Goal: Complete application form: Complete application form

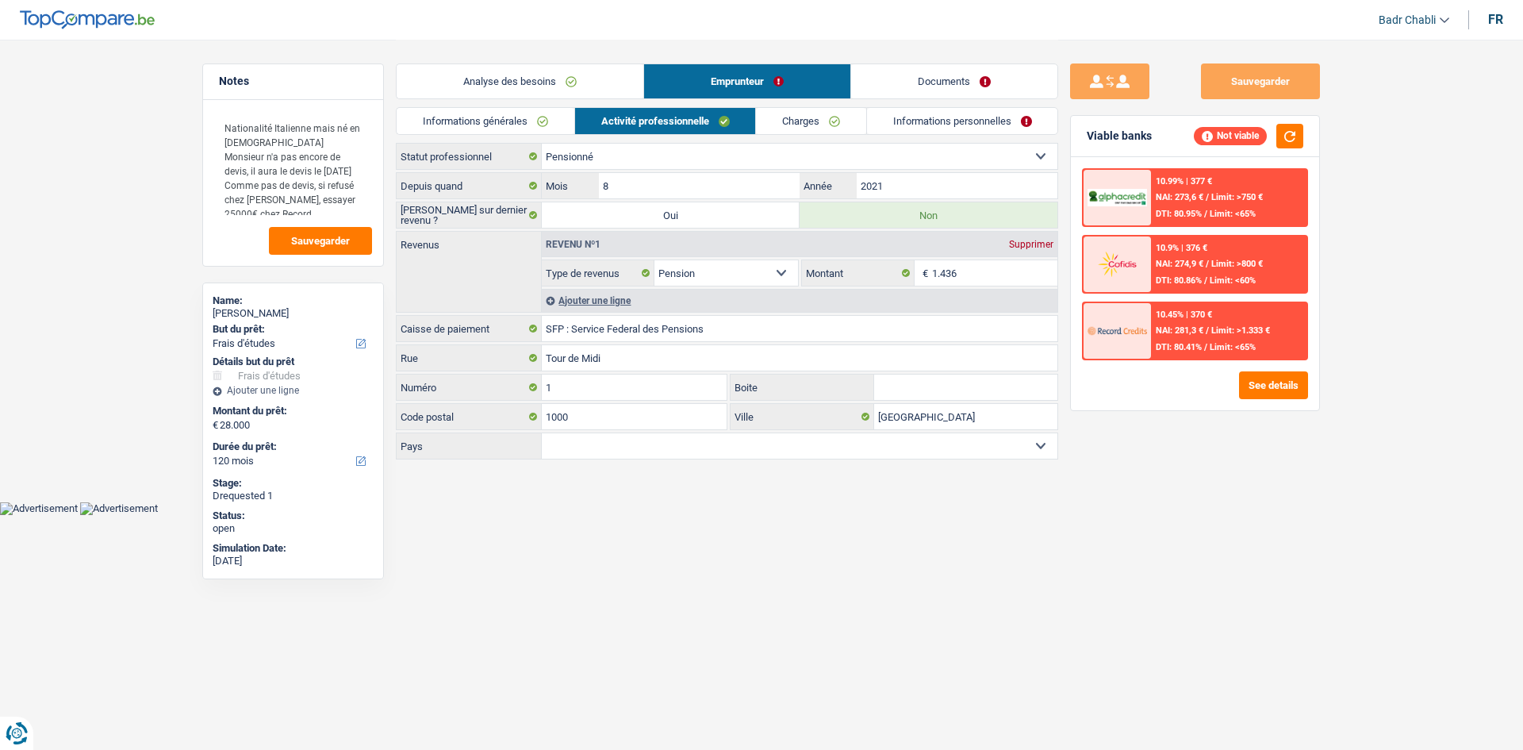
select select "study"
select select "120"
select select "retired"
select select "pension"
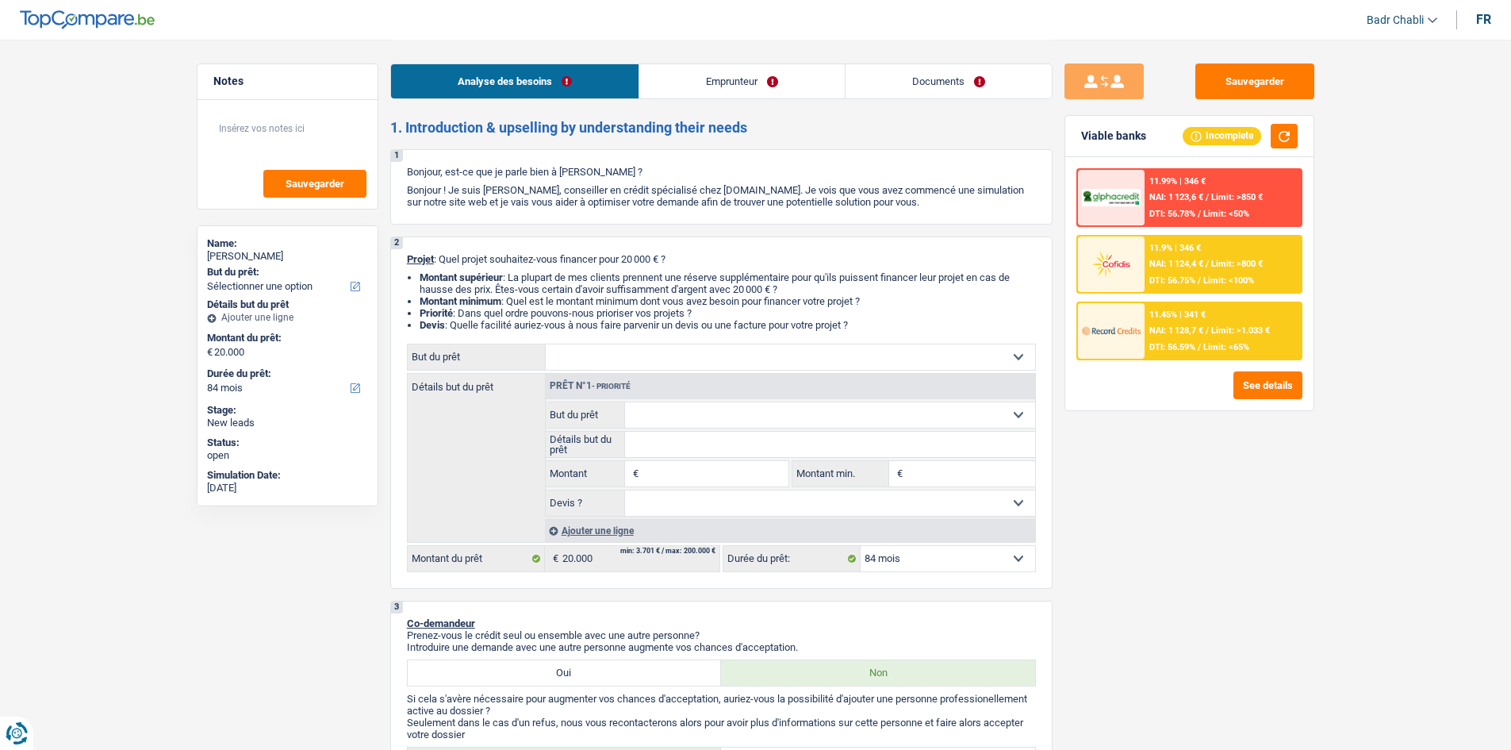
select select "84"
select select "publicEmployee"
select select "netSalary"
select select "mealVouchers"
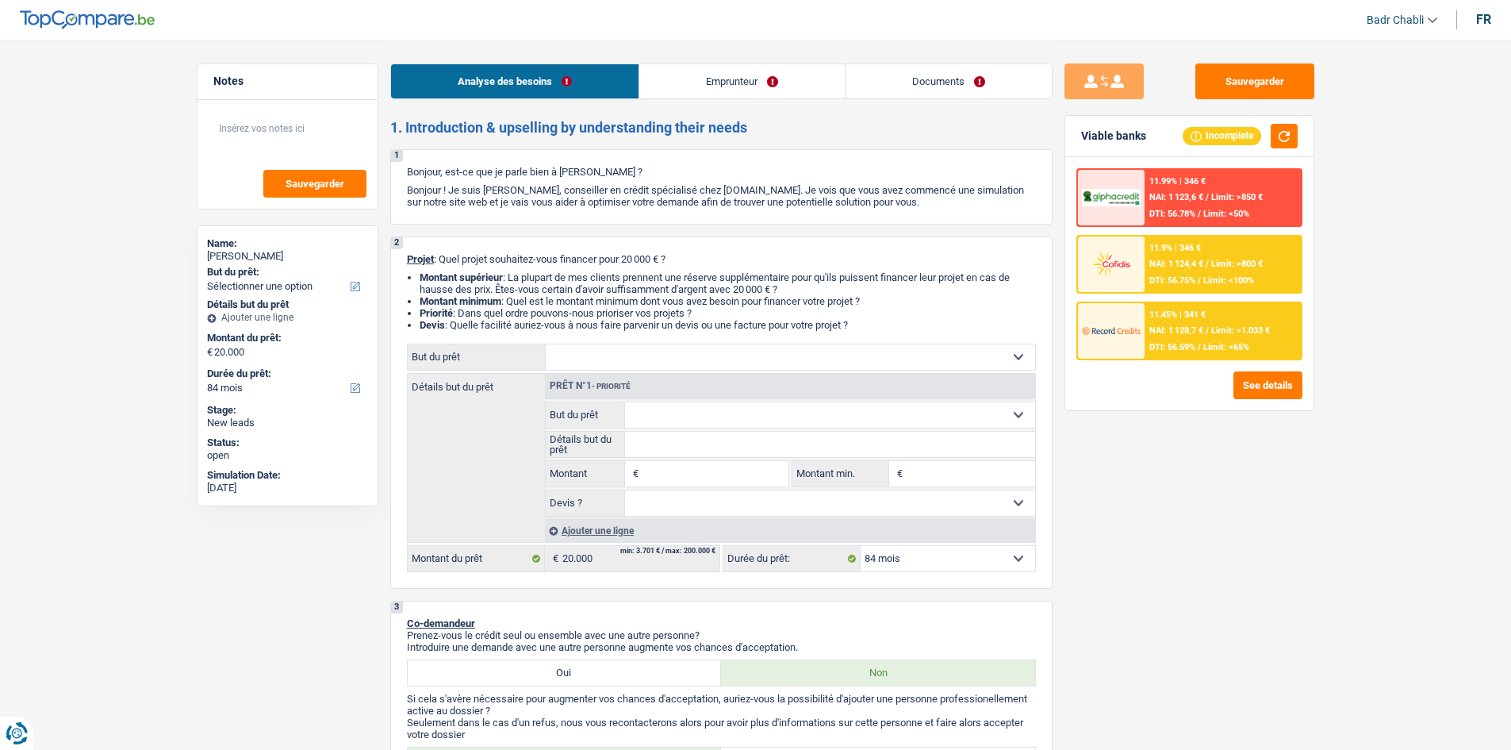
select select "rents"
select select "personalLoan"
select select "other"
select select "48"
select select "personalLoan"
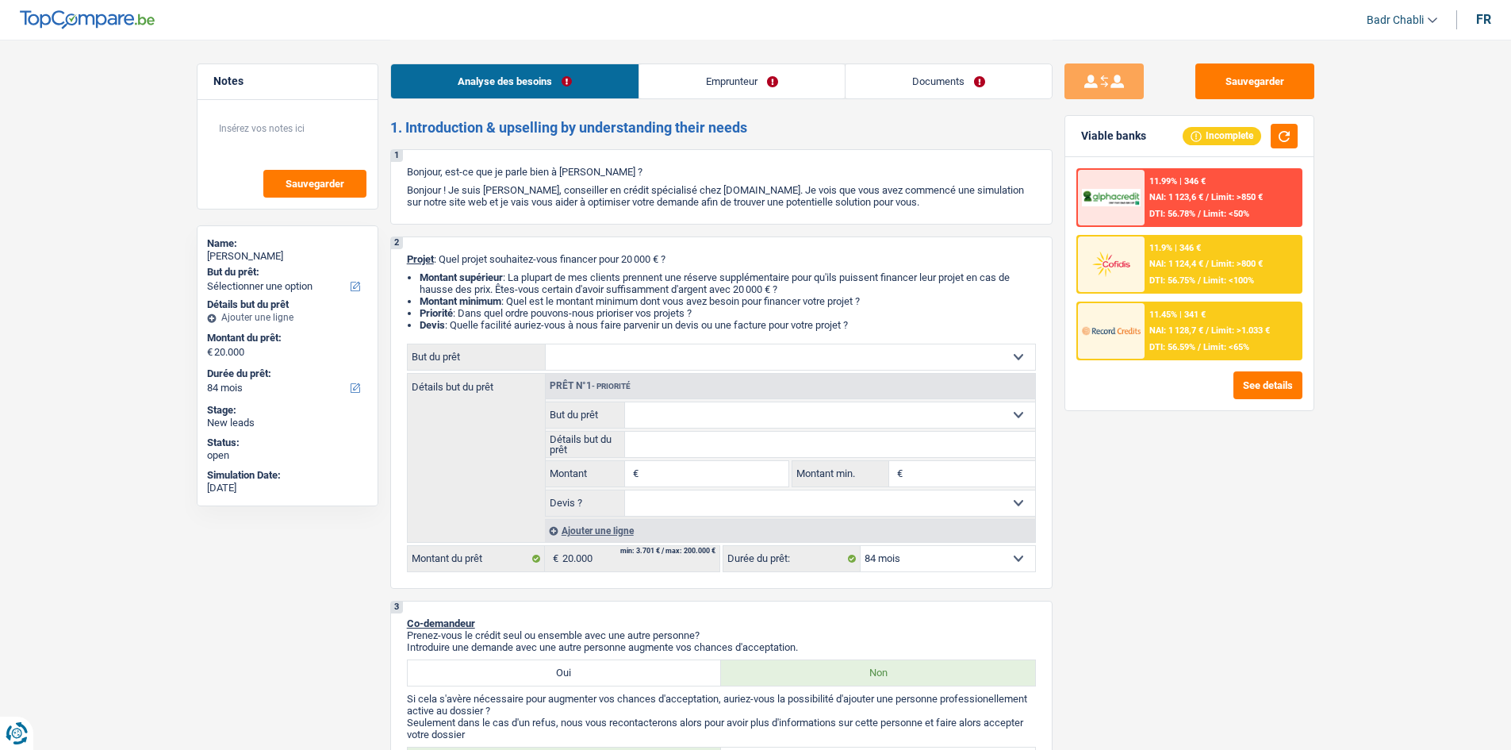
select select "other"
select select "60"
select select "84"
click at [618, 363] on select "Confort maison: meubles, textile, peinture, électroménager, outillage non-profe…" at bounding box center [790, 356] width 489 height 25
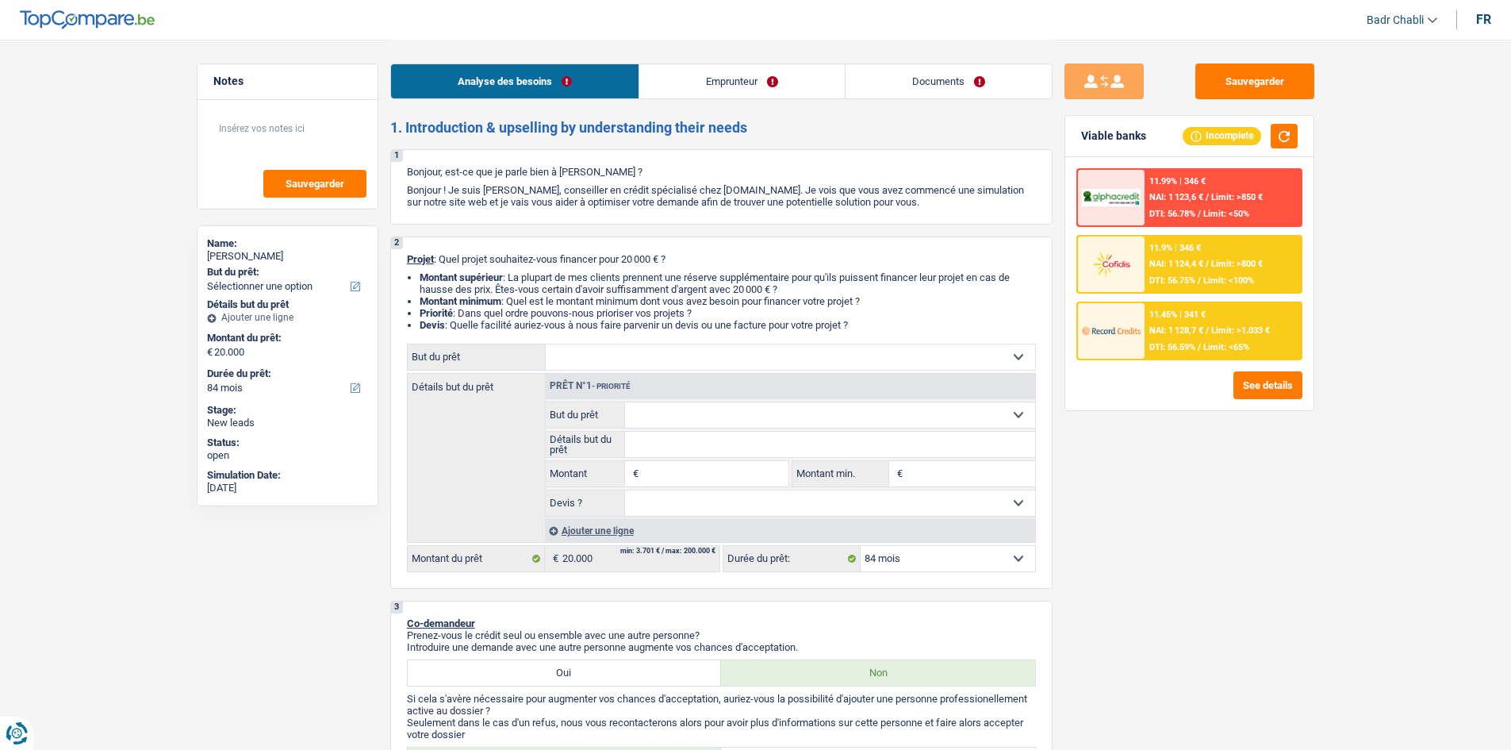
click at [758, 502] on select "Oui Non Non répondu Sélectionner une option" at bounding box center [830, 502] width 410 height 25
select select "false"
click at [625, 490] on select "Oui Non Non répondu Sélectionner une option" at bounding box center [830, 502] width 410 height 25
select select "false"
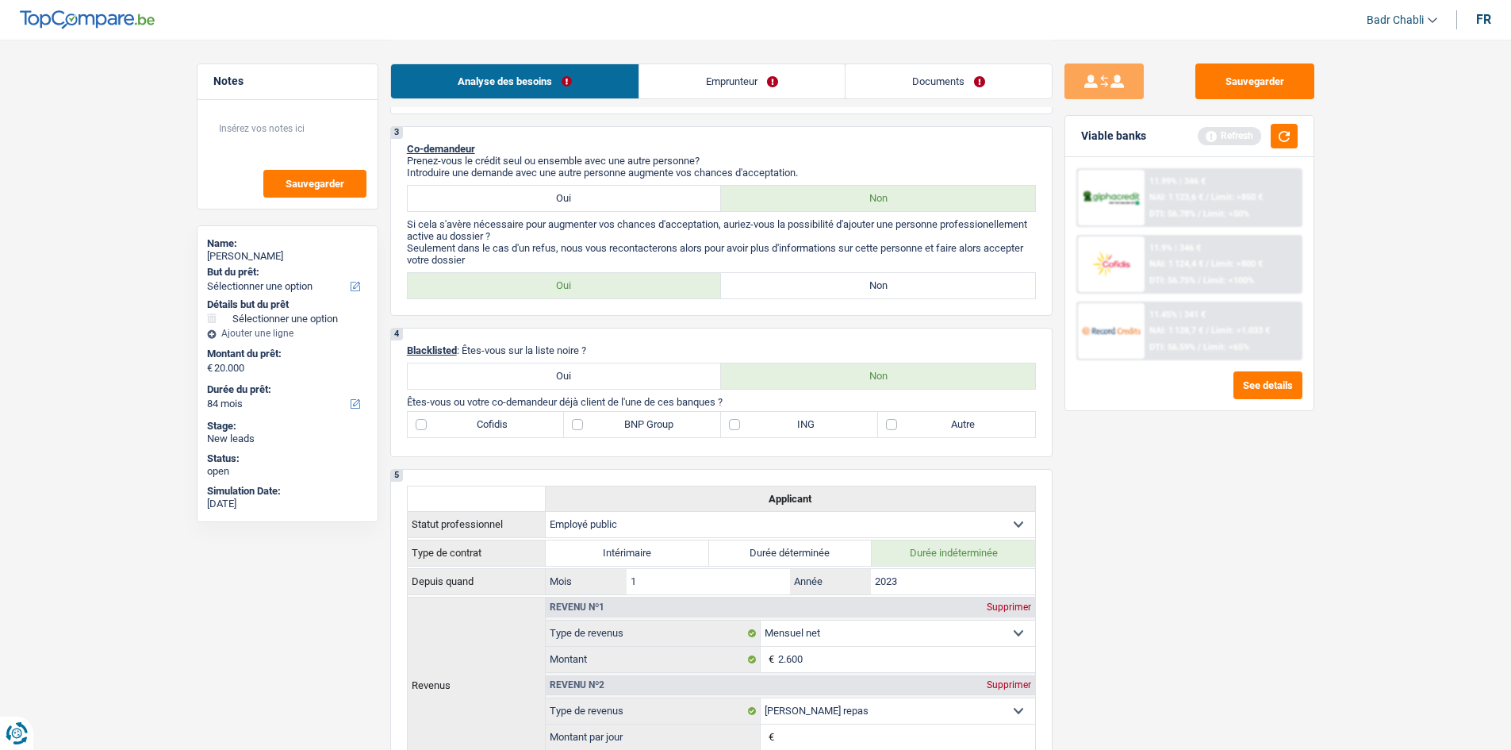
scroll to position [476, 0]
click at [875, 280] on label "Non" at bounding box center [878, 283] width 314 height 25
click at [875, 280] on input "Non" at bounding box center [878, 283] width 314 height 25
radio input "true"
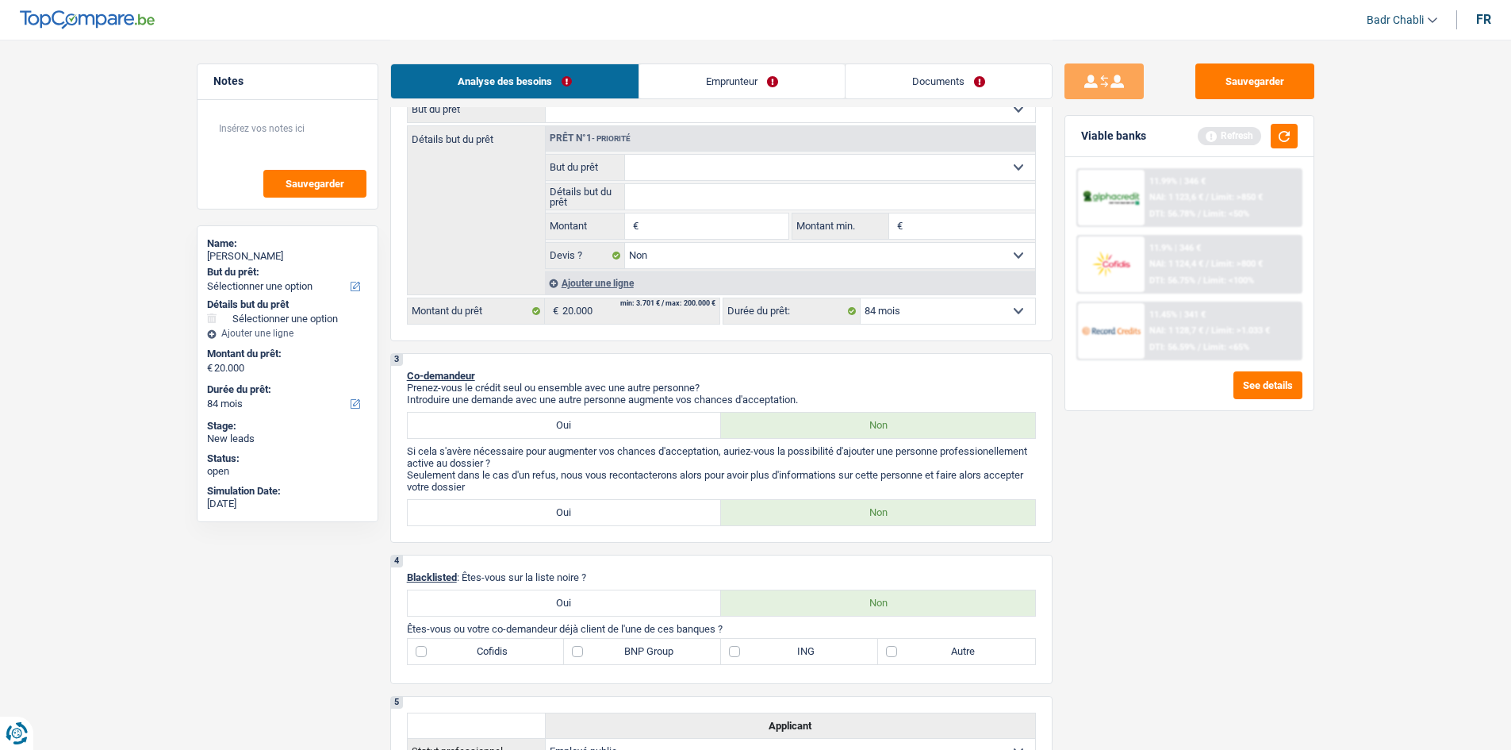
scroll to position [0, 0]
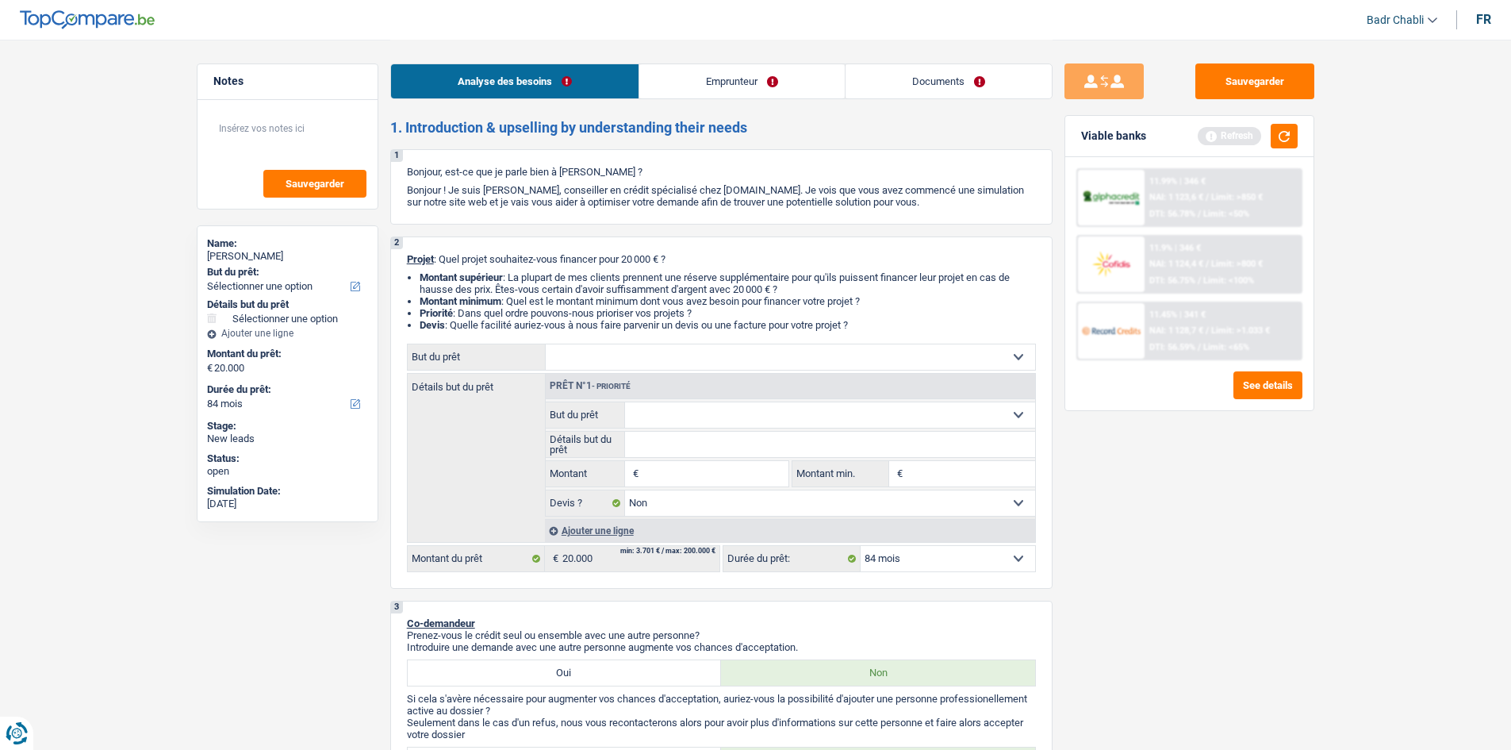
click at [750, 86] on link "Emprunteur" at bounding box center [741, 81] width 205 height 34
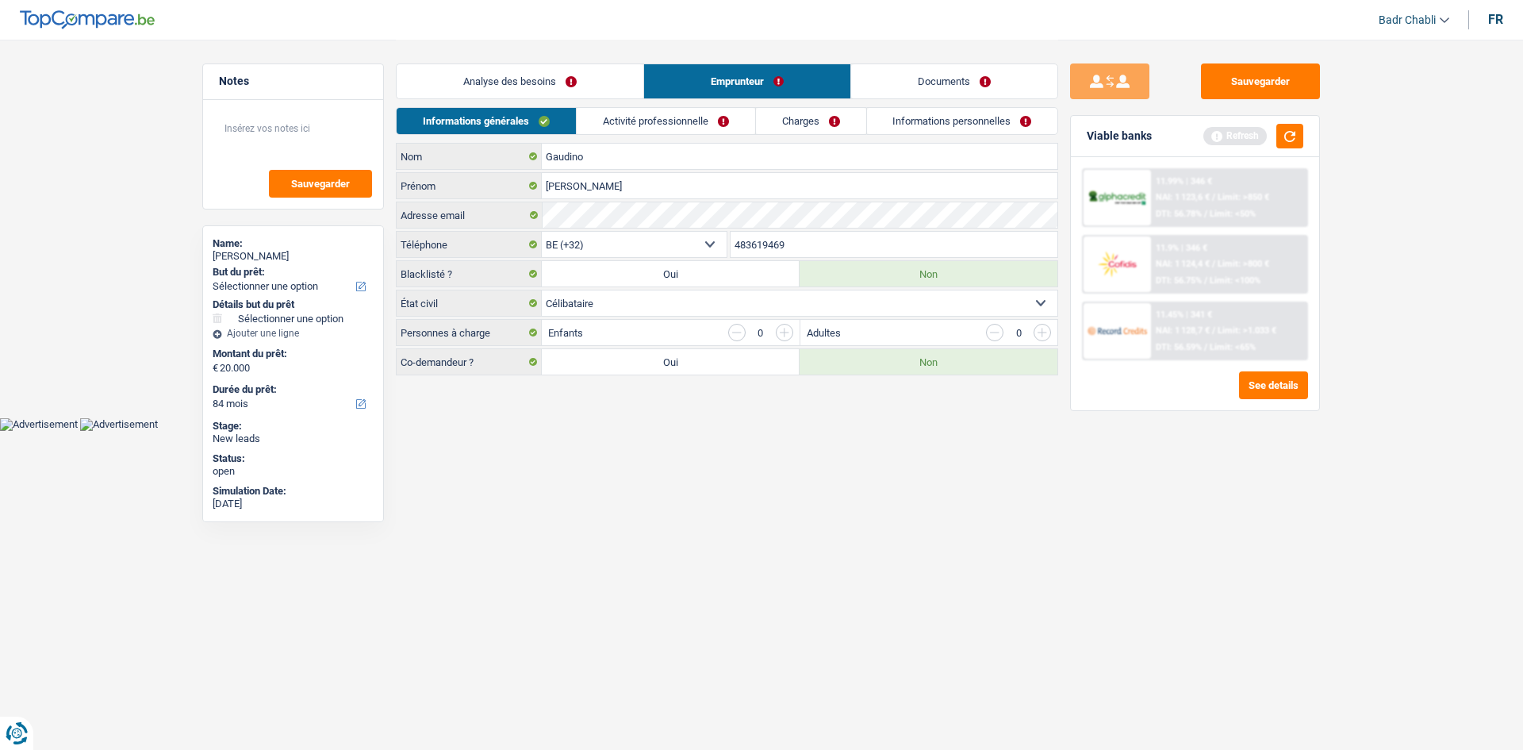
click at [813, 124] on link "Charges" at bounding box center [811, 121] width 110 height 26
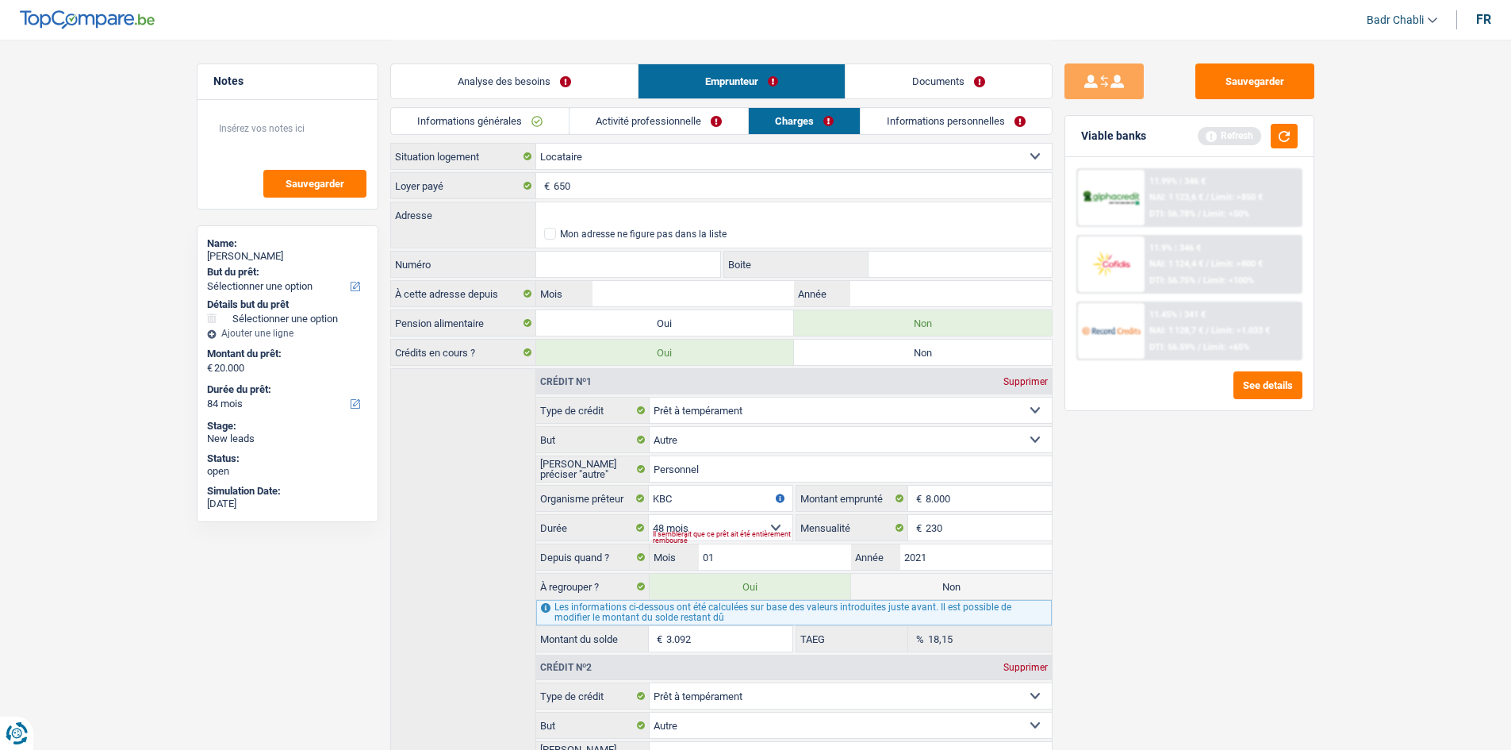
click at [497, 95] on link "Analyse des besoins" at bounding box center [514, 81] width 247 height 34
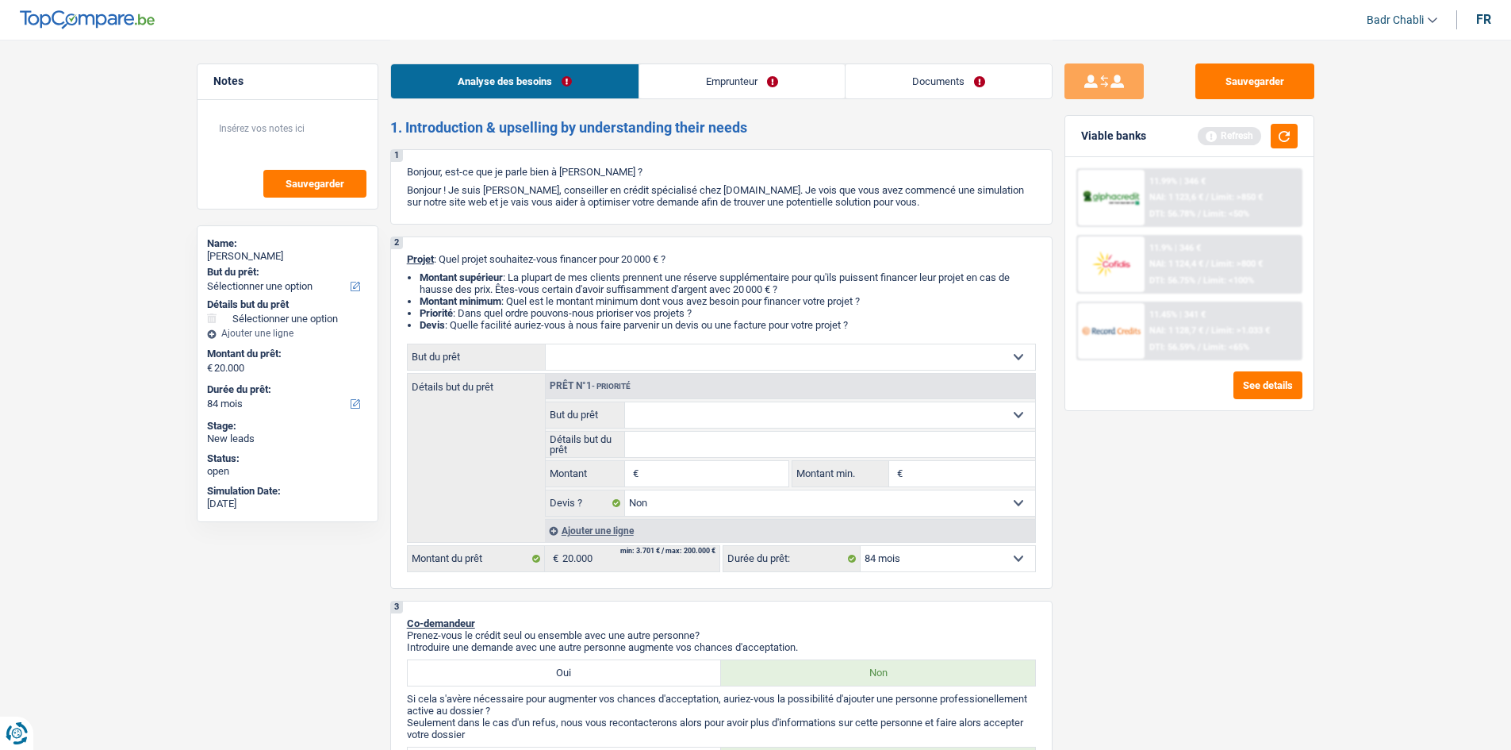
click at [593, 358] on select "Confort maison: meubles, textile, peinture, électroménager, outillage non-profe…" at bounding box center [790, 356] width 489 height 25
select select "household"
select select
click at [546, 344] on select "Confort maison: meubles, textile, peinture, électroménager, outillage non-profe…" at bounding box center [790, 356] width 489 height 25
select select "household"
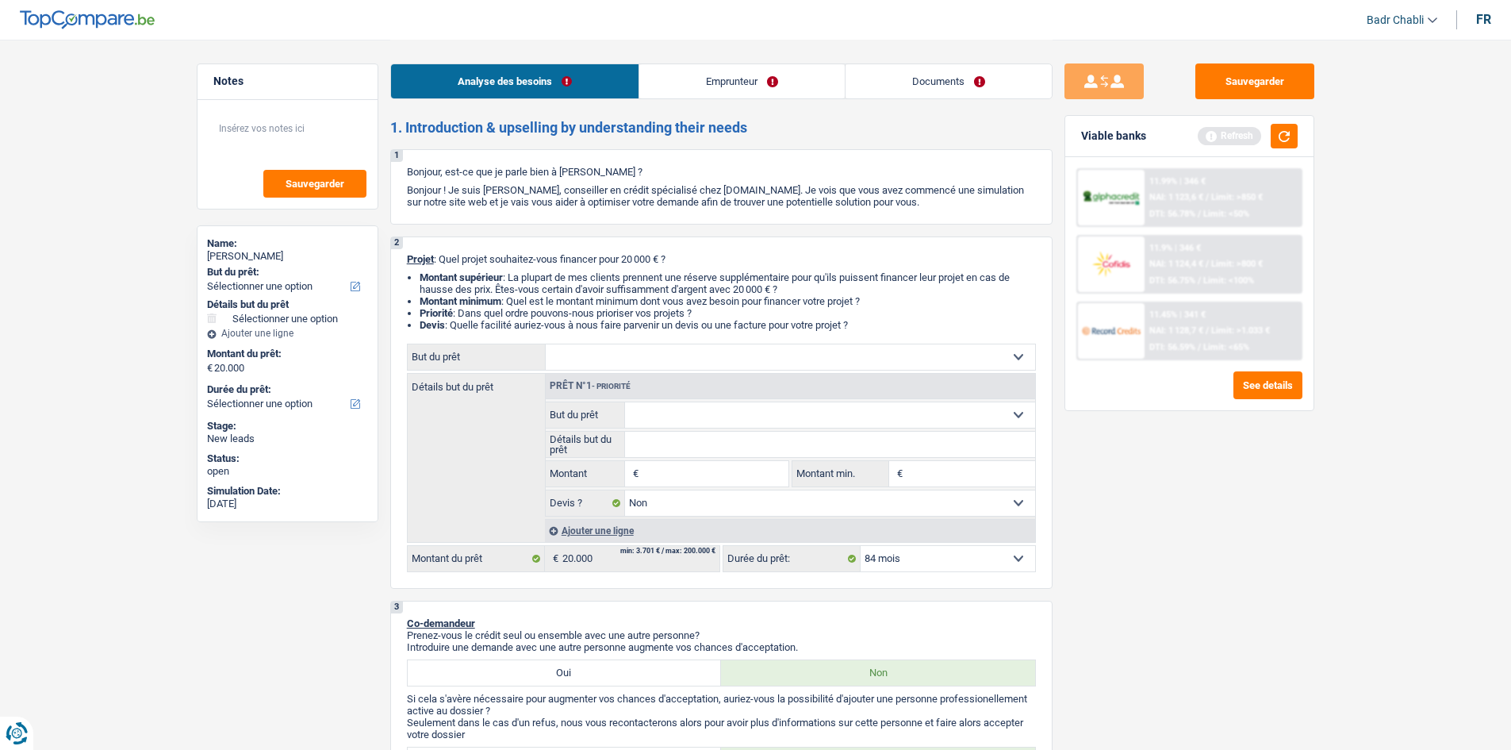
type input "0"
select select
select select "household"
type input "20.000"
select select
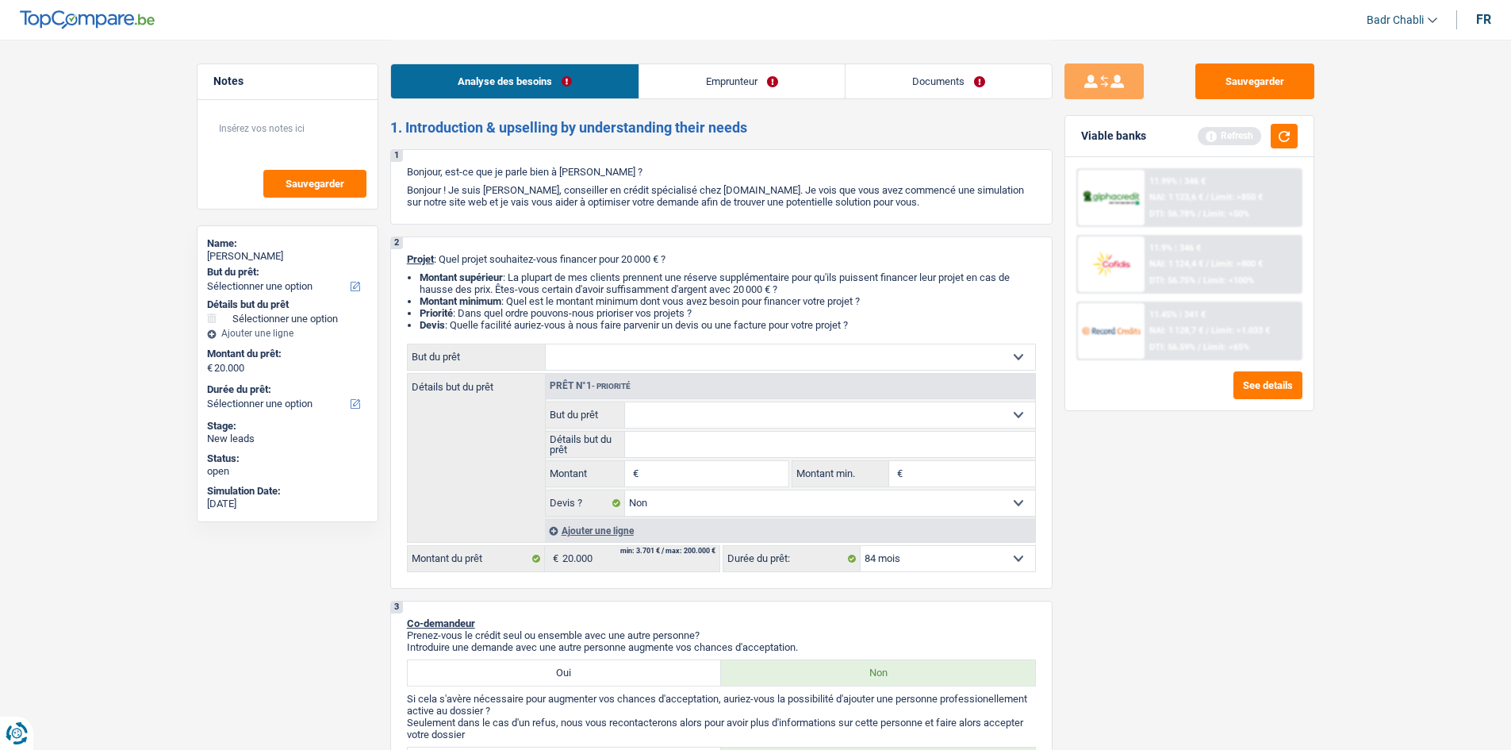
select select
radio input "false"
radio input "true"
radio input "false"
radio input "true"
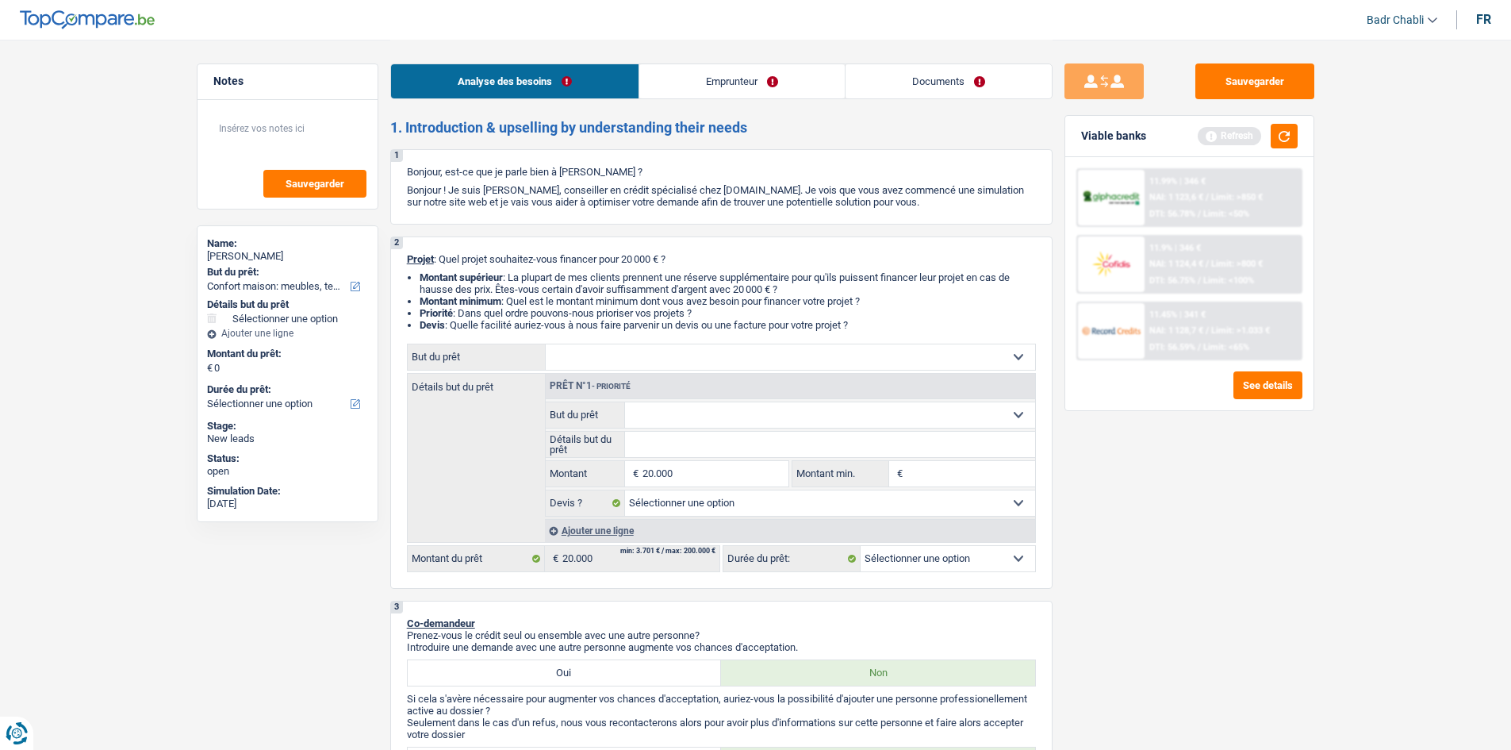
select select "household"
type input "20.000"
select select
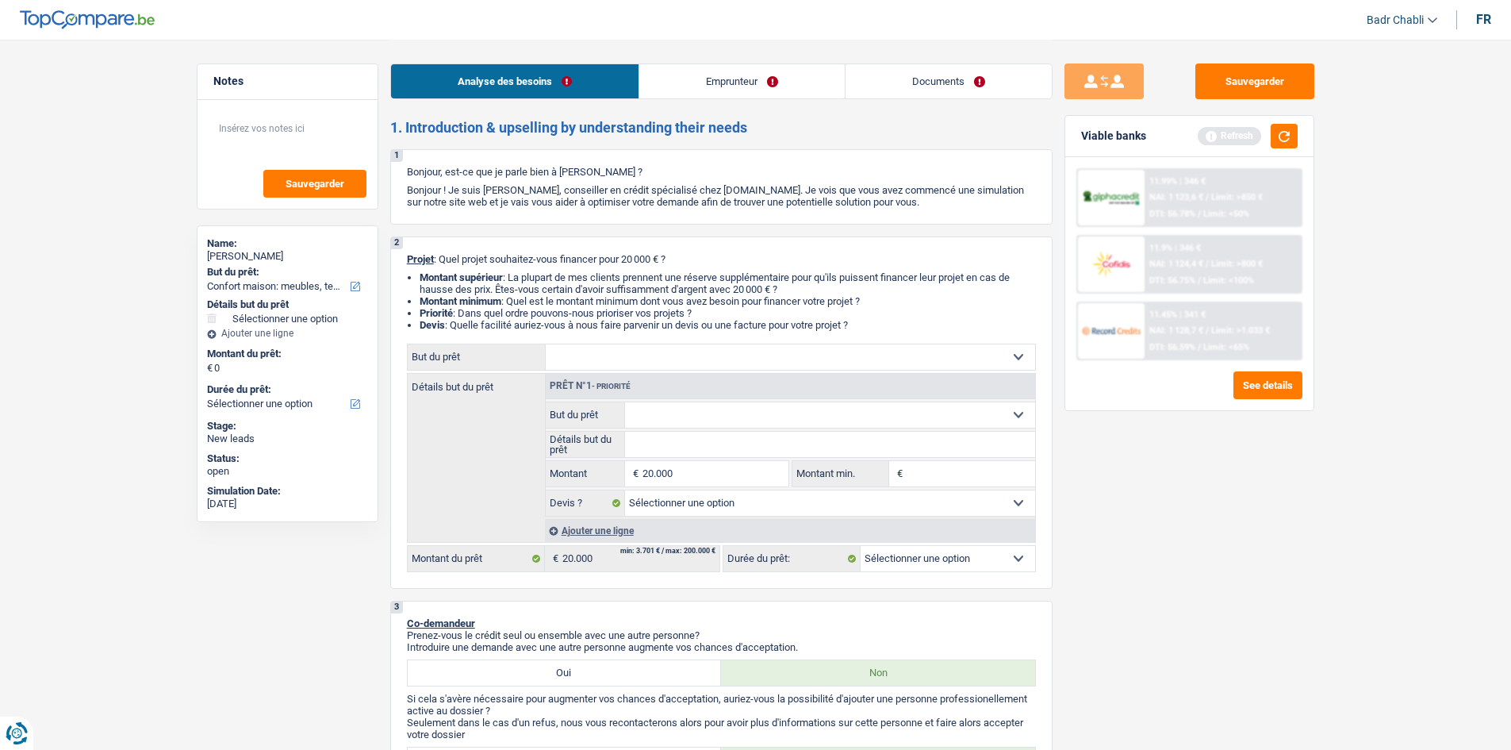
select select "household"
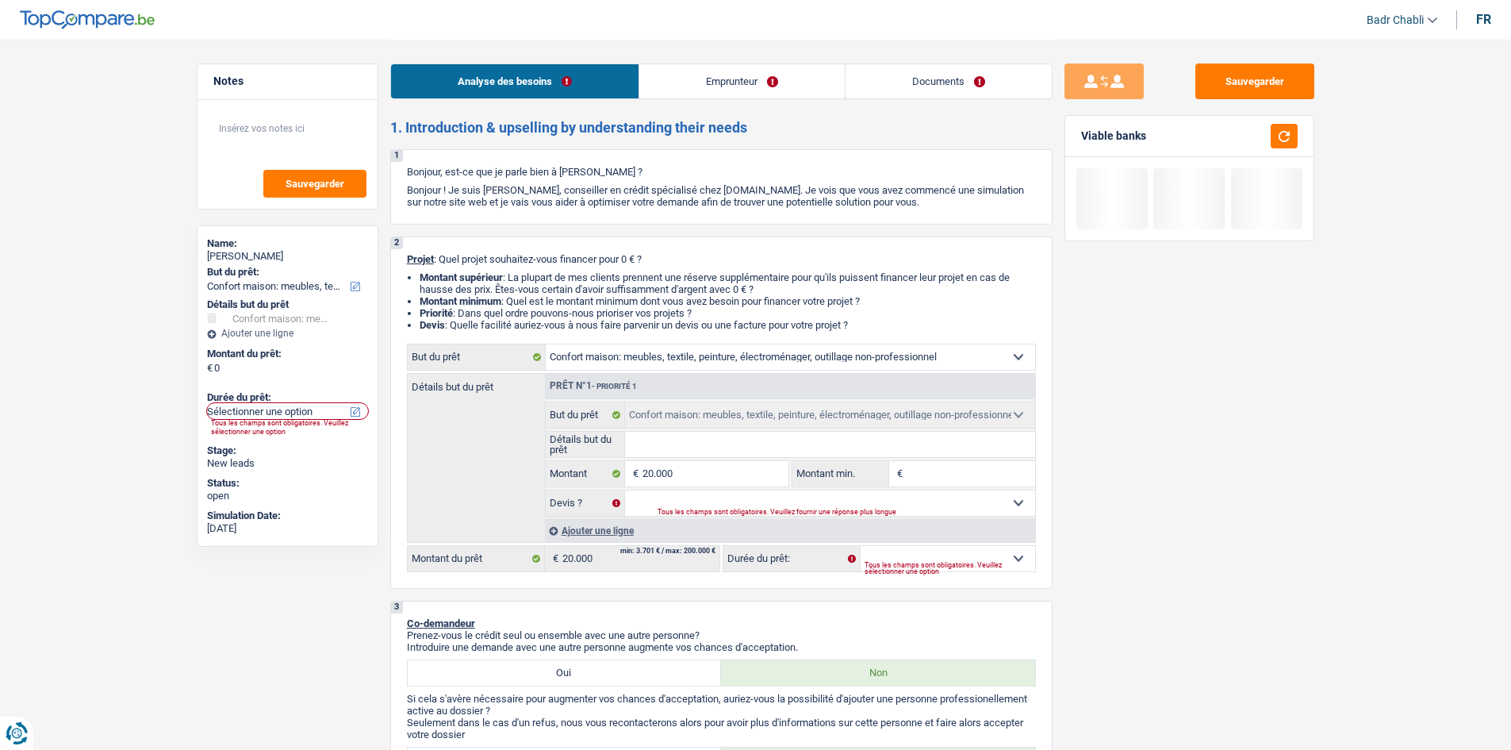
click at [676, 447] on input "Détails but du prêt" at bounding box center [830, 444] width 410 height 25
type input "N"
type input "No"
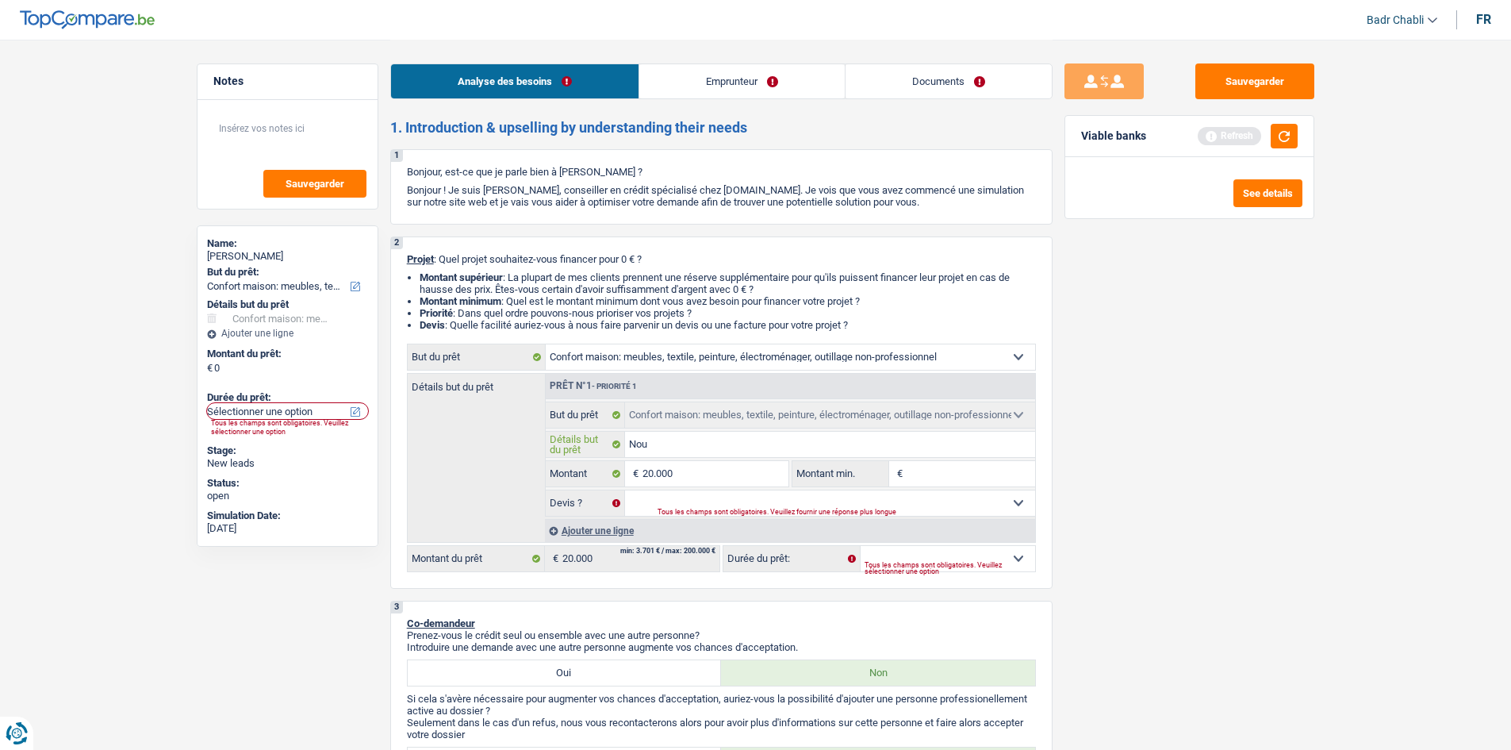
type input "Nouv"
type input "Nouve"
type input "Nouvea"
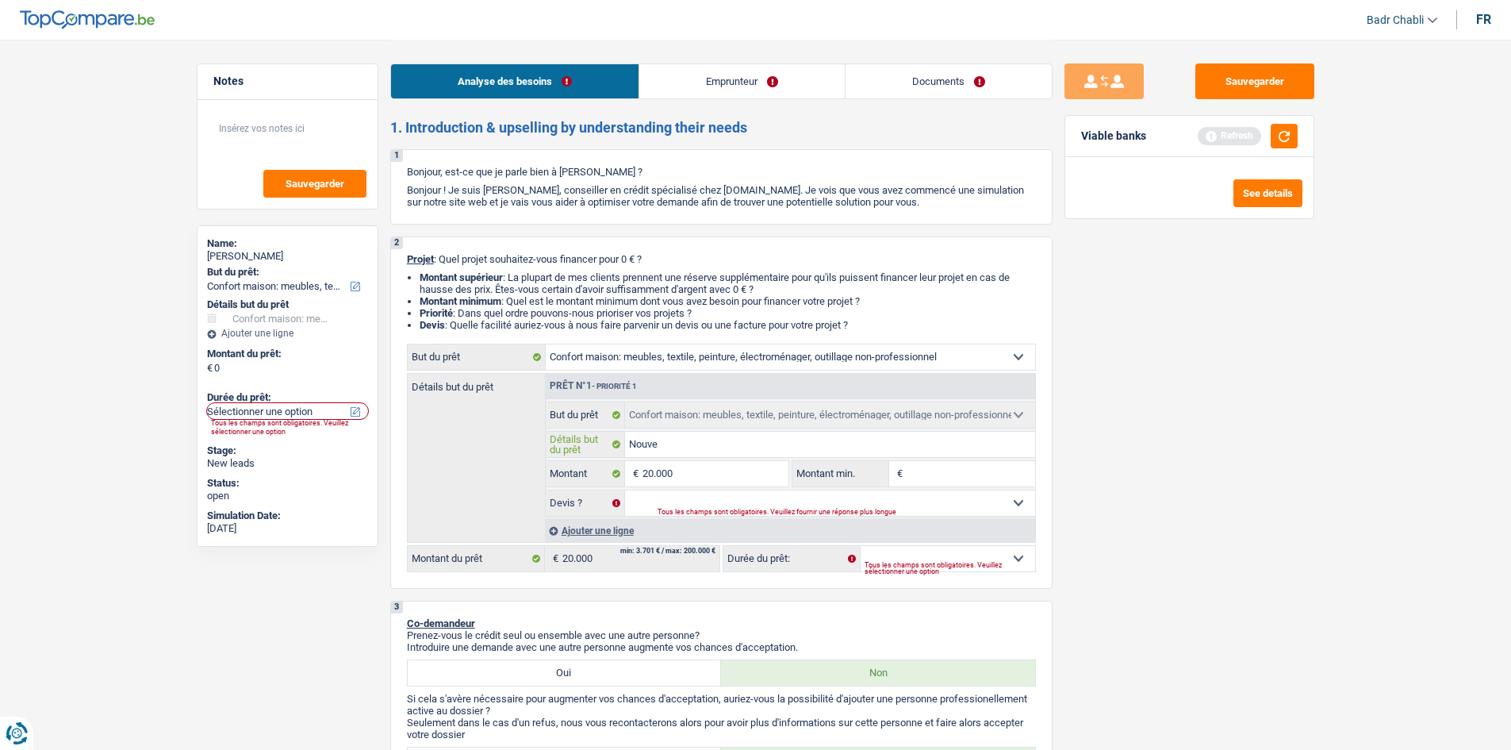
type input "Nouvea"
type input "Nouveau"
type input "Nouveaux"
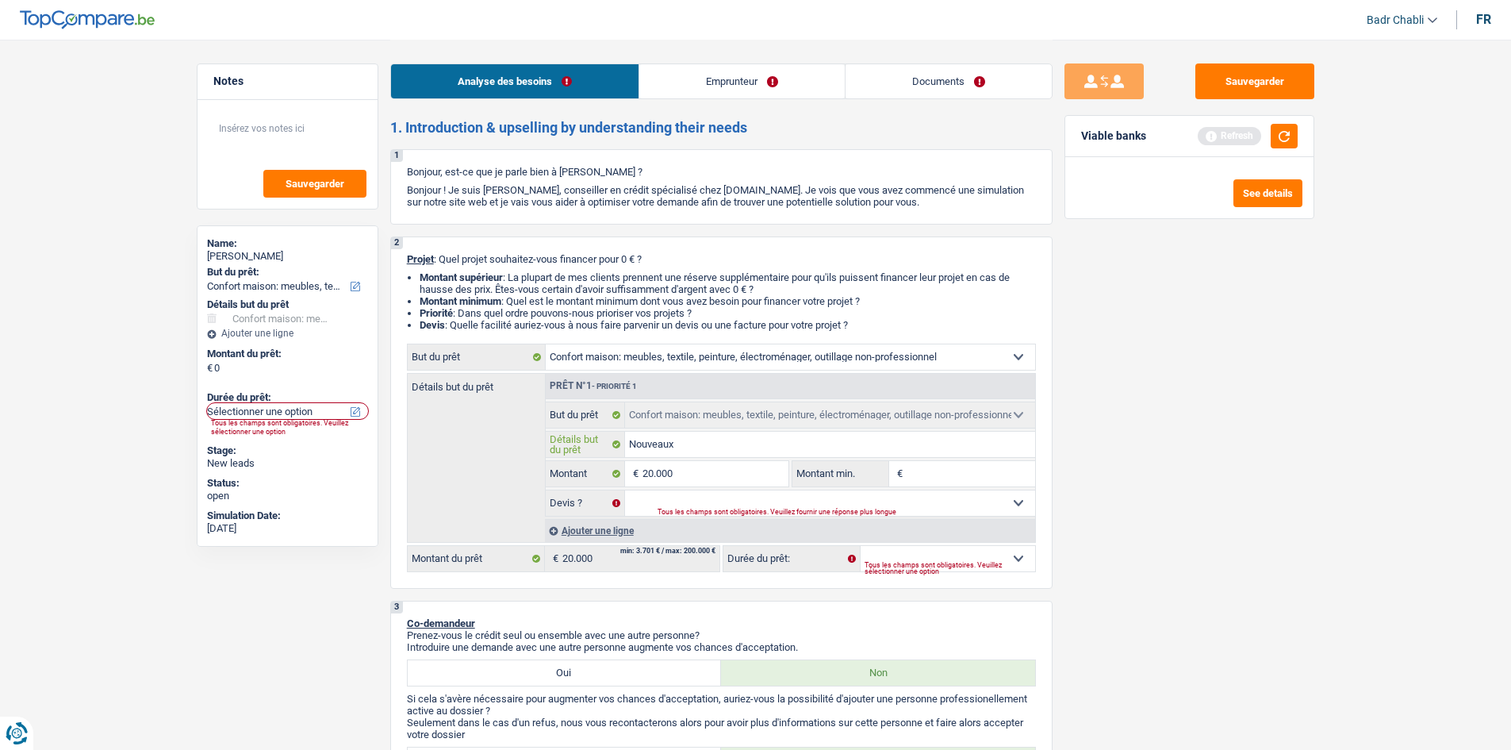
type input "Nouveaux"
type input "Nouveaux m"
type input "Nouveaux me"
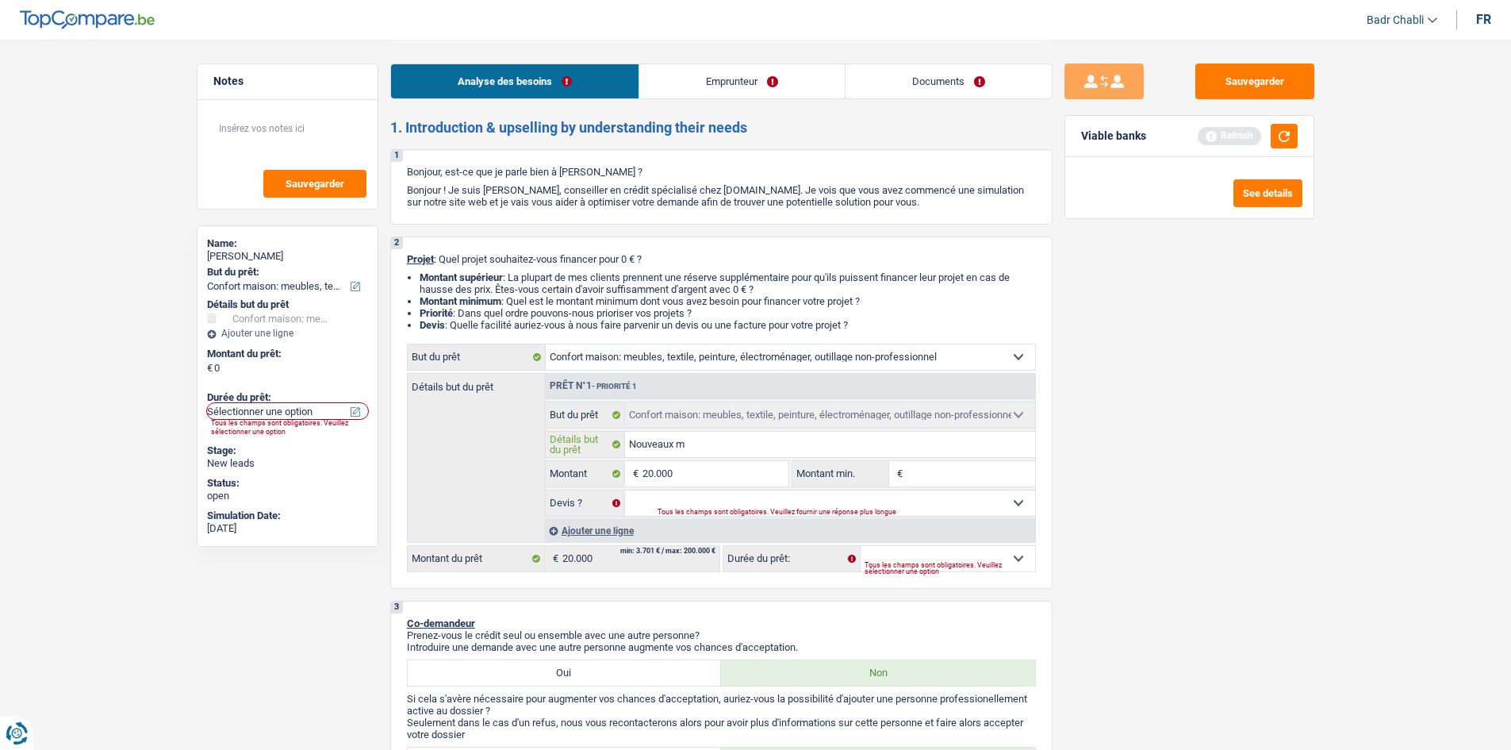
type input "Nouveaux me"
type input "Nouveaux meu"
type input "Nouveaux meub"
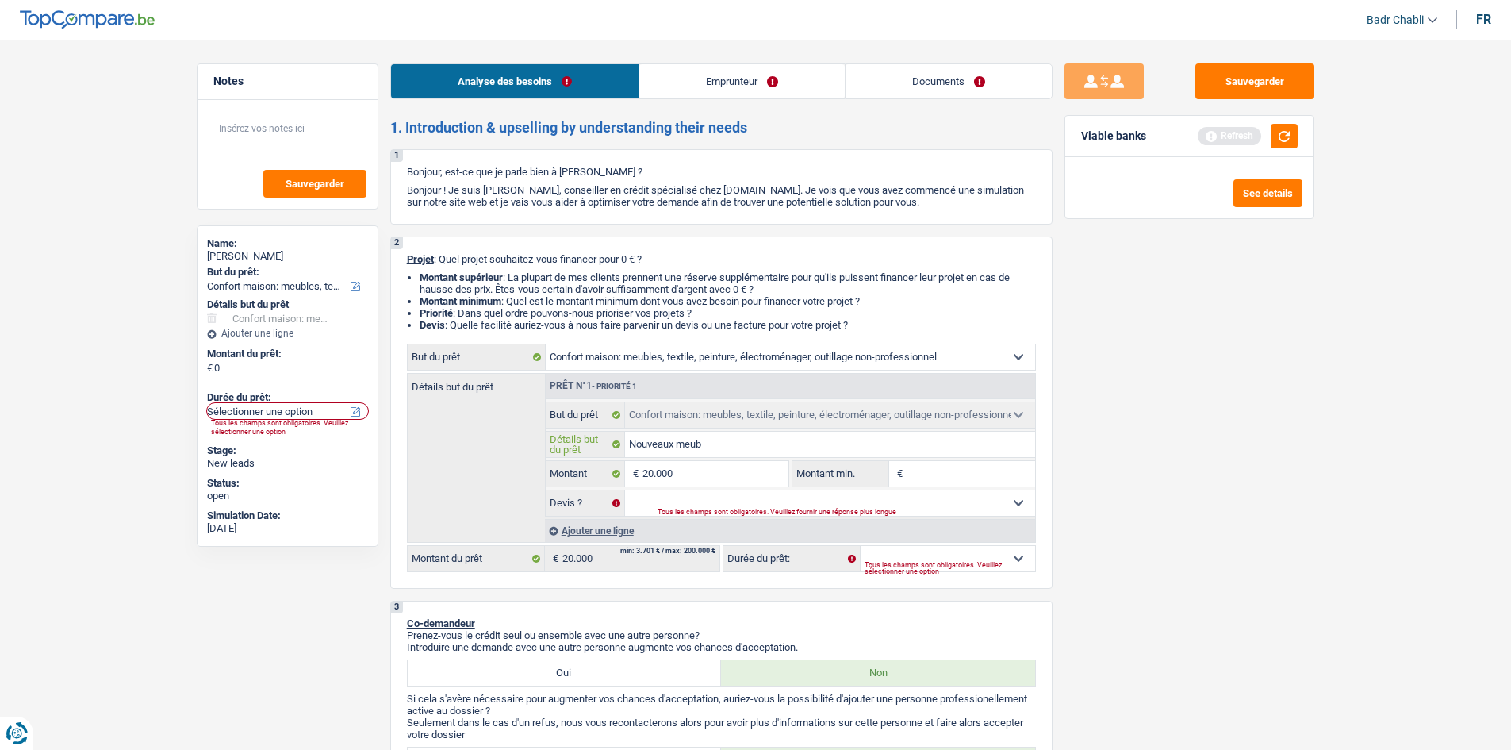
type input "Nouveaux meubl"
type input "Nouveaux meuble"
type input "Nouveaux meubles"
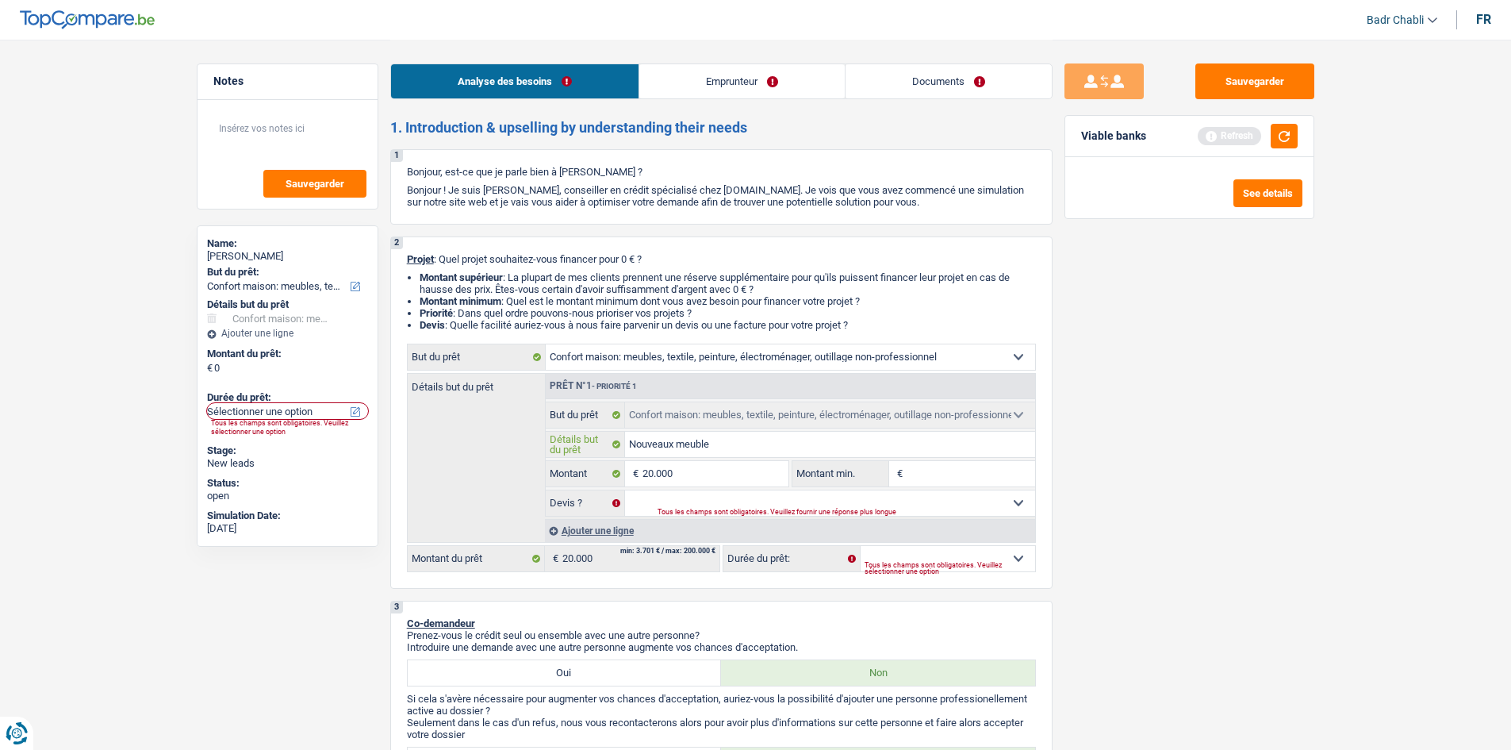
type input "Nouveaux meubles"
type input "Nouveaux meubles e"
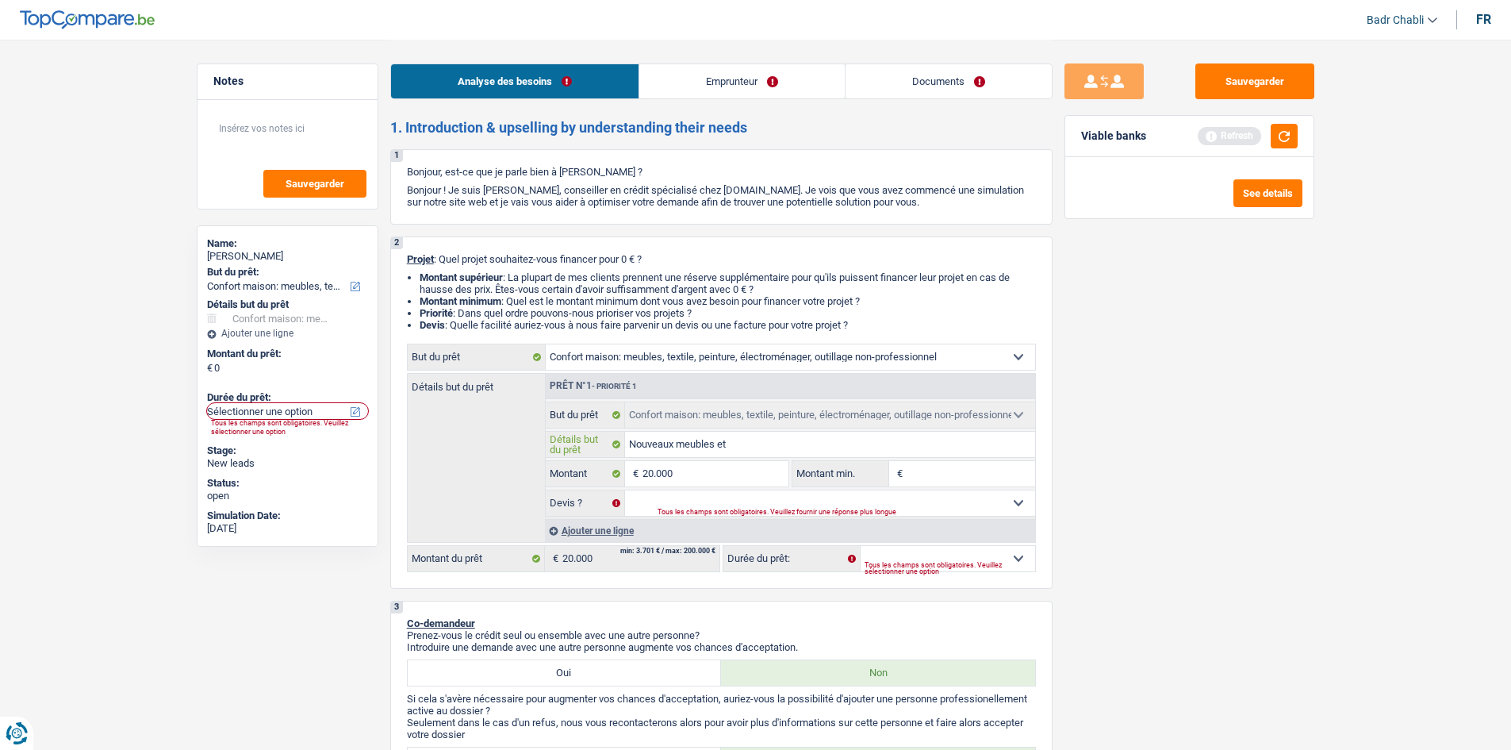
type input "Nouveaux meubles et"
type input "Nouveaux meubles et a"
type input "Nouveaux meubles et am"
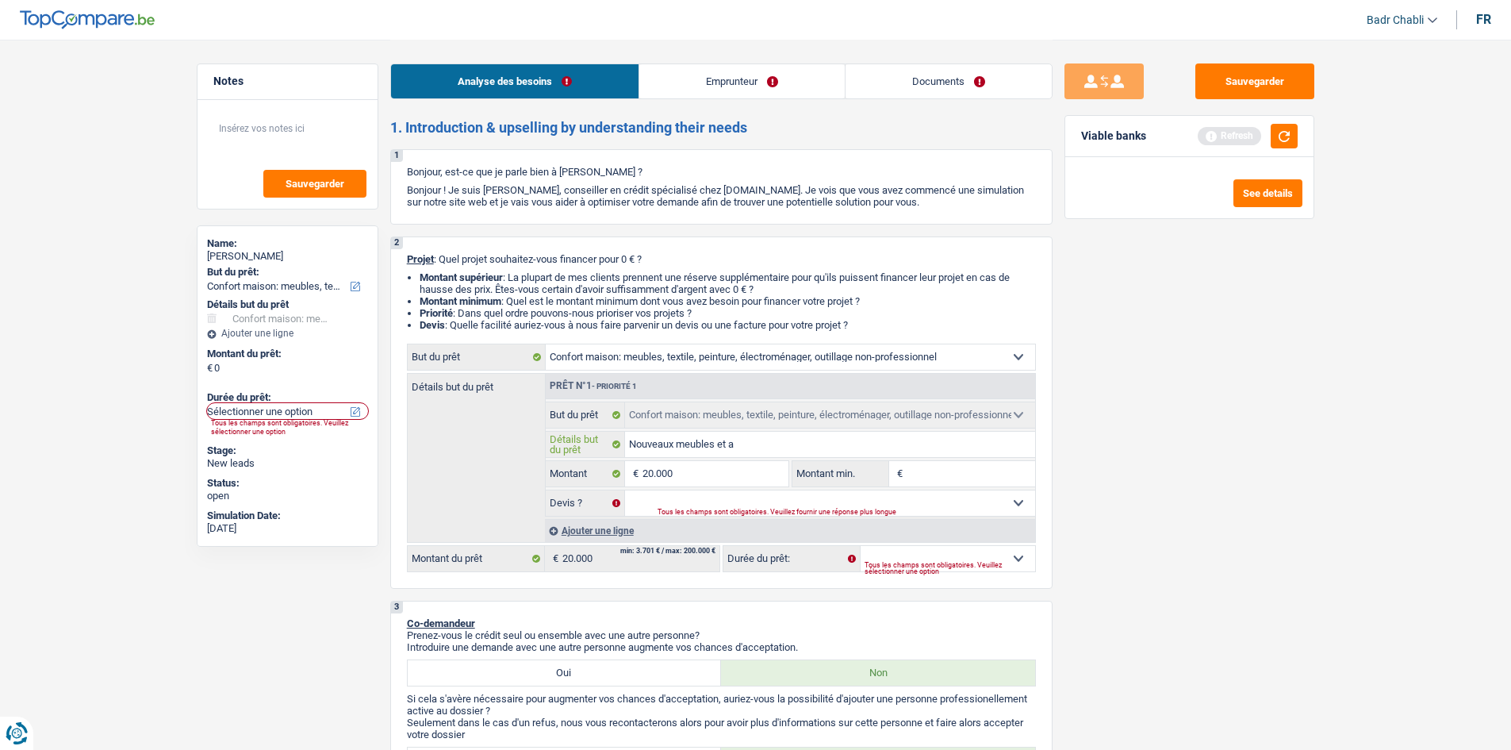
type input "Nouveaux meubles et am"
type input "Nouveaux meubles et amé"
type input "Nouveaux meubles et amén"
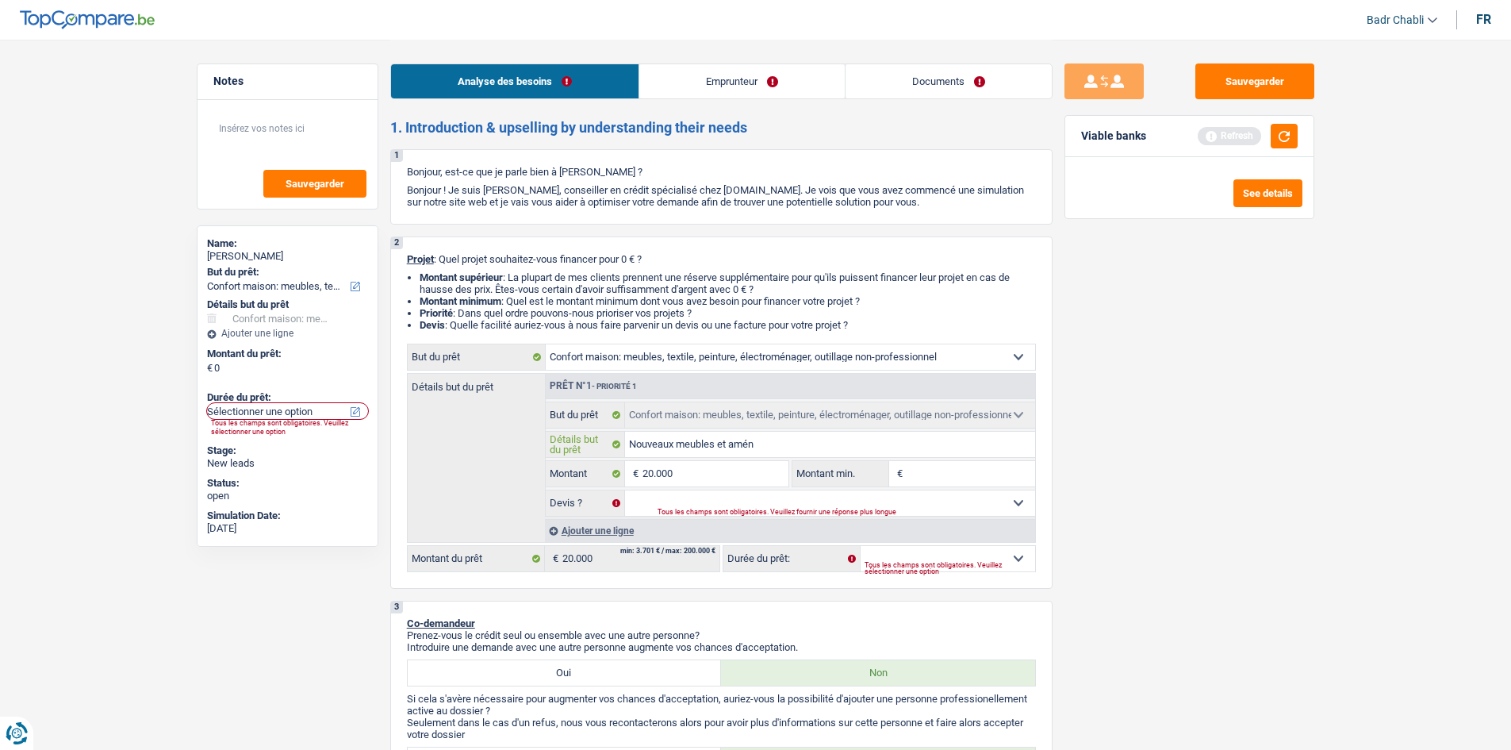
type input "Nouveaux meubles et aména"
type input "Nouveaux meubles et aménag"
type input "Nouveaux meubles et aménage"
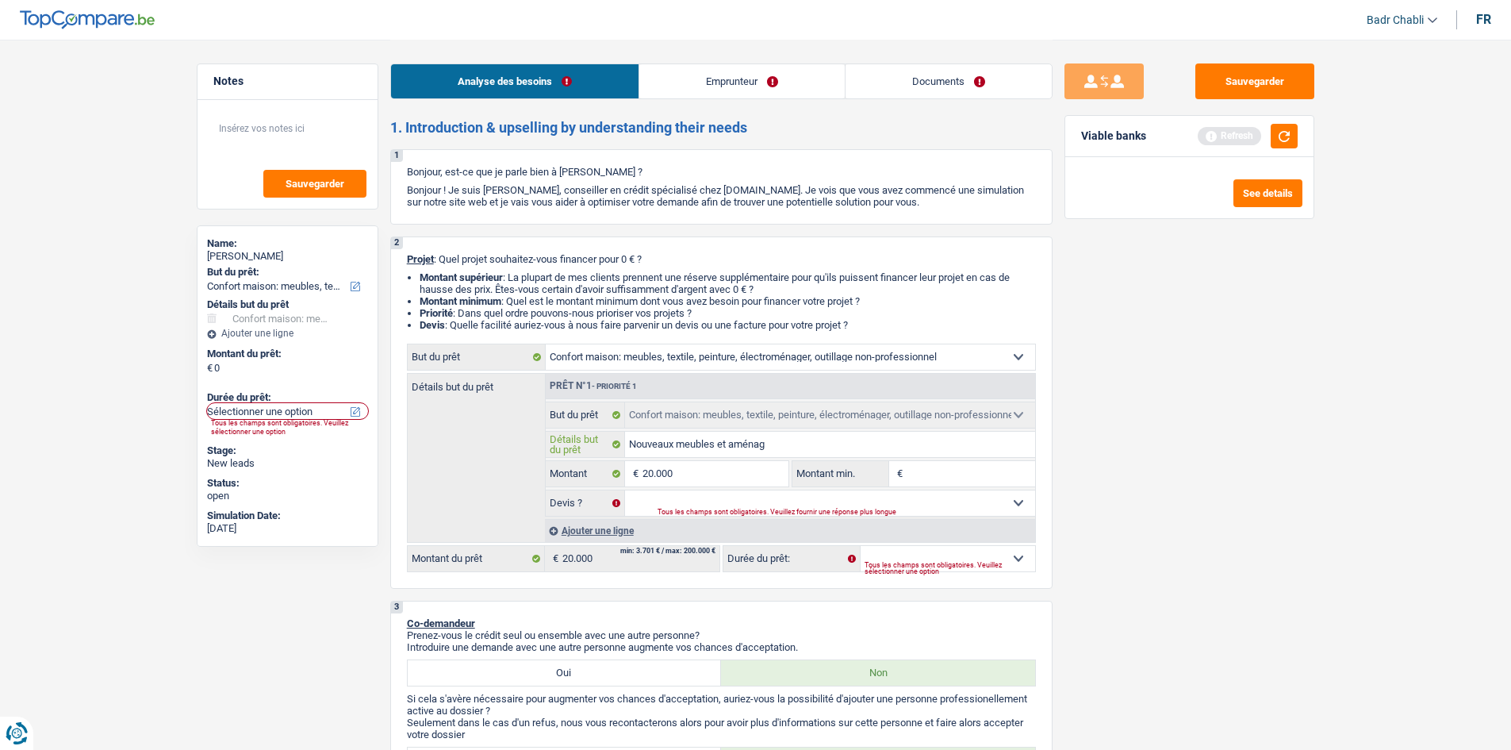
type input "Nouveaux meubles et aménage"
type input "Nouveaux meubles et aménagem"
type input "Nouveaux meubles et aménageme"
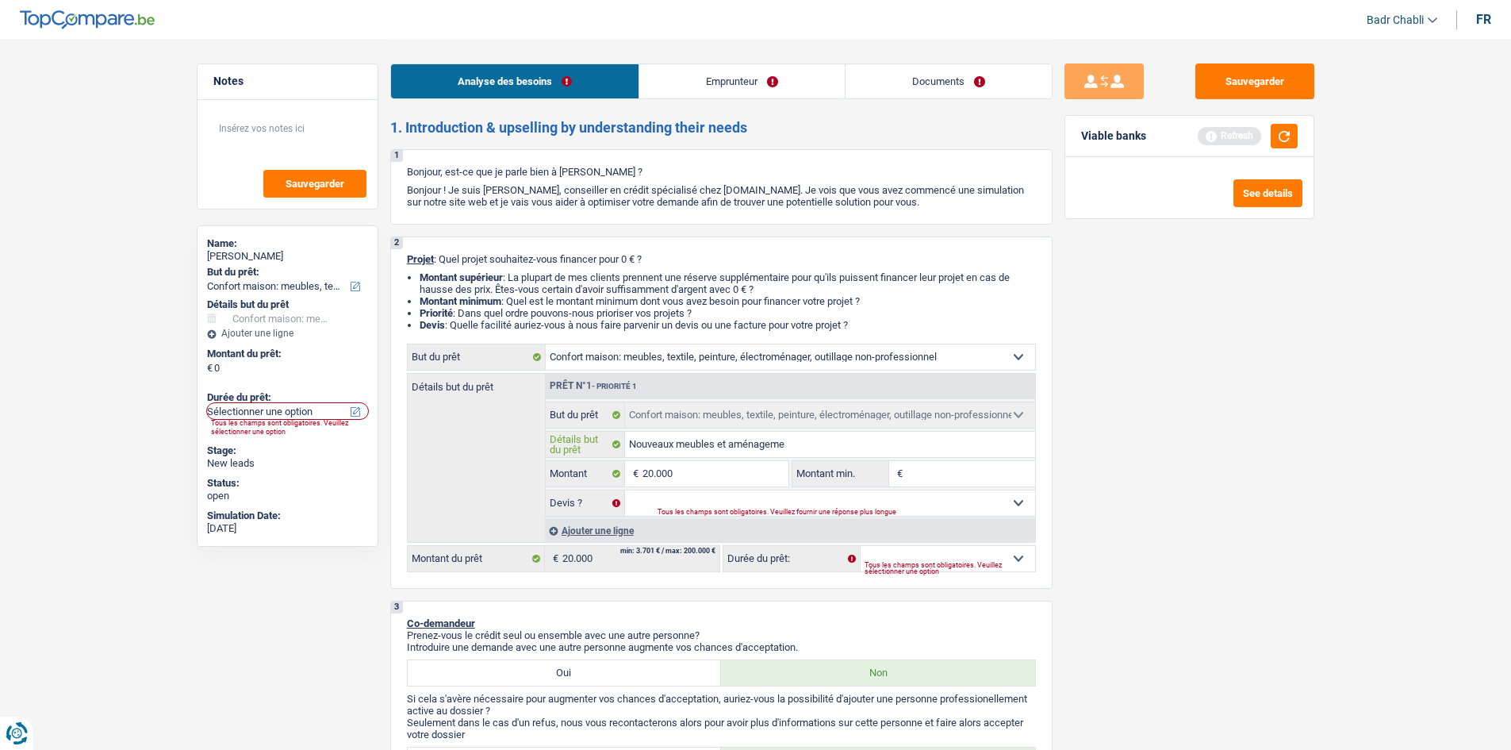
type input "Nouveaux meubles et aménagemen"
type input "Nouveaux meubles et aménagement"
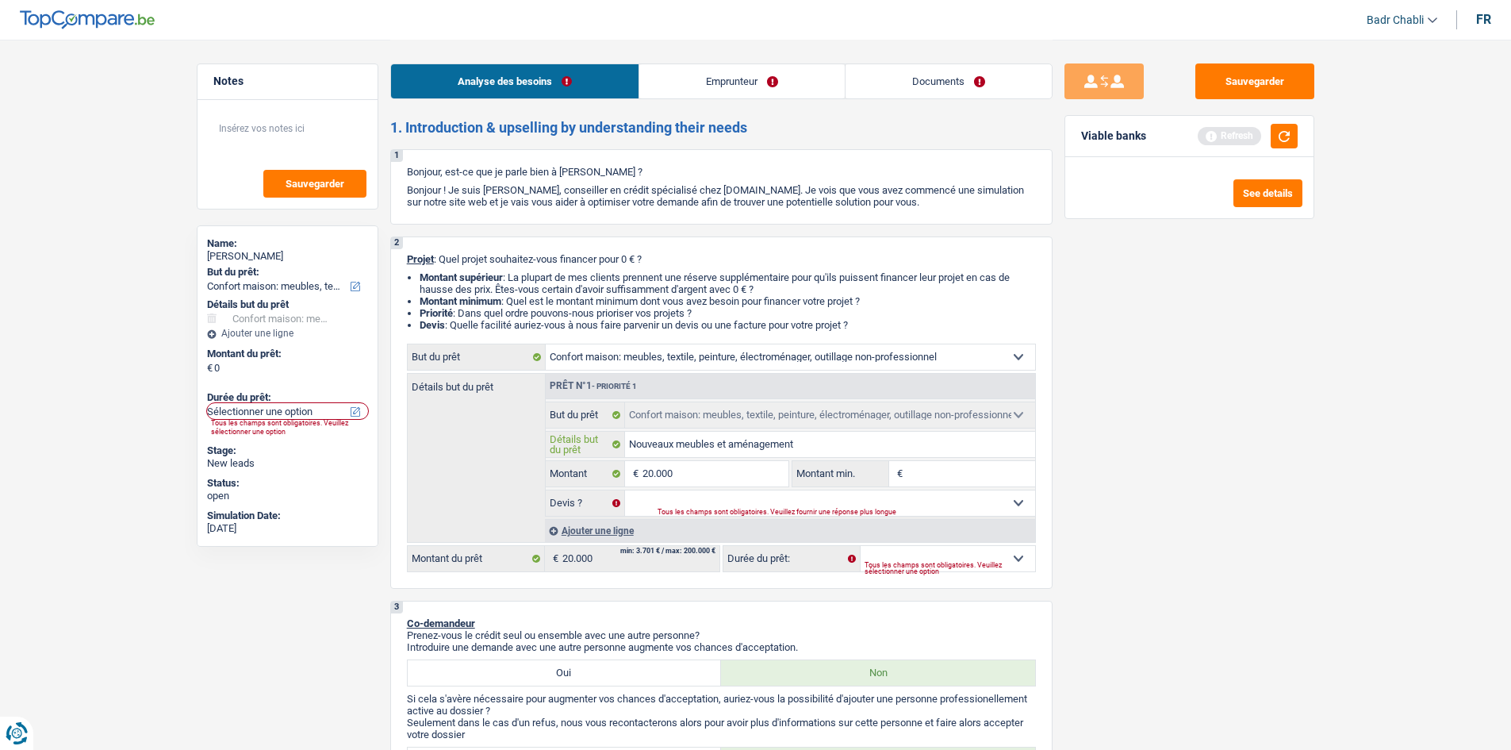
type input "Nouveaux meubles et aménagement"
type input "Nouveaux meubles et aménagement e"
type input "Nouveaux meubles et aménagement et"
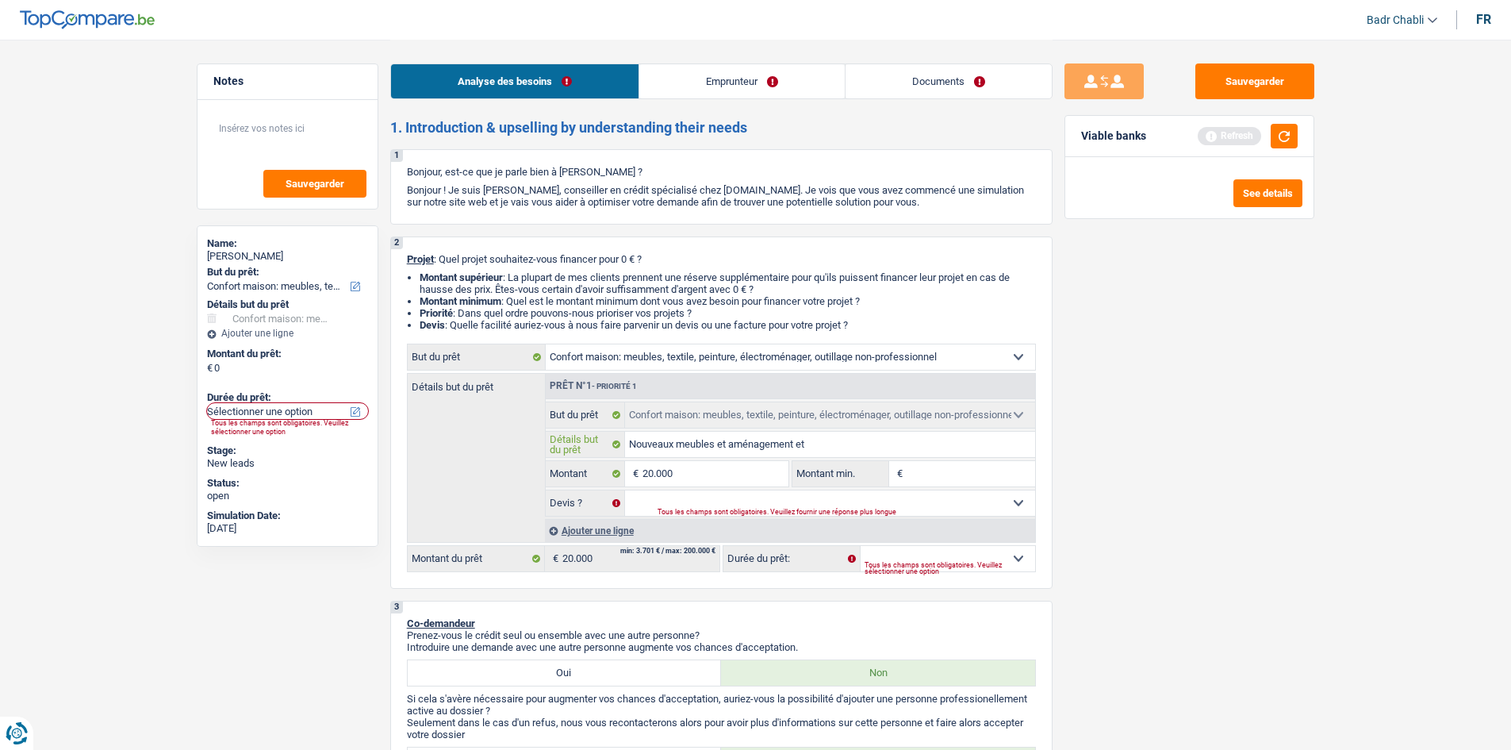
type input "Nouveaux meubles et aménagement et"
type input "Nouveaux meubles et aménagement et p"
type input "Nouveaux meubles et aménagement et pe"
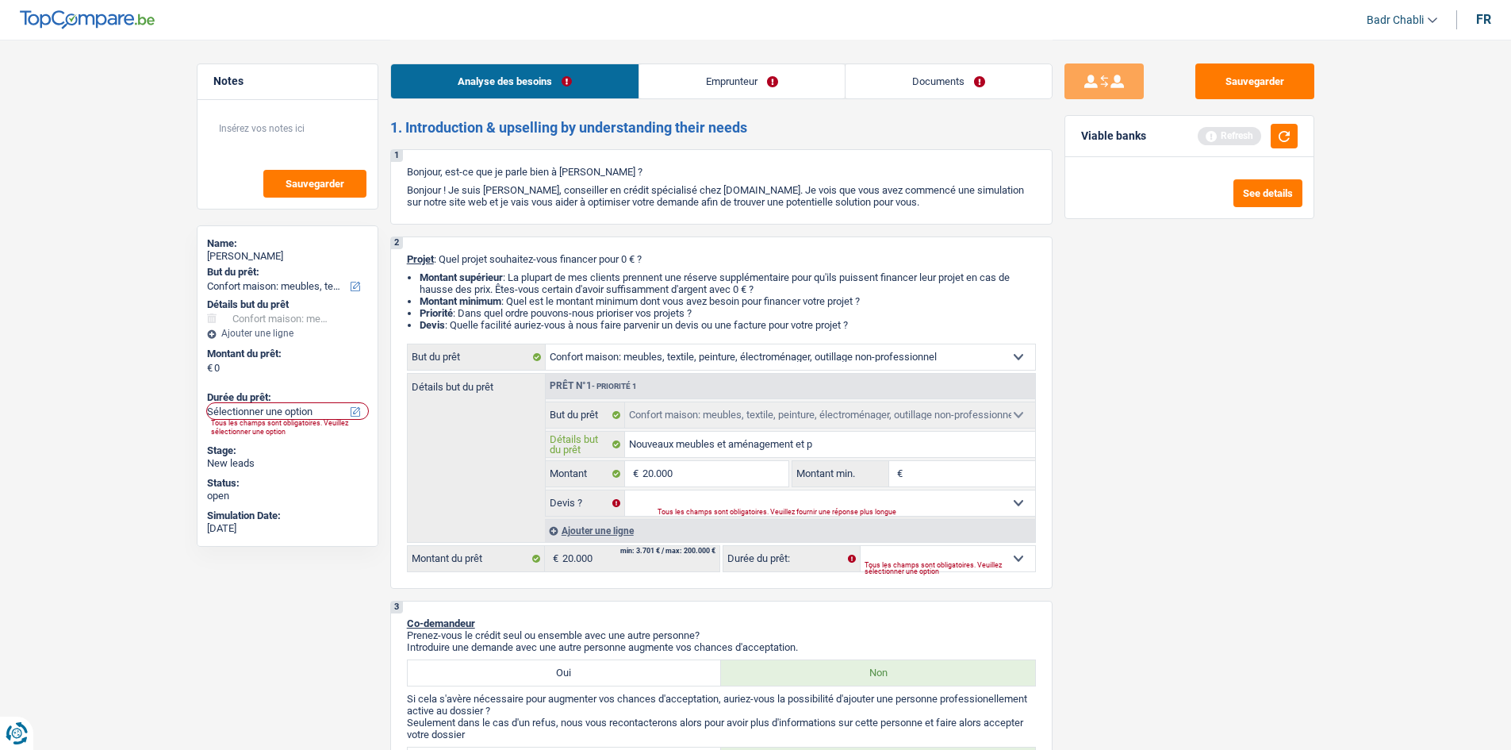
type input "Nouveaux meubles et aménagement et pe"
type input "Nouveaux meubles et aménagement et pei"
type input "Nouveaux meubles et aménagement et peint"
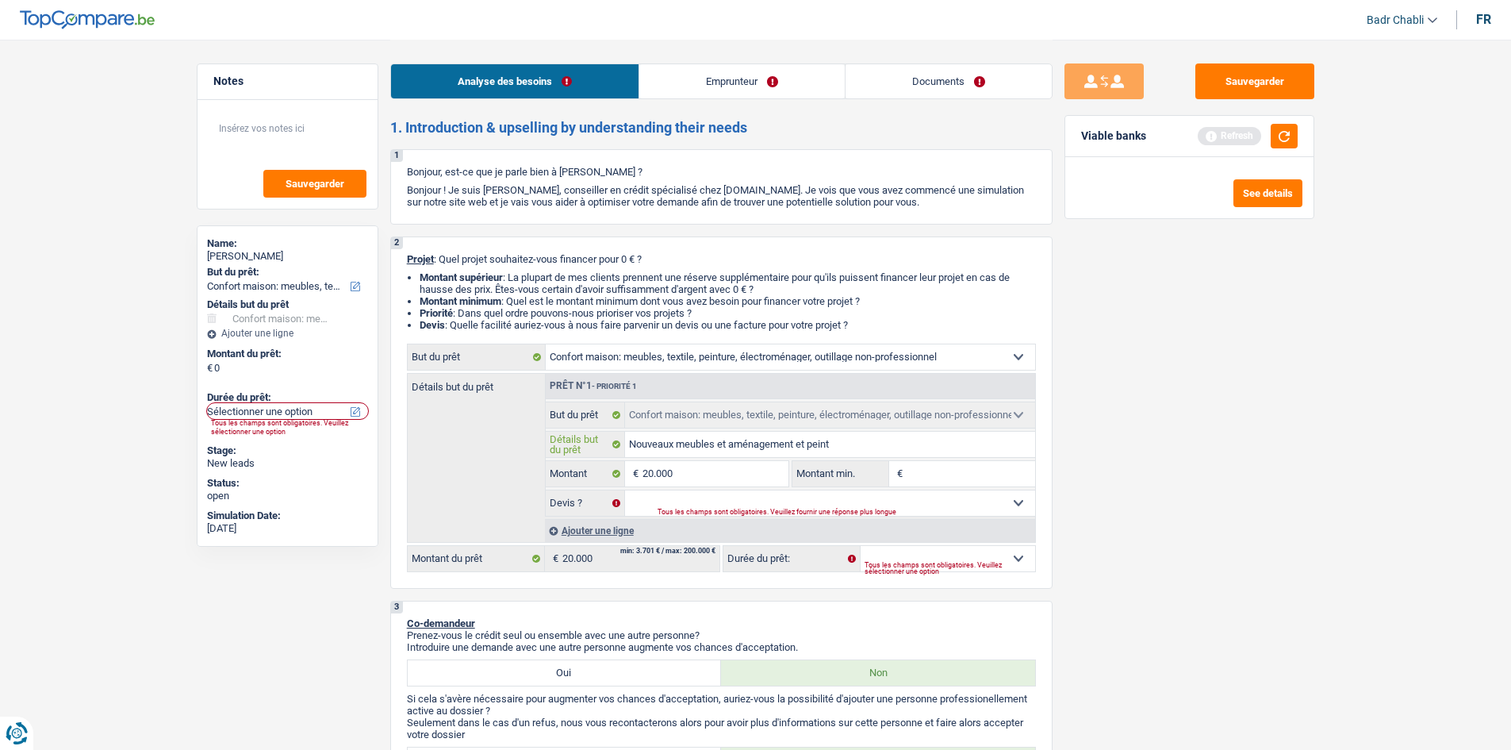
type input "Nouveaux meubles et aménagement et peintu"
type input "Nouveaux meubles et aménagement et peintur"
type input "Nouveaux meubles et aménagement et peinture"
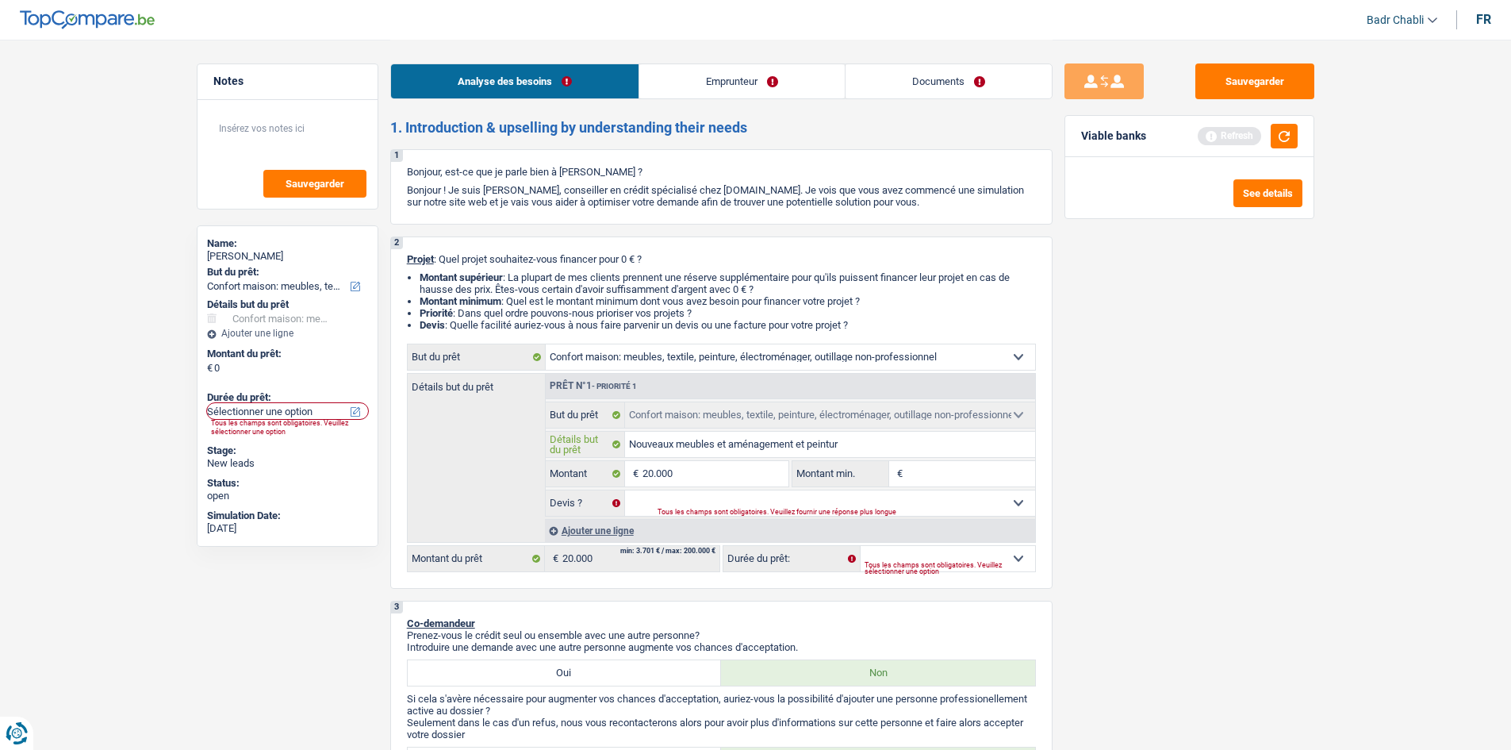
type input "Nouveaux meubles et aménagement et peinture"
type input "1"
type input "15"
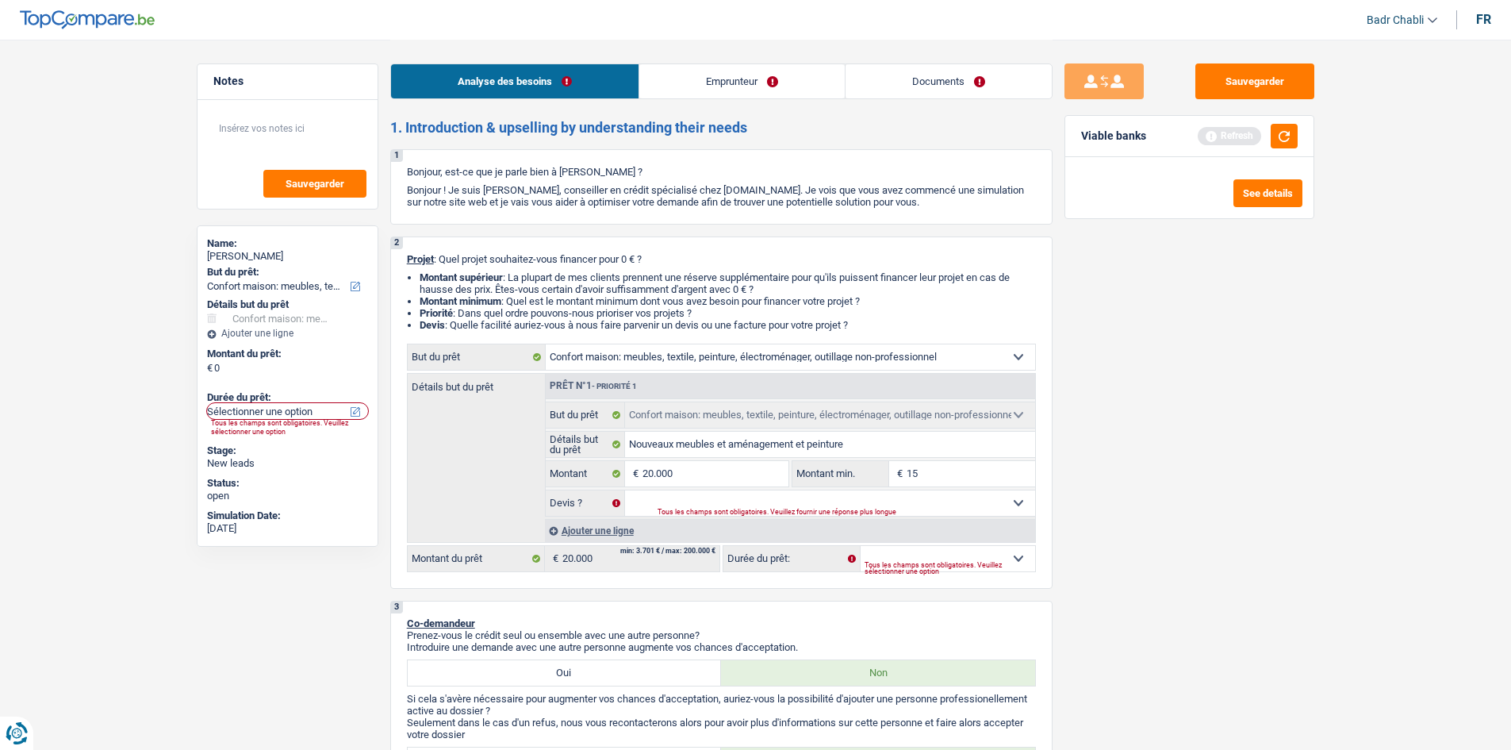
type input "15"
type input "150"
type input "1.500"
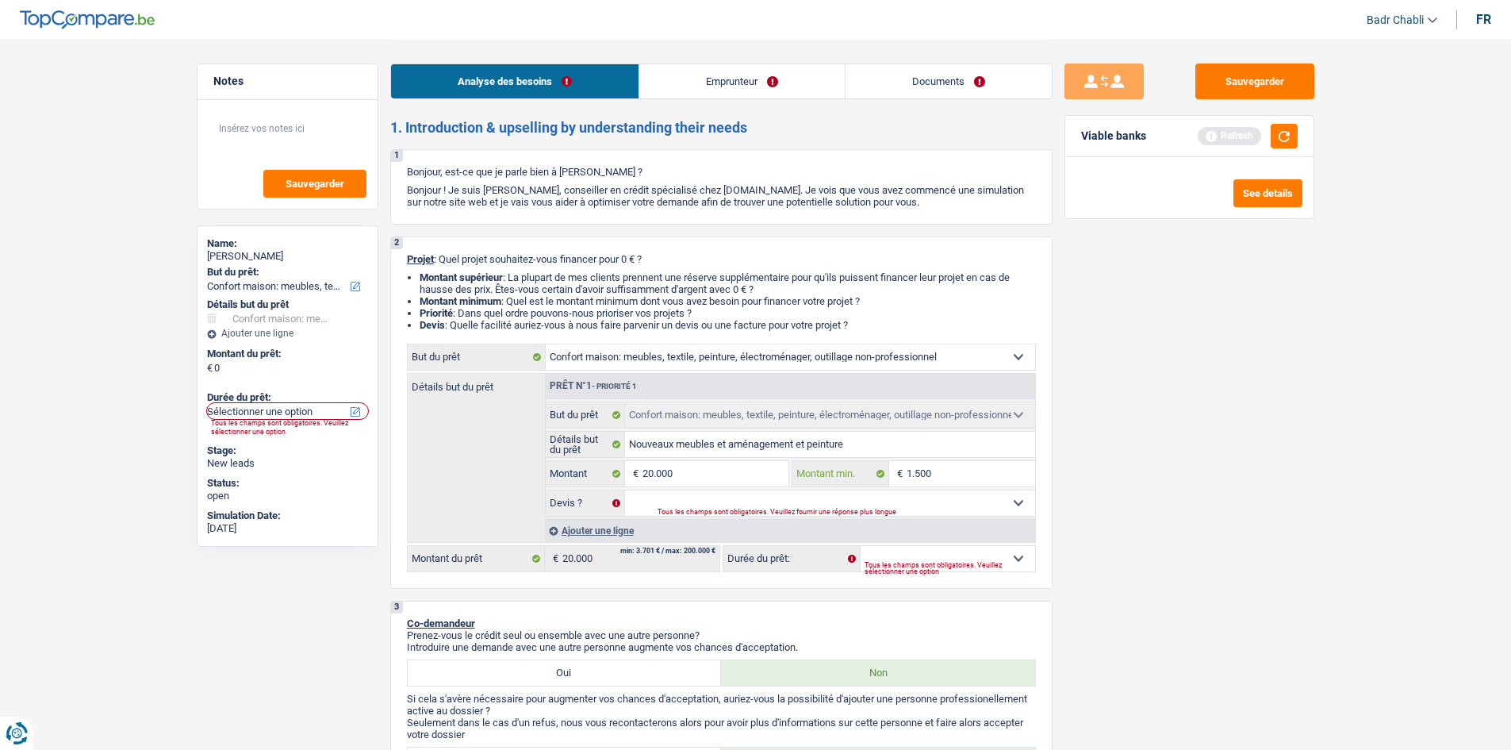
type input "15.001"
click at [690, 506] on select "Oui Non Non répondu Sélectionner une option" at bounding box center [830, 502] width 410 height 25
select select "false"
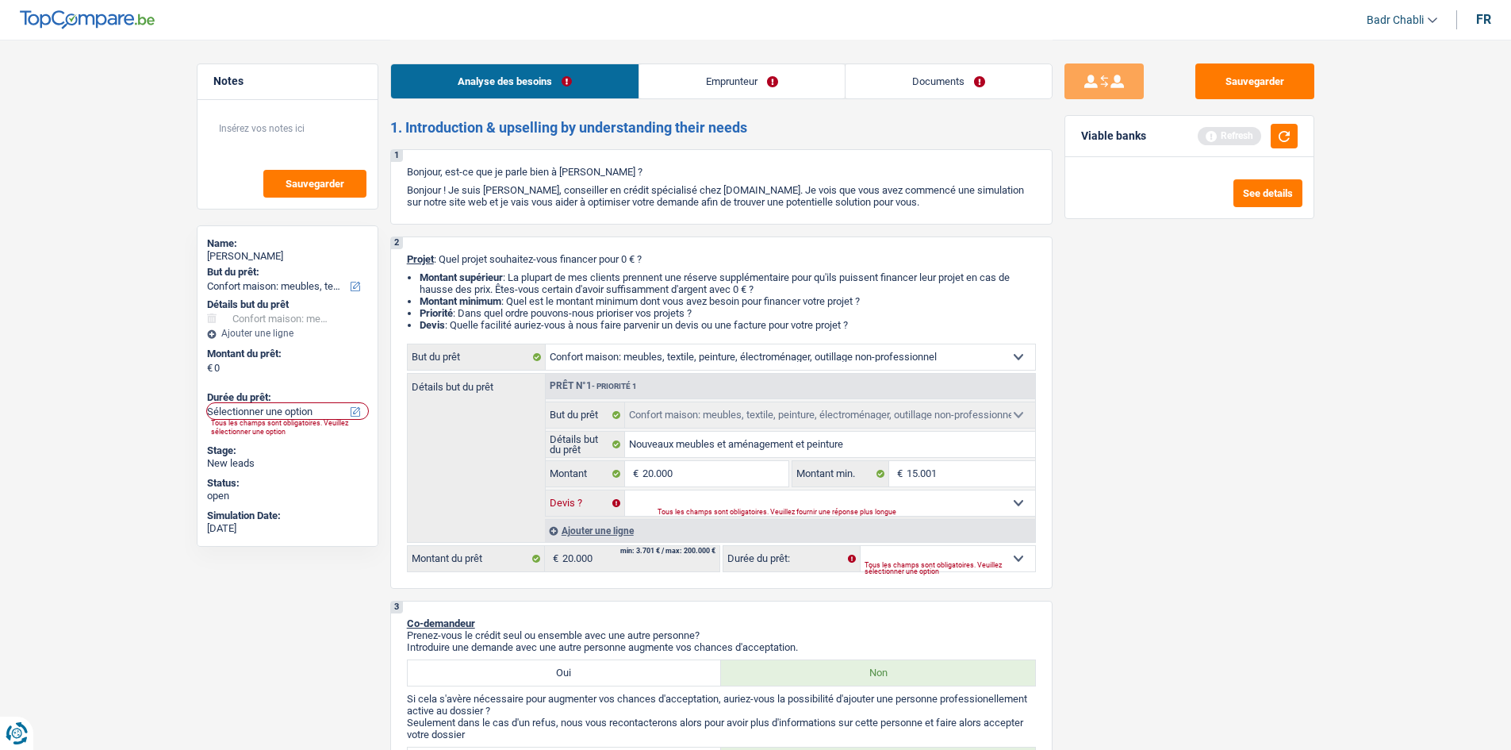
click at [625, 490] on select "Oui Non Non répondu Sélectionner une option" at bounding box center [830, 502] width 410 height 25
select select "false"
click at [879, 549] on select "12 mois 18 mois 24 mois 30 mois 36 mois 42 mois 48 mois 60 mois 72 mois 84 mois…" at bounding box center [948, 558] width 175 height 25
select select "84"
select select
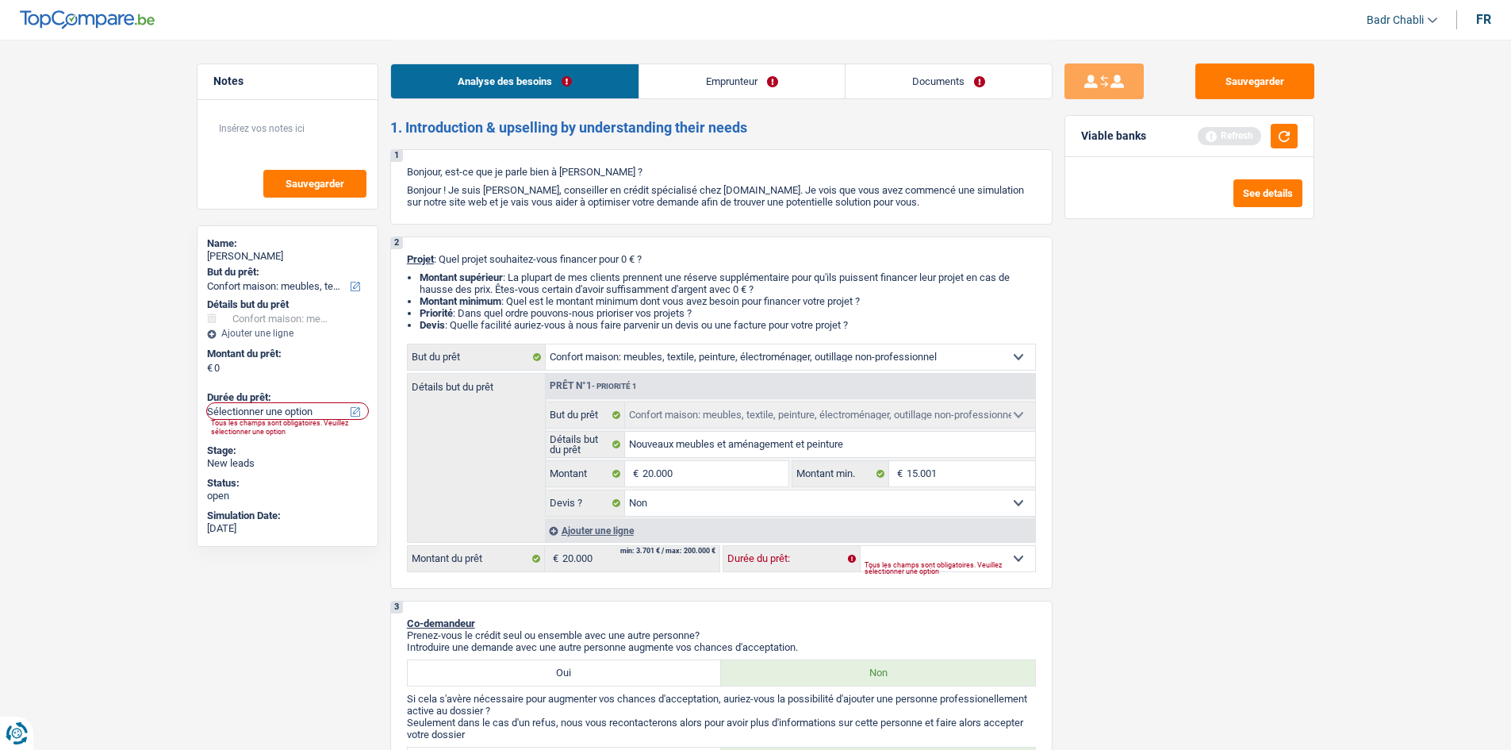
click at [861, 546] on select "12 mois 18 mois 24 mois 30 mois 36 mois 42 mois 48 mois 60 mois 72 mois 84 mois…" at bounding box center [948, 558] width 175 height 25
select select
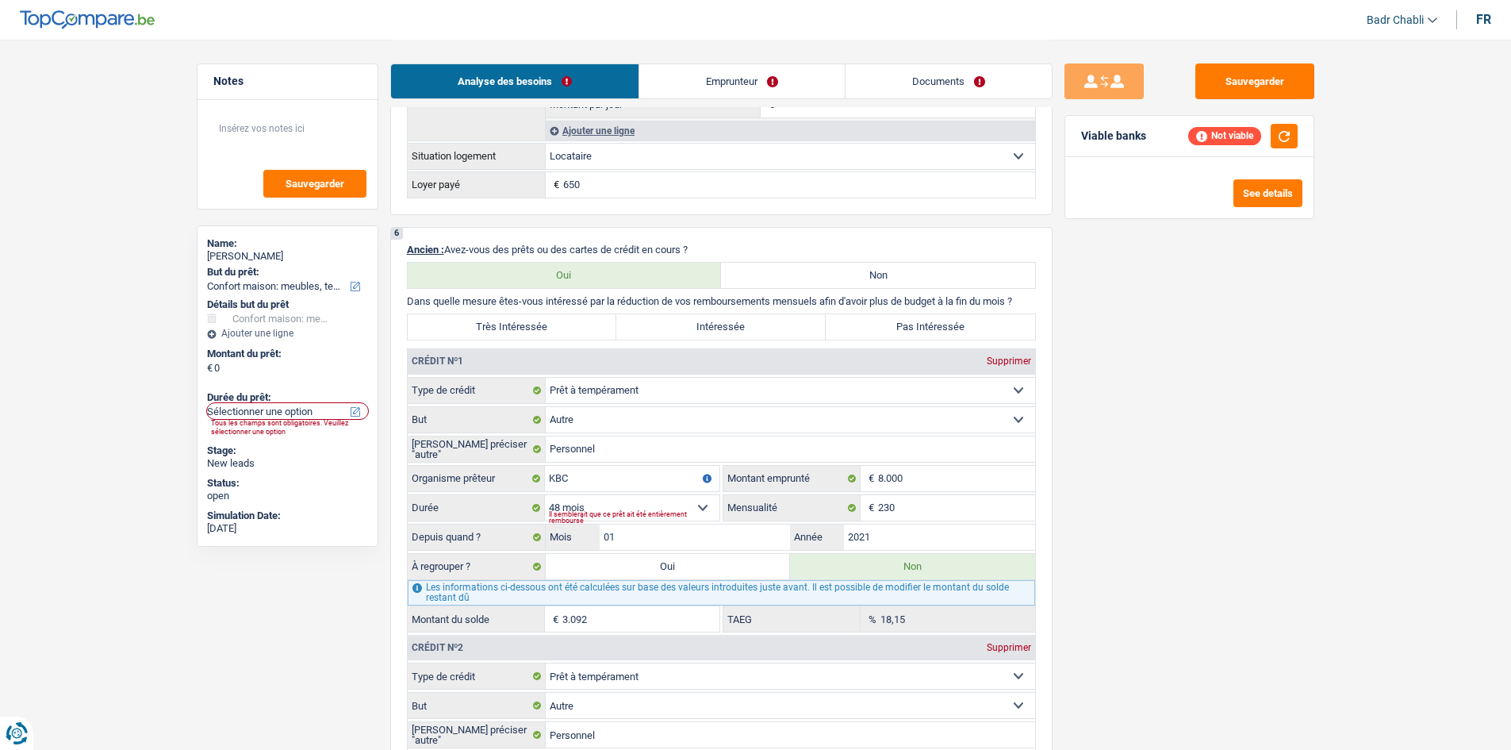
scroll to position [1111, 0]
click at [701, 501] on select "12 mois 18 mois 24 mois 30 mois 36 mois 42 mois 48 mois Sélectionner une option" at bounding box center [632, 503] width 175 height 25
click at [1015, 359] on div "Supprimer" at bounding box center [1009, 357] width 52 height 10
type input "Belfius"
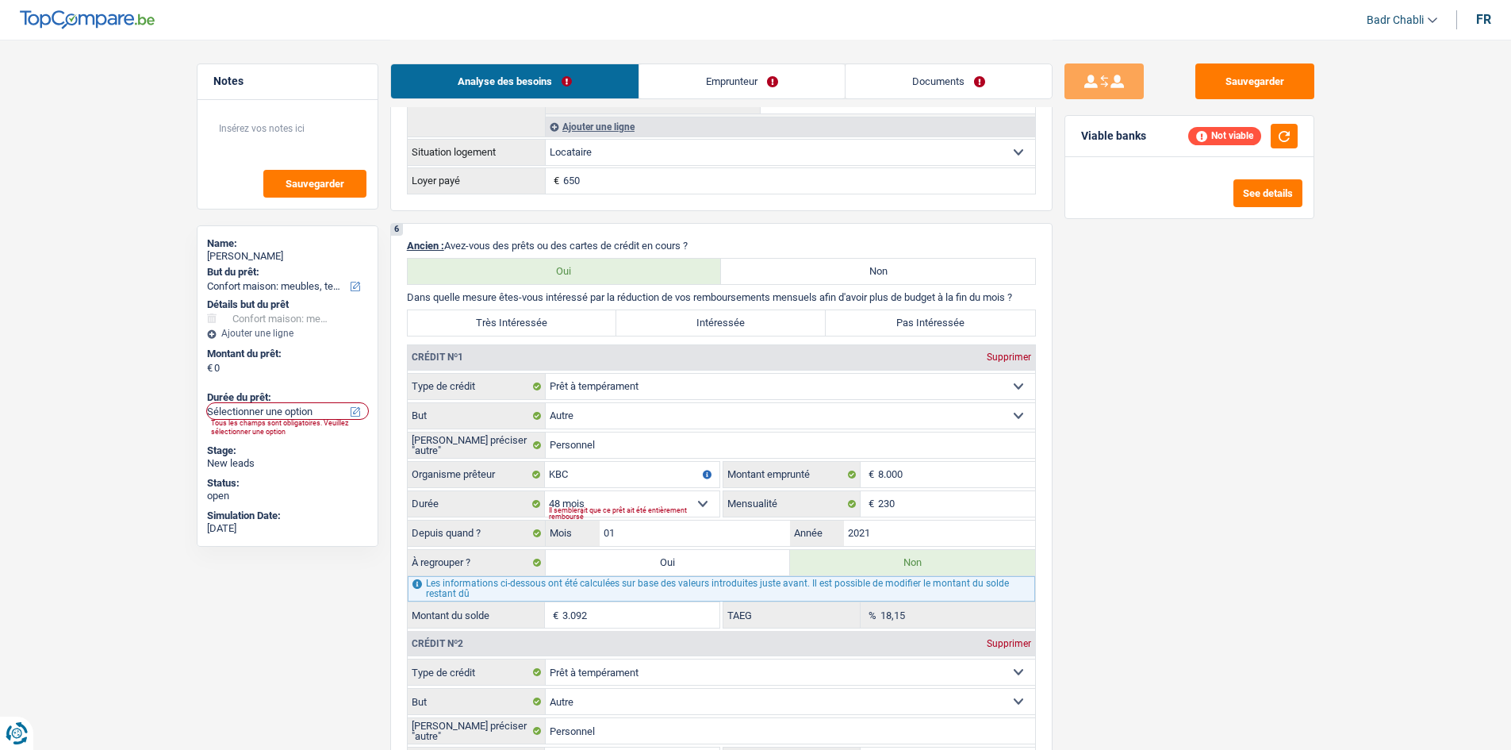
type input "12.000"
type input "250"
type input "6.079"
type input "9,55"
select select "60"
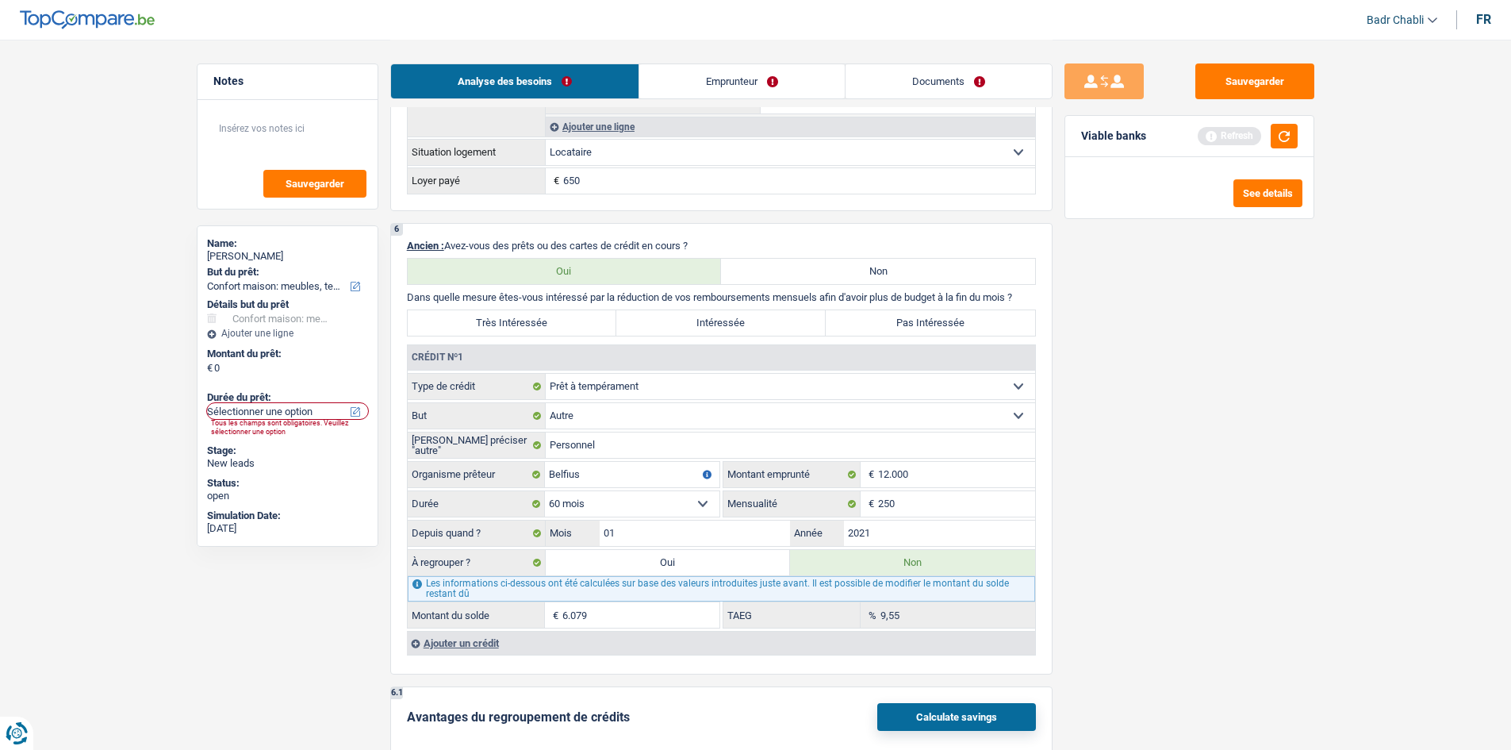
click at [1015, 359] on div "Crédit nº1" at bounding box center [721, 357] width 627 height 25
click at [952, 271] on label "Non" at bounding box center [878, 271] width 314 height 25
click at [952, 271] on input "Non" at bounding box center [878, 271] width 314 height 25
radio input "true"
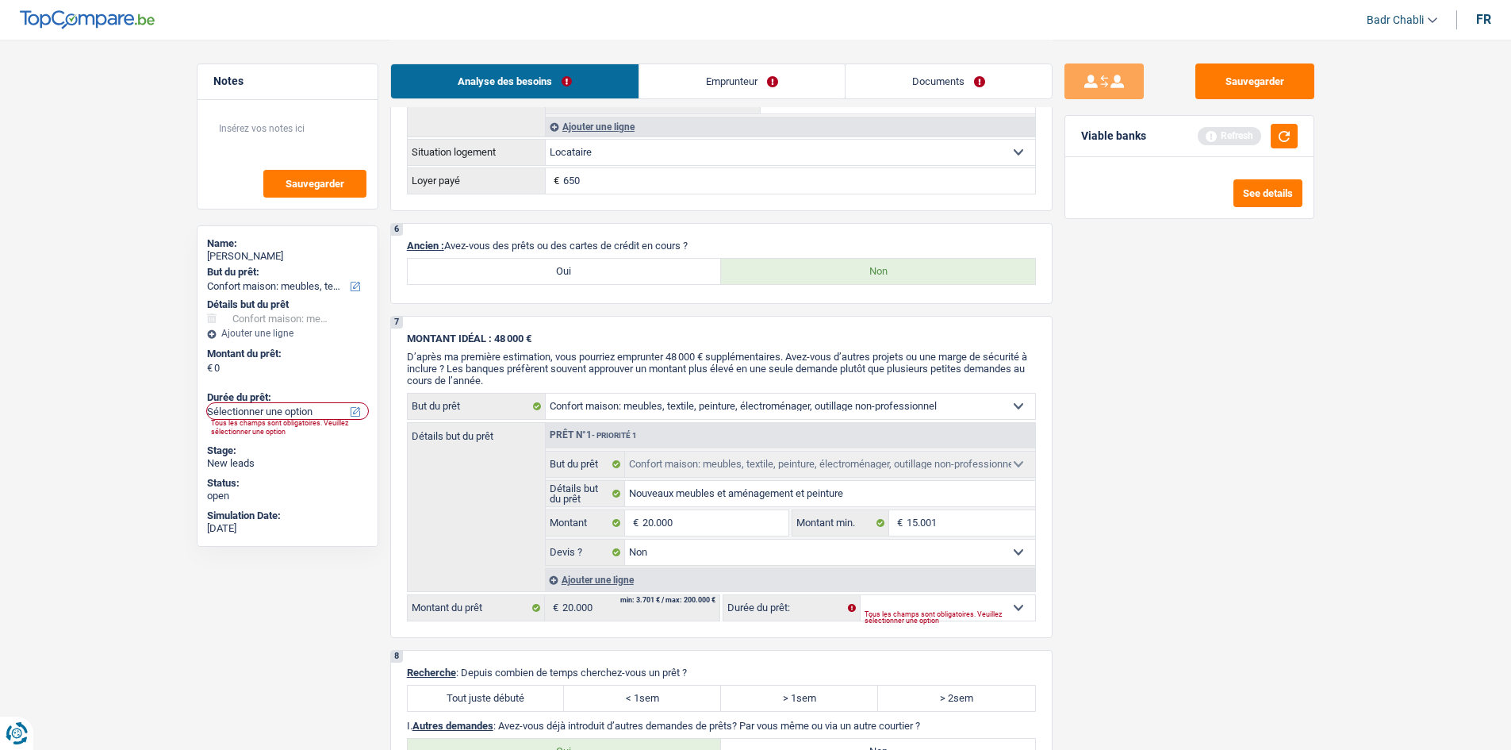
click at [528, 700] on label "Tout juste débuté" at bounding box center [486, 697] width 157 height 25
click at [528, 700] on input "Tout juste débuté" at bounding box center [486, 697] width 157 height 25
radio input "true"
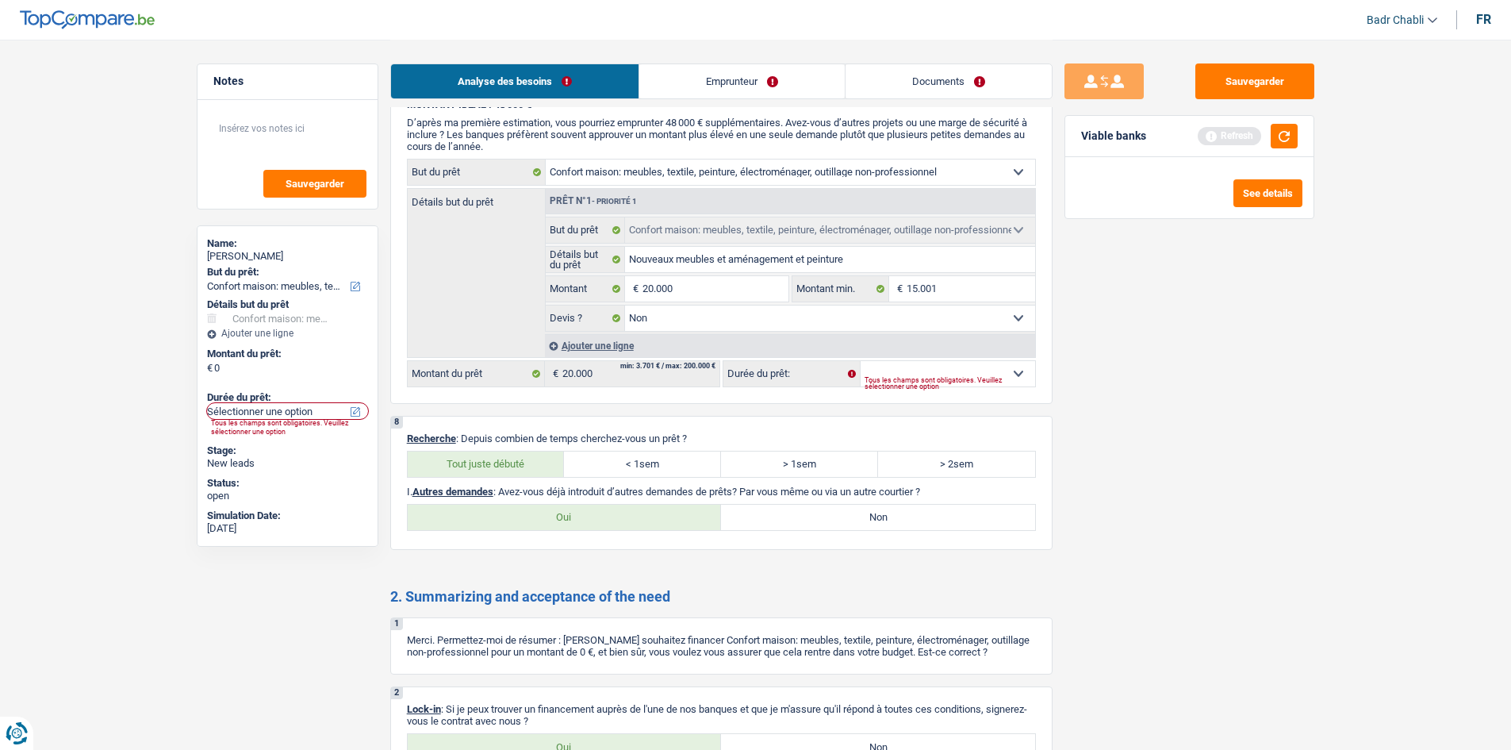
scroll to position [1428, 0]
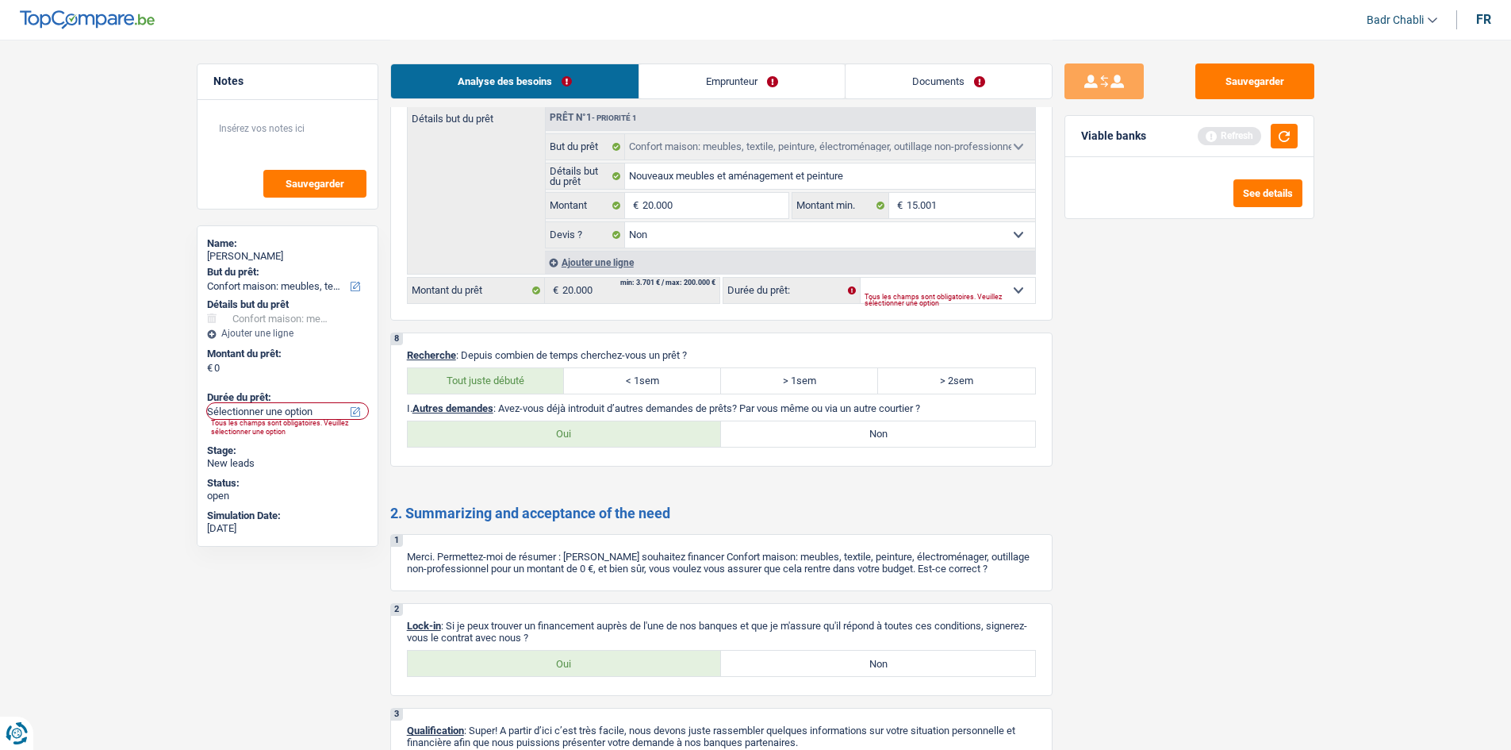
click at [874, 429] on label "Non" at bounding box center [878, 433] width 314 height 25
click at [874, 429] on input "Non" at bounding box center [878, 433] width 314 height 25
radio input "true"
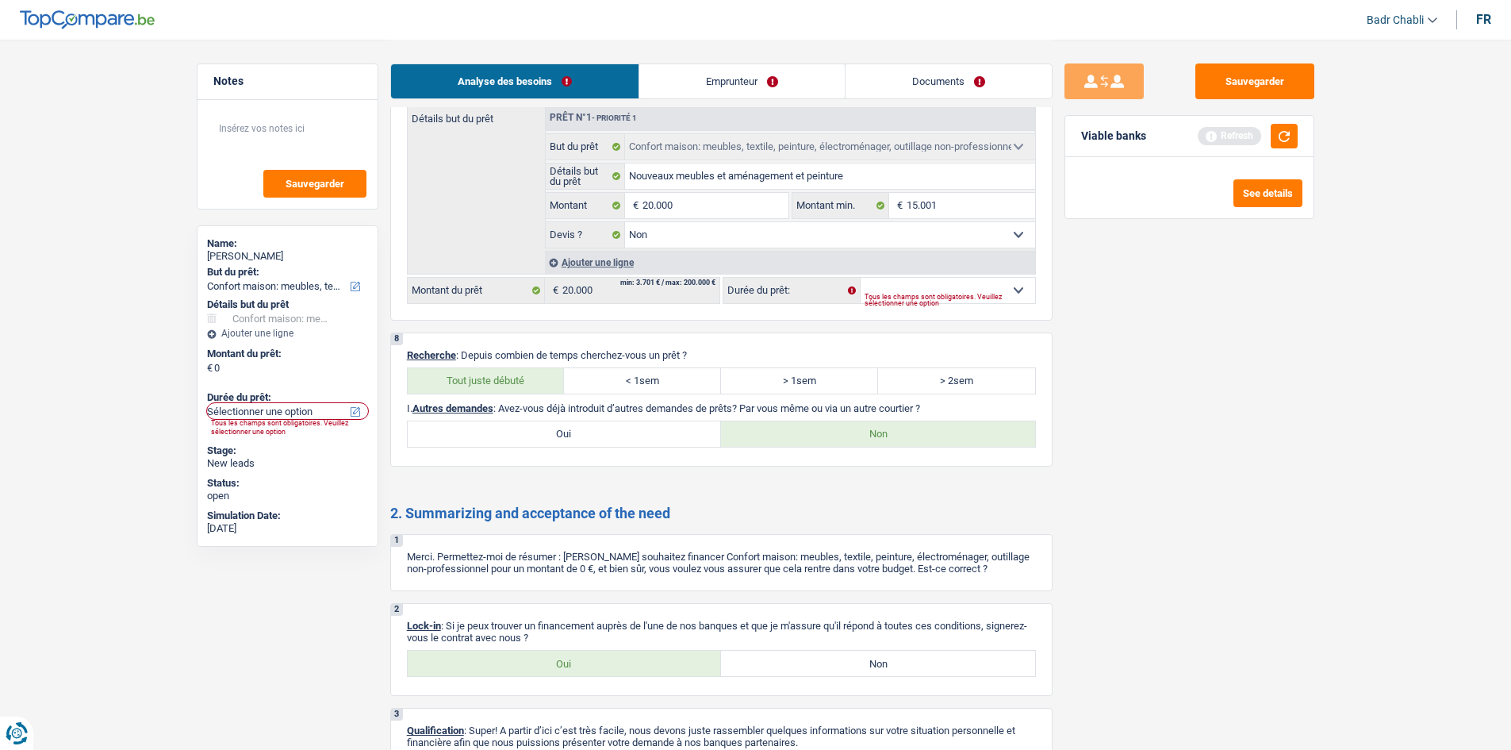
click at [590, 662] on label "Oui" at bounding box center [565, 663] width 314 height 25
click at [590, 662] on input "Oui" at bounding box center [565, 663] width 314 height 25
radio input "true"
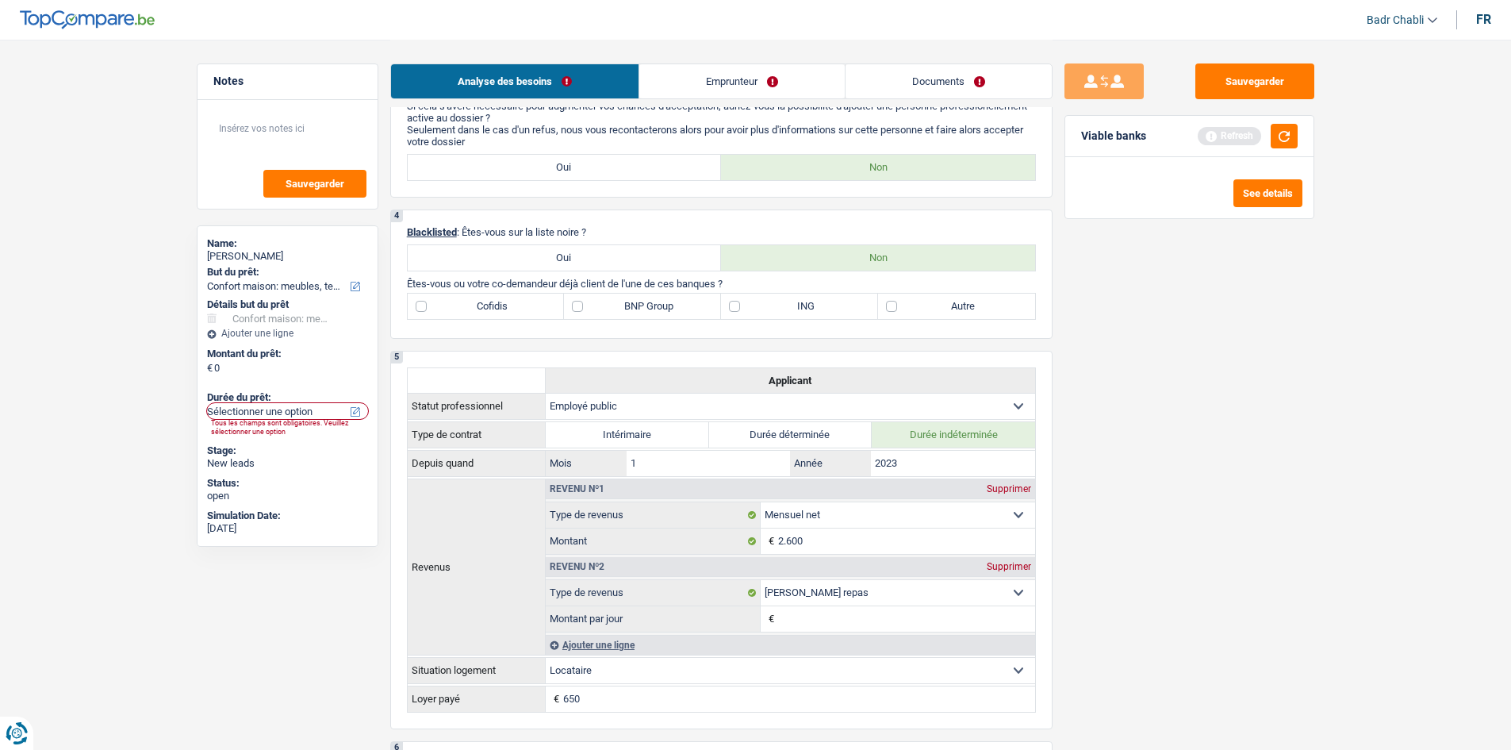
scroll to position [397, 0]
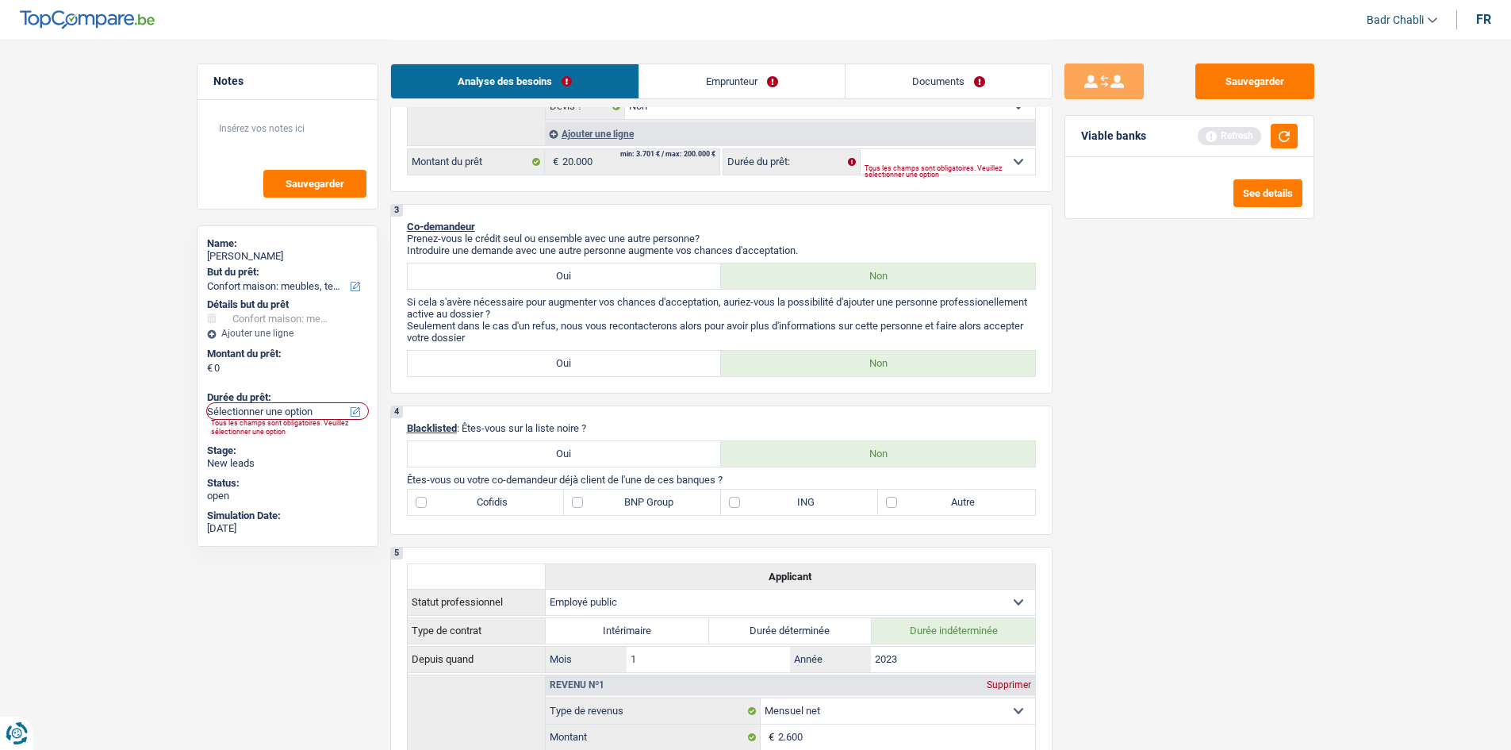
click at [631, 501] on label "BNP Group" at bounding box center [642, 501] width 157 height 25
click at [631, 501] on input "BNP Group" at bounding box center [642, 501] width 157 height 25
checkbox input "true"
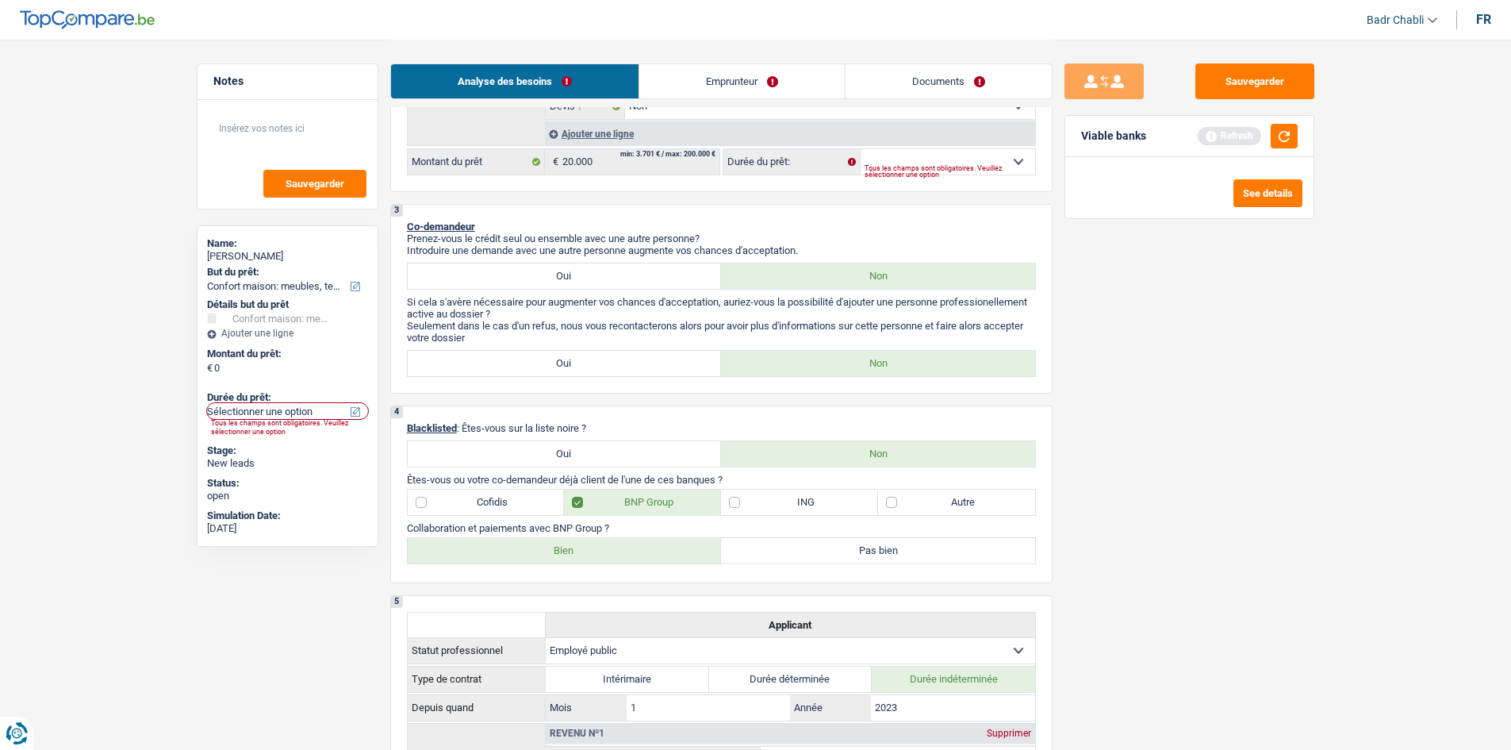
click at [601, 558] on label "Bien" at bounding box center [565, 550] width 314 height 25
click at [601, 558] on input "Bien" at bounding box center [565, 550] width 314 height 25
radio input "true"
click at [467, 494] on label "Cofidis" at bounding box center [486, 501] width 157 height 25
click at [467, 494] on input "Cofidis" at bounding box center [486, 501] width 157 height 25
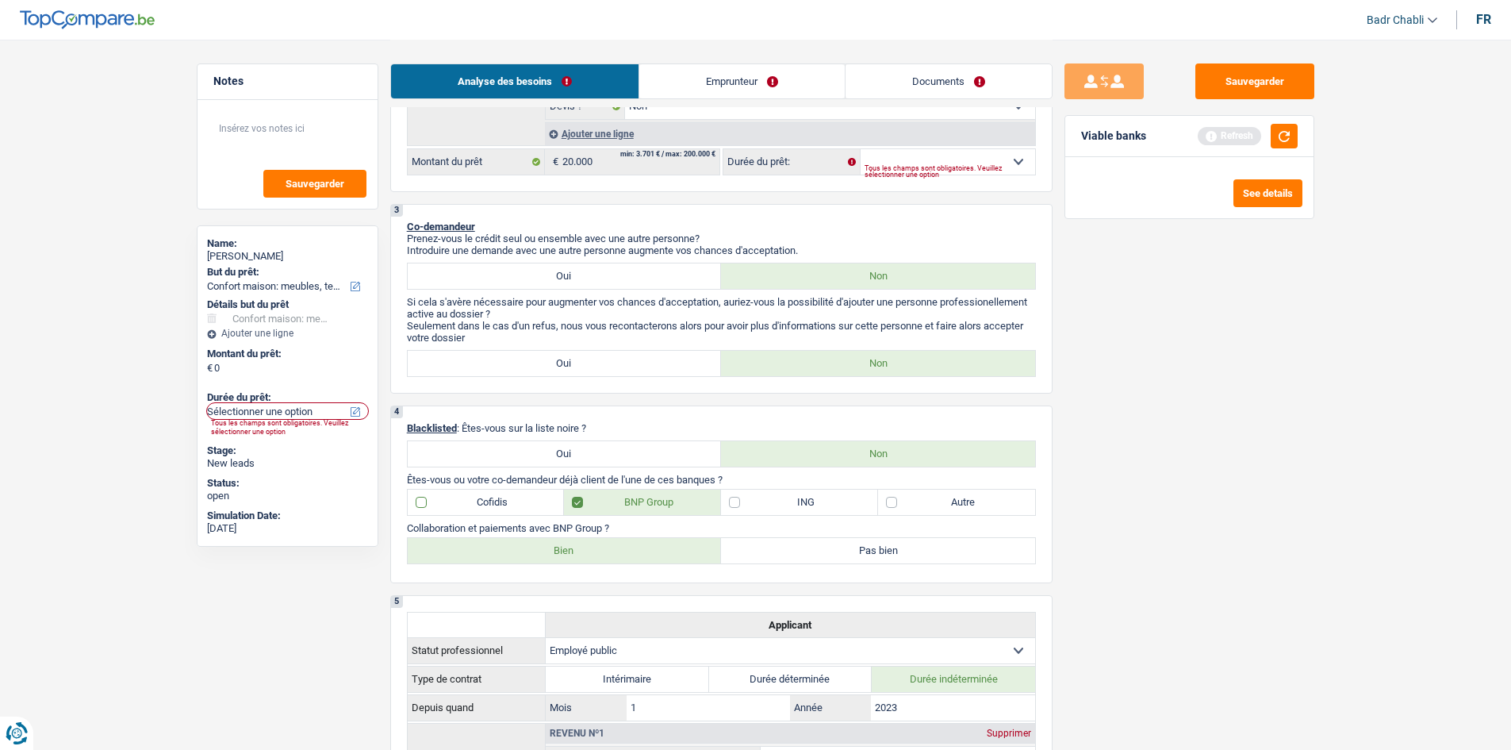
checkbox input "true"
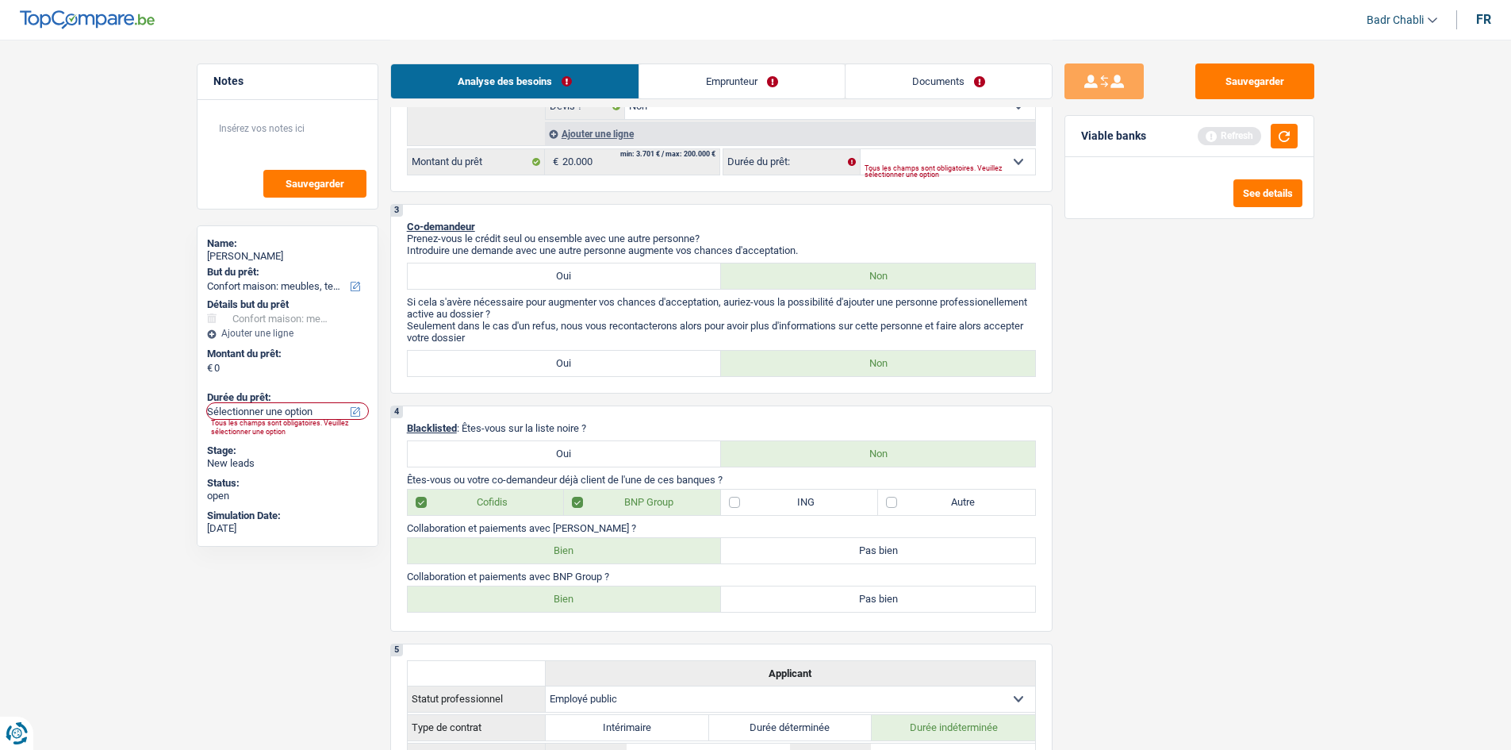
click at [612, 547] on label "Bien" at bounding box center [565, 550] width 314 height 25
click at [612, 547] on input "Bien" at bounding box center [565, 550] width 314 height 25
radio input "true"
click at [907, 168] on div "Tous les champs sont obligatoires. Veuillez sélectionner une option" at bounding box center [950, 171] width 171 height 6
click at [934, 154] on select "12 mois 18 mois 24 mois Sélectionner une option" at bounding box center [948, 161] width 175 height 25
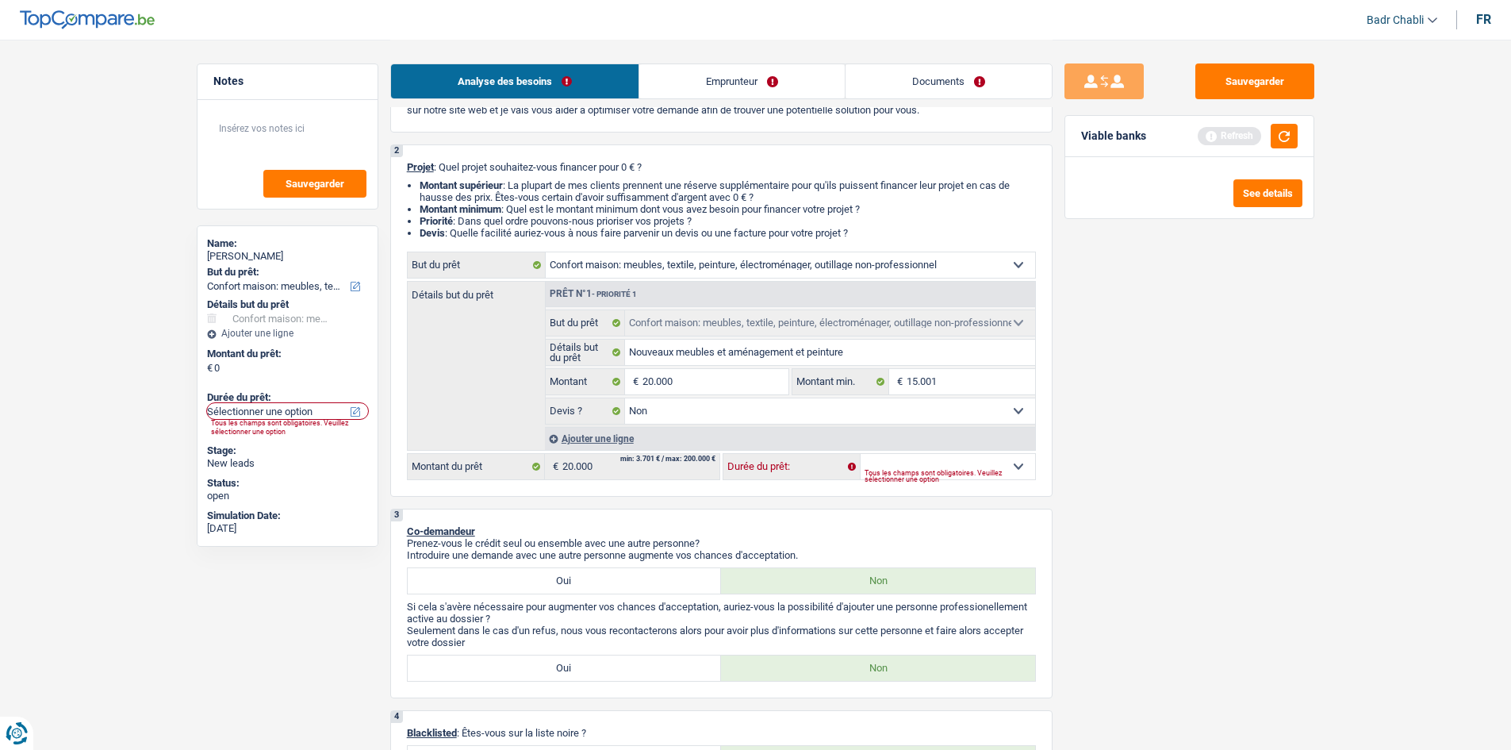
scroll to position [79, 0]
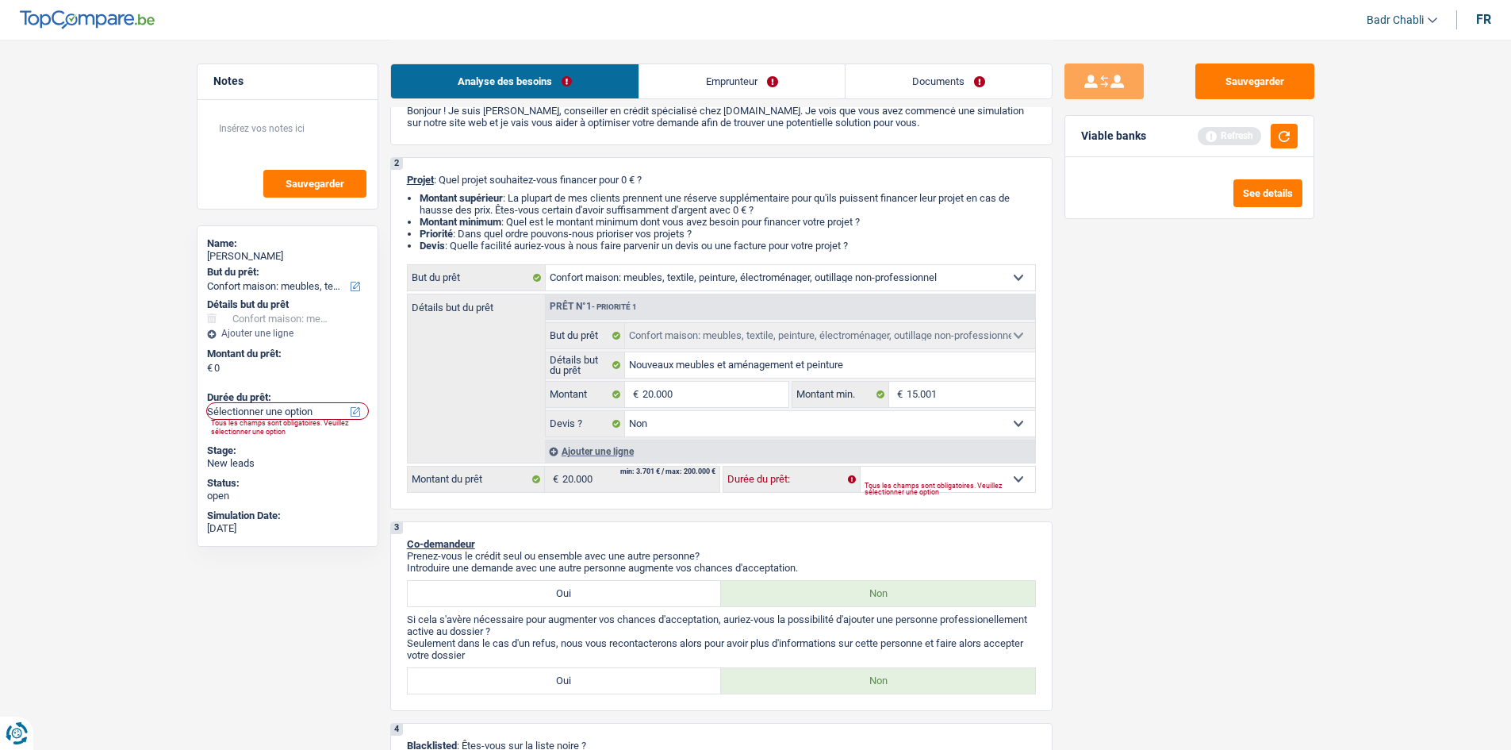
click at [950, 472] on select "12 mois 18 mois 24 mois Sélectionner une option" at bounding box center [948, 478] width 175 height 25
click at [708, 385] on input "20.000" at bounding box center [715, 394] width 145 height 25
type input "2"
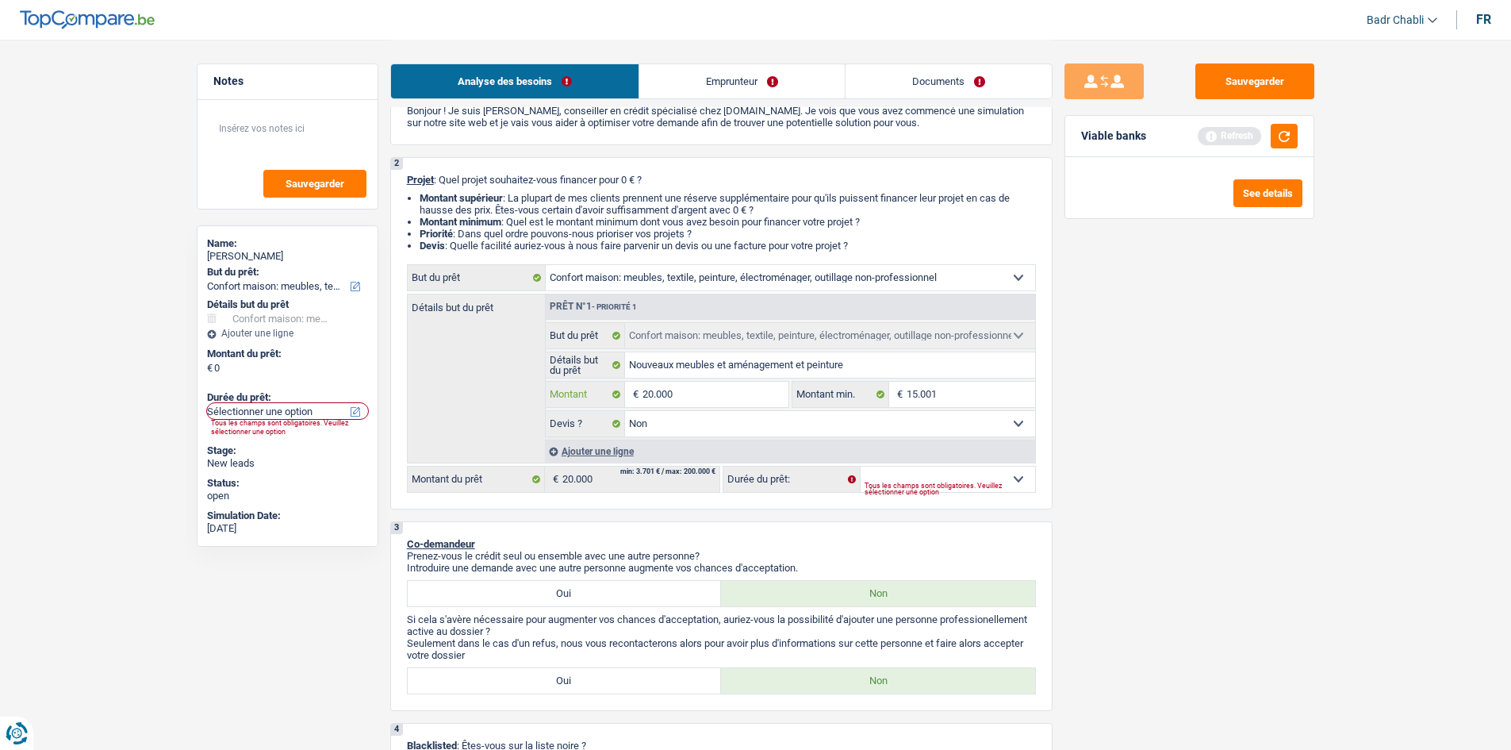
type input "2"
type input "20"
type input "200"
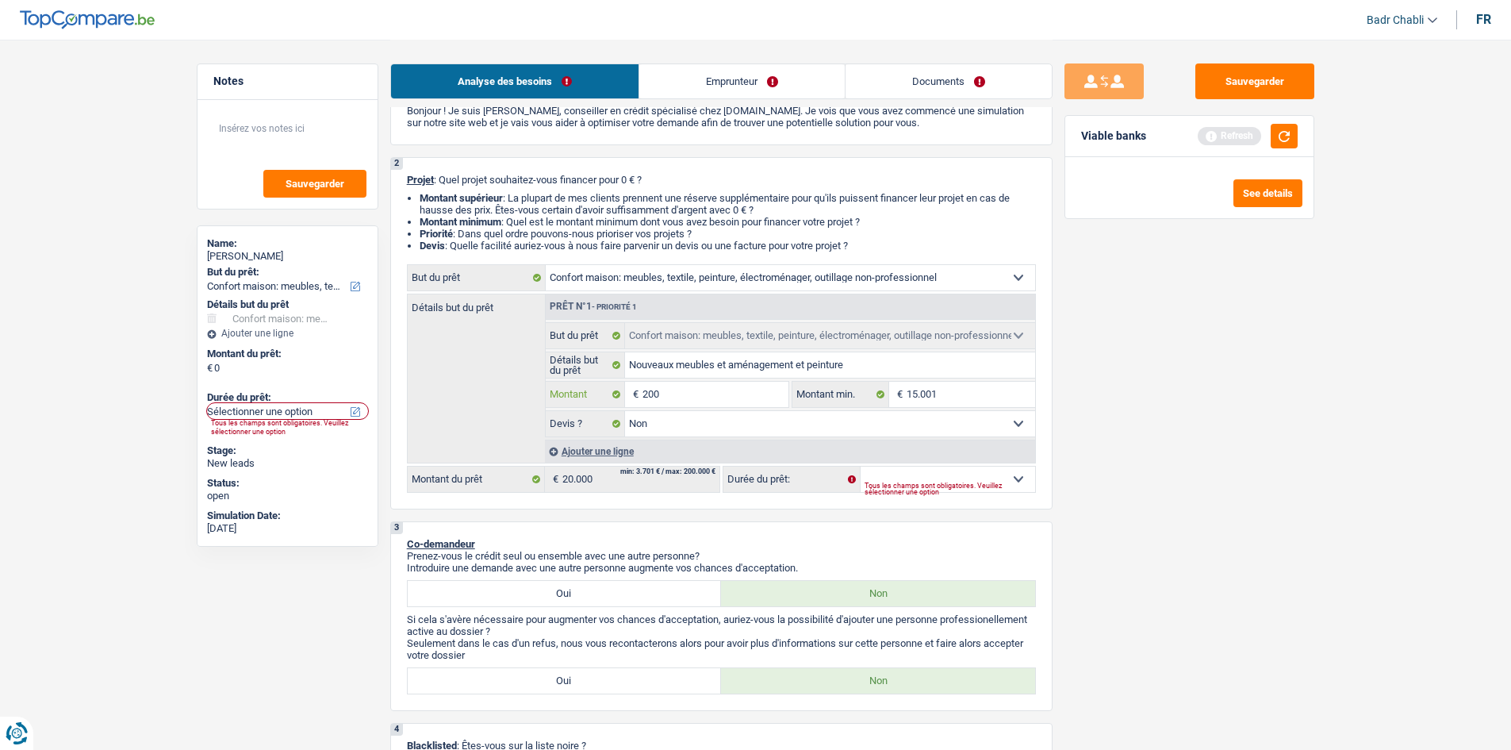
type input "2.000"
type input "20.001"
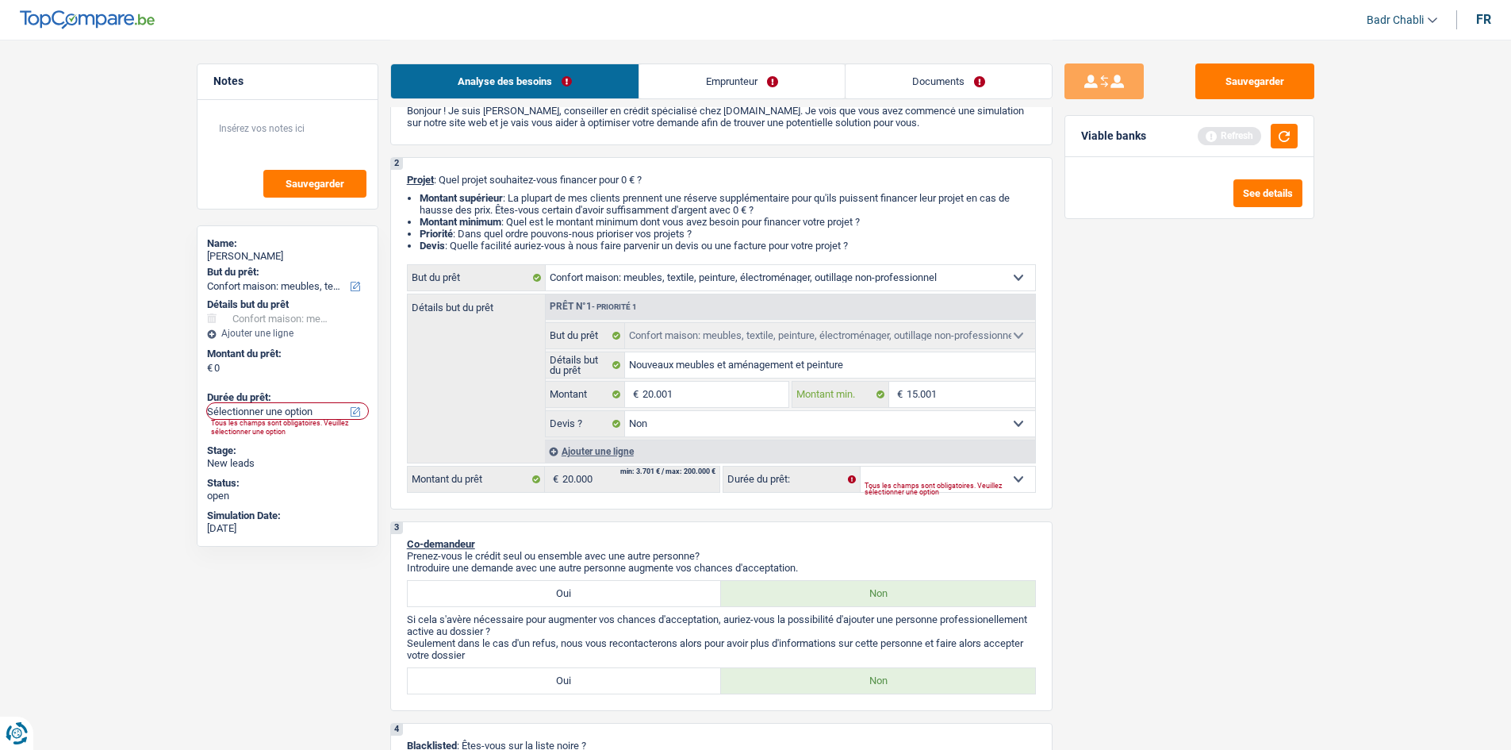
type input "20.001"
select select "120"
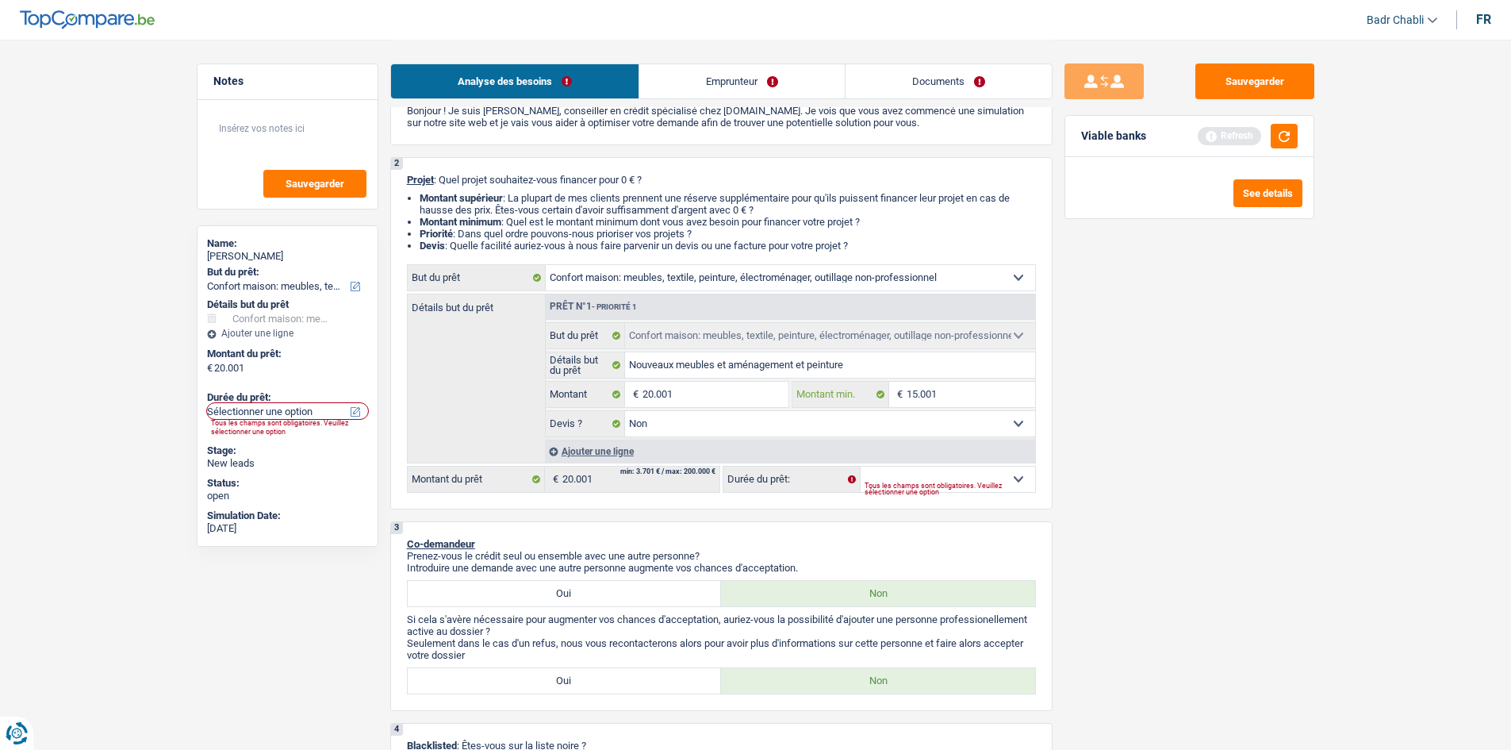
select select "120"
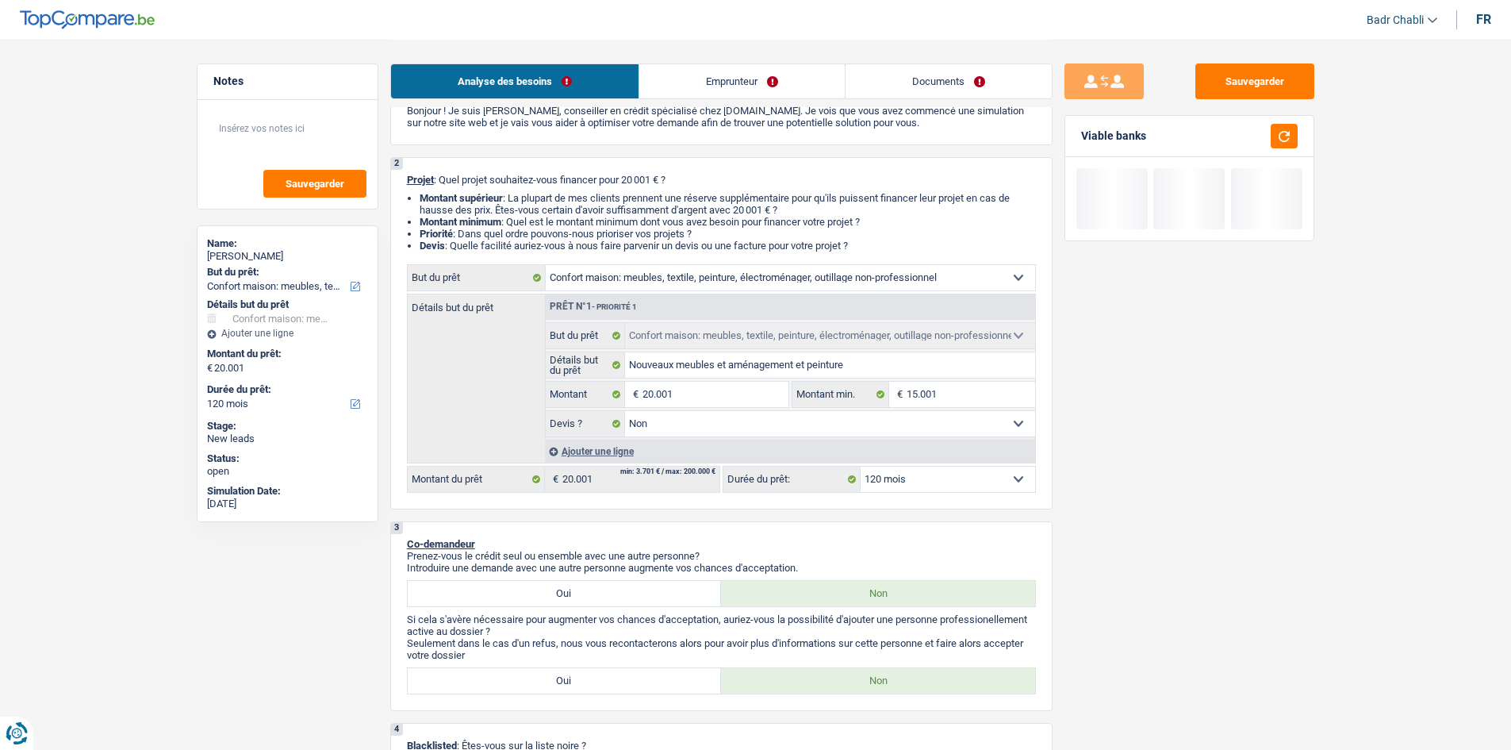
click at [972, 470] on select "12 mois 18 mois 24 mois 30 mois 36 mois 42 mois 48 mois 60 mois 72 mois 84 mois…" at bounding box center [948, 478] width 175 height 25
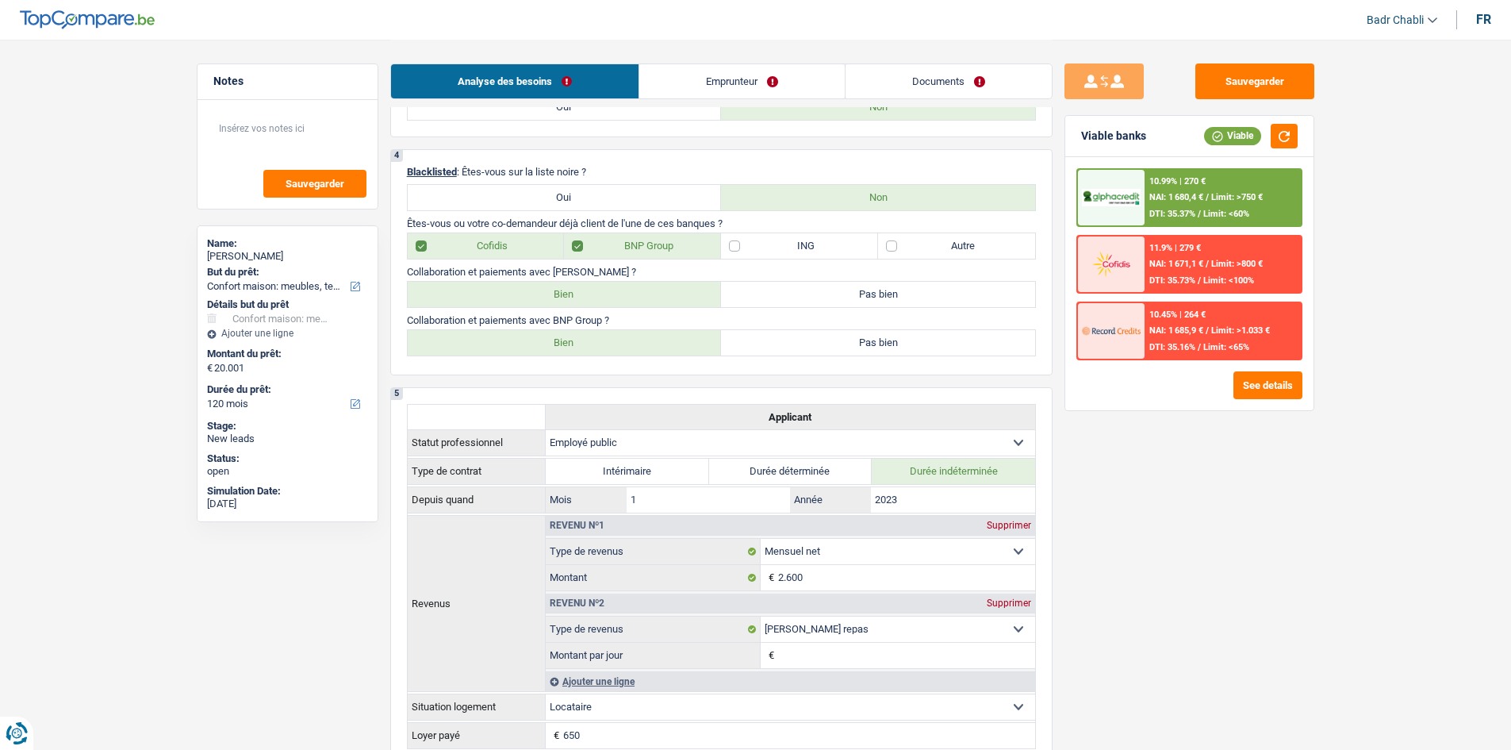
scroll to position [635, 0]
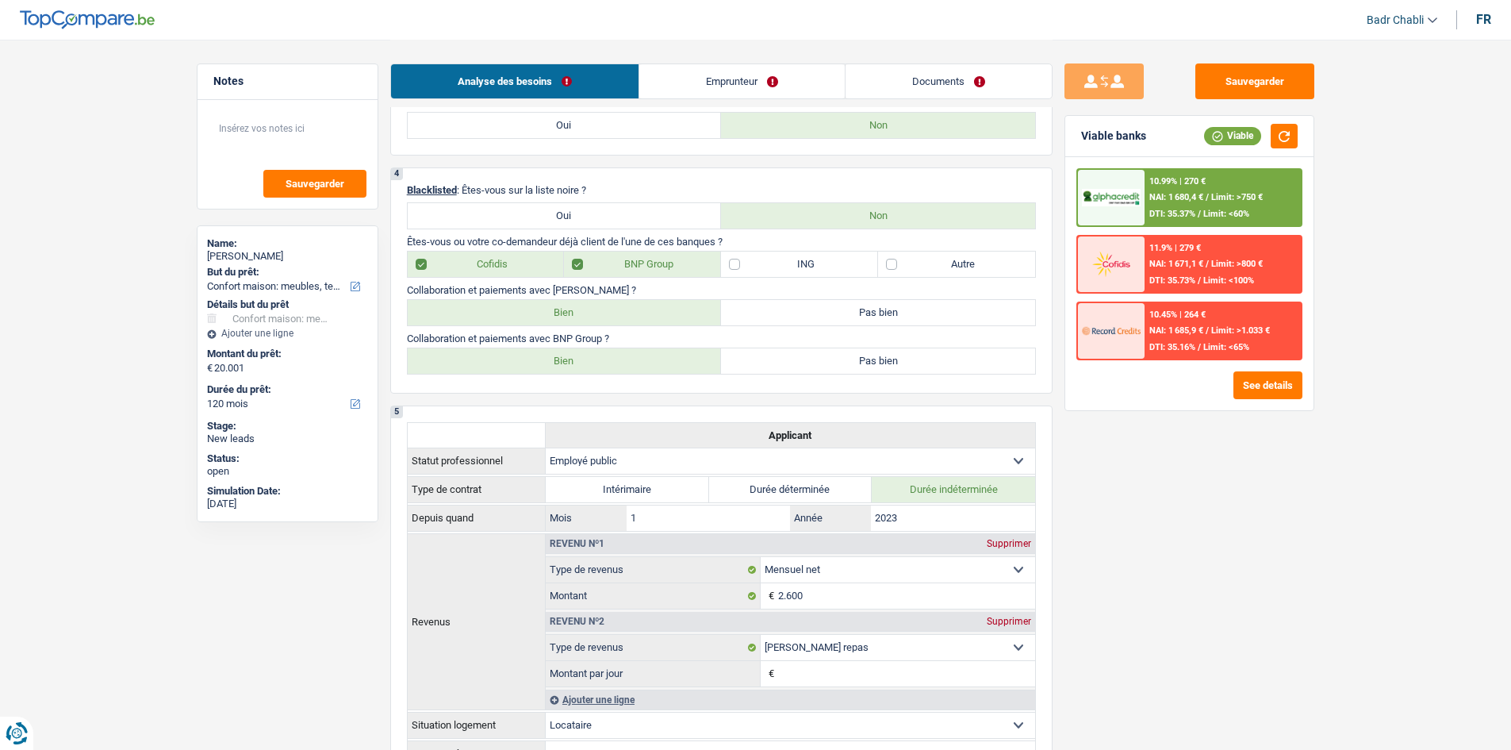
click at [737, 262] on label "ING" at bounding box center [799, 263] width 157 height 25
click at [737, 262] on input "ING" at bounding box center [799, 263] width 157 height 25
checkbox input "true"
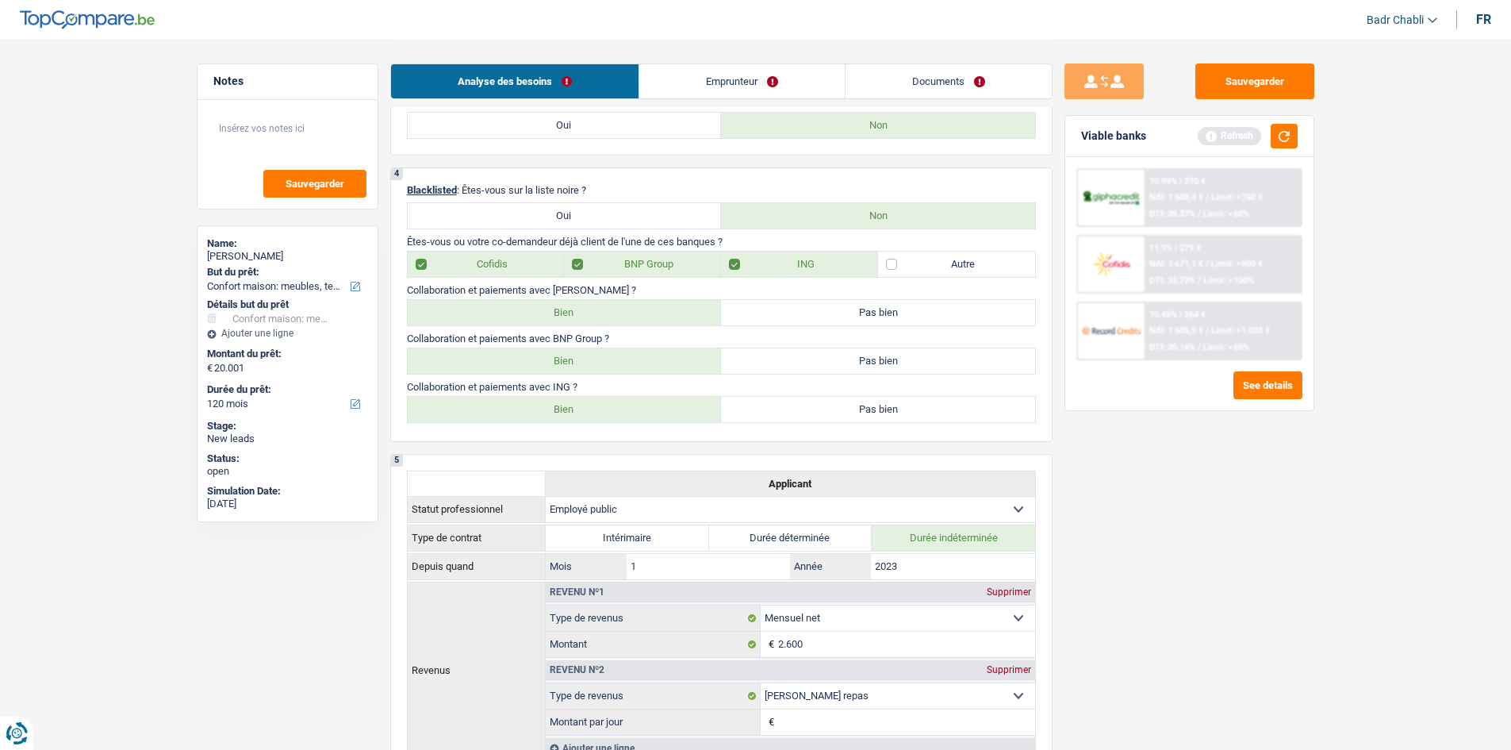
click at [598, 401] on label "Bien" at bounding box center [565, 409] width 314 height 25
click at [598, 401] on input "Bien" at bounding box center [565, 409] width 314 height 25
radio input "true"
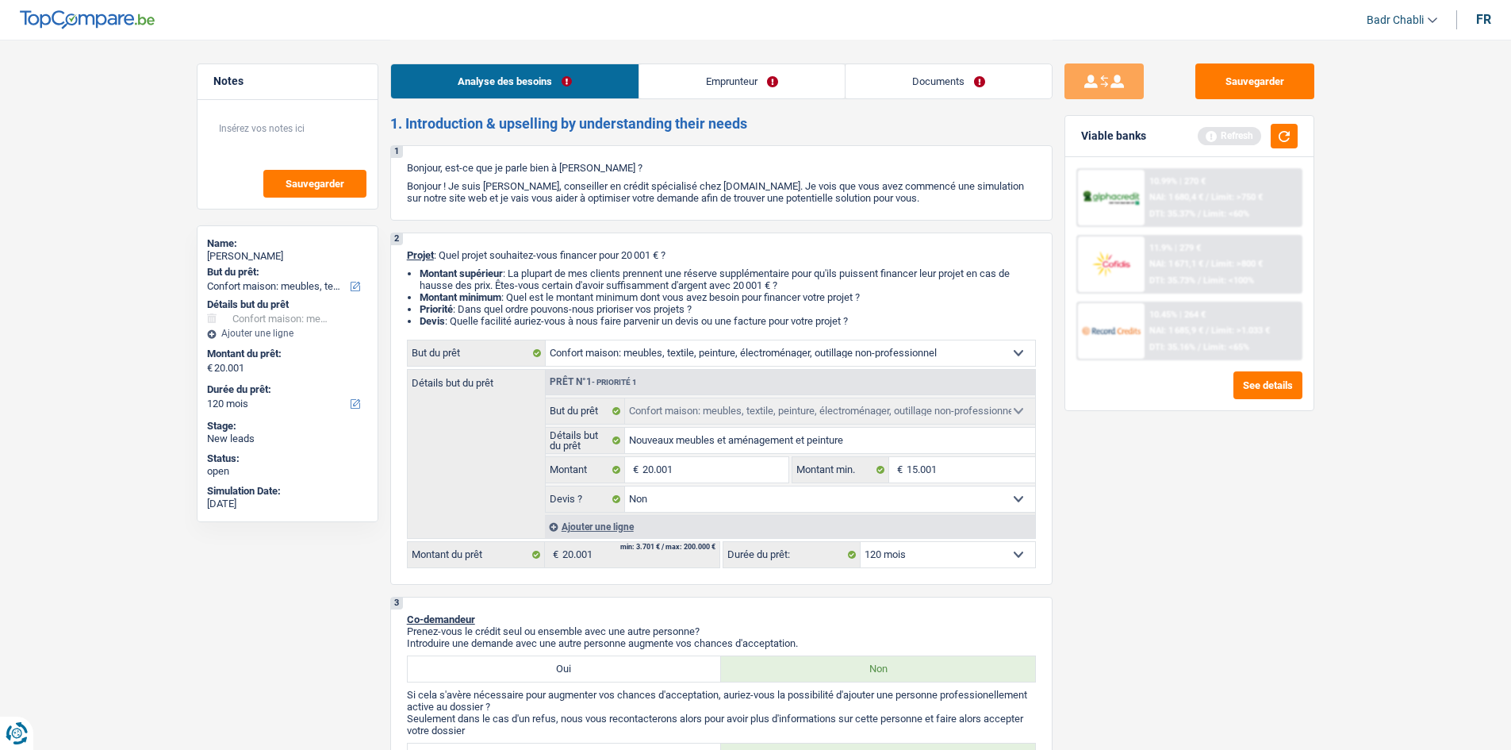
scroll to position [0, 0]
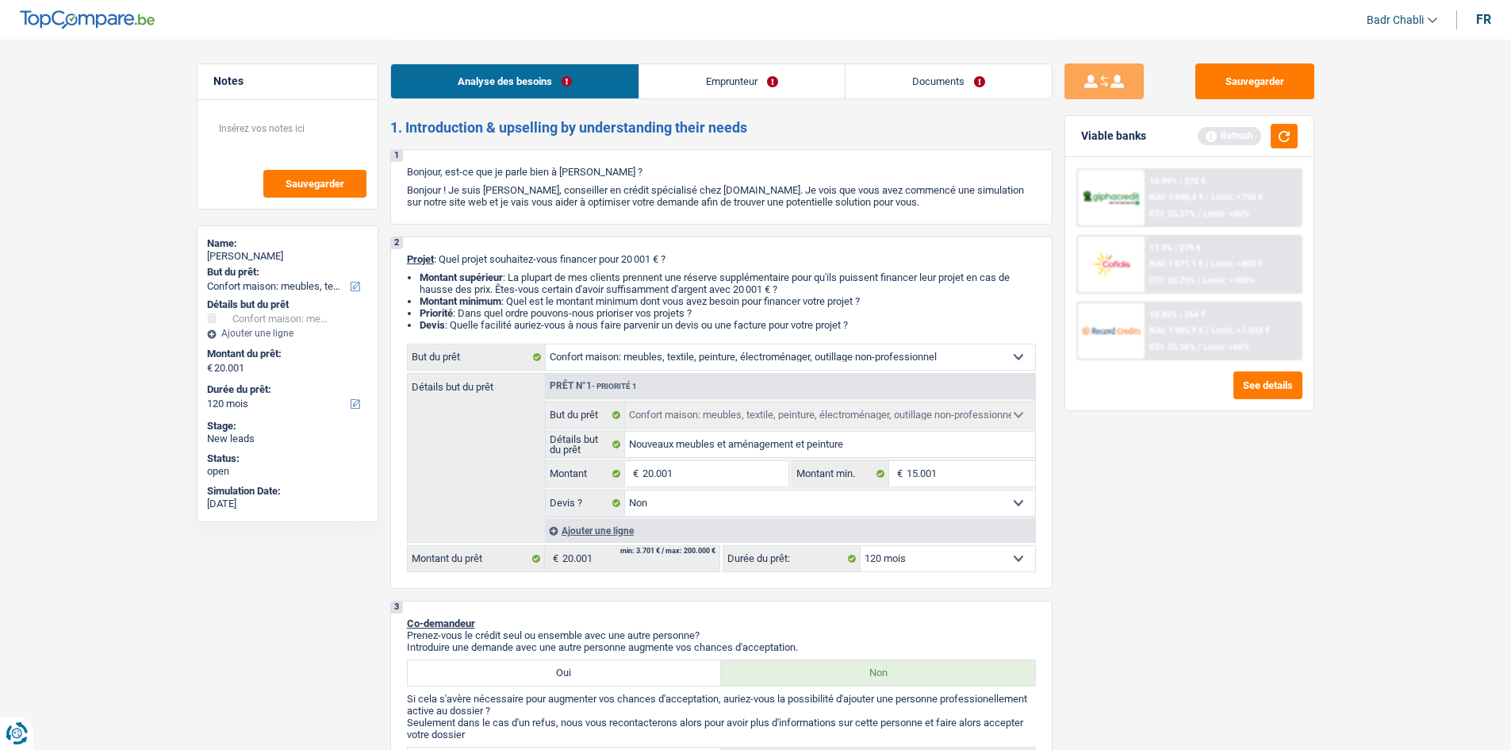
click at [694, 79] on link "Emprunteur" at bounding box center [741, 81] width 205 height 34
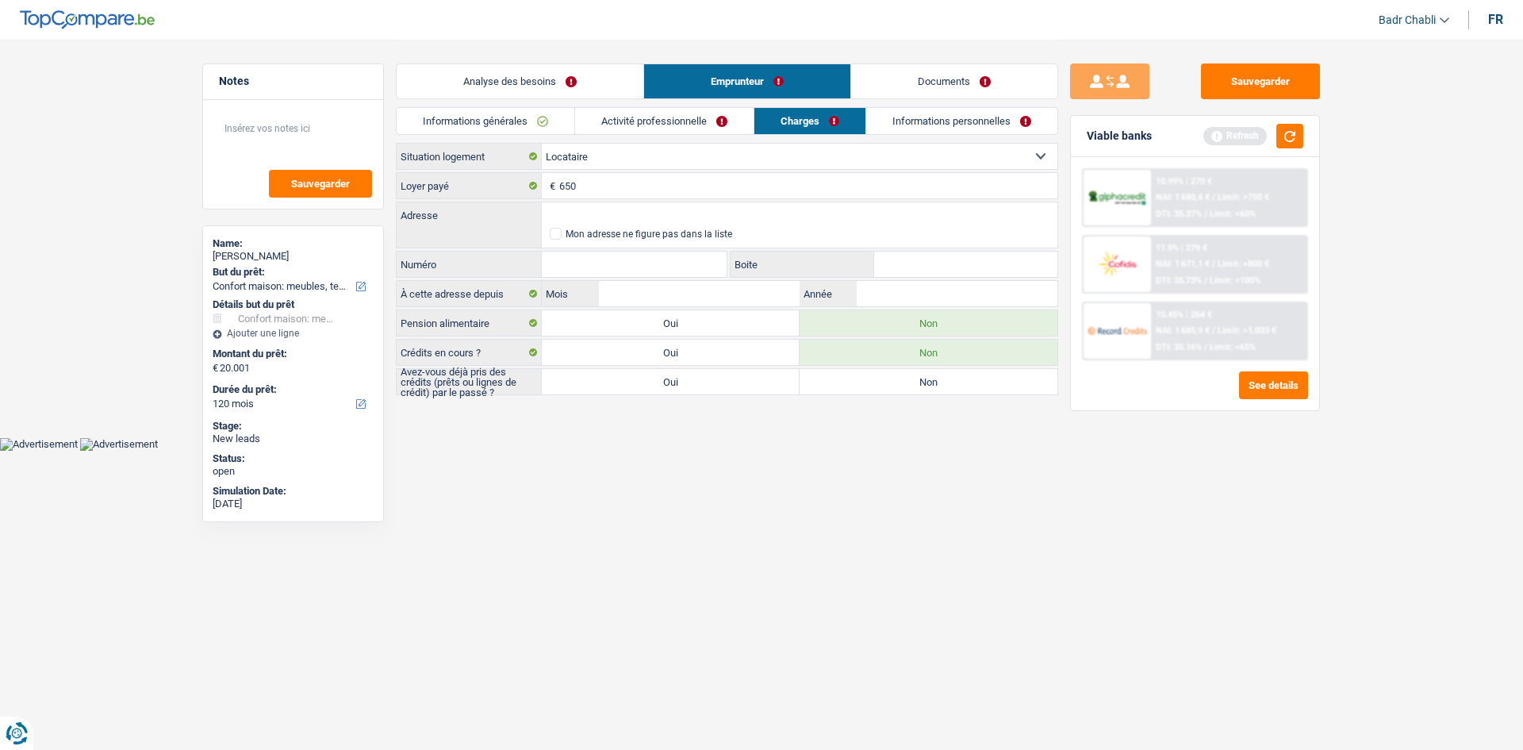
click at [538, 112] on link "Informations générales" at bounding box center [486, 121] width 178 height 26
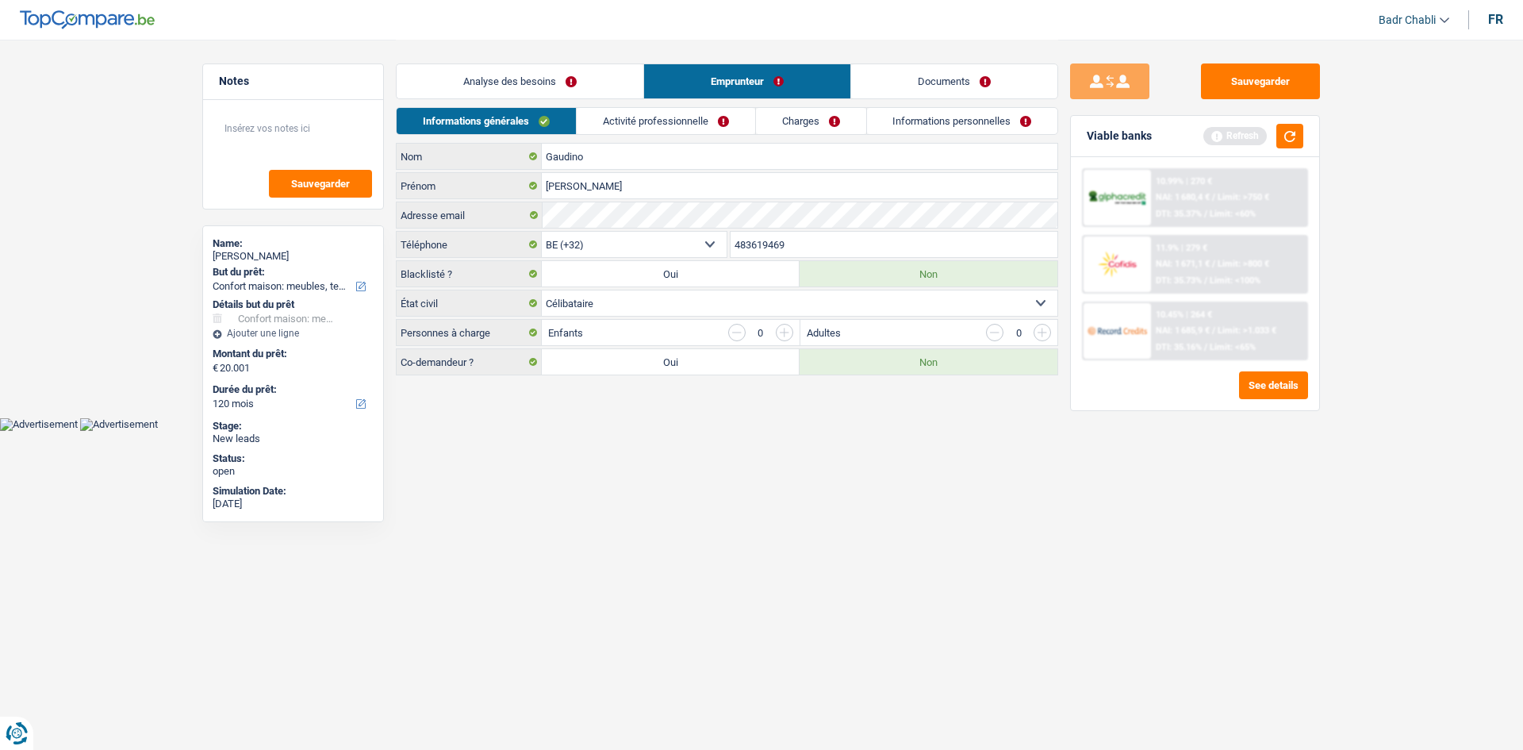
click at [954, 83] on link "Documents" at bounding box center [954, 81] width 206 height 34
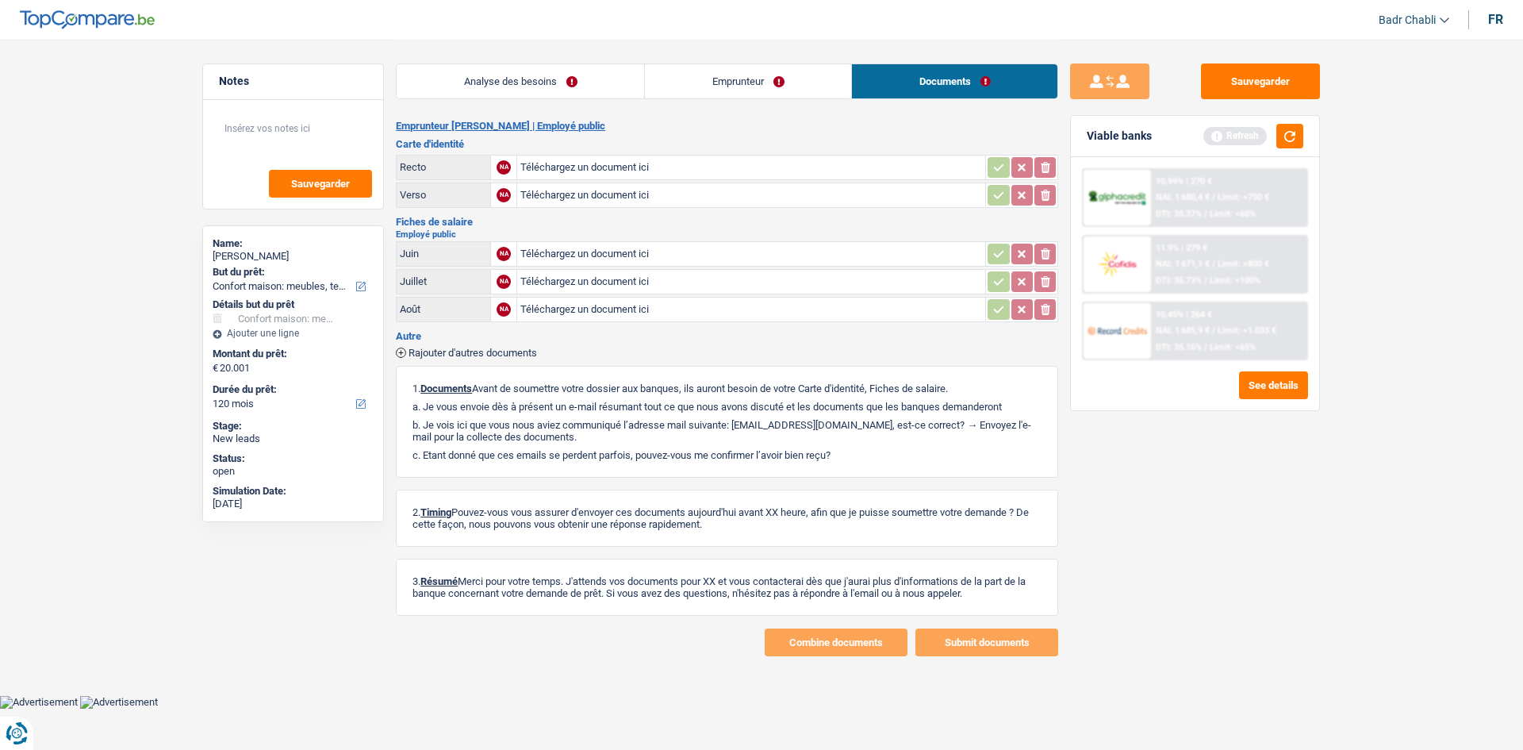
click at [738, 81] on link "Emprunteur" at bounding box center [748, 81] width 206 height 34
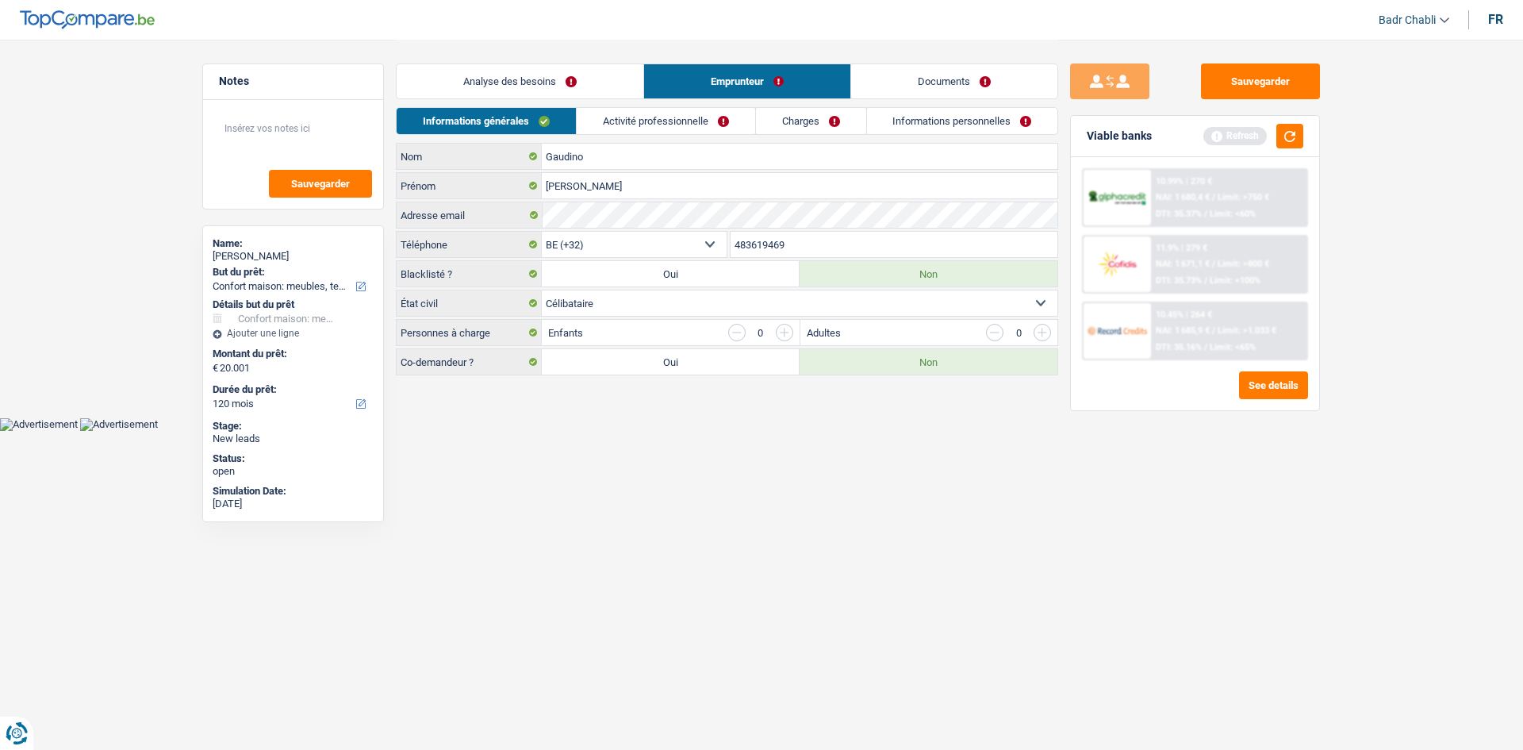
click at [663, 135] on div "Informations générales Activité professionnelle Charges Informations personnell…" at bounding box center [727, 125] width 662 height 36
click at [671, 125] on link "Activité professionnelle" at bounding box center [666, 121] width 178 height 26
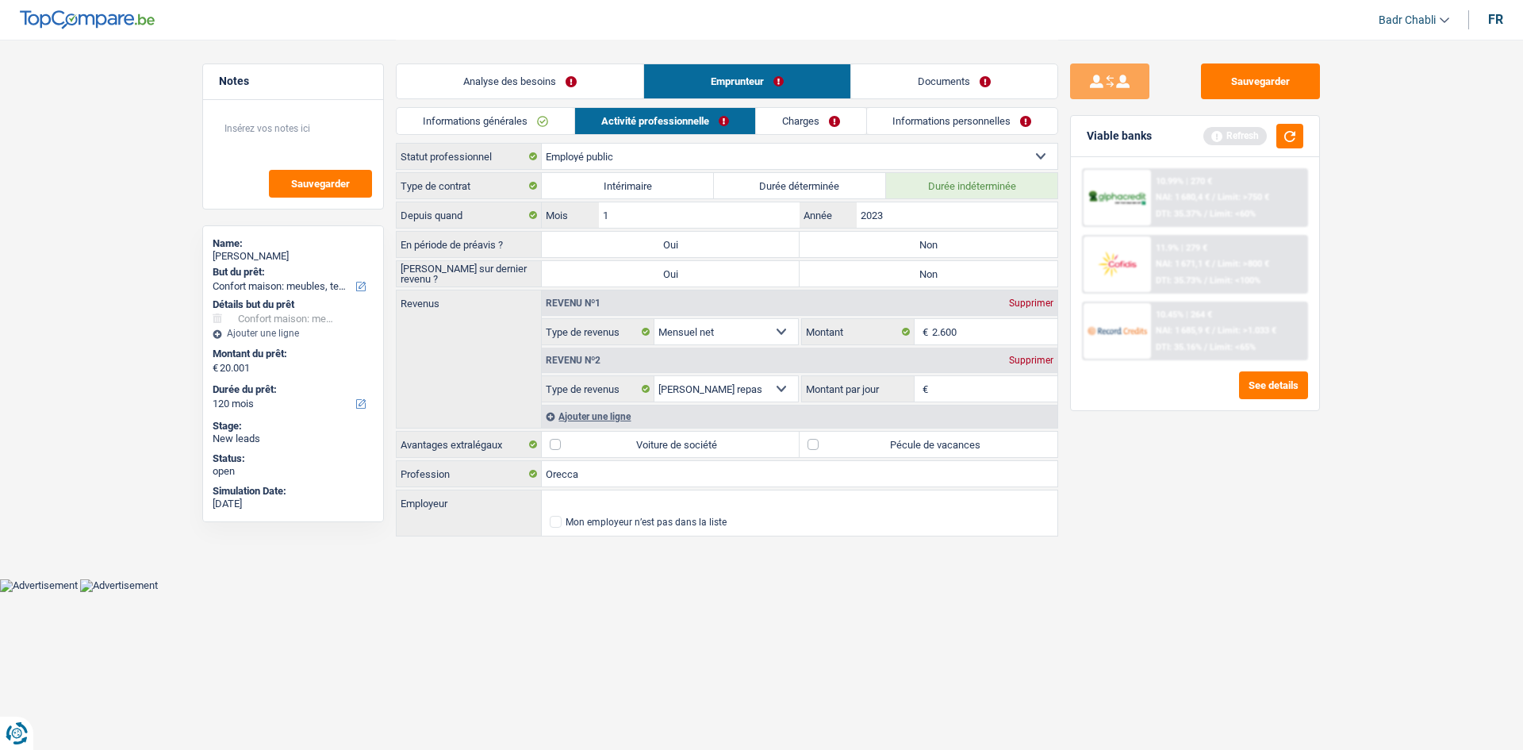
click at [634, 175] on label "Intérimaire" at bounding box center [628, 185] width 172 height 25
click at [634, 175] on input "Intérimaire" at bounding box center [628, 185] width 172 height 25
radio input "true"
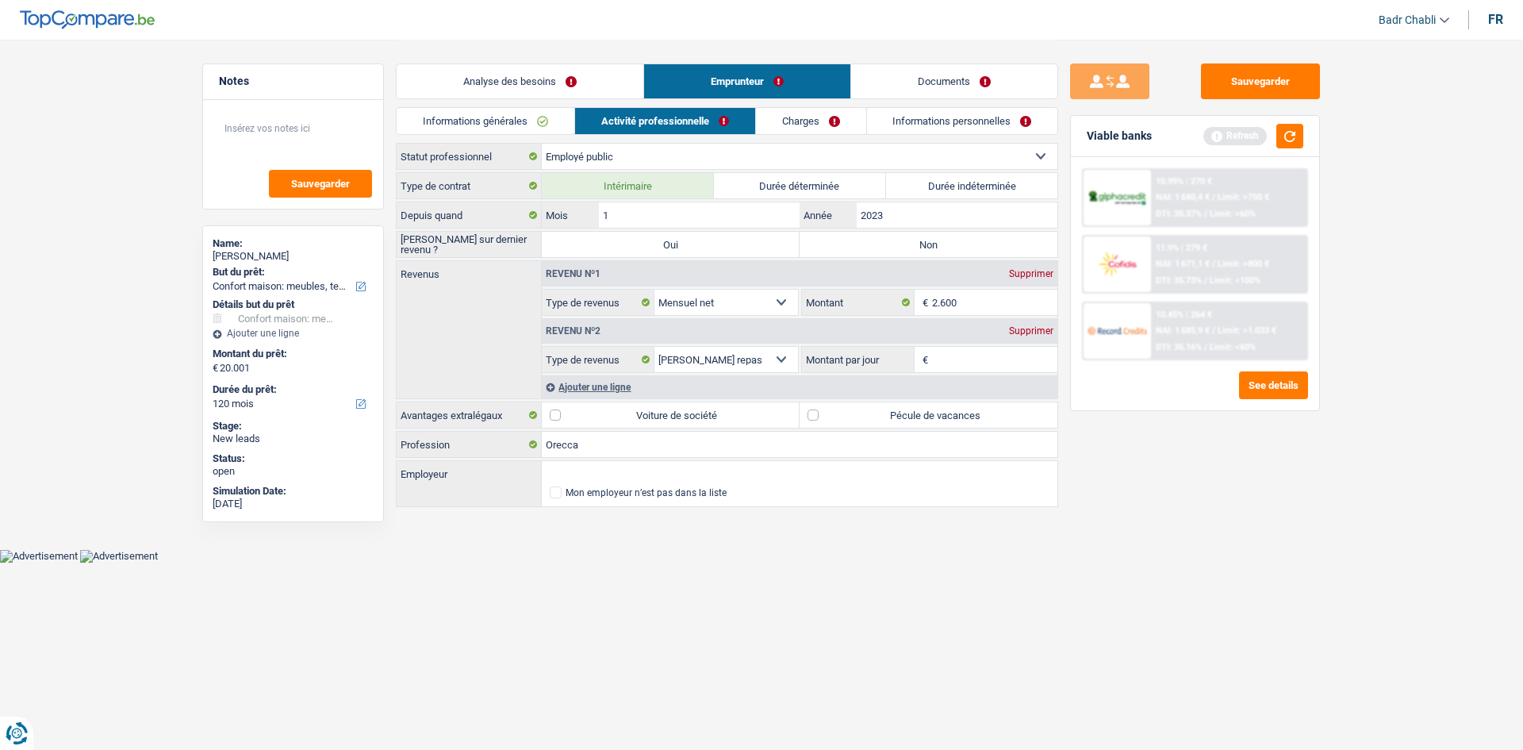
click at [986, 174] on label "Durée indéterminée" at bounding box center [972, 185] width 172 height 25
click at [986, 174] on input "Durée indéterminée" at bounding box center [972, 185] width 172 height 25
radio input "true"
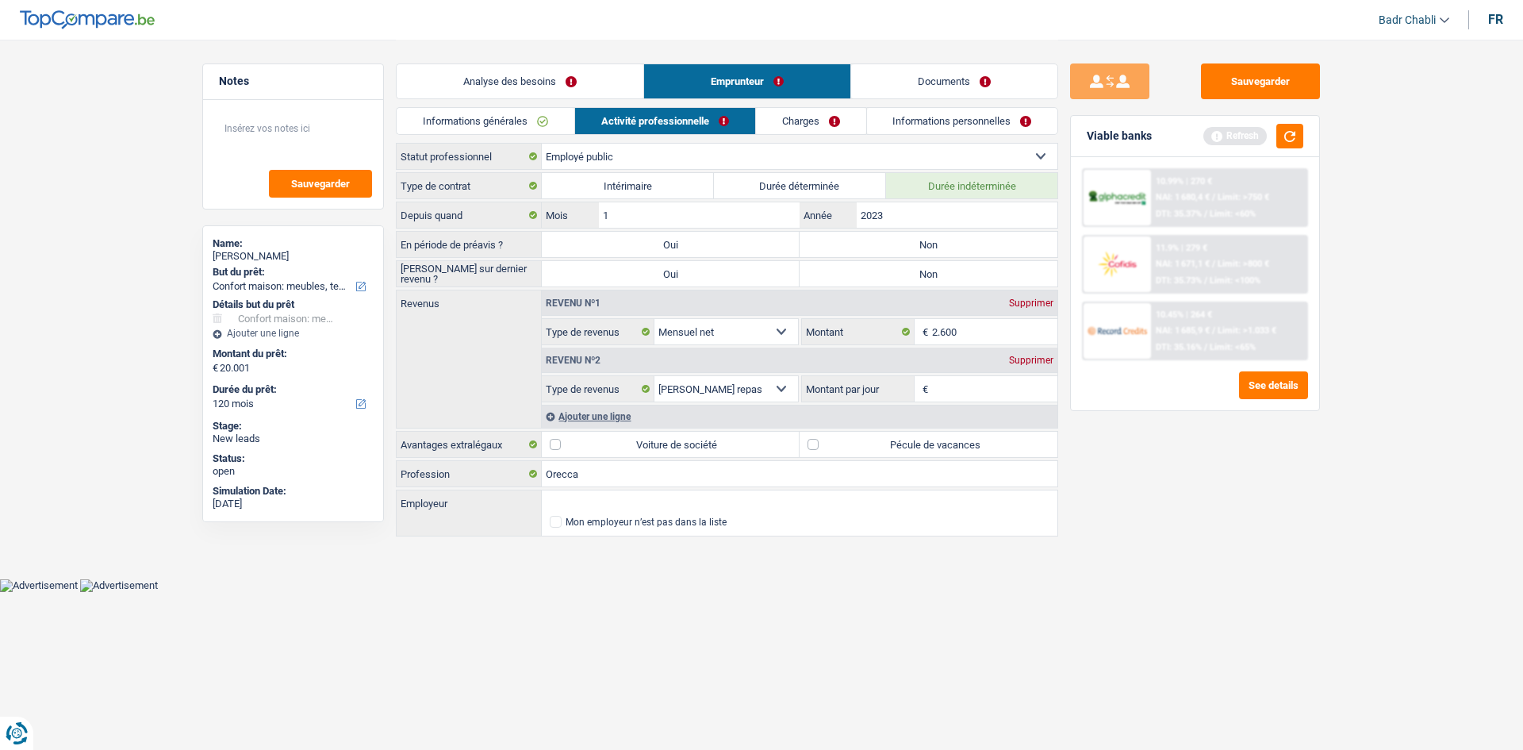
click at [936, 248] on label "Non" at bounding box center [929, 244] width 258 height 25
click at [936, 248] on input "Non" at bounding box center [929, 244] width 258 height 25
radio input "true"
click at [938, 274] on label "Non" at bounding box center [929, 273] width 258 height 25
click at [938, 274] on input "Non" at bounding box center [929, 273] width 258 height 25
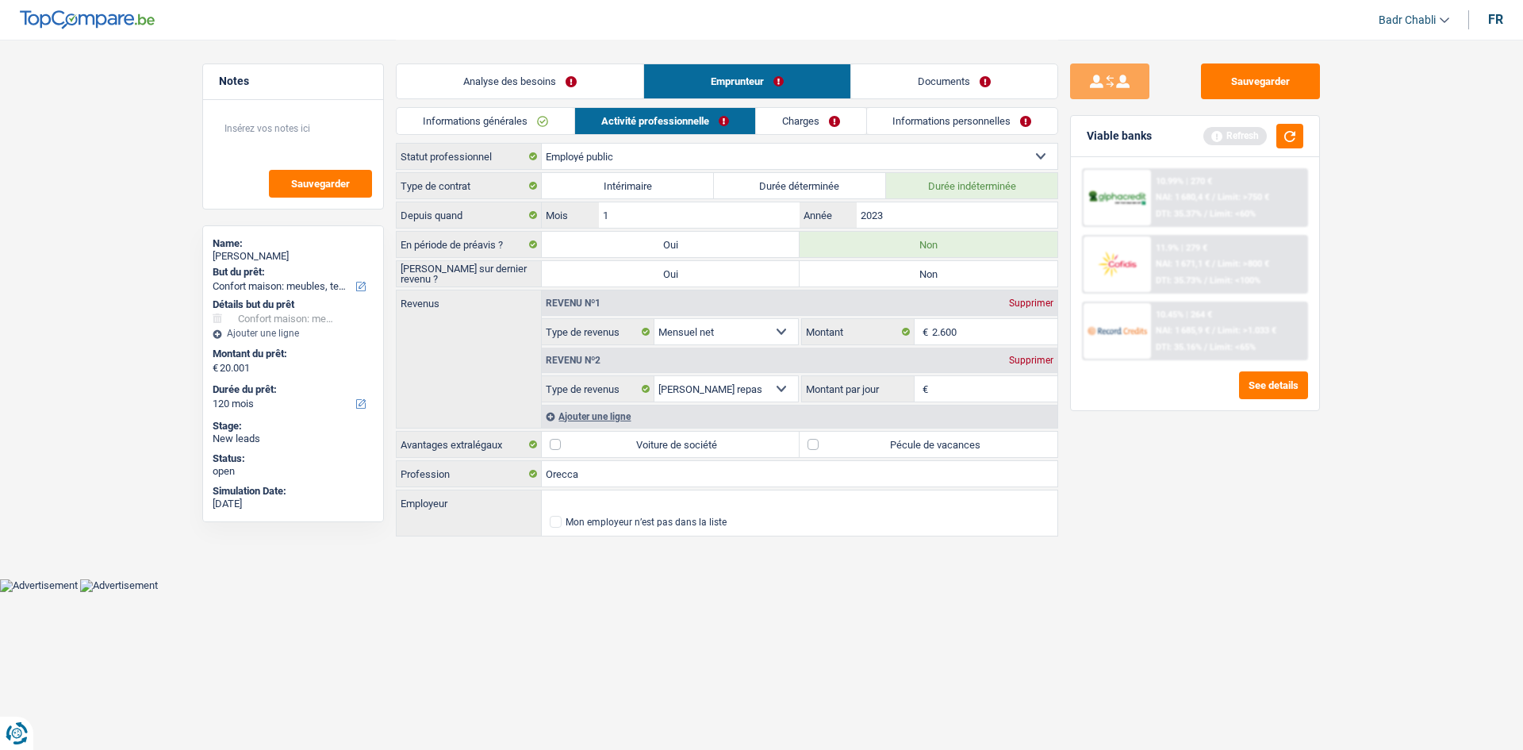
radio input "true"
click at [586, 474] on input "Orecca" at bounding box center [800, 473] width 516 height 25
click at [589, 504] on input "Employeur" at bounding box center [800, 502] width 516 height 25
click at [904, 211] on input "2023" at bounding box center [957, 214] width 201 height 25
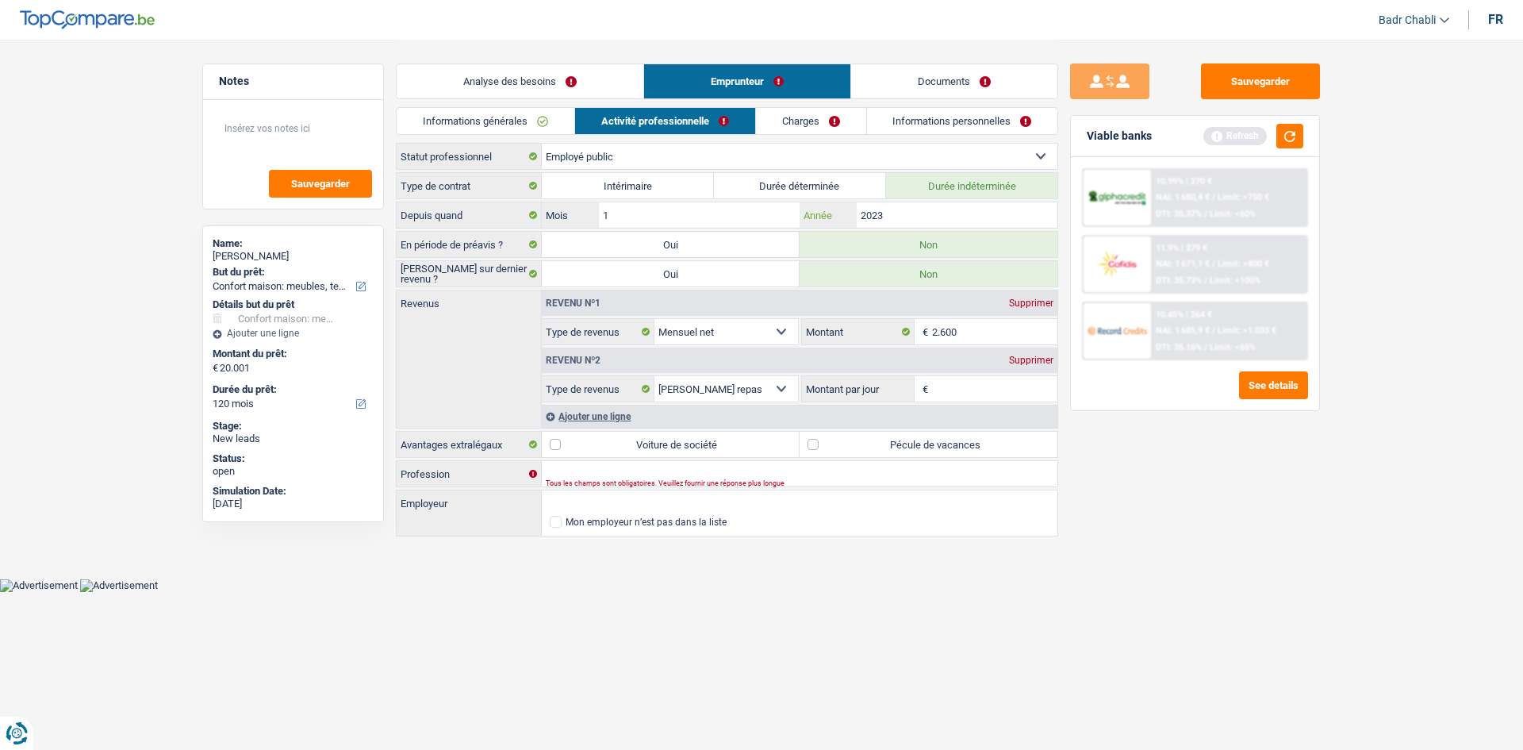
click at [904, 211] on input "2023" at bounding box center [957, 214] width 201 height 25
click at [576, 501] on input "Employeur" at bounding box center [800, 502] width 516 height 25
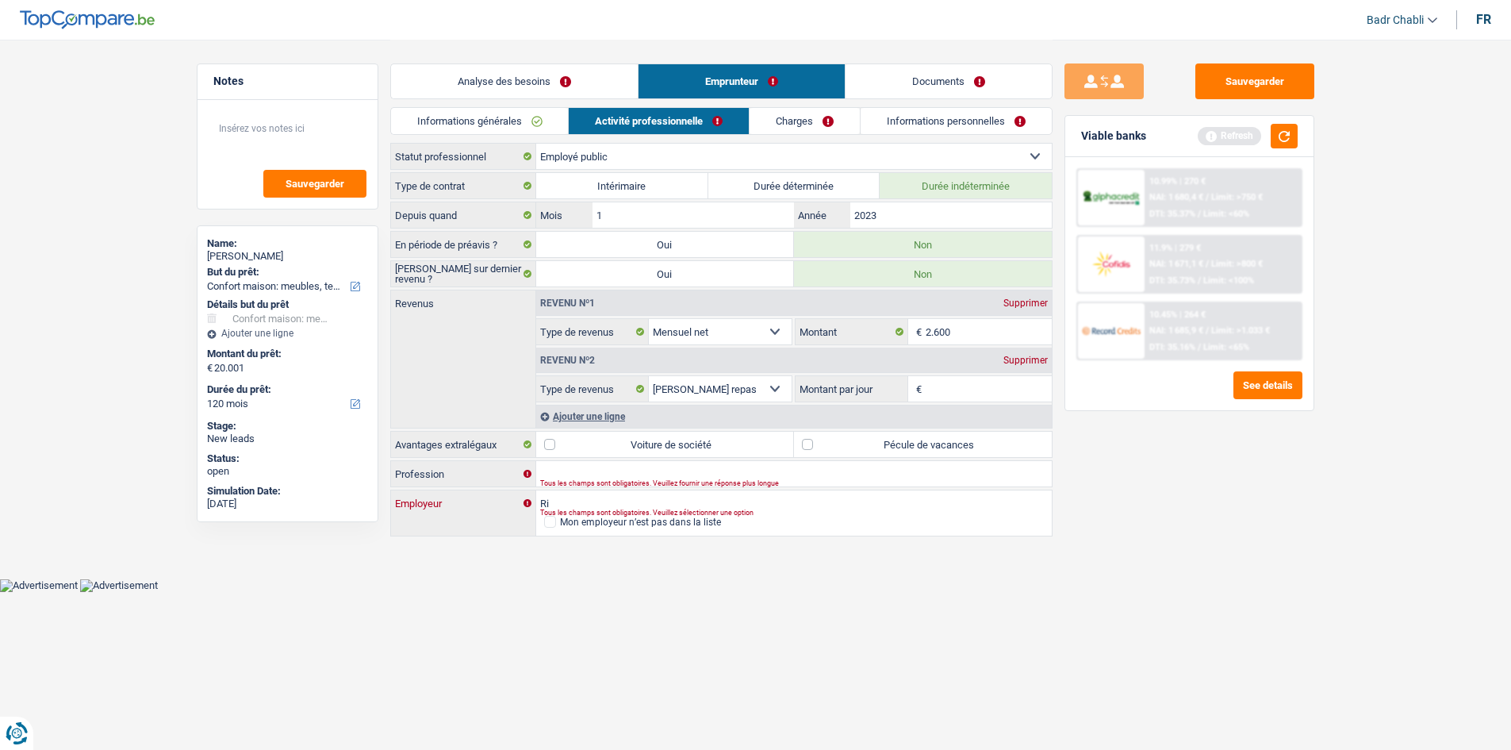
type input "Ric"
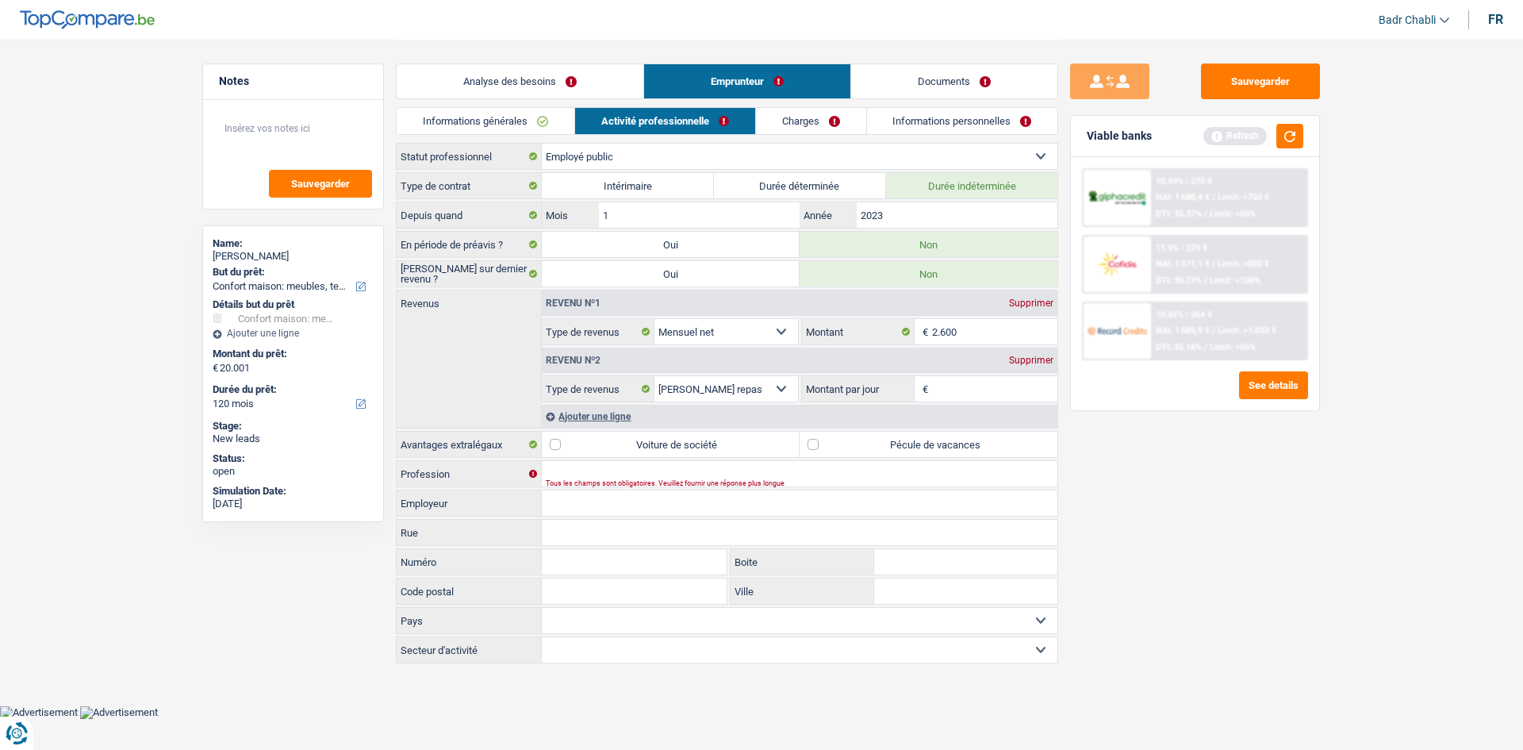
click at [666, 497] on input "Employeur" at bounding box center [800, 502] width 516 height 25
type input "Ricoleto"
click at [899, 216] on input "2023" at bounding box center [957, 214] width 201 height 25
type input "2000"
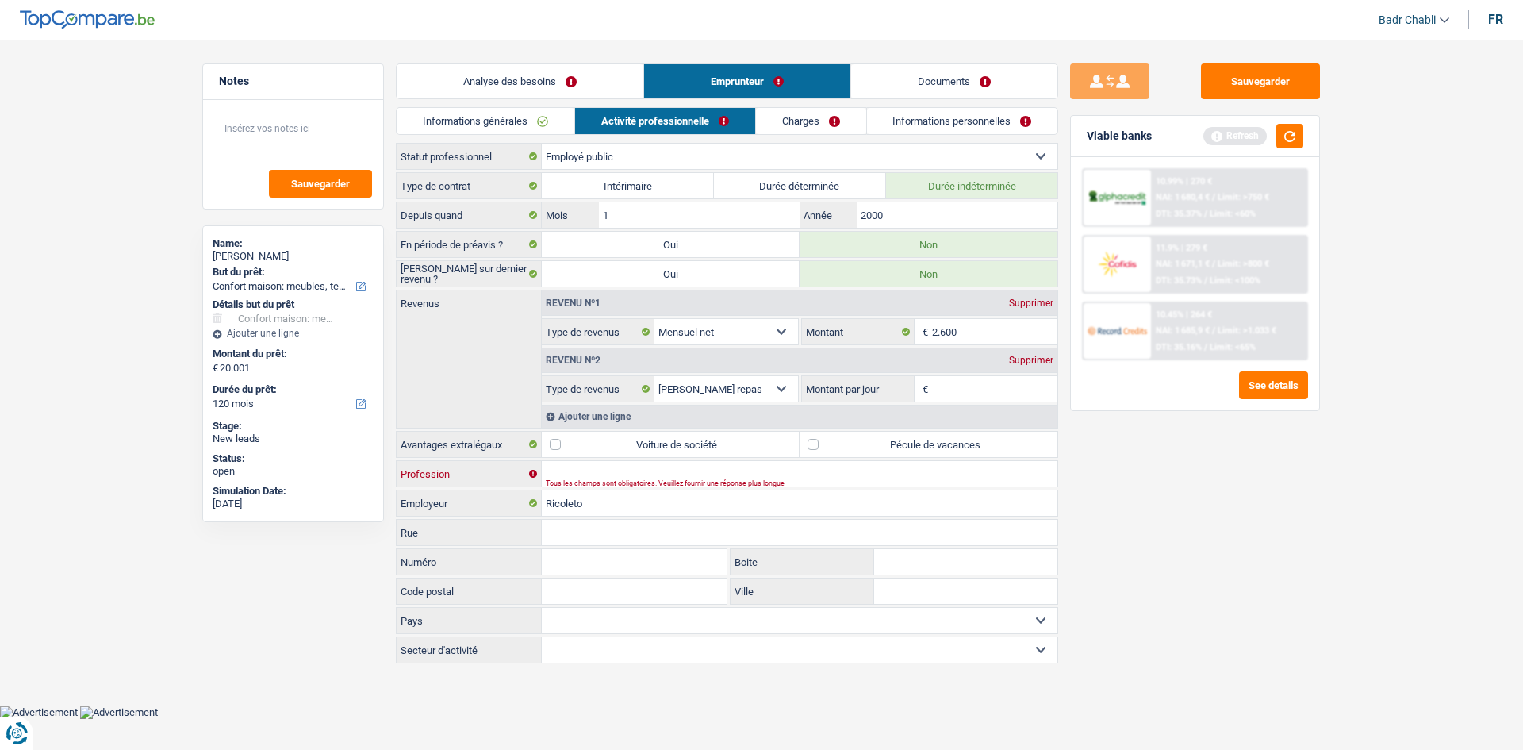
click at [655, 466] on input "Profession" at bounding box center [800, 473] width 516 height 25
type input "O"
type input "Ouvrier"
click at [821, 448] on label "Pécule de vacances" at bounding box center [929, 444] width 258 height 25
click at [821, 448] on input "Pécule de vacances" at bounding box center [929, 444] width 258 height 25
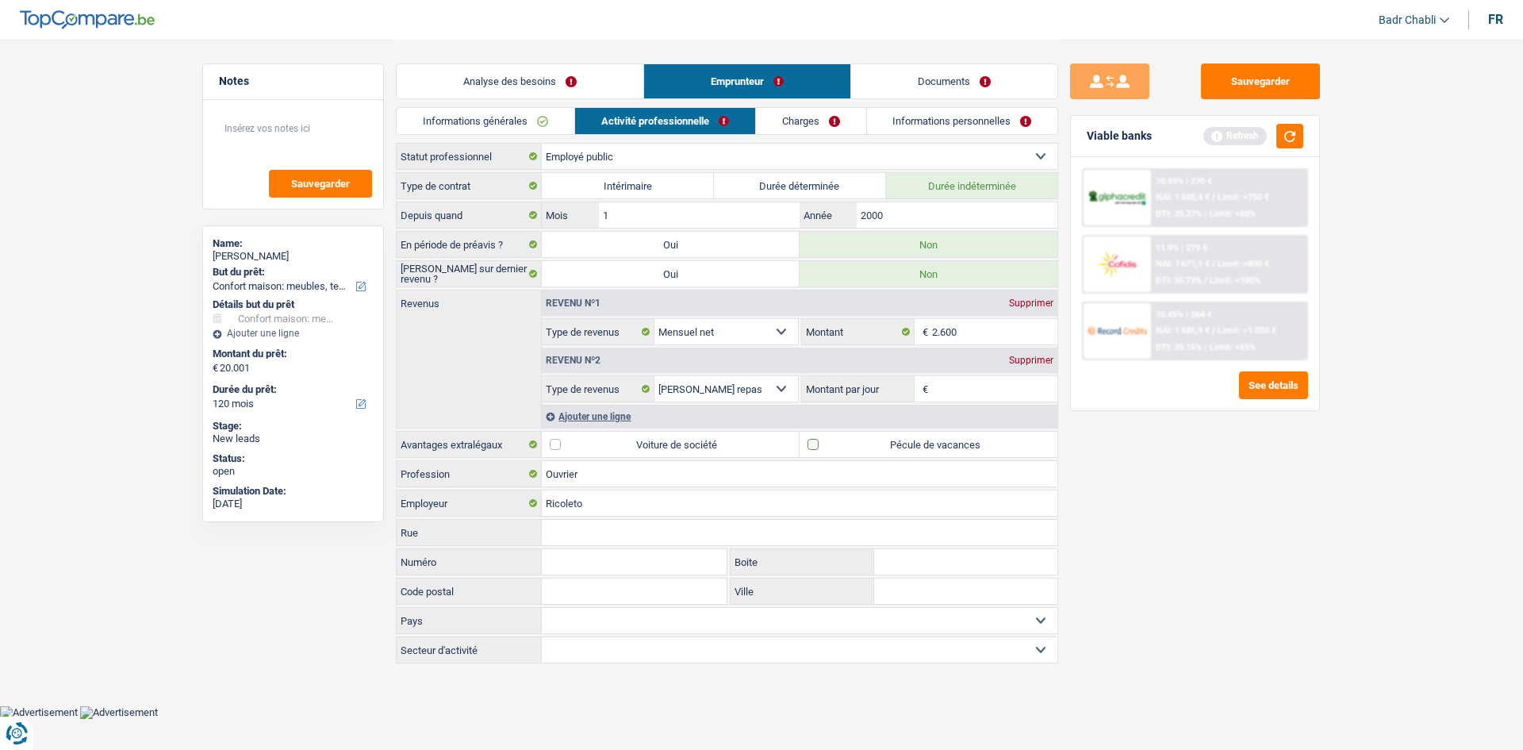
checkbox input "true"
click at [1295, 137] on button "button" at bounding box center [1289, 136] width 27 height 25
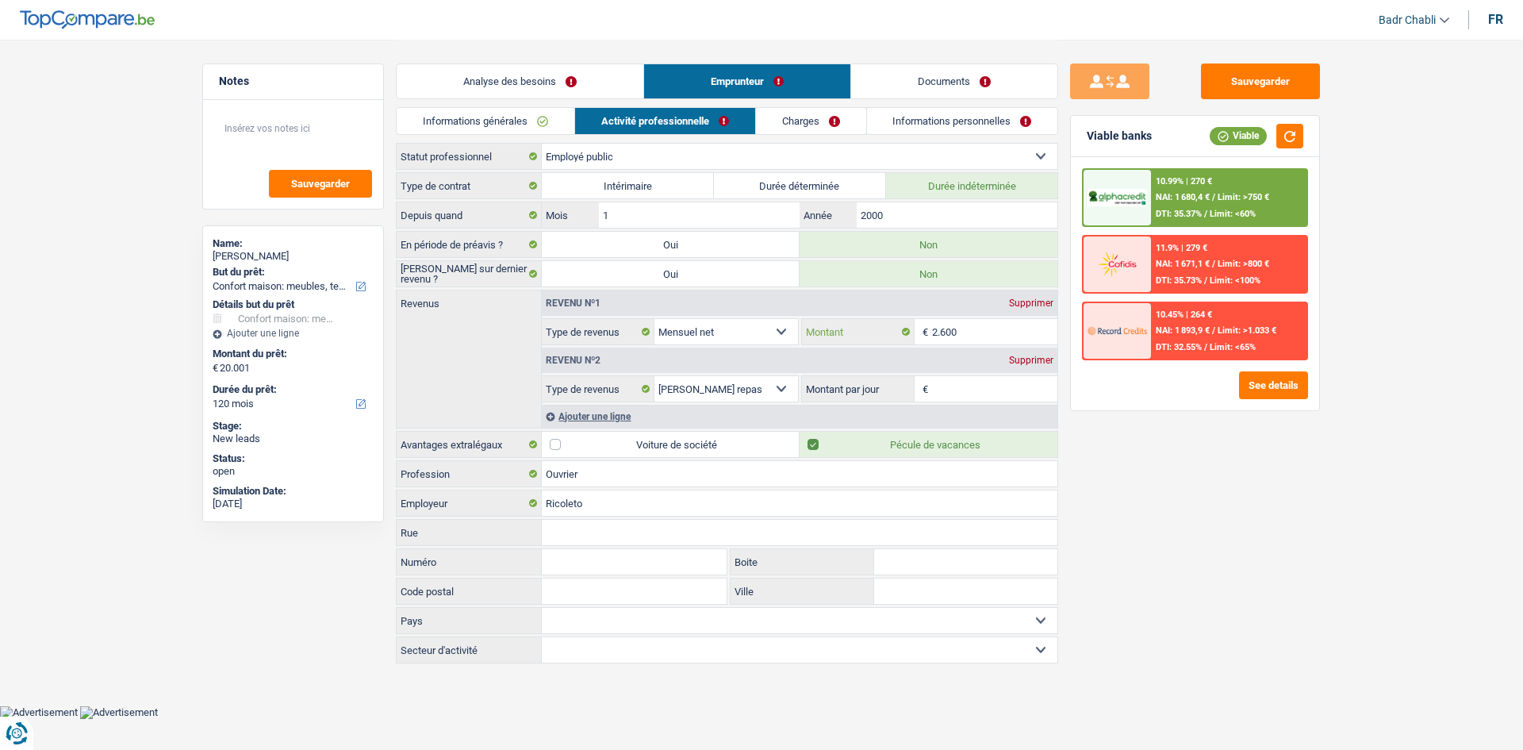
click at [961, 333] on input "2.600" at bounding box center [995, 331] width 126 height 25
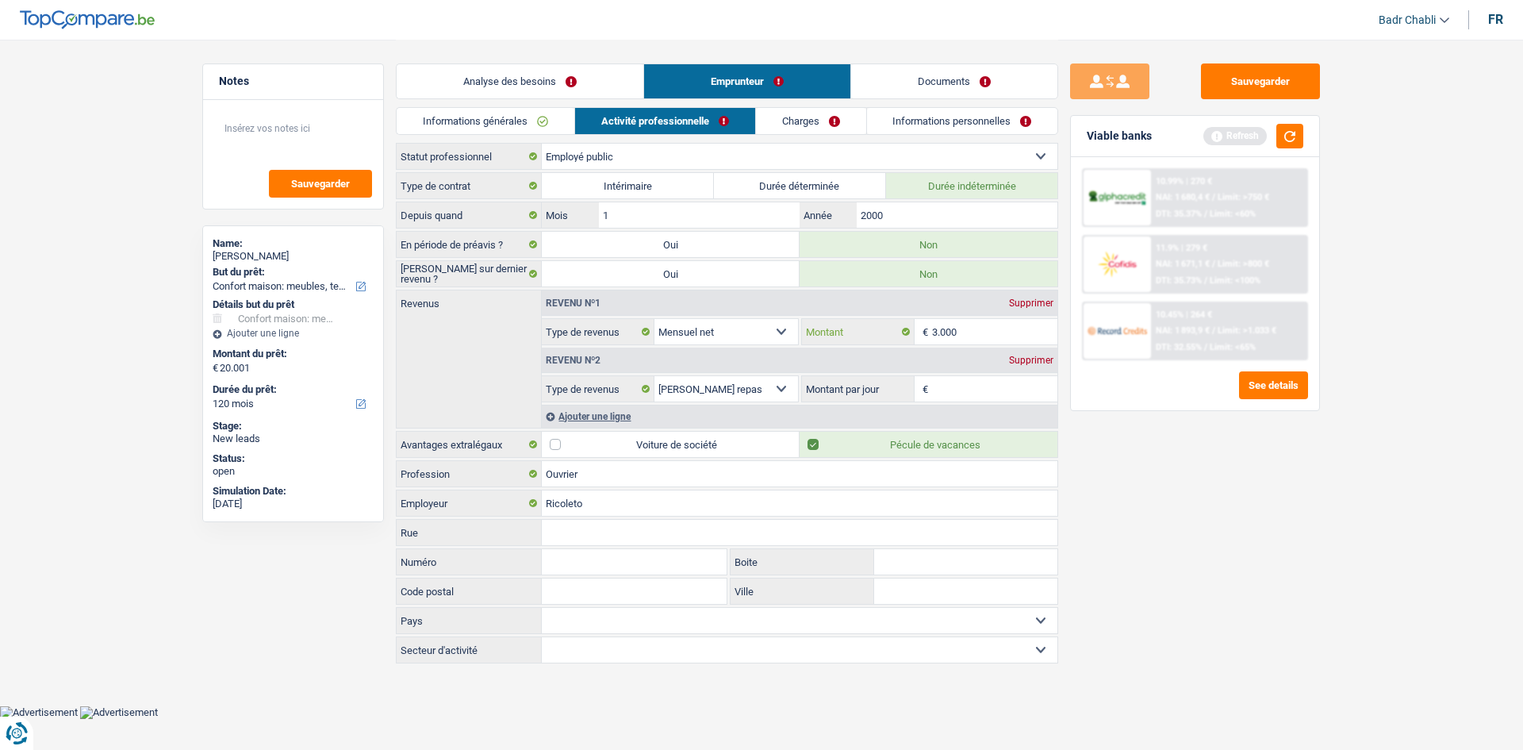
type input "3.000"
click at [1022, 356] on div "Supprimer" at bounding box center [1031, 360] width 52 height 10
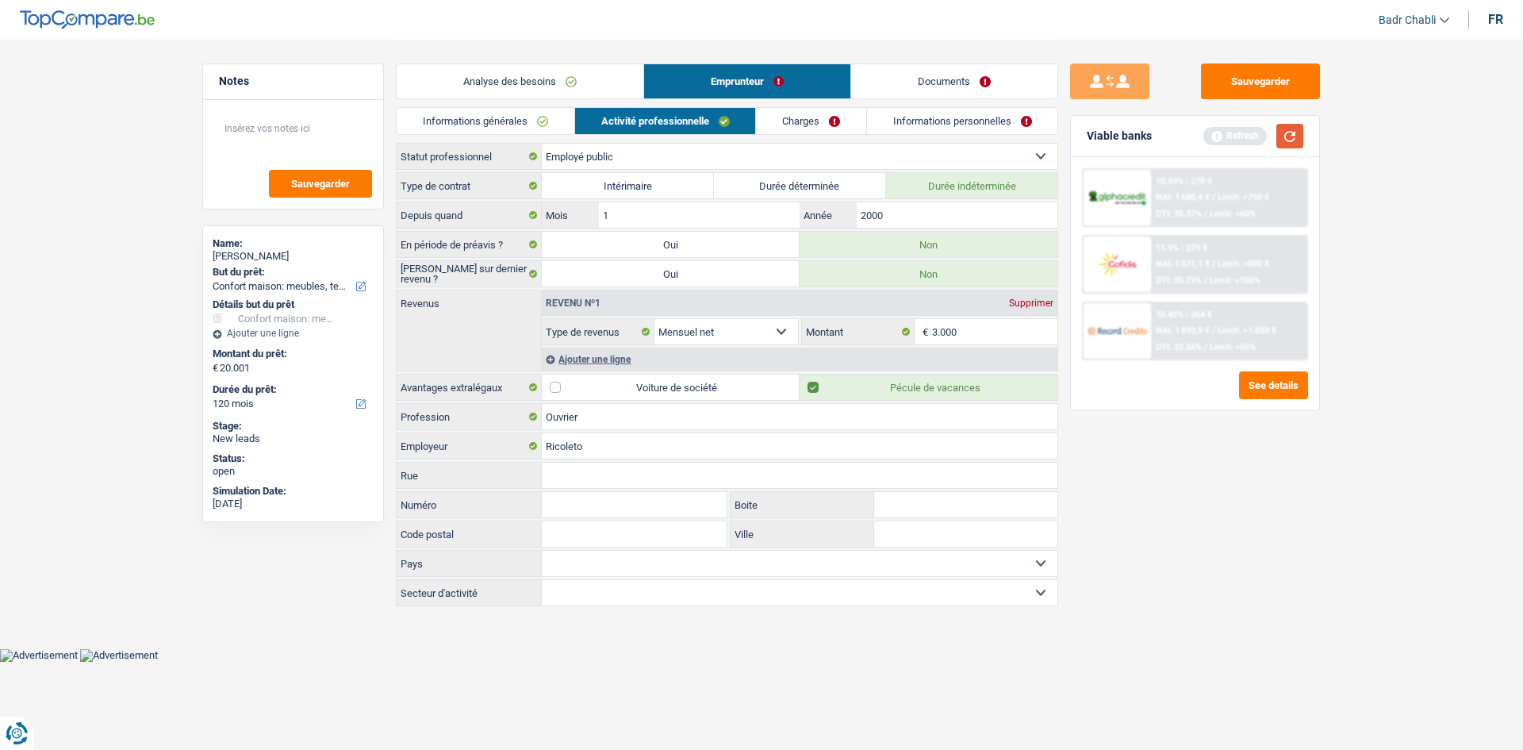
click at [1295, 131] on button "button" at bounding box center [1289, 136] width 27 height 25
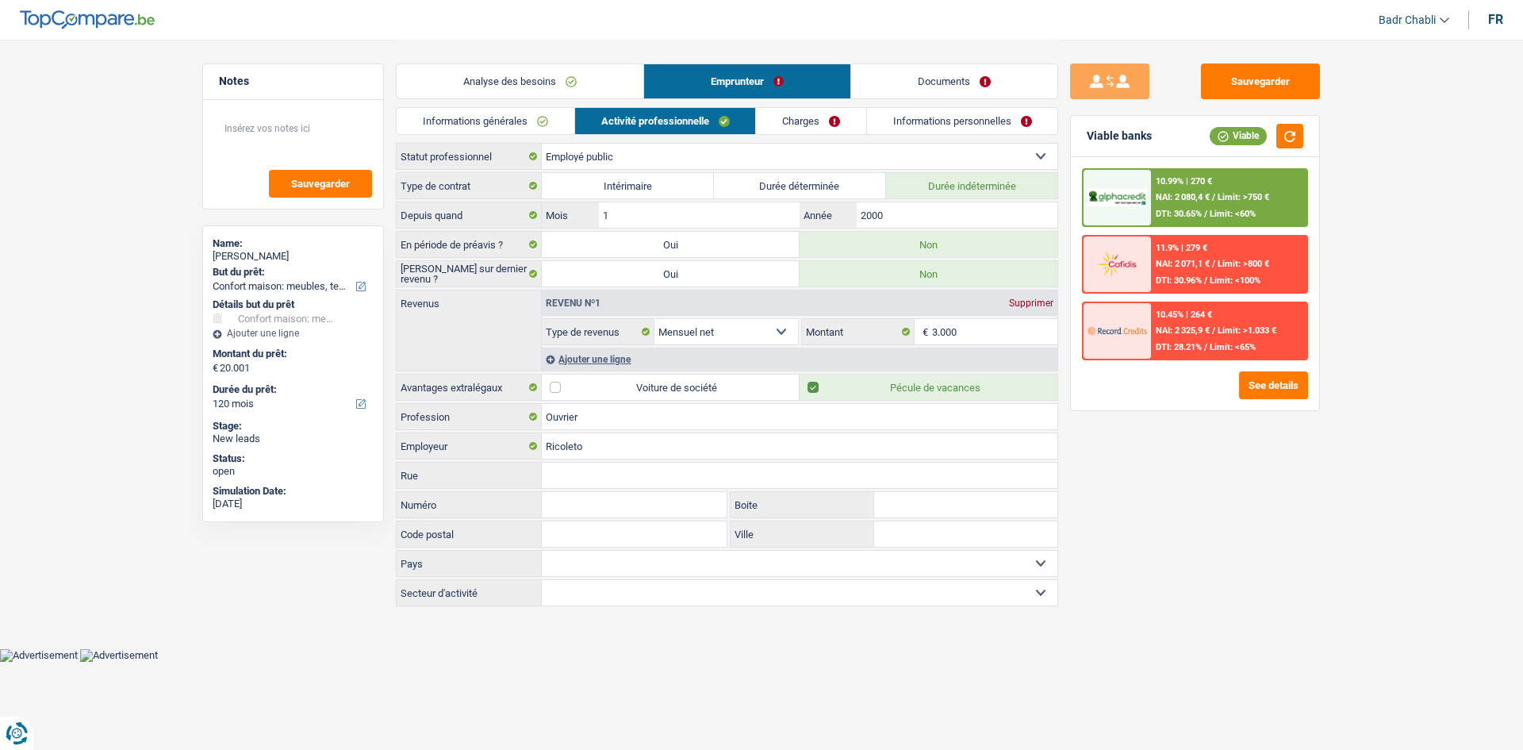
click at [787, 121] on link "Charges" at bounding box center [811, 121] width 110 height 26
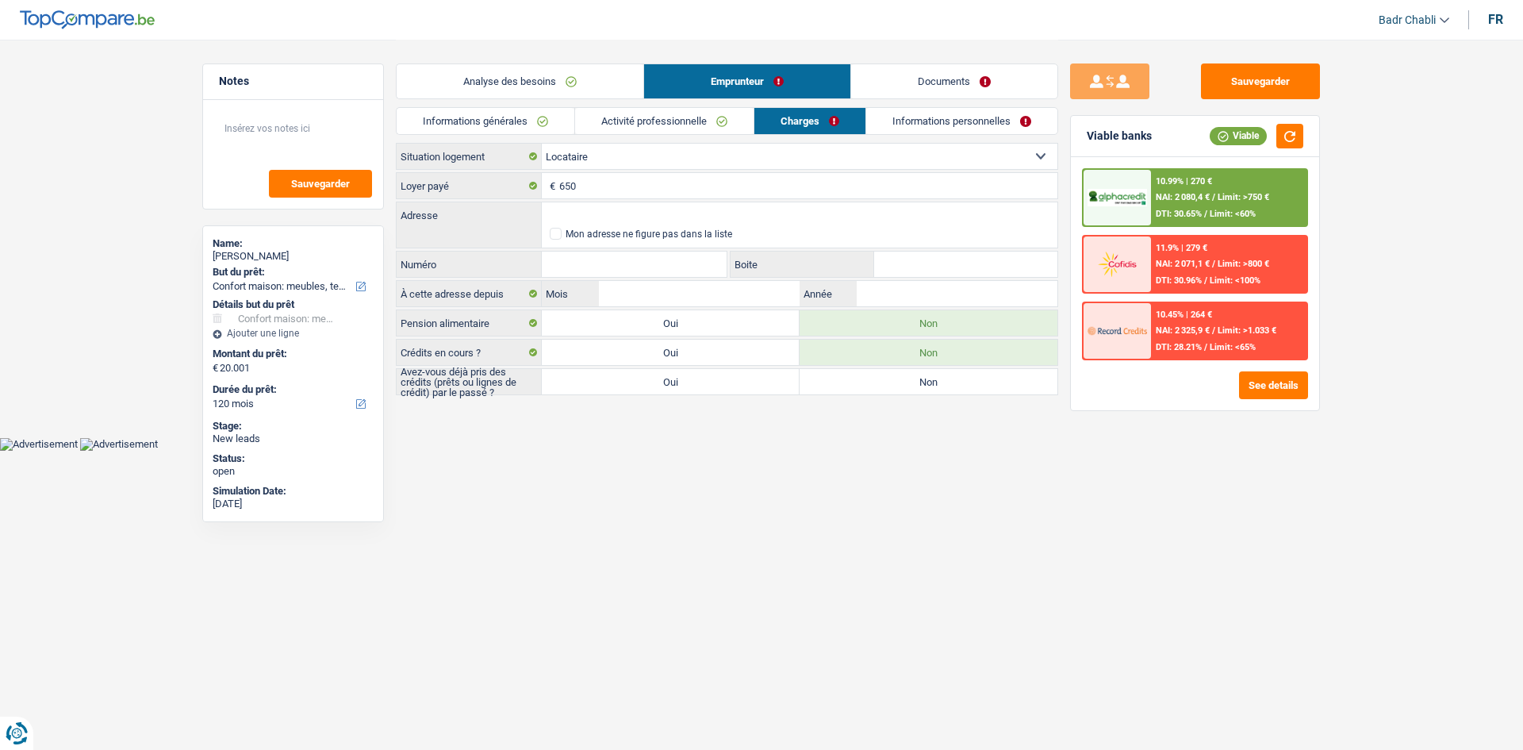
click at [690, 113] on link "Activité professionnelle" at bounding box center [664, 121] width 178 height 26
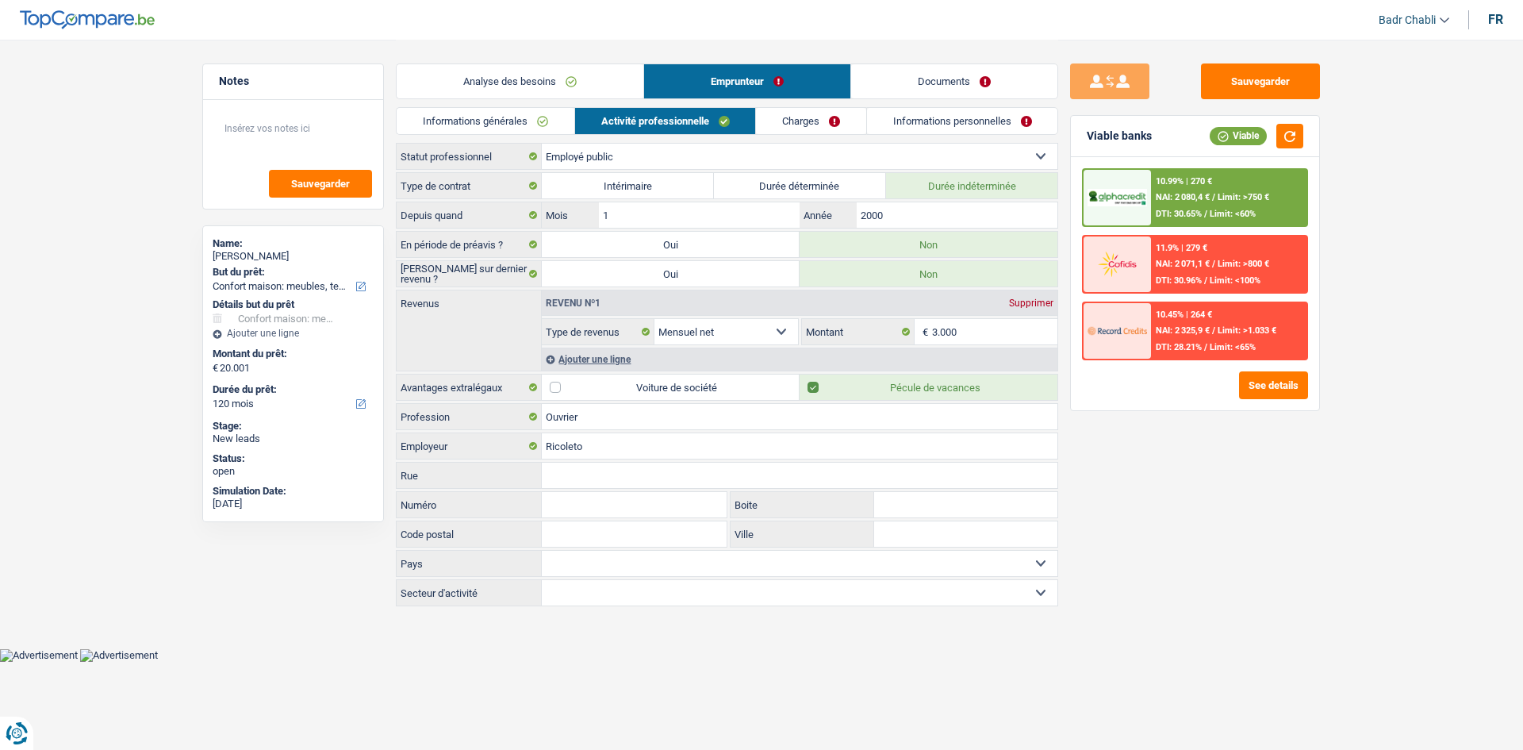
click at [787, 123] on link "Charges" at bounding box center [811, 121] width 110 height 26
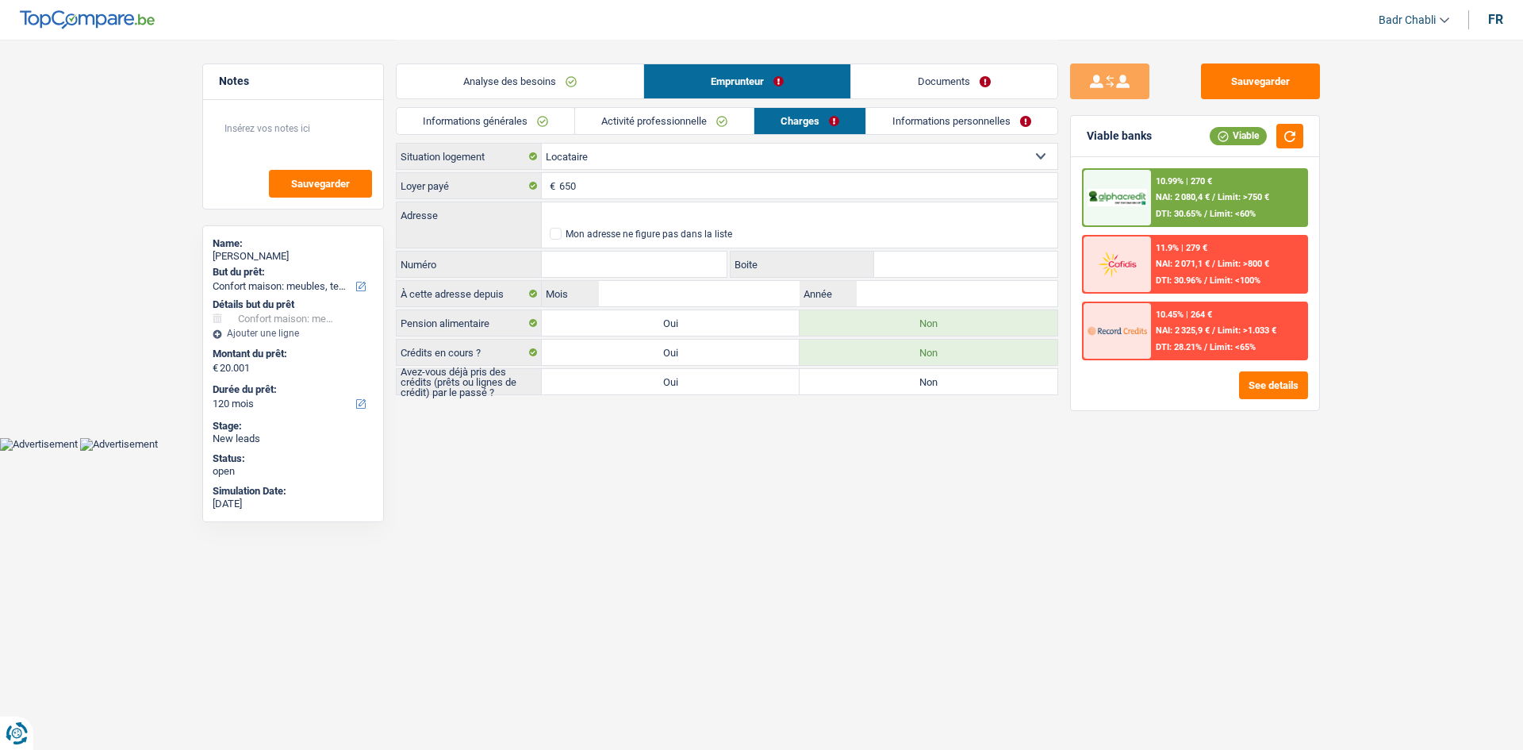
click at [751, 378] on label "Oui" at bounding box center [671, 381] width 258 height 25
click at [751, 378] on input "Oui" at bounding box center [671, 381] width 258 height 25
radio input "true"
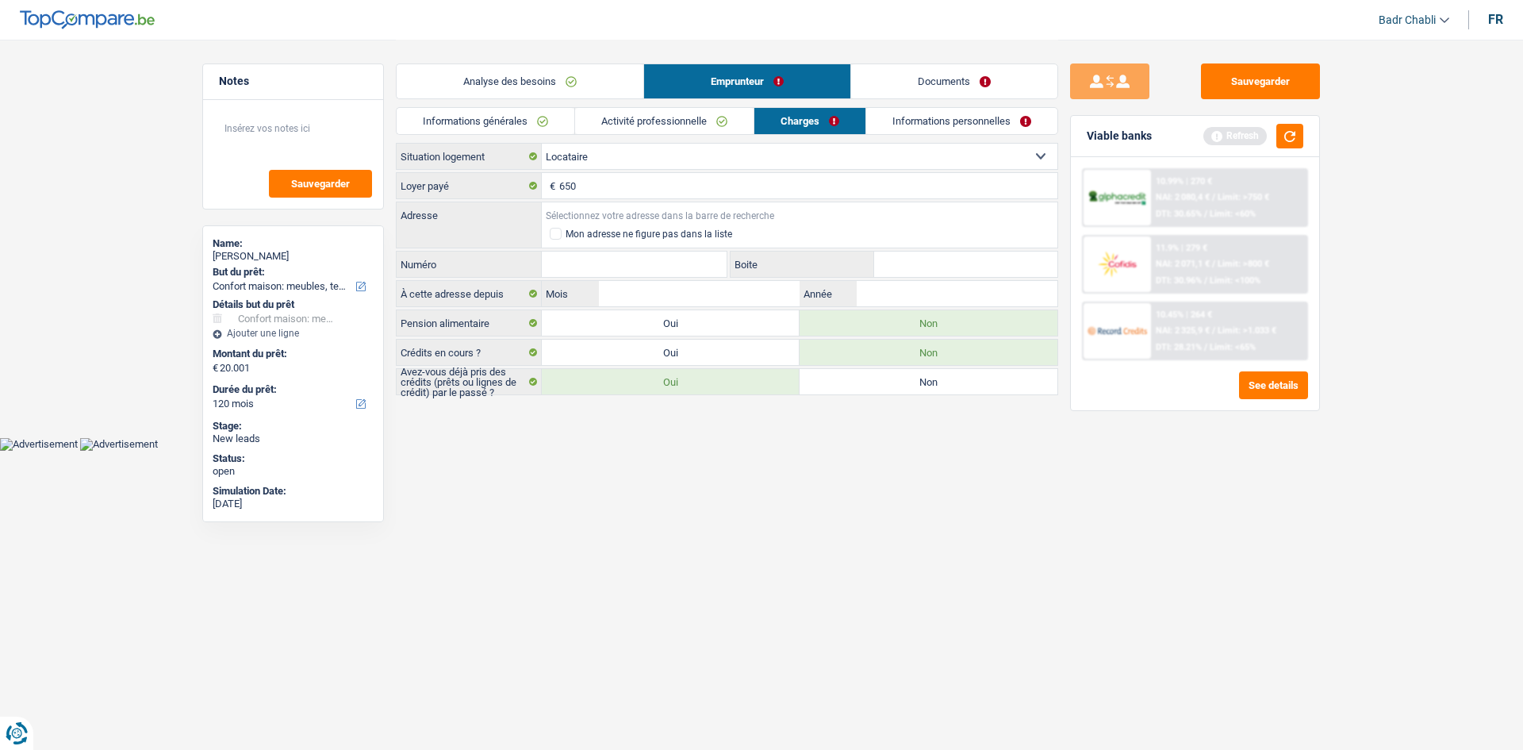
click at [645, 221] on input "Adresse" at bounding box center [800, 214] width 516 height 25
click at [586, 211] on input "Adresse" at bounding box center [800, 214] width 516 height 25
click at [617, 206] on input "Adresse" at bounding box center [800, 214] width 516 height 25
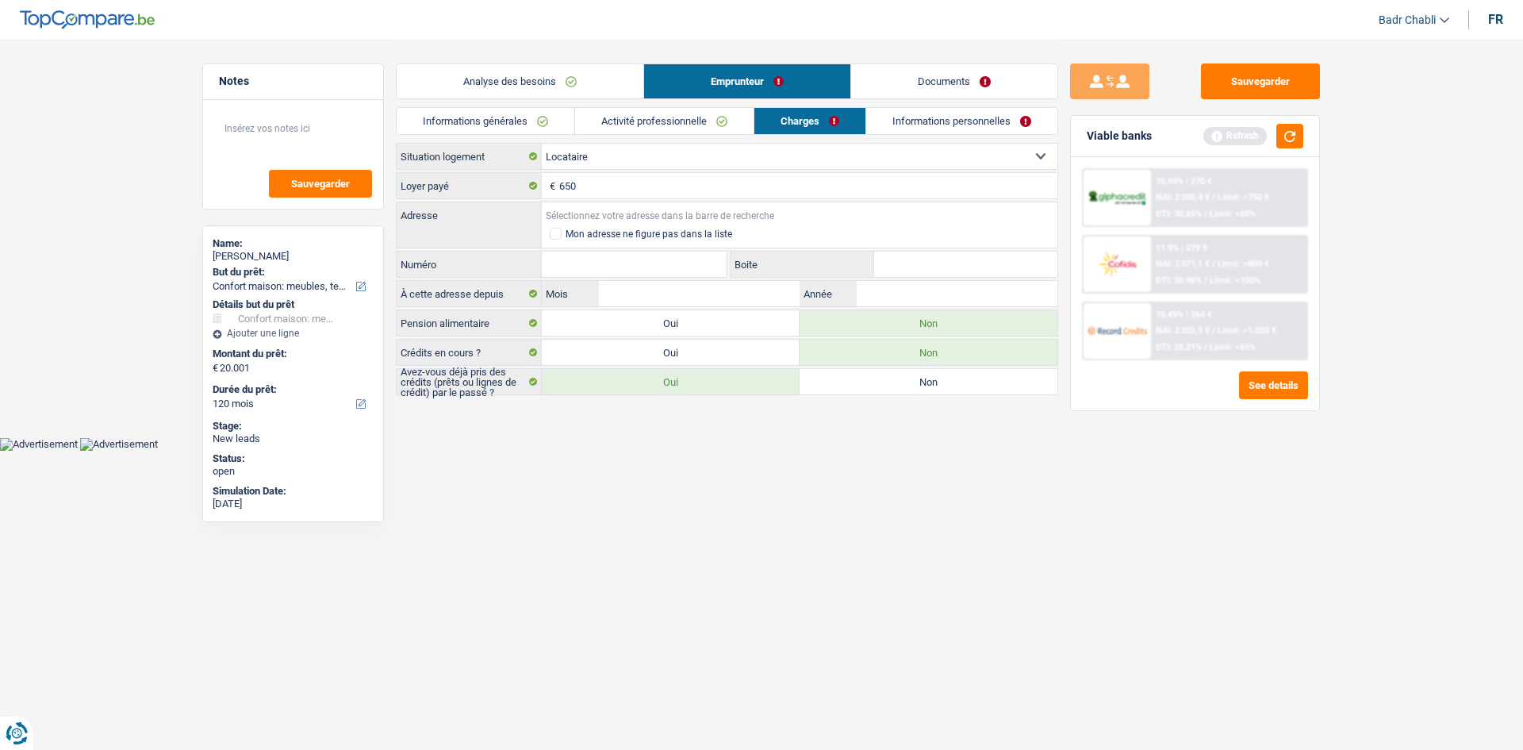
click at [617, 209] on input "Adresse" at bounding box center [800, 214] width 516 height 25
click at [610, 213] on input "Adresse" at bounding box center [800, 214] width 516 height 25
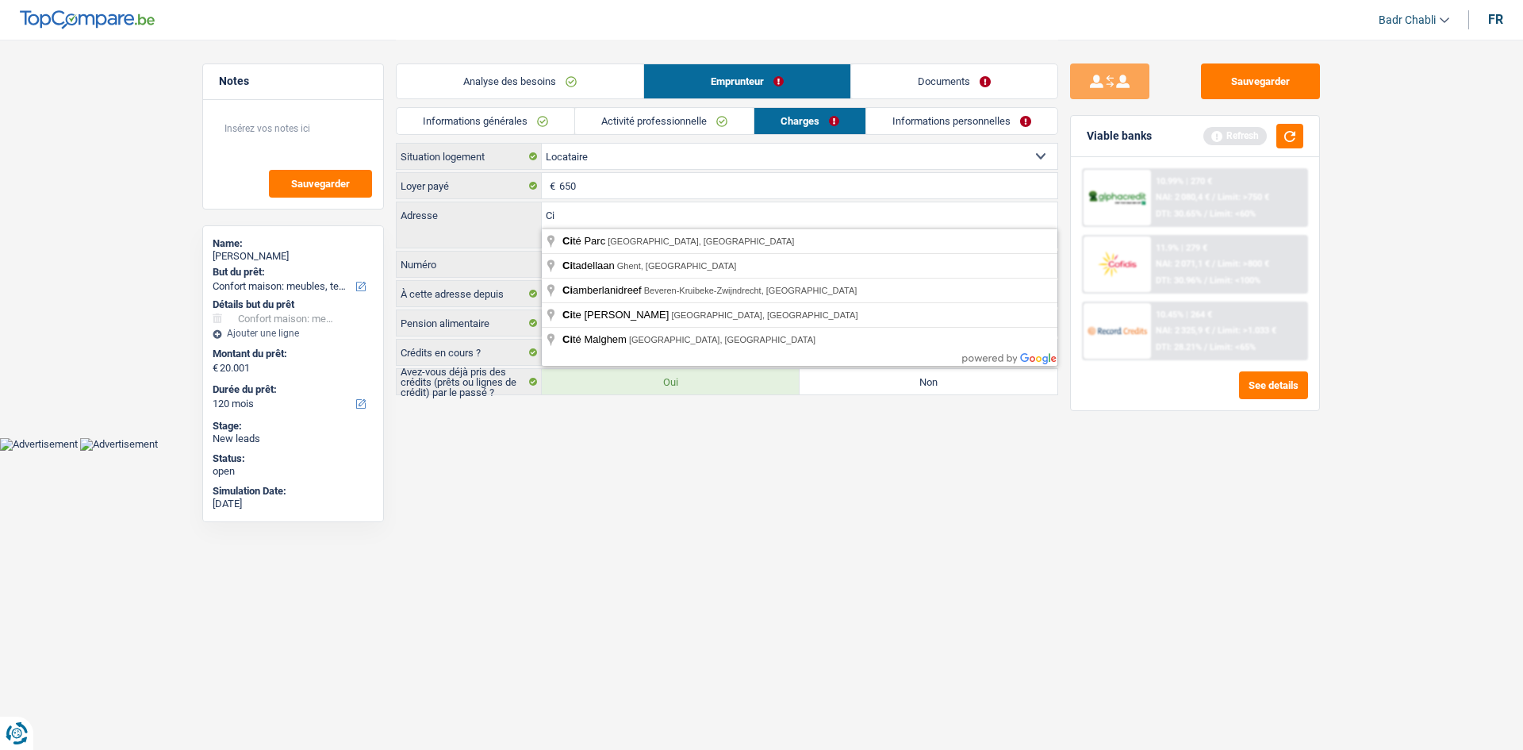
type input "C"
type input "Cassiersstraat, Antwerp, Belgium"
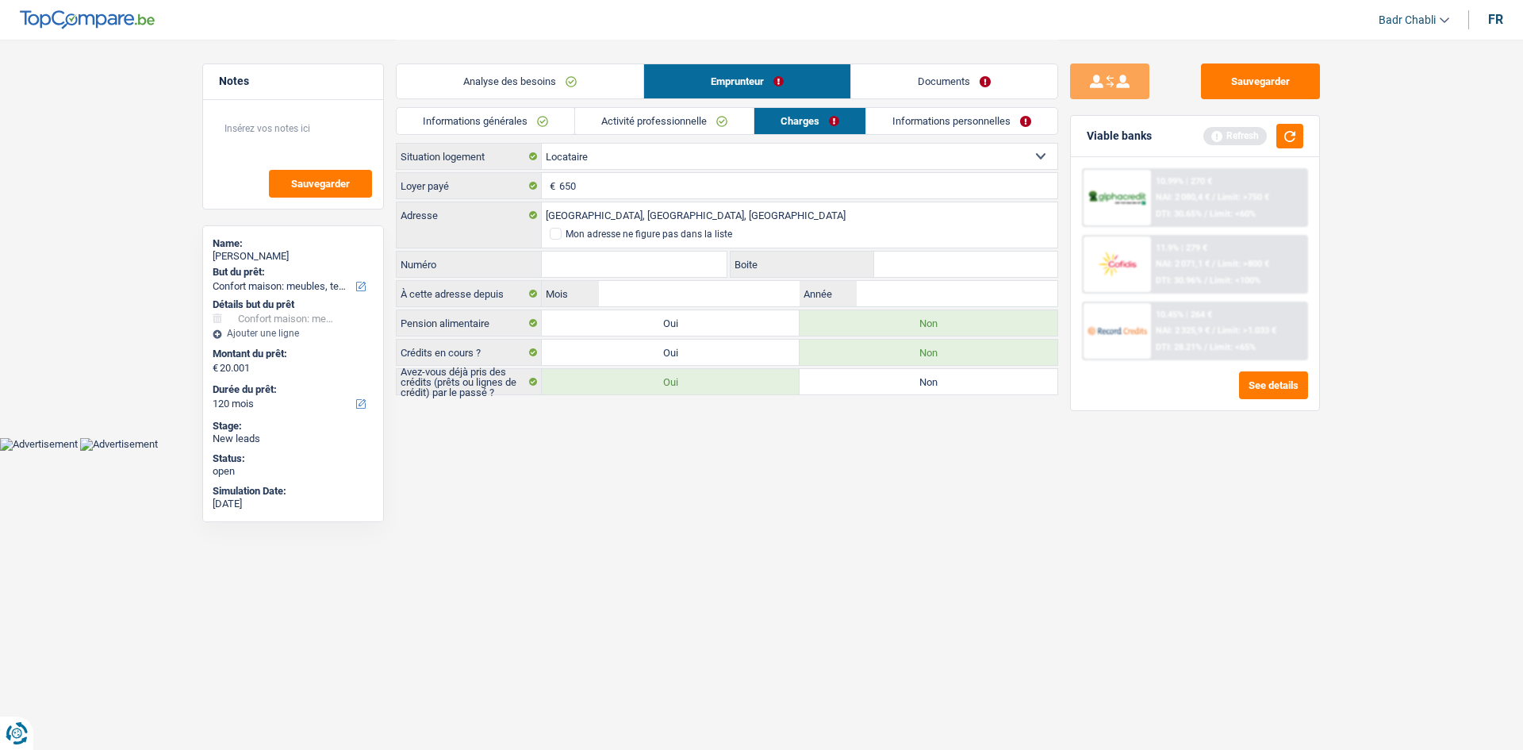
select select "BE"
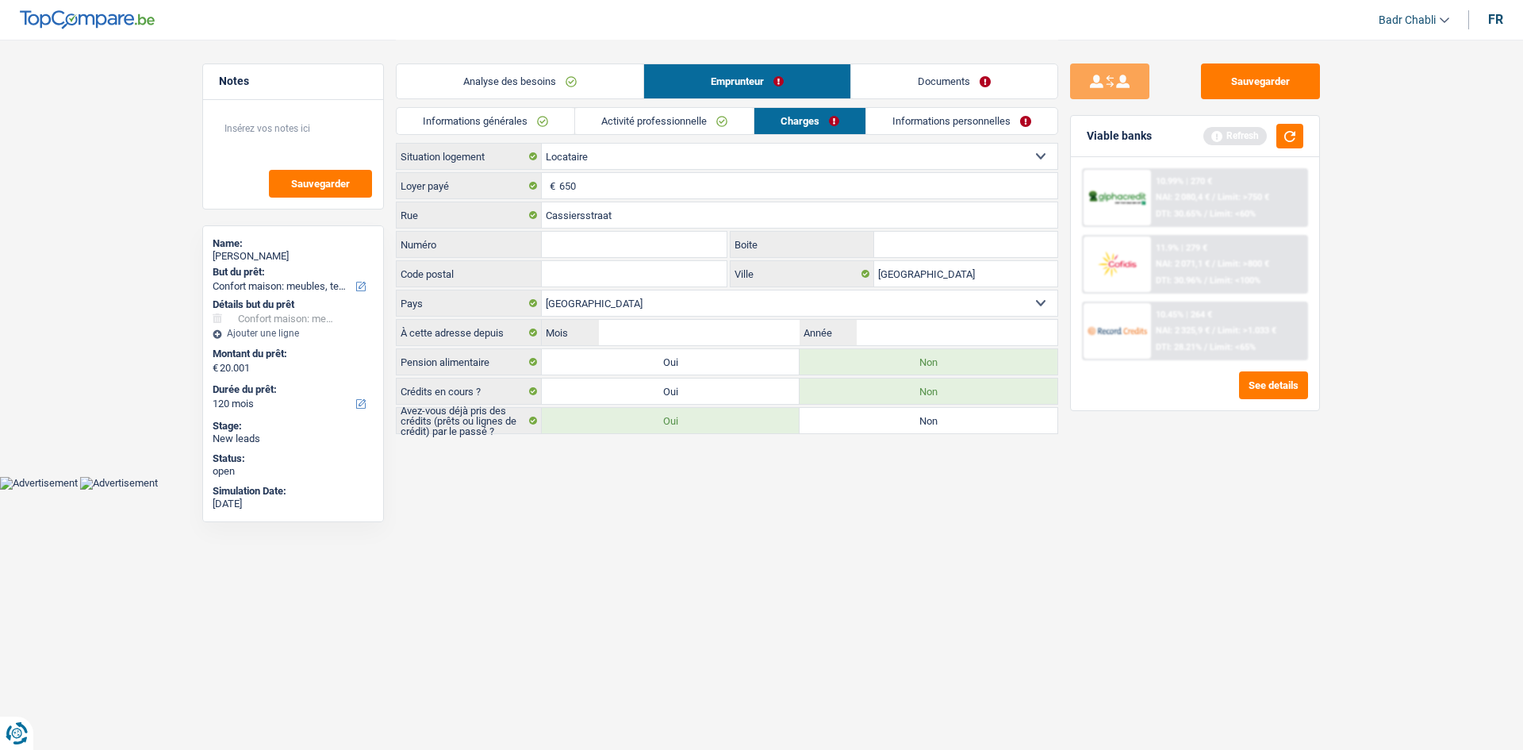
click at [637, 248] on input "Numéro" at bounding box center [634, 244] width 185 height 25
click at [645, 216] on input "Cassiersstraat" at bounding box center [800, 214] width 516 height 25
type input "C"
click at [613, 247] on input "Numéro" at bounding box center [634, 244] width 185 height 25
click at [651, 215] on input "Cassiersstraat 8300 K,okke" at bounding box center [800, 214] width 516 height 25
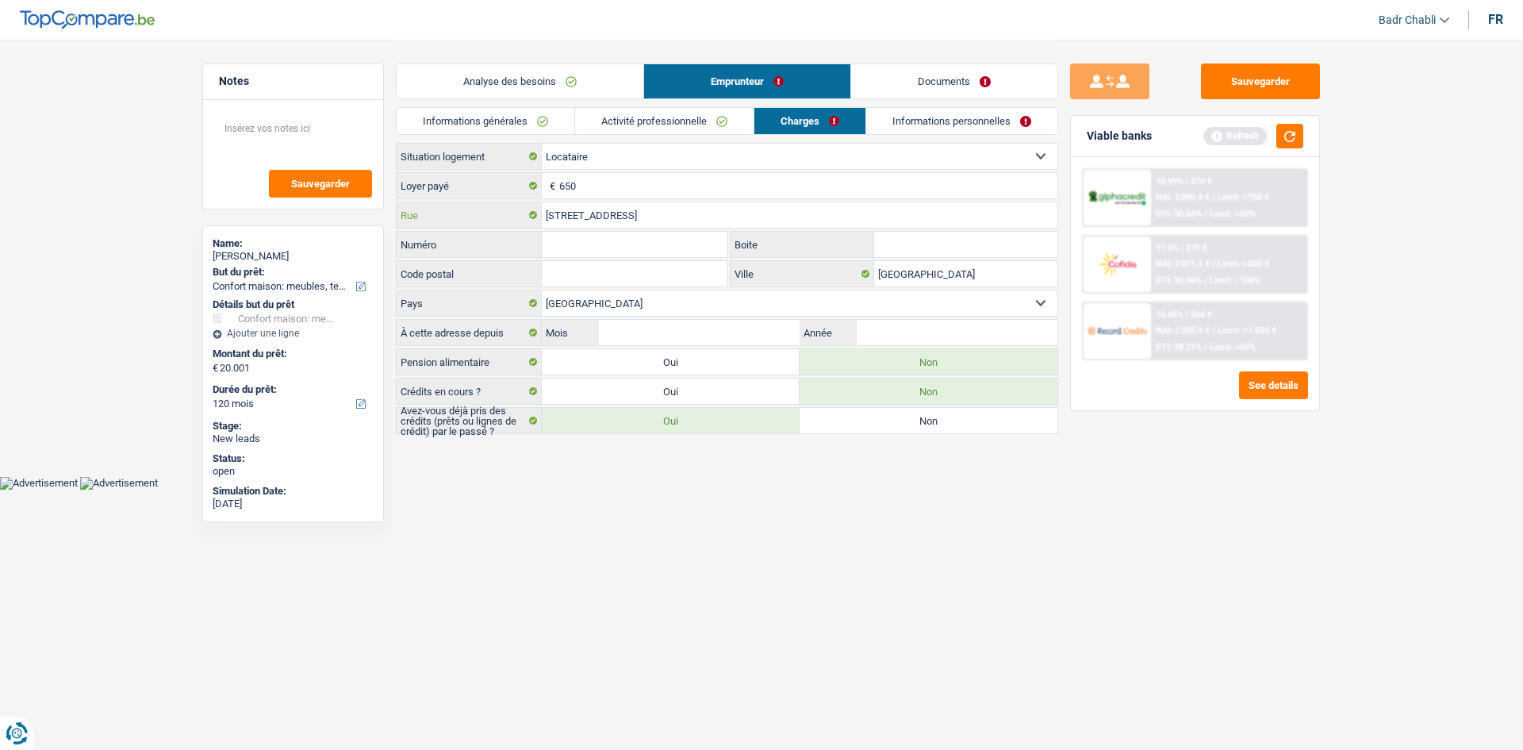
type input "Cassiersstraat 8300 Knokke"
click at [653, 250] on input "Numéro" at bounding box center [634, 244] width 185 height 25
type input "7"
type input "002"
click at [907, 272] on input "Antwerpen" at bounding box center [965, 273] width 183 height 25
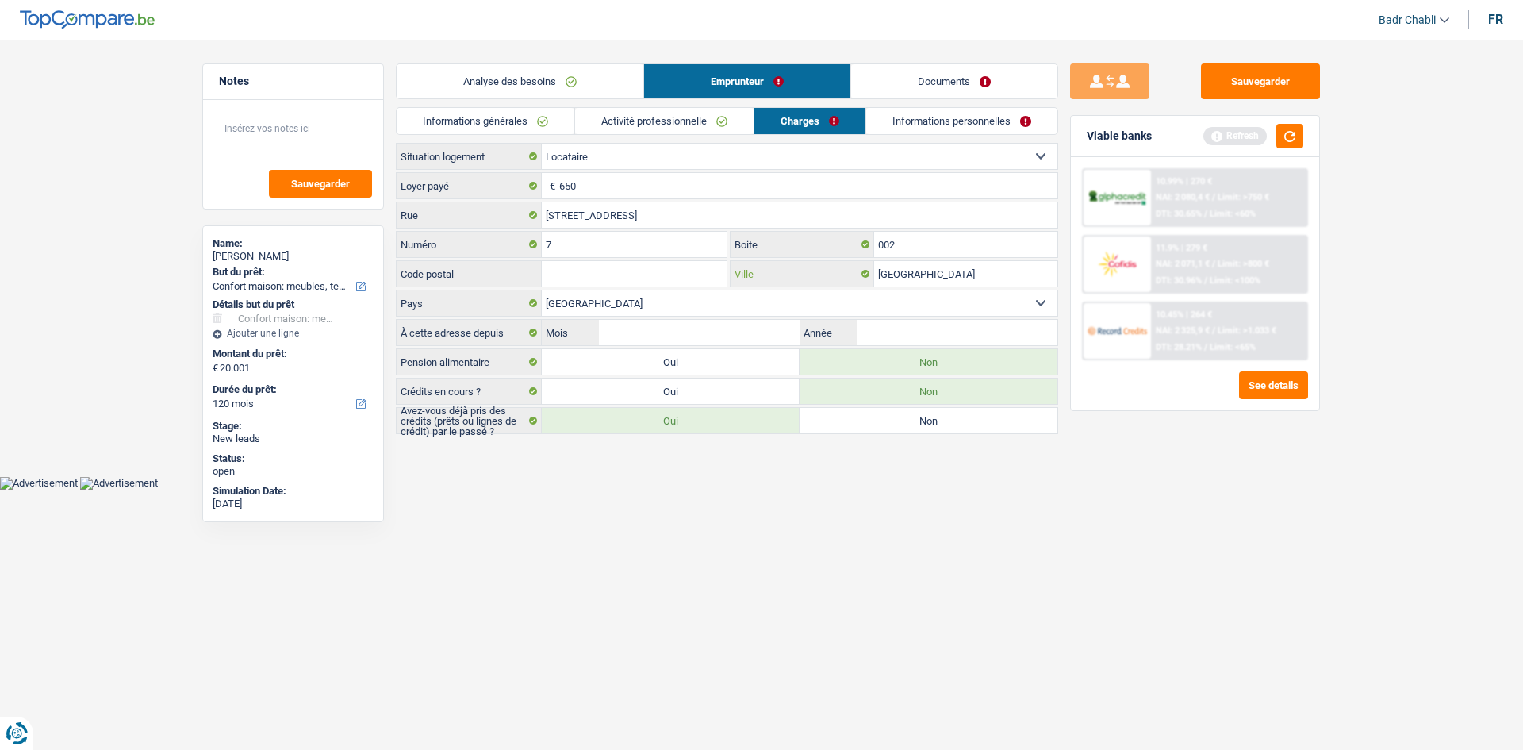
click at [907, 272] on input "Antwerpen" at bounding box center [965, 273] width 183 height 25
type input "Knokke Heist"
click at [615, 265] on input "Code postal" at bounding box center [634, 273] width 185 height 25
type input "8300"
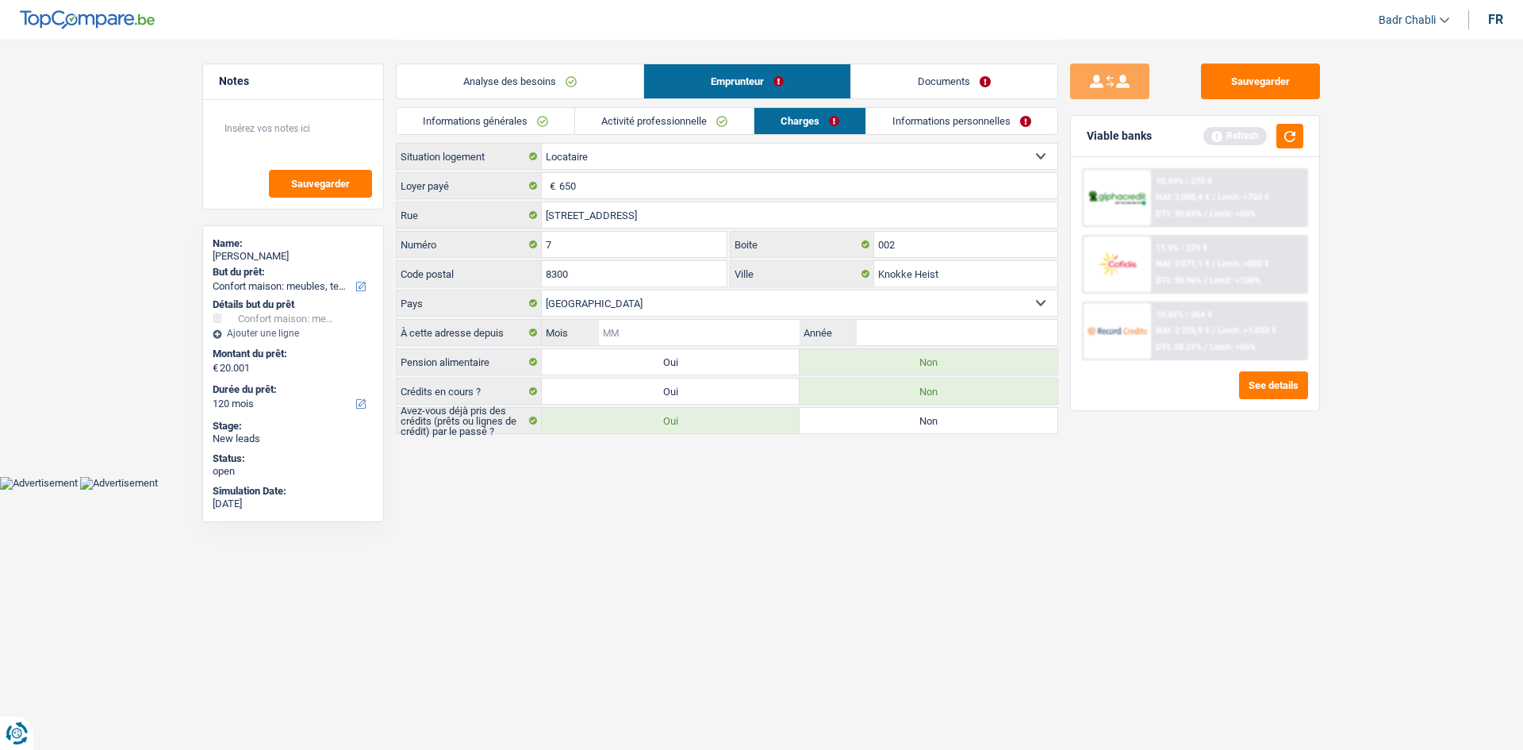
click at [713, 328] on input "Mois" at bounding box center [699, 332] width 201 height 25
type input "01"
type input "2018"
click at [946, 113] on link "Informations personnelles" at bounding box center [962, 121] width 191 height 26
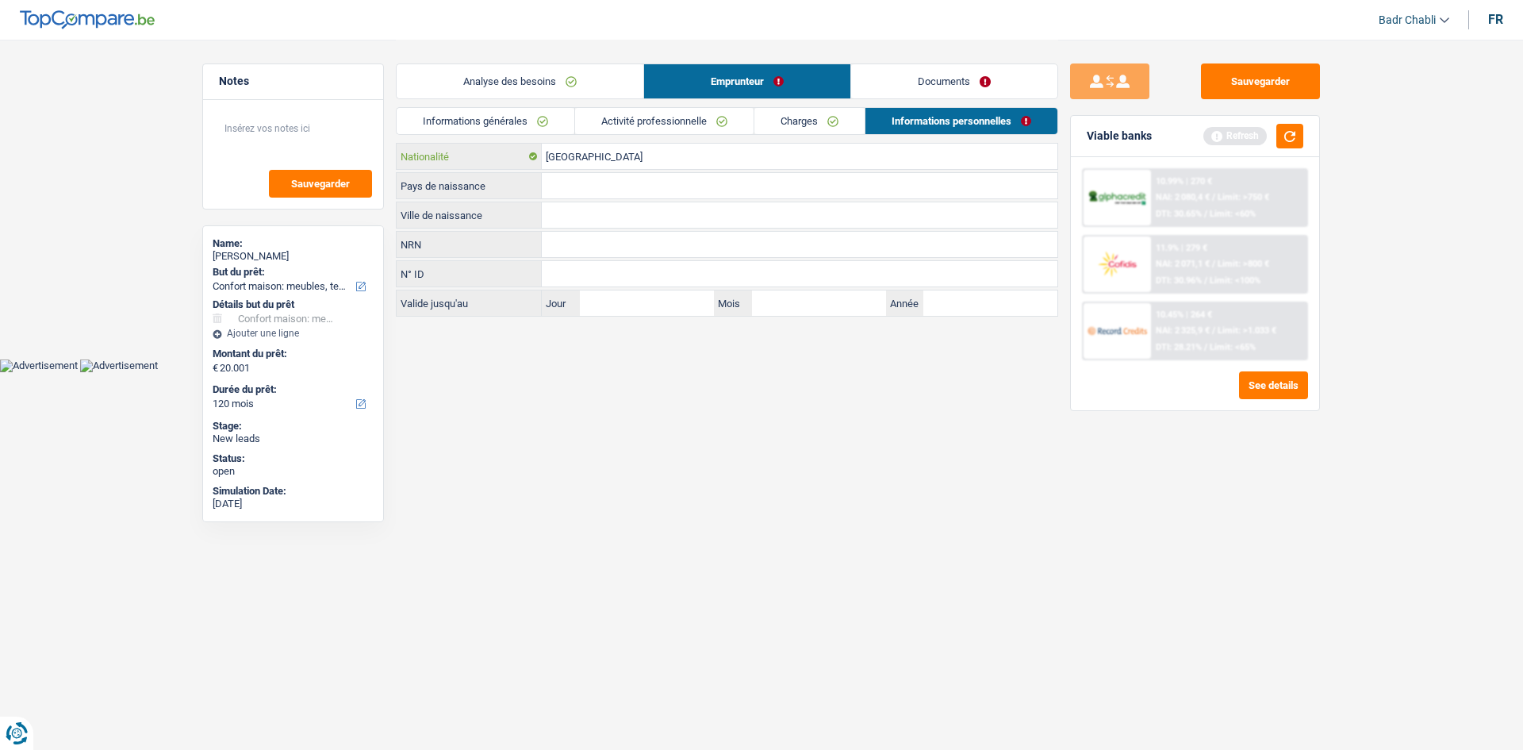
click at [566, 158] on input "[GEOGRAPHIC_DATA]" at bounding box center [800, 156] width 516 height 25
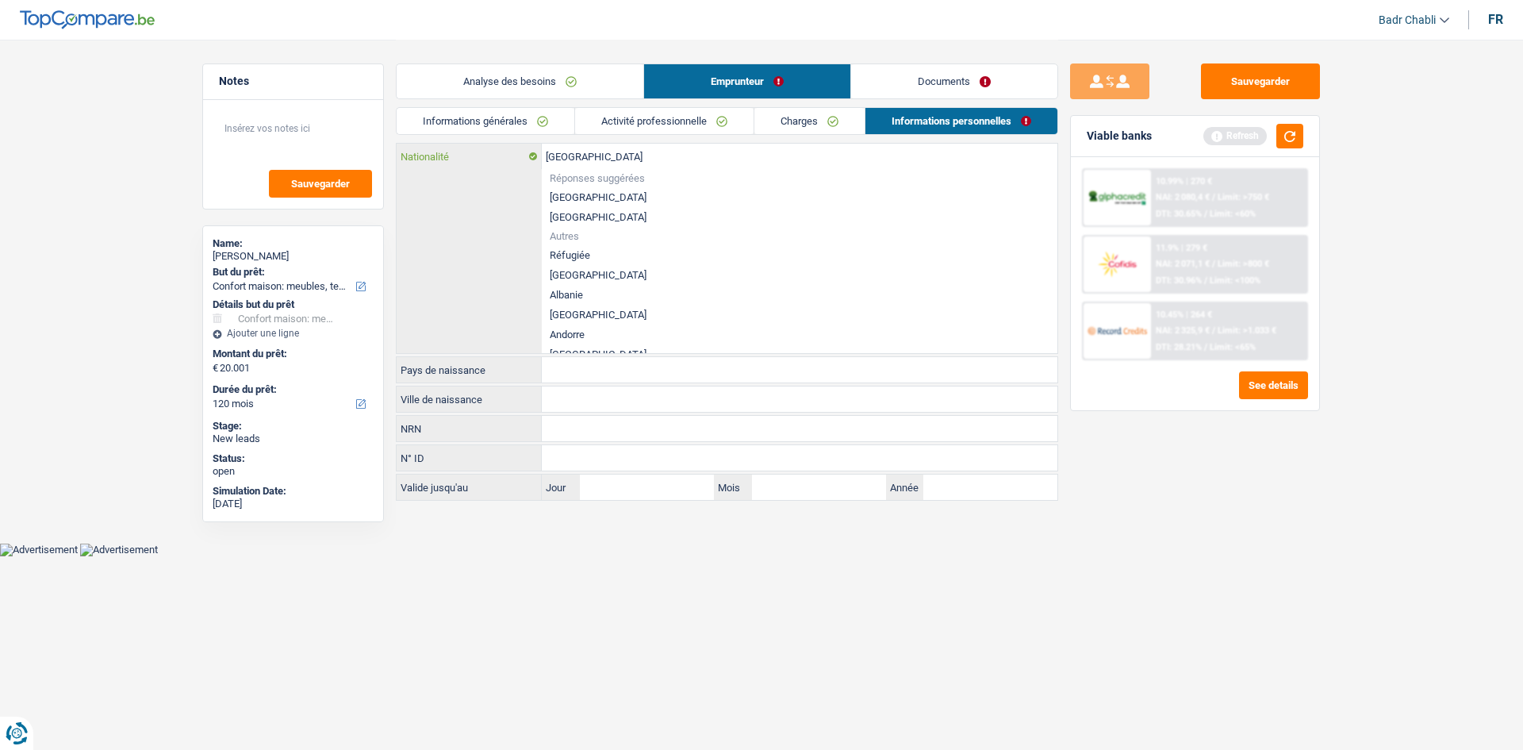
click at [566, 158] on input "[GEOGRAPHIC_DATA]" at bounding box center [800, 156] width 516 height 25
type input "i"
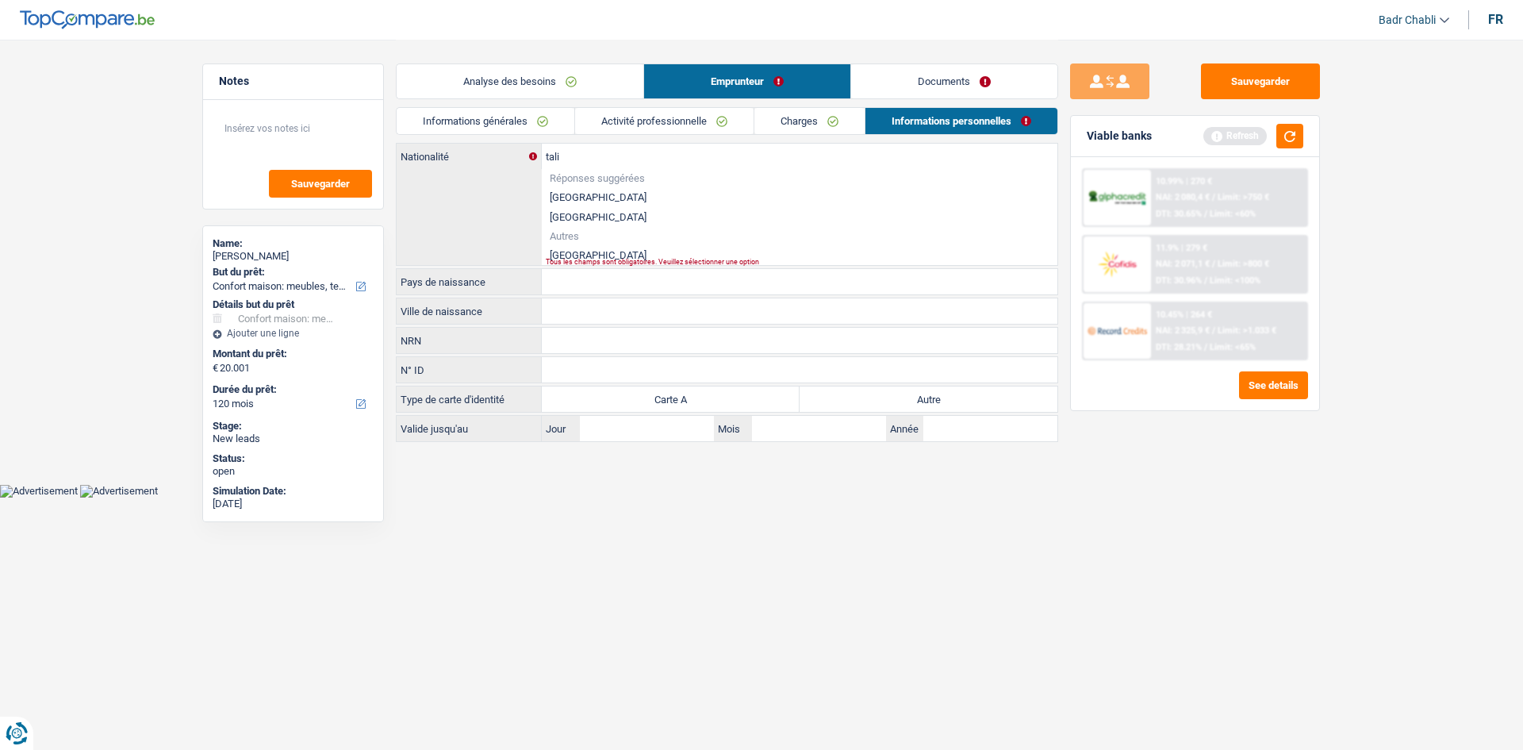
click at [562, 252] on li "Italie" at bounding box center [800, 255] width 516 height 20
type input "Italie"
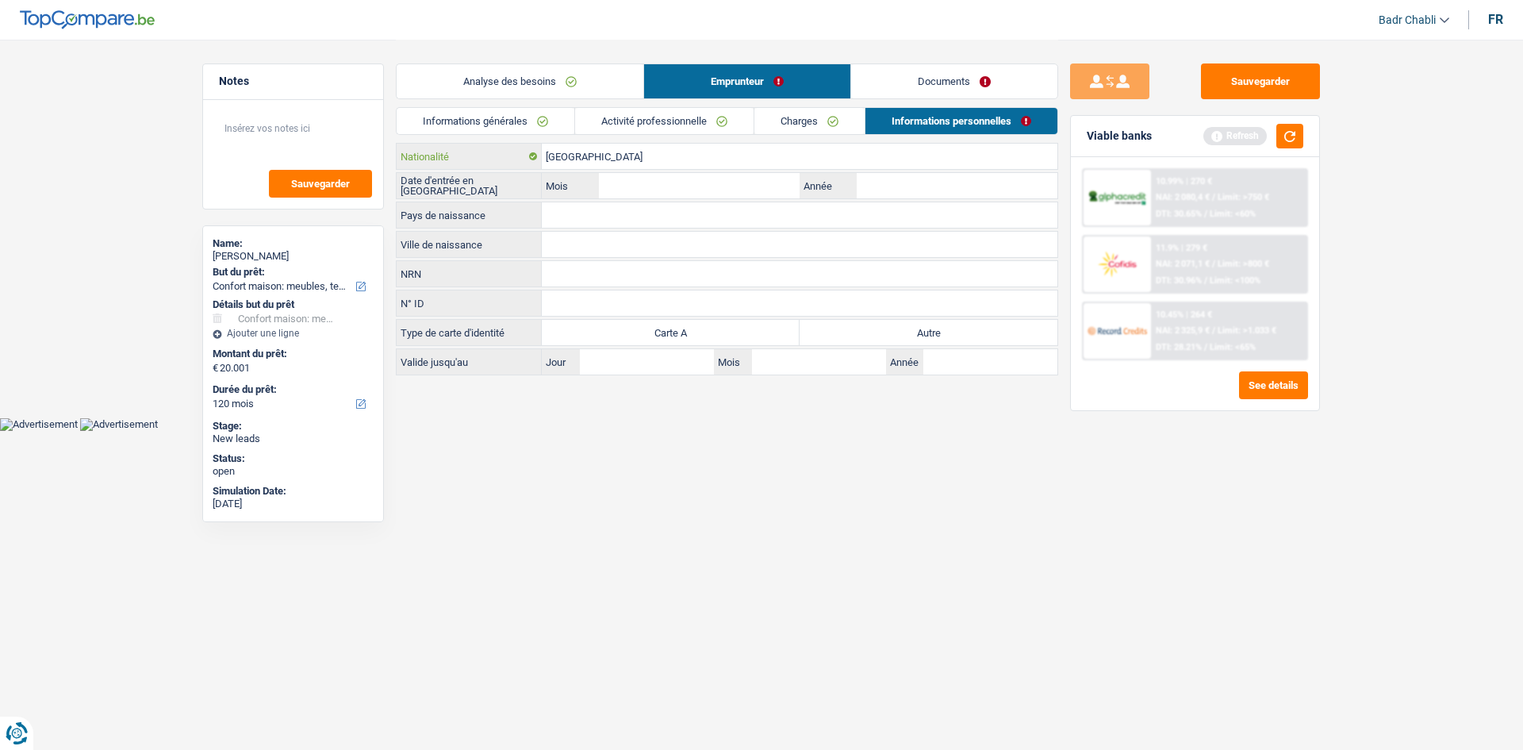
click at [568, 160] on input "Italie" at bounding box center [800, 156] width 516 height 25
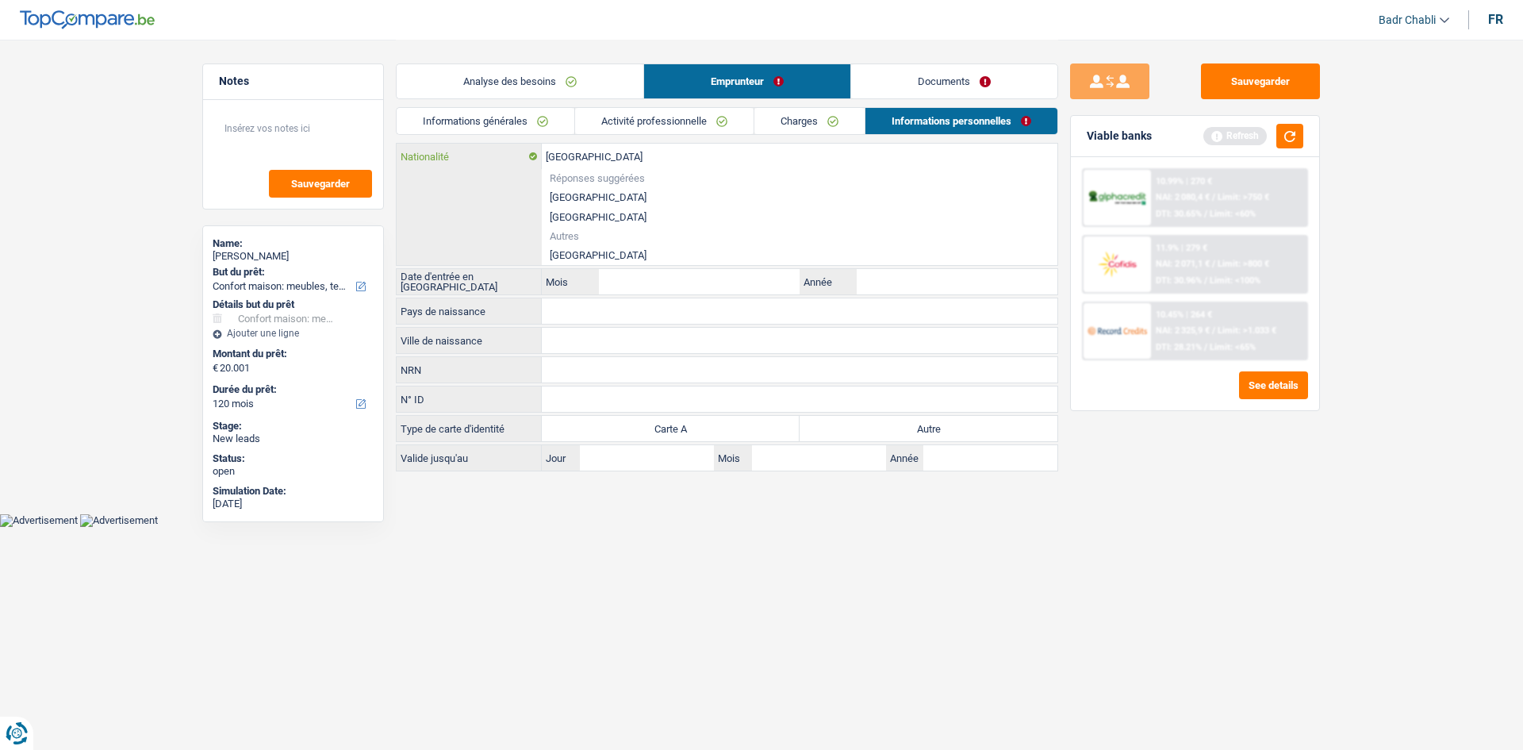
click at [568, 160] on input "Italie" at bounding box center [800, 156] width 516 height 25
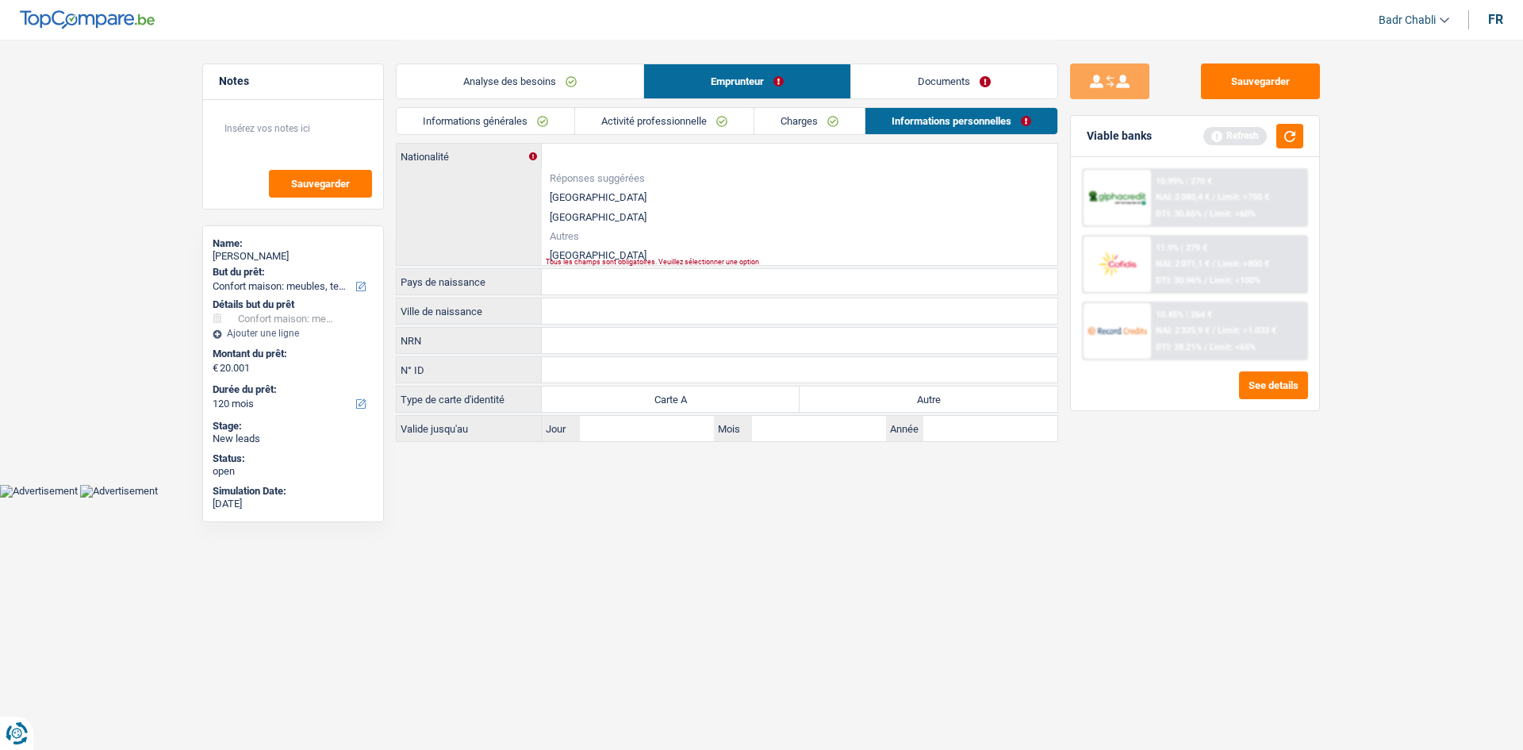
click at [562, 244] on li "Autres" at bounding box center [800, 236] width 516 height 18
click at [568, 249] on li "Italie" at bounding box center [800, 255] width 516 height 20
type input "Italie"
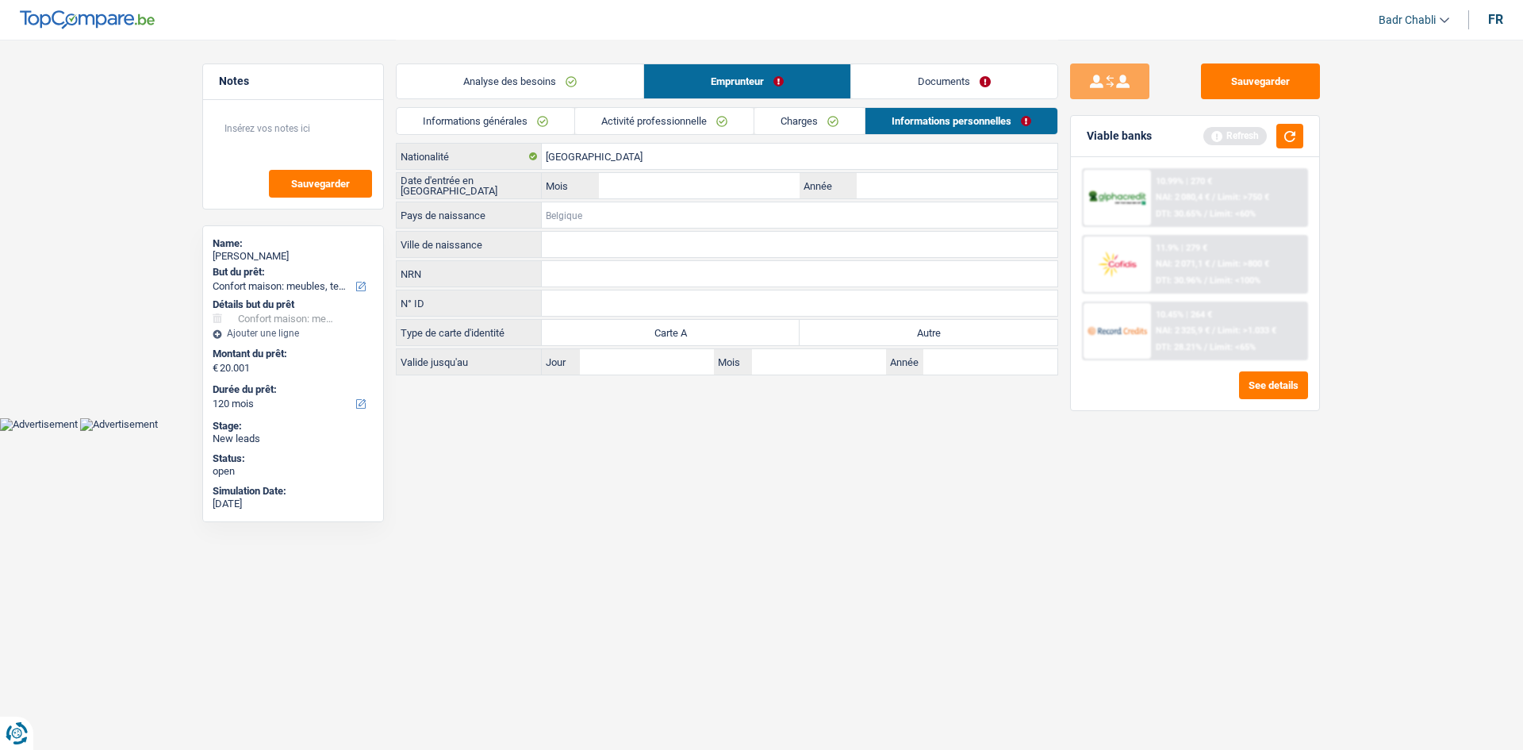
click at [570, 202] on input "Pays de naissance" at bounding box center [800, 214] width 516 height 25
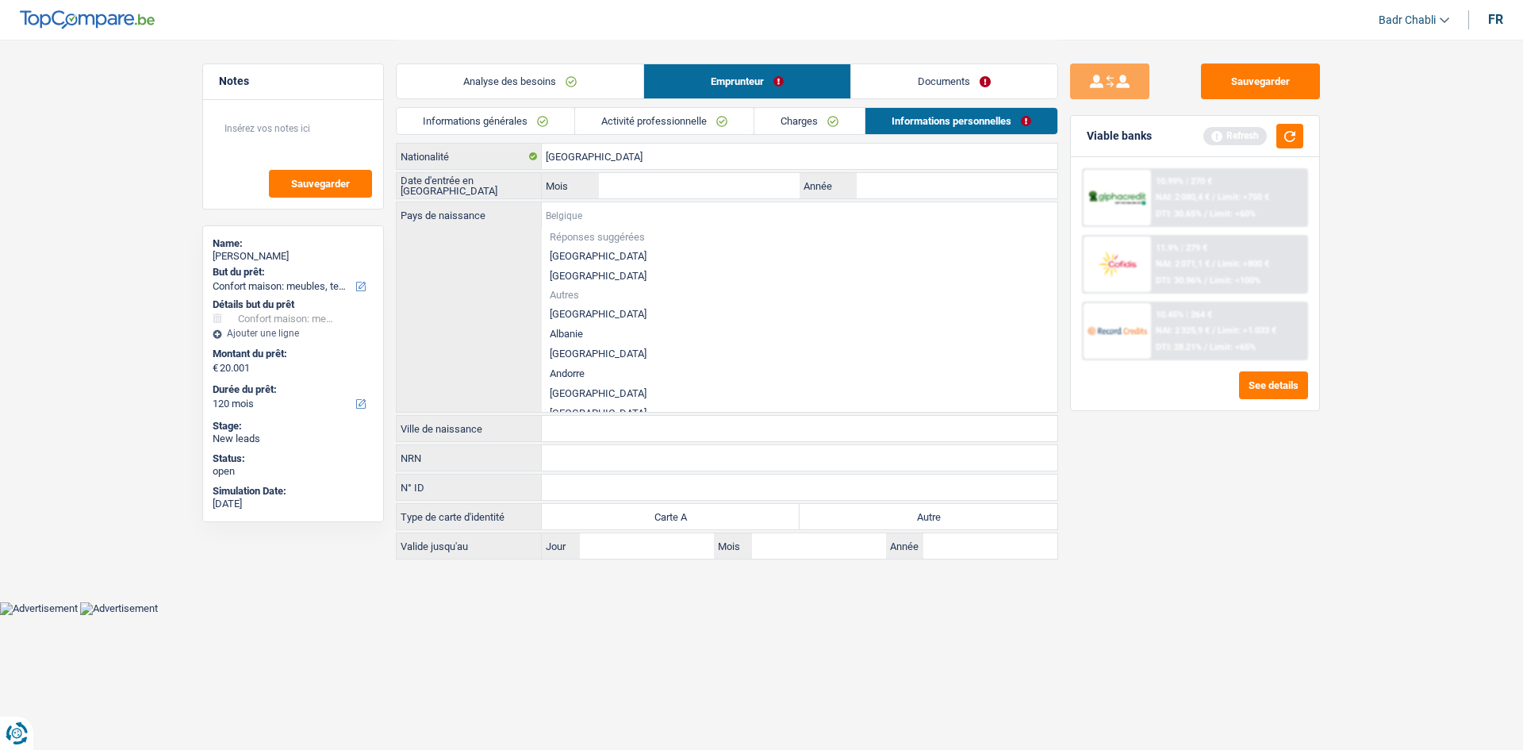
paste input "Italie"
type input "Italie"
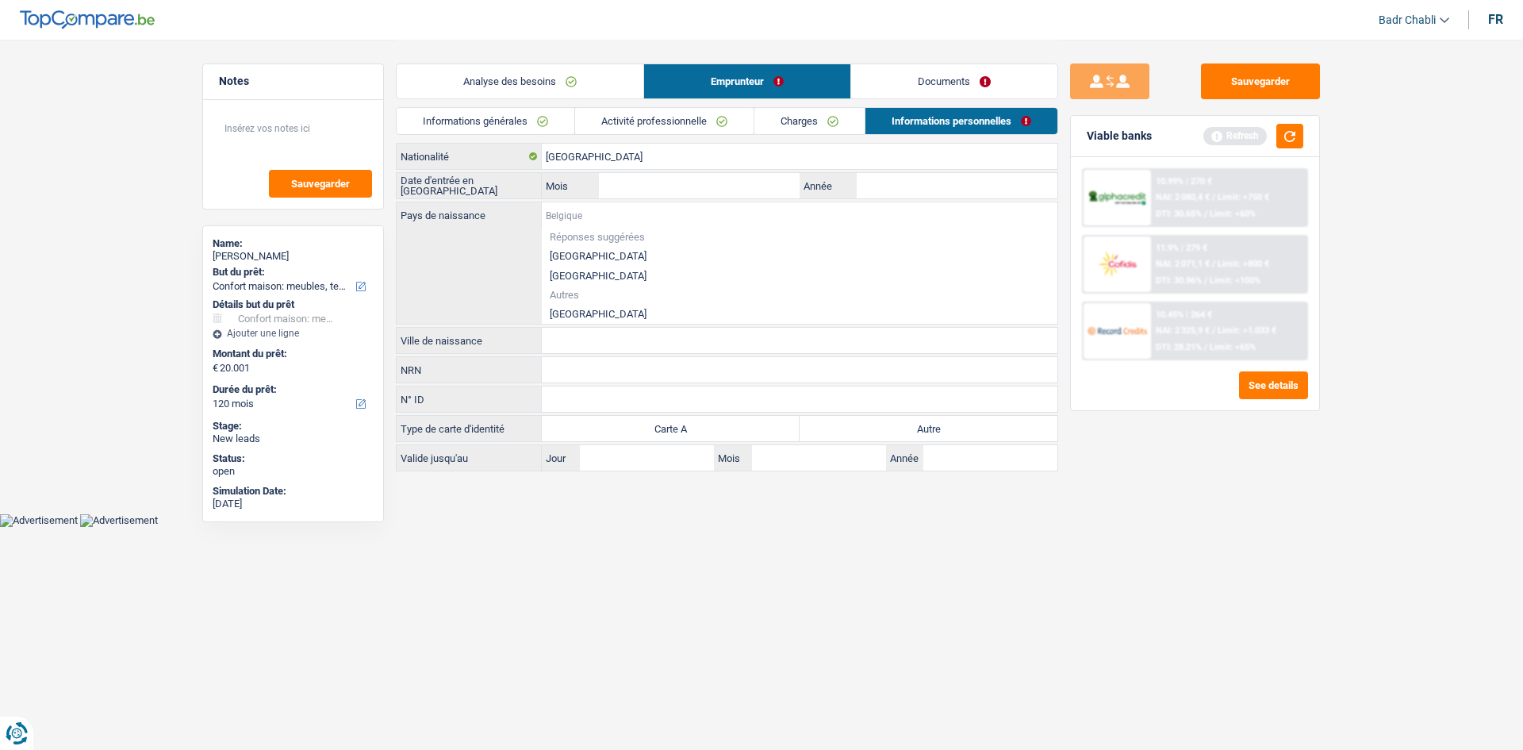
paste input "Italie"
type input "Italie"
click at [562, 307] on li "Italie" at bounding box center [800, 314] width 516 height 20
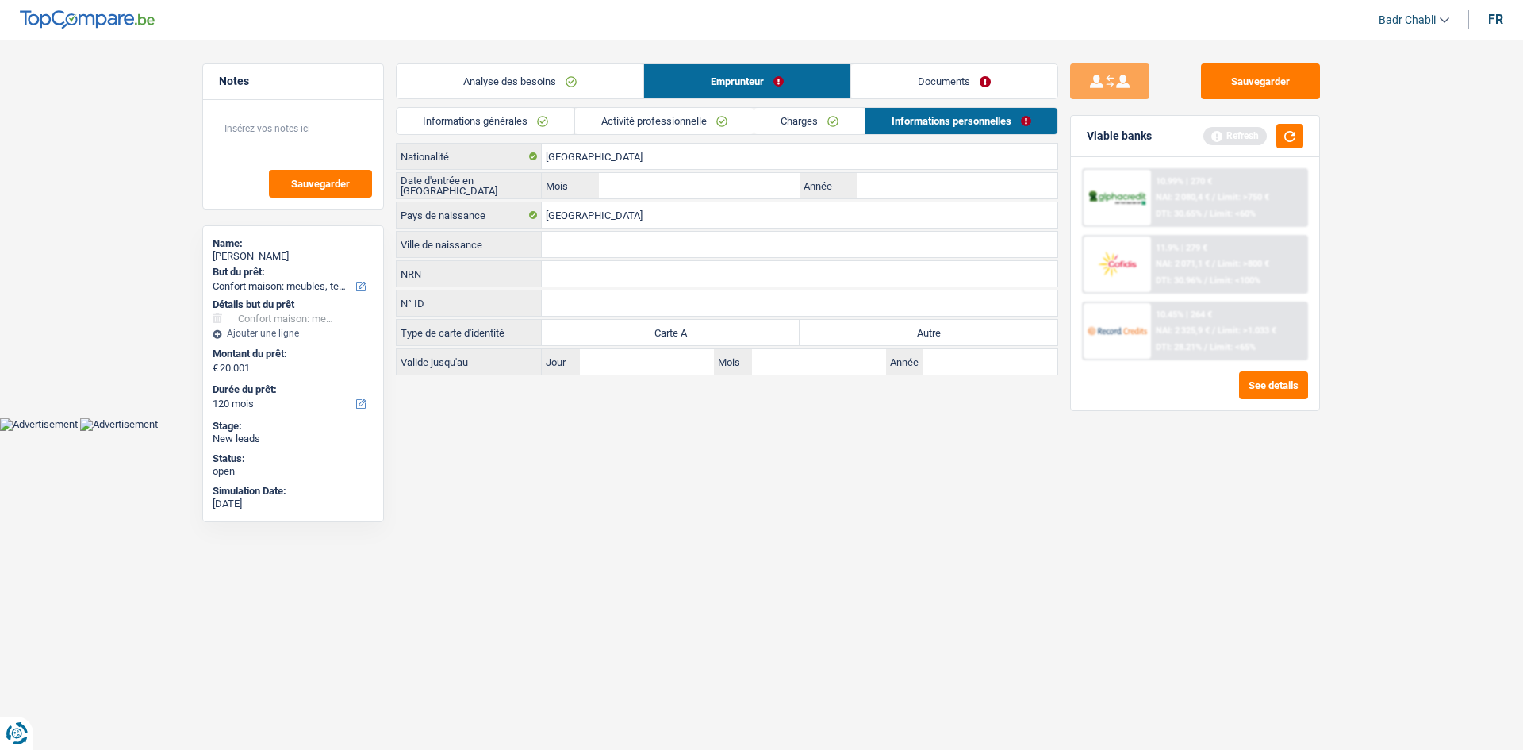
click at [923, 320] on label "Autre" at bounding box center [929, 332] width 258 height 25
click at [923, 320] on input "Autre" at bounding box center [929, 332] width 258 height 25
radio input "true"
click at [919, 330] on label "Autre" at bounding box center [929, 332] width 258 height 25
click at [919, 330] on input "Autre" at bounding box center [929, 332] width 258 height 25
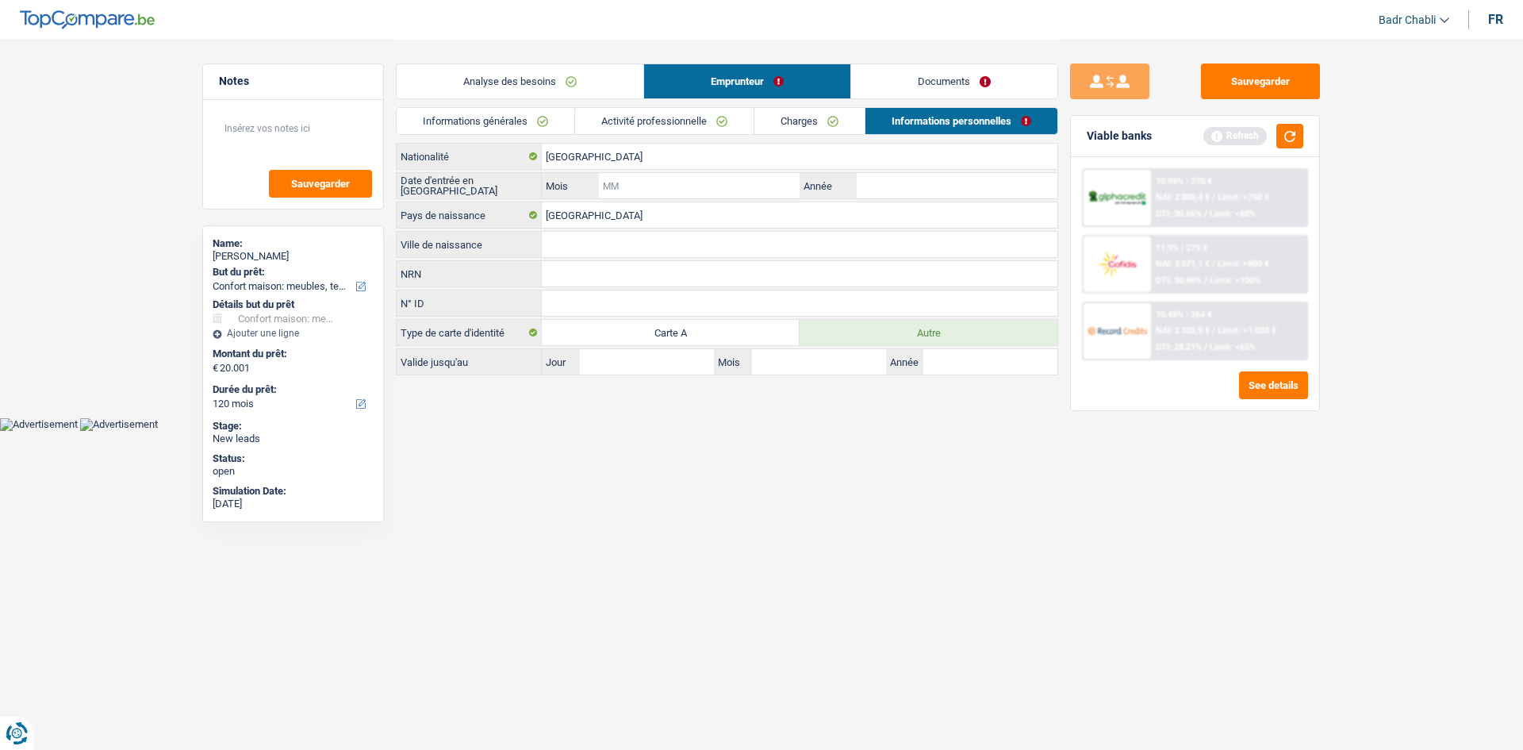
click at [692, 177] on input "Mois" at bounding box center [699, 185] width 201 height 25
click at [612, 246] on input "Ville de naissance" at bounding box center [800, 244] width 516 height 25
type input "Alise"
click at [678, 181] on input "Mois" at bounding box center [699, 185] width 201 height 25
type input "04"
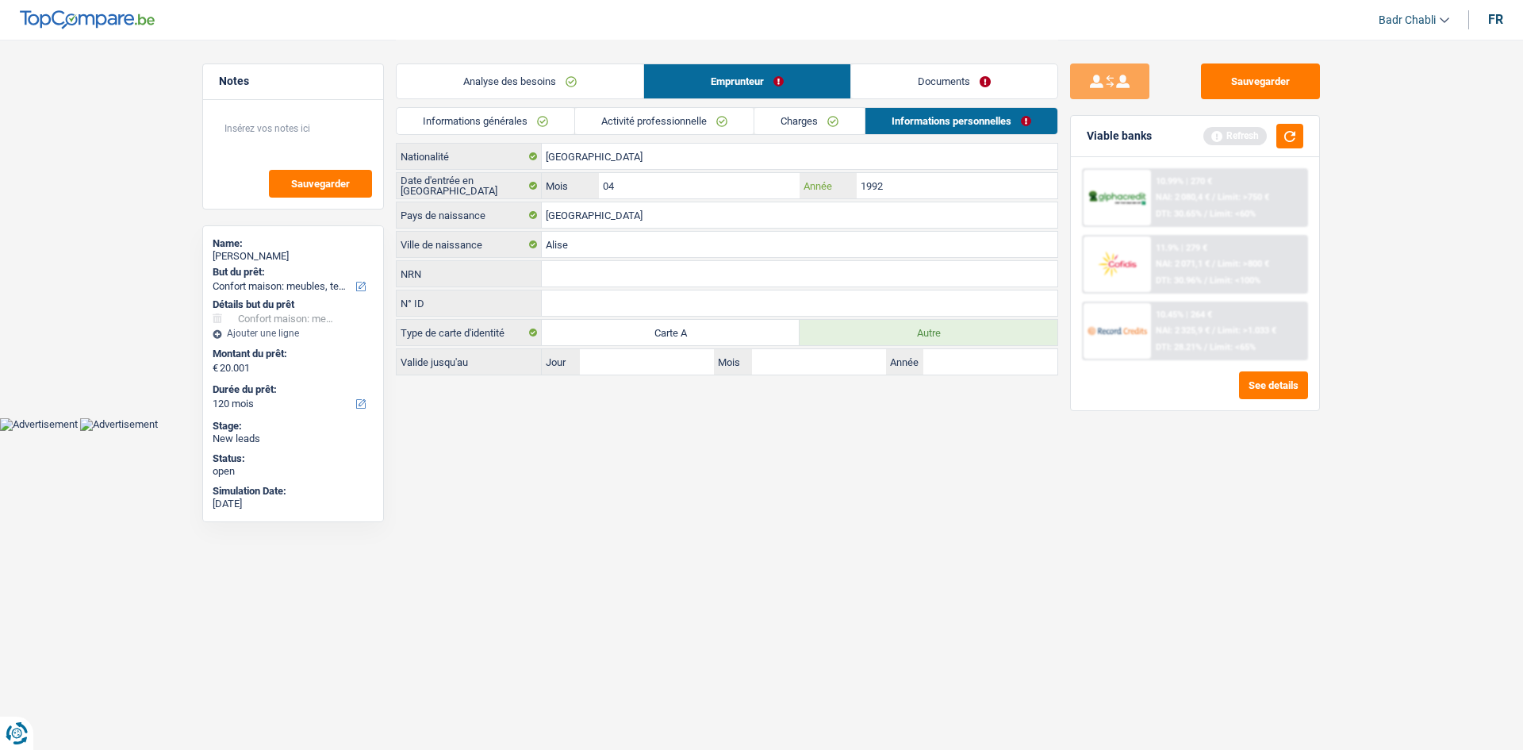
type input "1992"
click at [540, 93] on link "Analyse des besoins" at bounding box center [520, 81] width 247 height 34
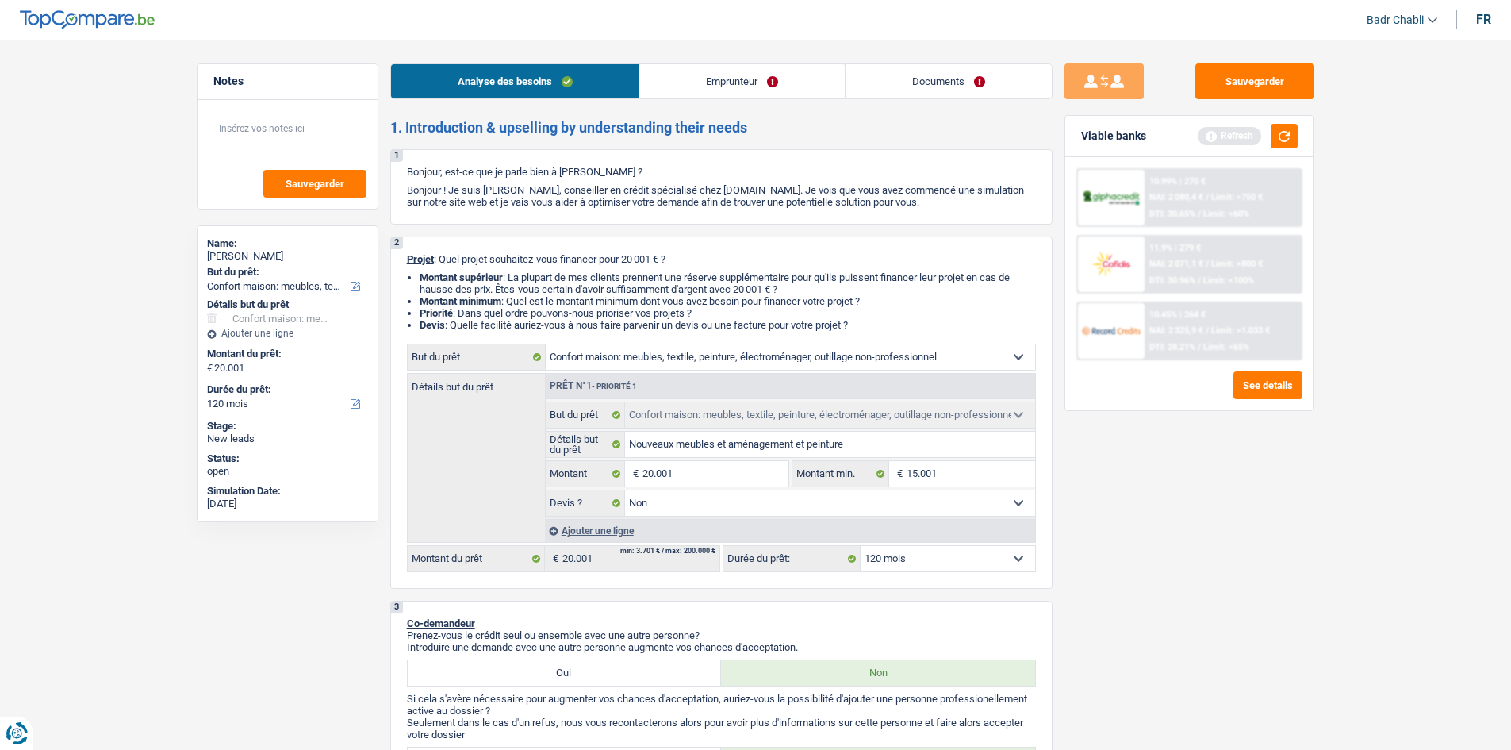
click at [1091, 546] on div "Sauvegarder Viable banks Refresh 10.99% | 270 € NAI: 2 080,4 € / Limit: >750 € …" at bounding box center [1190, 393] width 274 height 661
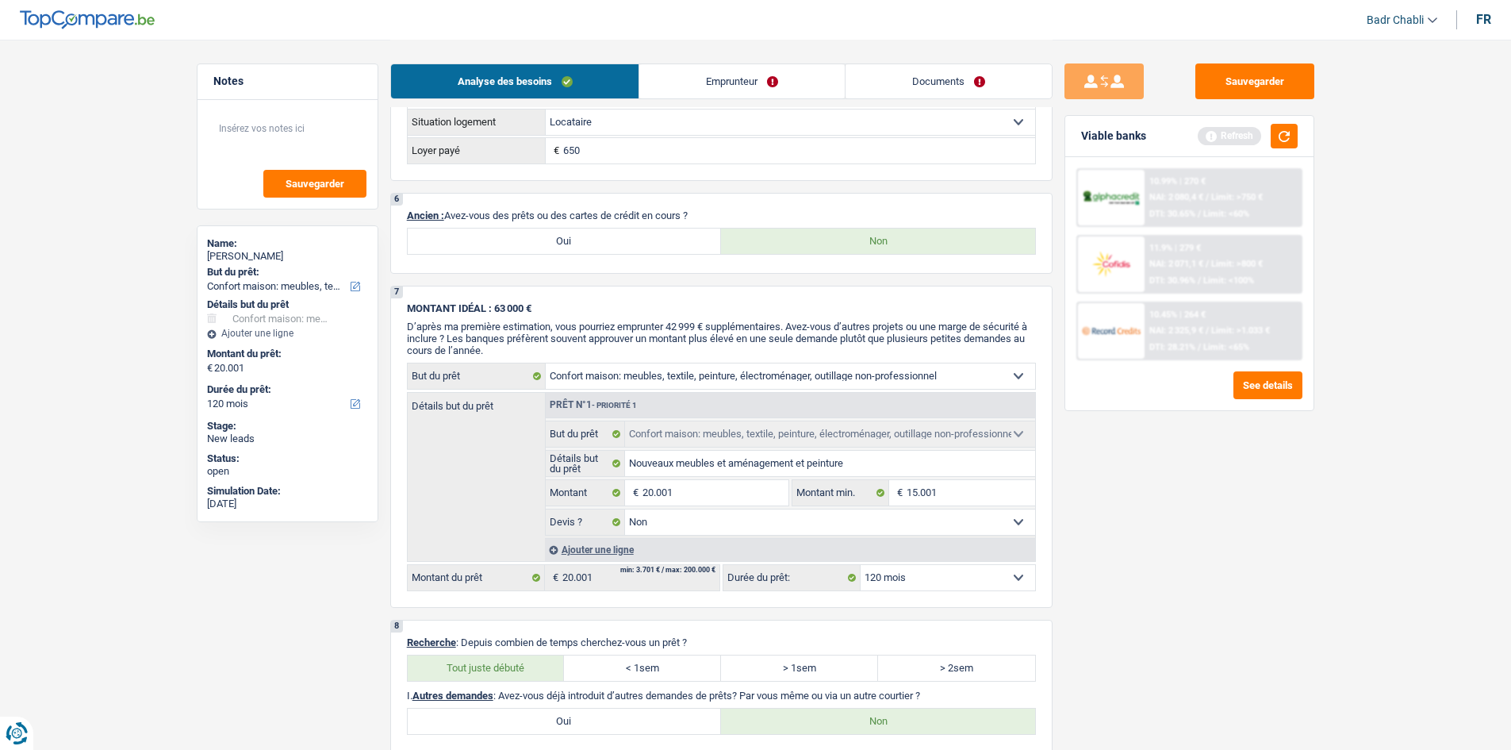
scroll to position [1195, 0]
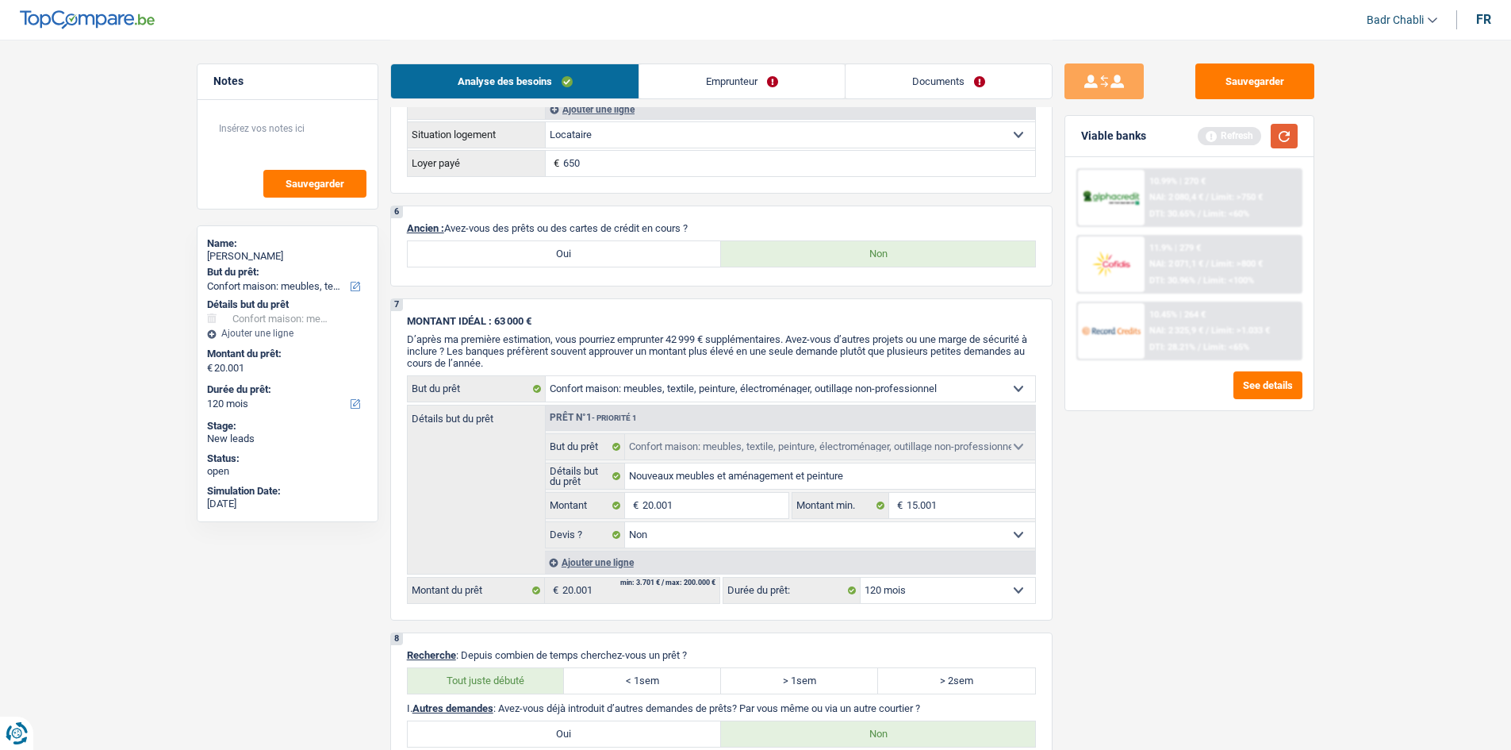
click at [1286, 133] on button "button" at bounding box center [1284, 136] width 27 height 25
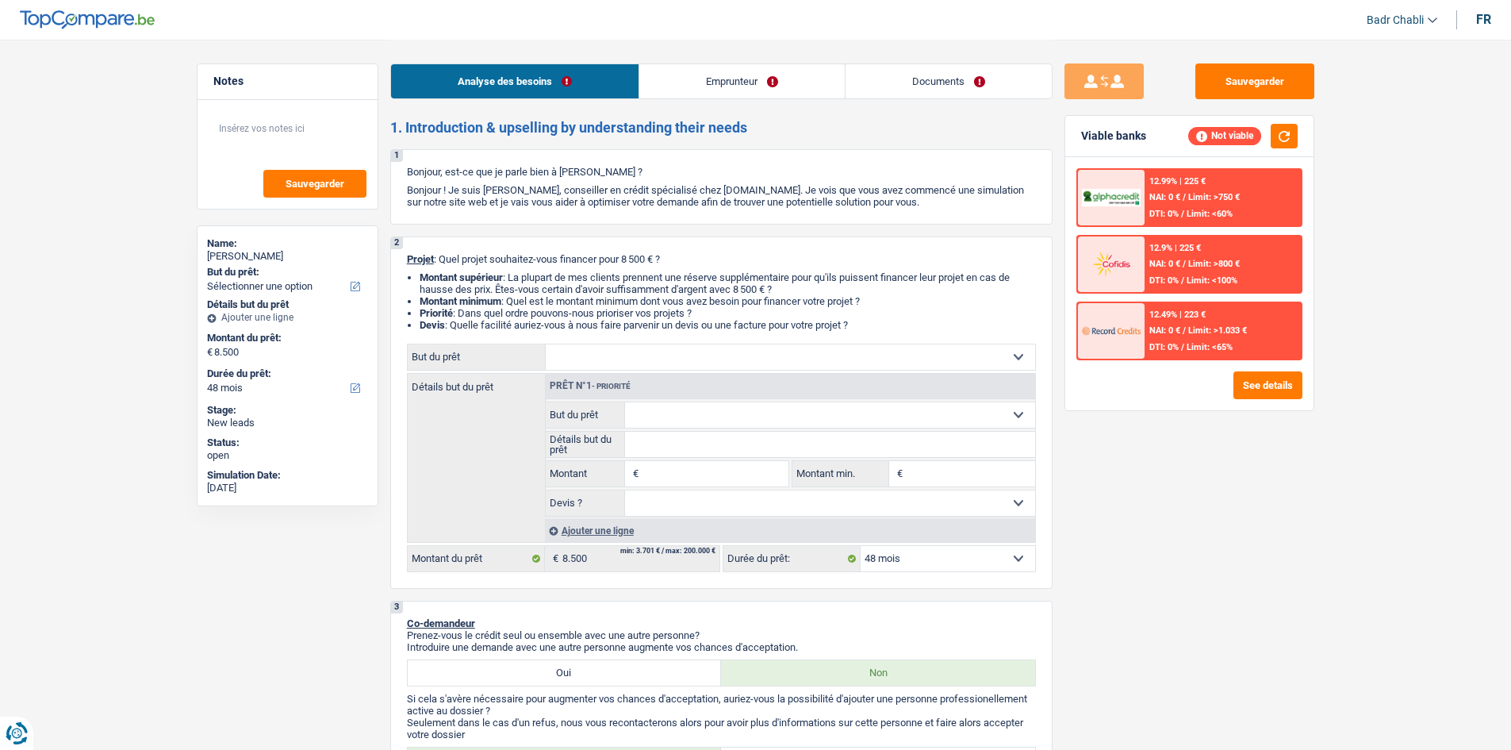
select select "48"
select select "privateEmployee"
select select "familyAllowances"
select select "netSalary"
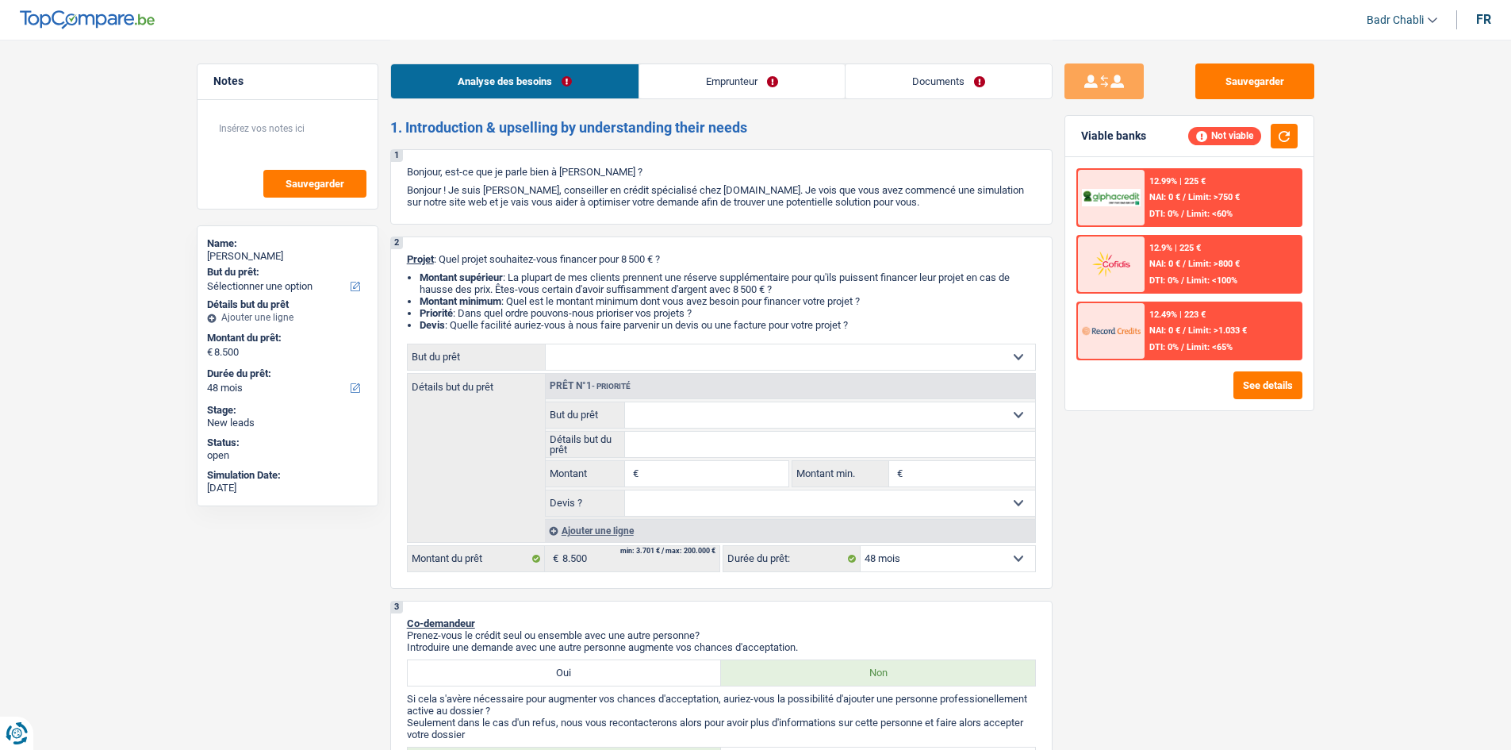
select select "mealVouchers"
select select "ownerWithMortgage"
select select "mortgage"
select select "48"
click at [769, 469] on input "Montant" at bounding box center [715, 473] width 145 height 25
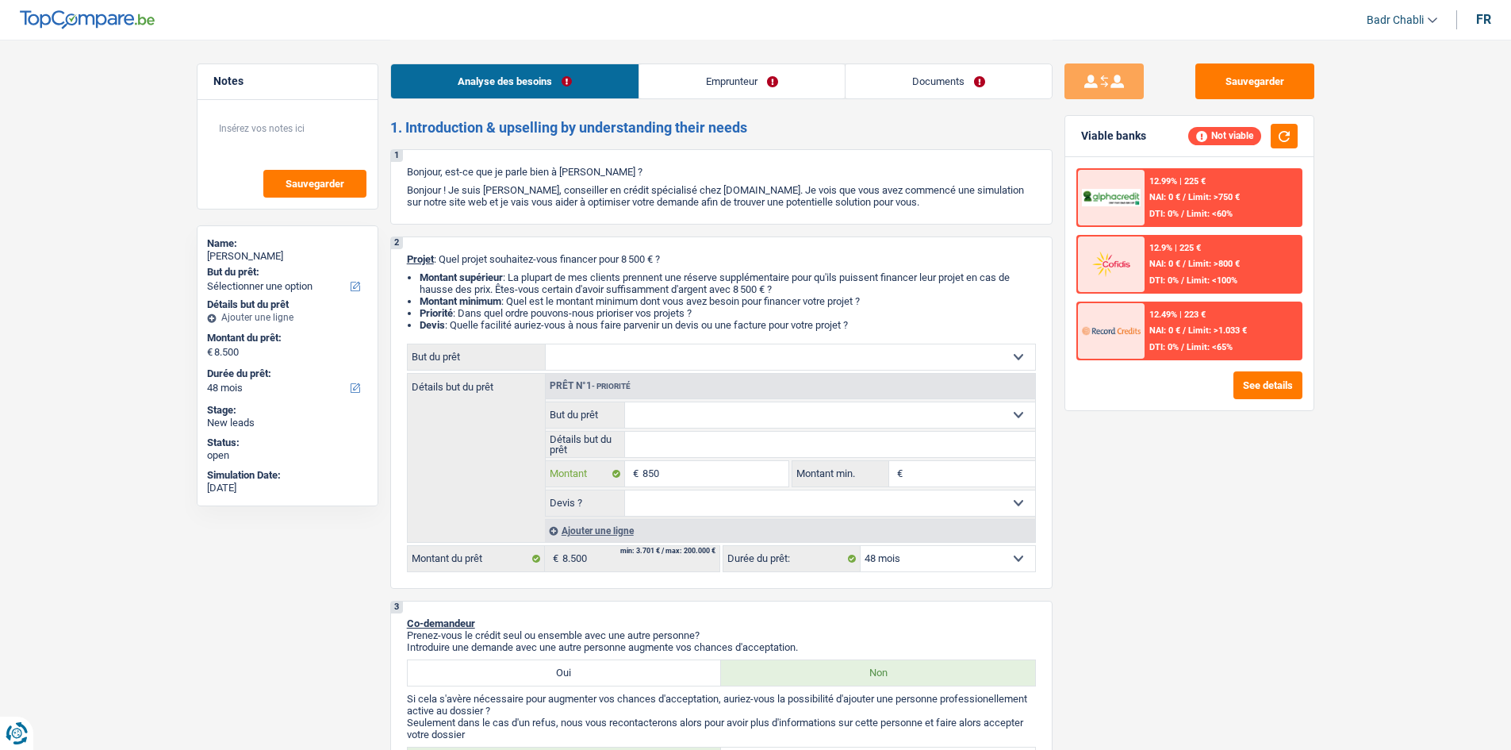
type input "8.500"
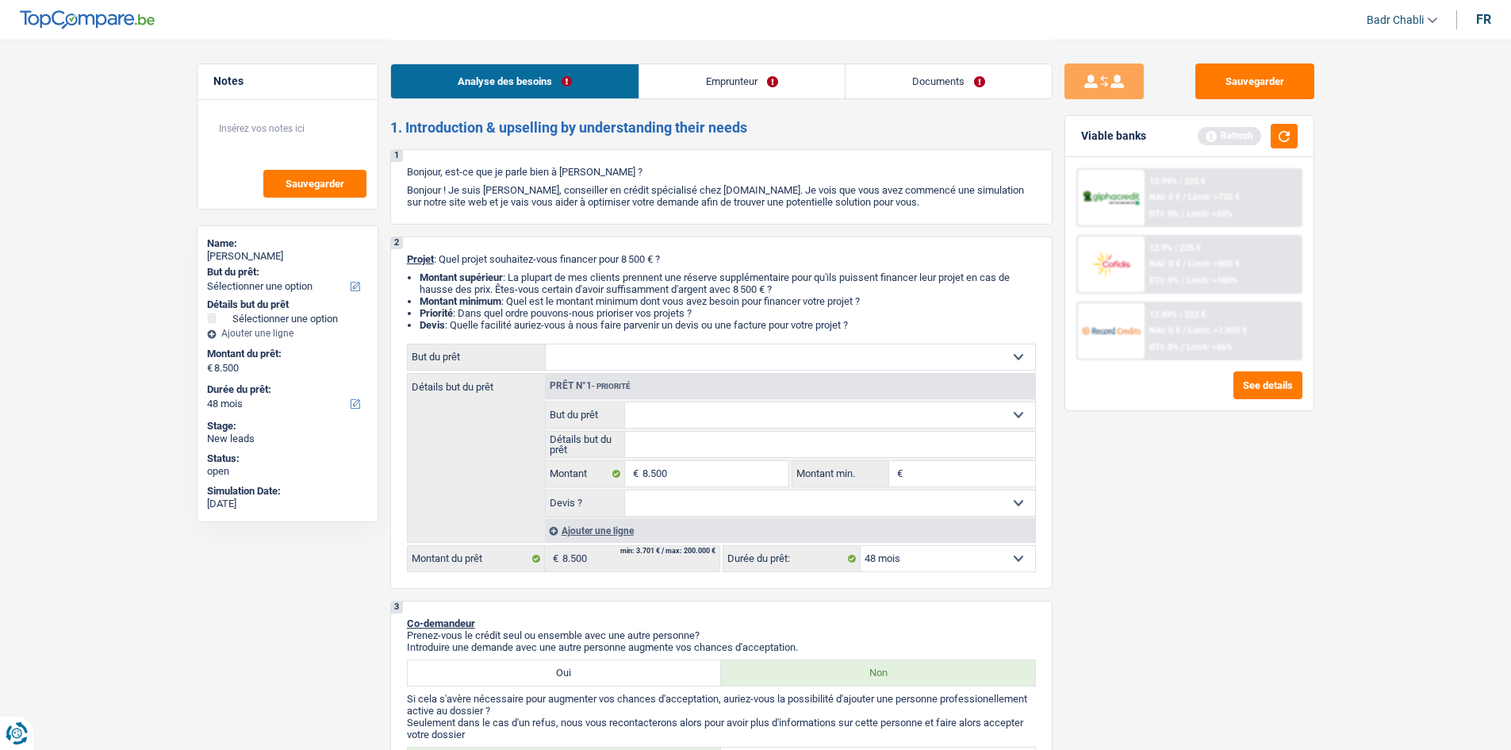
click at [739, 72] on link "Emprunteur" at bounding box center [741, 81] width 205 height 34
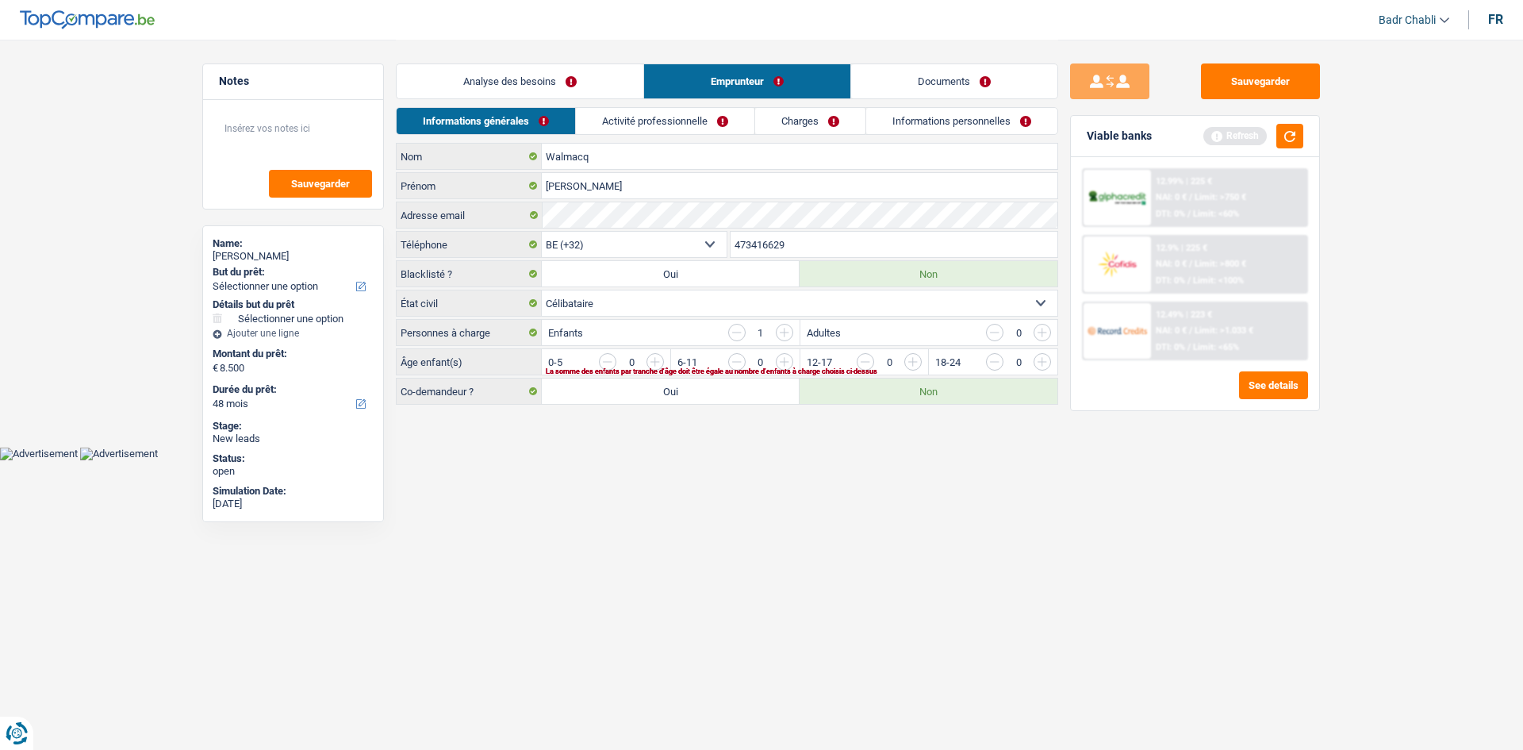
click at [721, 106] on div "Analyse des besoins Emprunteur Documents" at bounding box center [727, 73] width 662 height 67
click at [716, 120] on link "Activité professionnelle" at bounding box center [665, 121] width 178 height 26
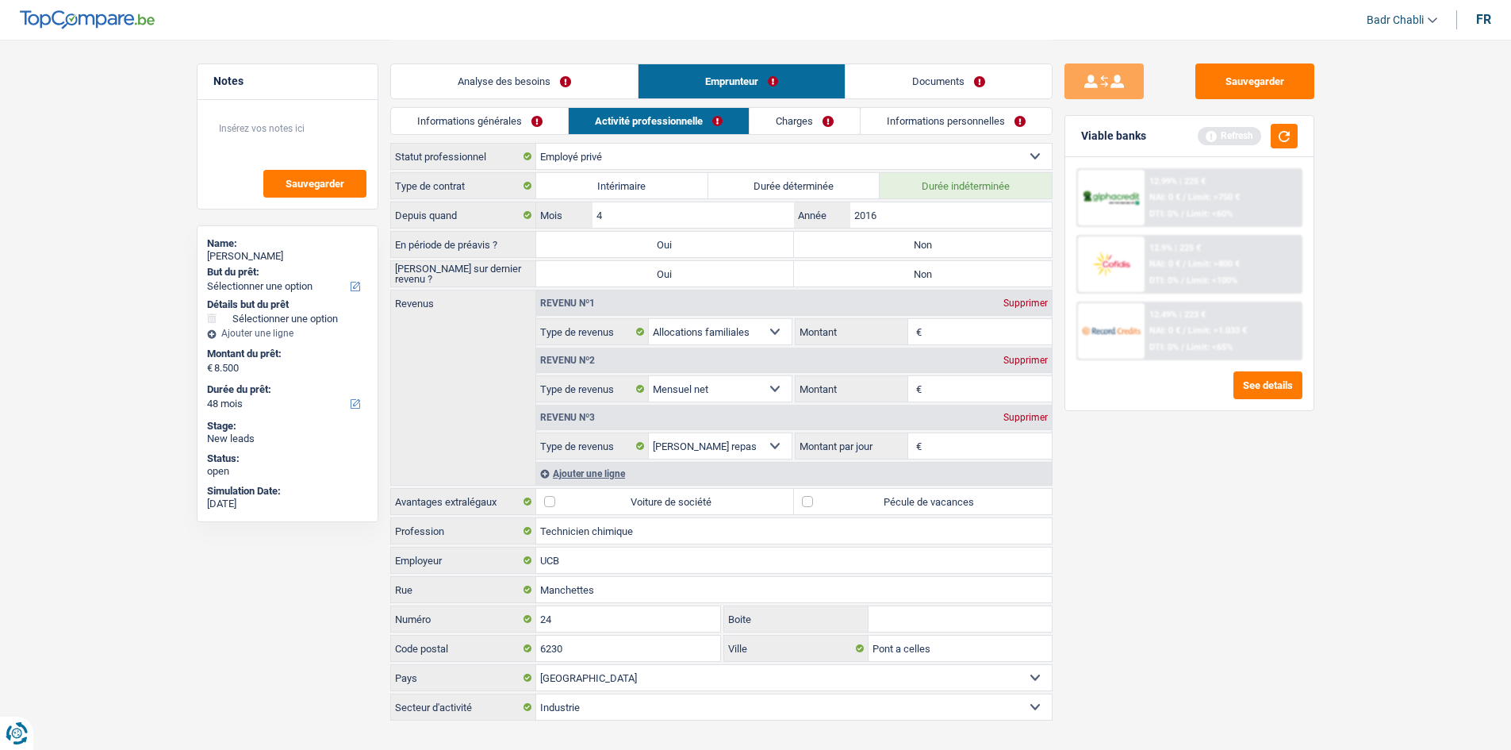
click at [840, 248] on label "Non" at bounding box center [923, 244] width 258 height 25
click at [840, 248] on input "Non" at bounding box center [923, 244] width 258 height 25
radio input "true"
click at [886, 269] on label "Non" at bounding box center [923, 273] width 258 height 25
click at [886, 269] on input "Non" at bounding box center [923, 273] width 258 height 25
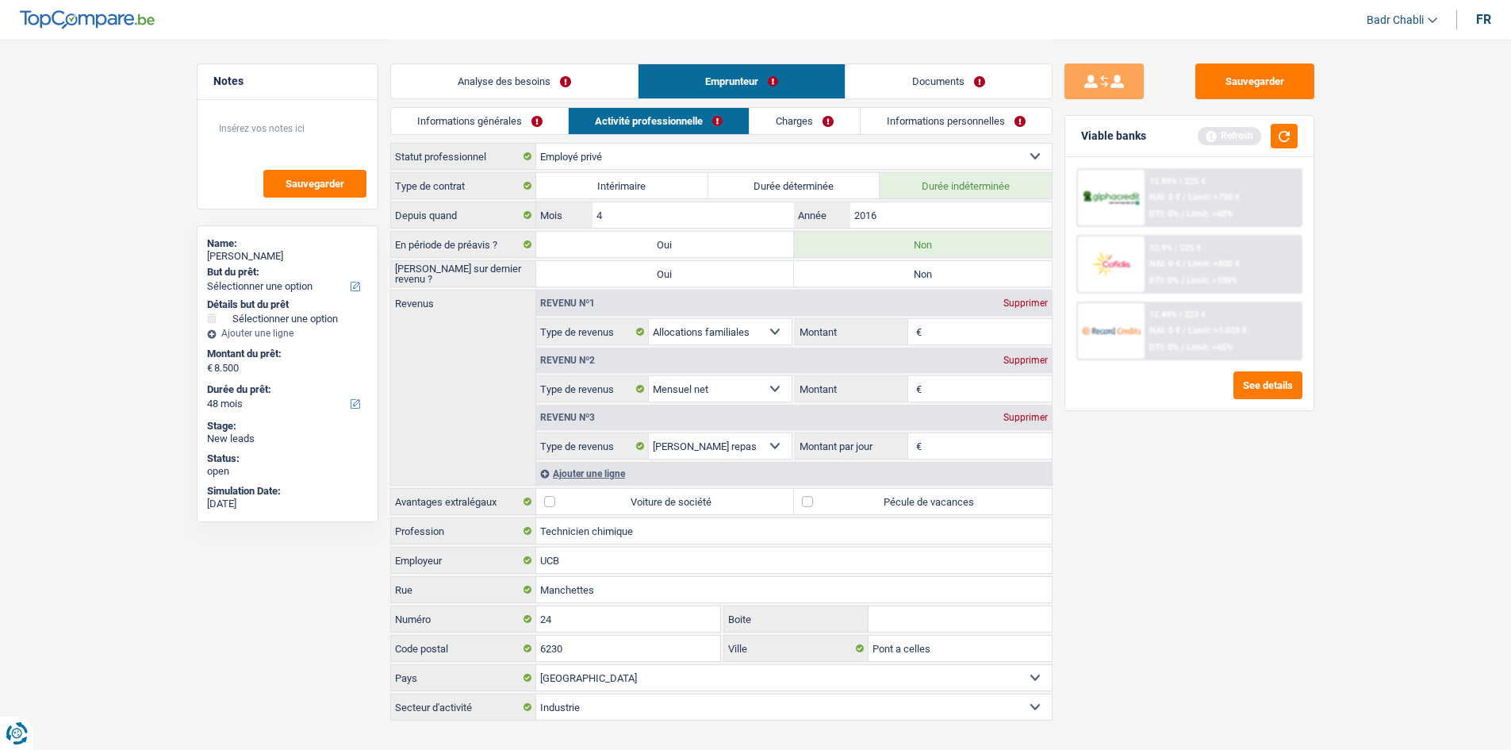
radio input "true"
click at [524, 85] on link "Analyse des besoins" at bounding box center [514, 81] width 247 height 34
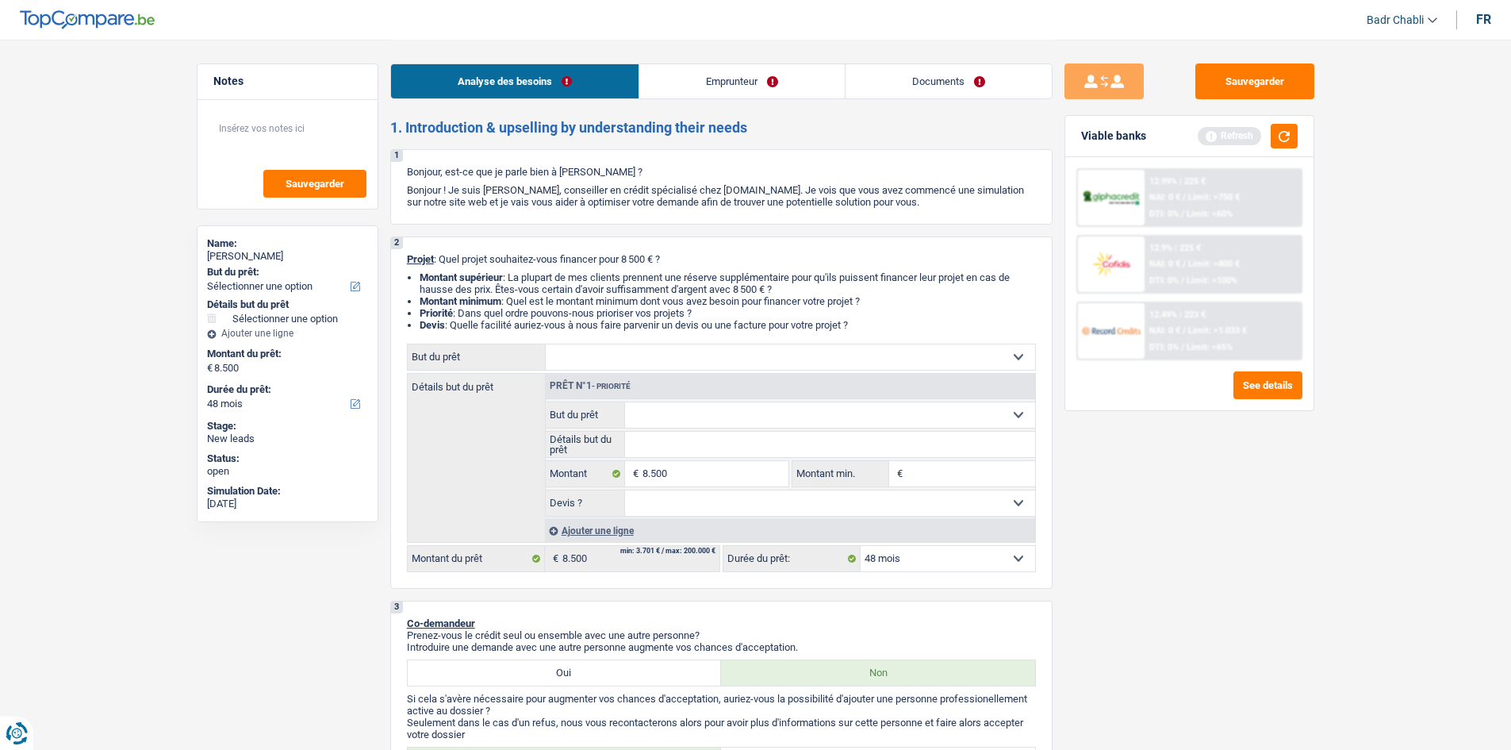
click at [604, 365] on select "Confort maison: meubles, textile, peinture, électroménager, outillage non-profe…" at bounding box center [790, 356] width 489 height 25
select select "other"
click at [546, 344] on select "Confort maison: meubles, textile, peinture, électroménager, outillage non-profe…" at bounding box center [790, 356] width 489 height 25
select select "other"
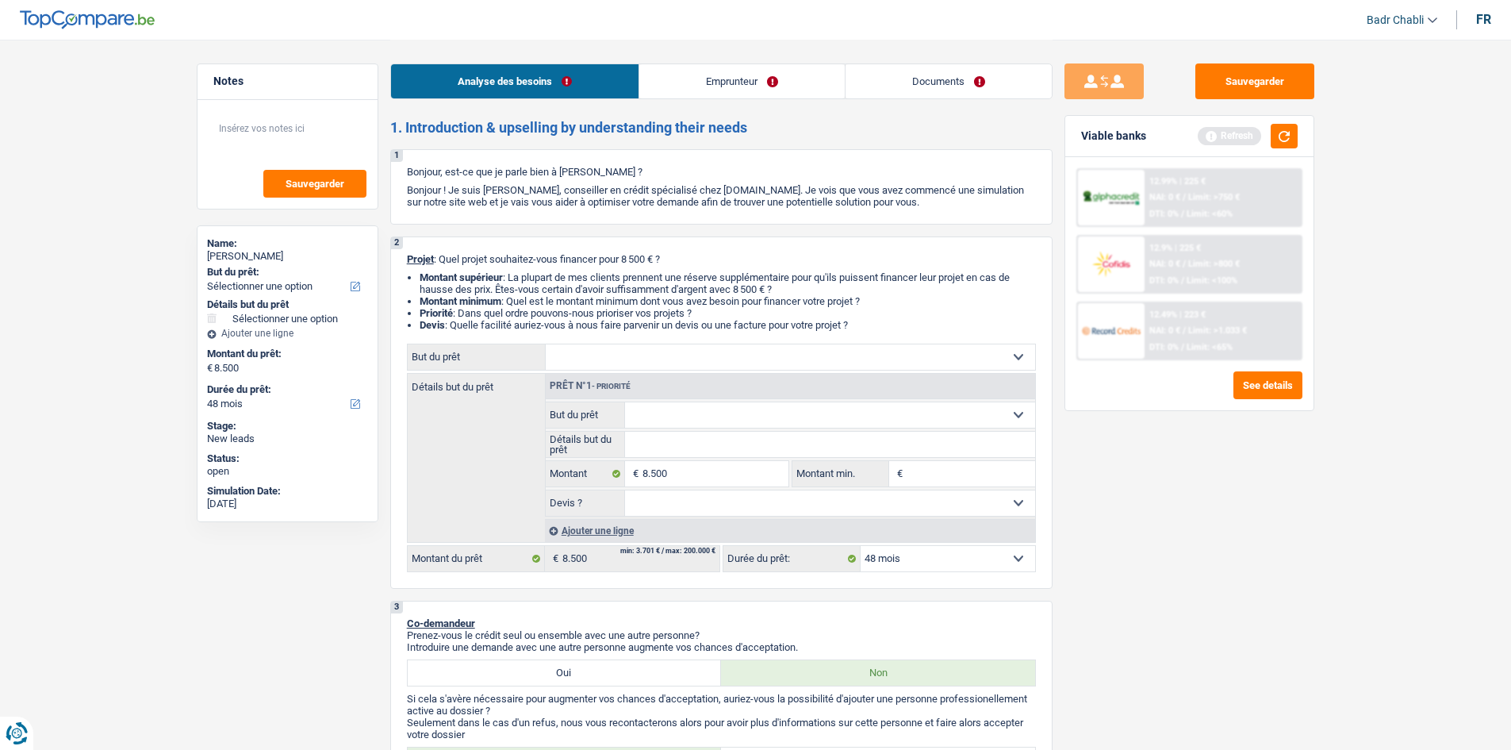
select select "other"
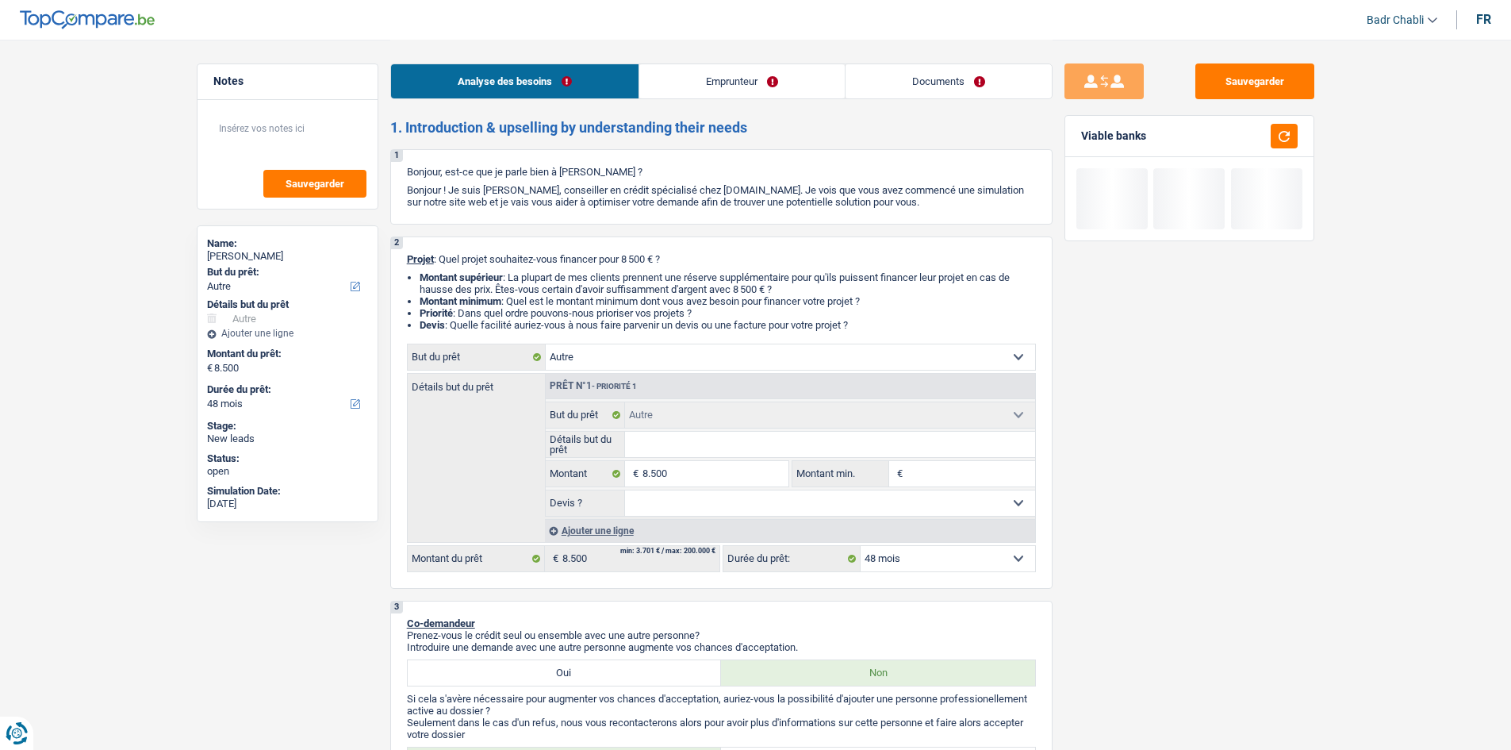
click at [670, 443] on input "Détails but du prêt" at bounding box center [830, 444] width 410 height 25
type input "J"
type input "Je"
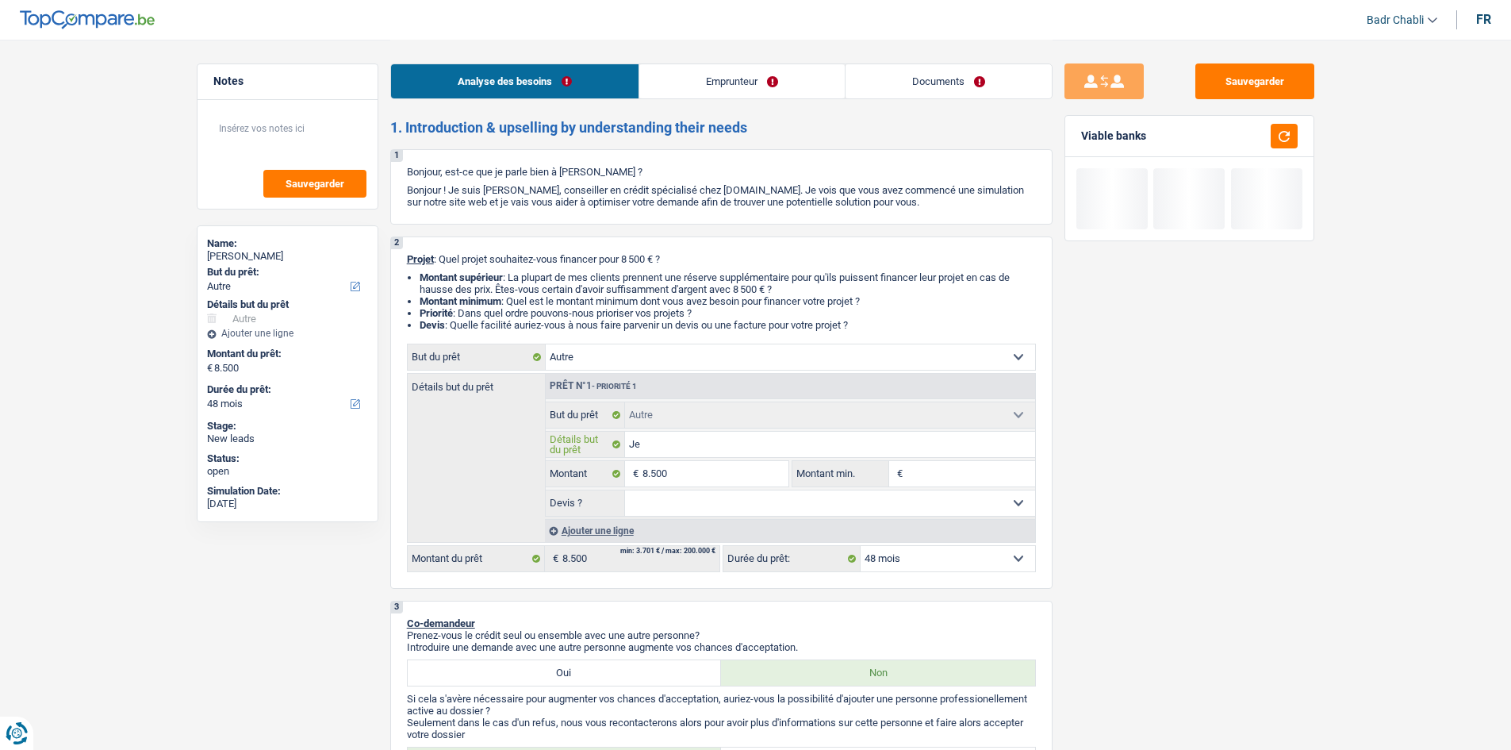
type input "Jet"
type input "Jets"
type input "Jetsk"
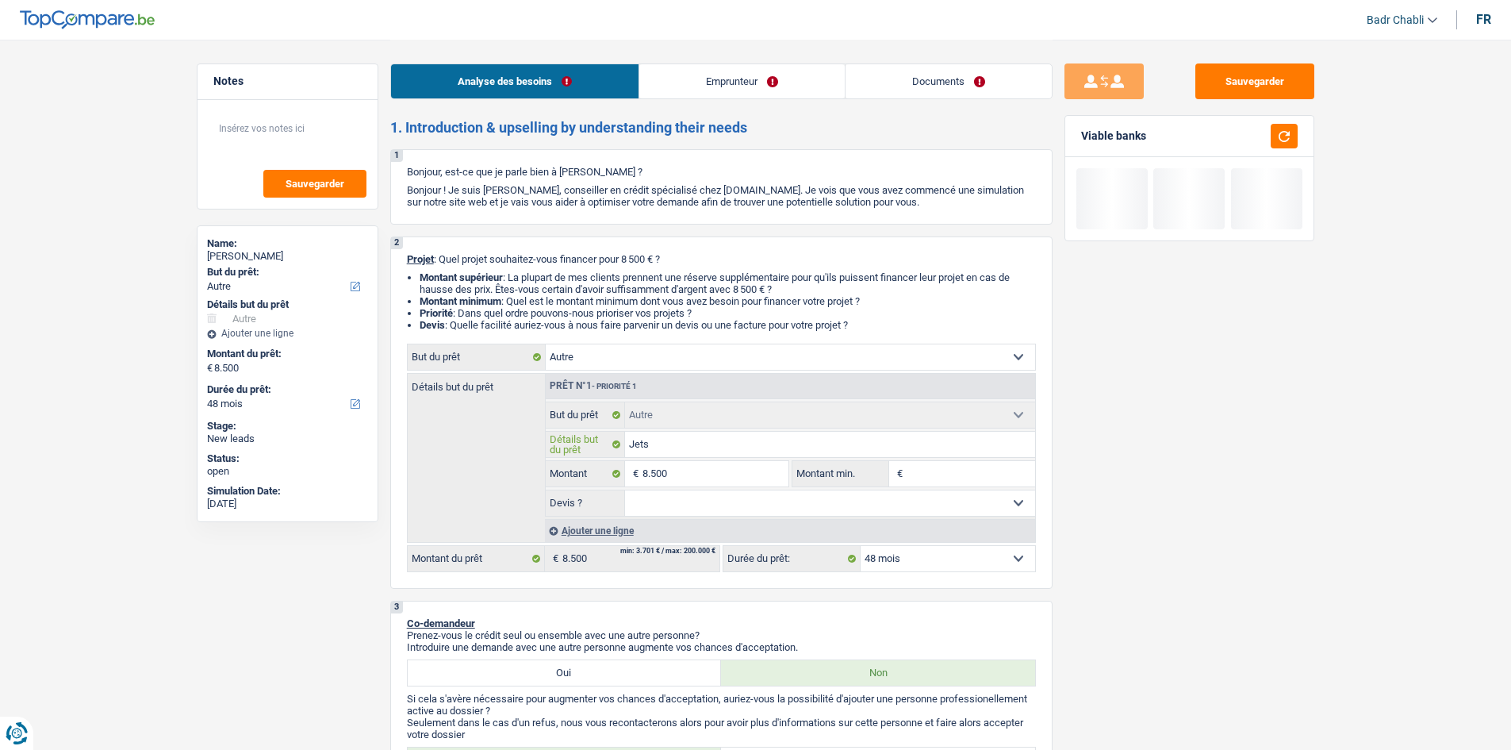
type input "Jetsk"
type input "Jetski"
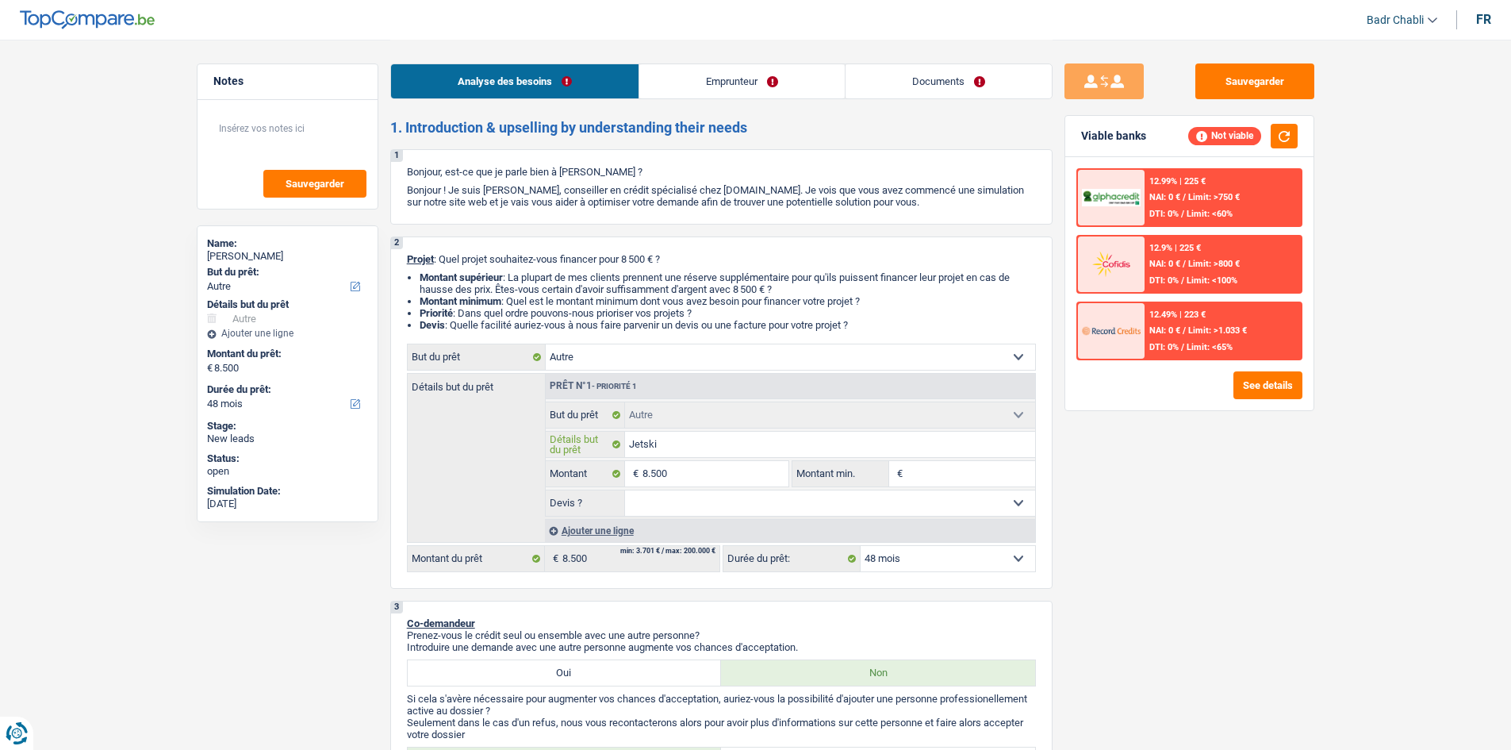
type input "Jetski"
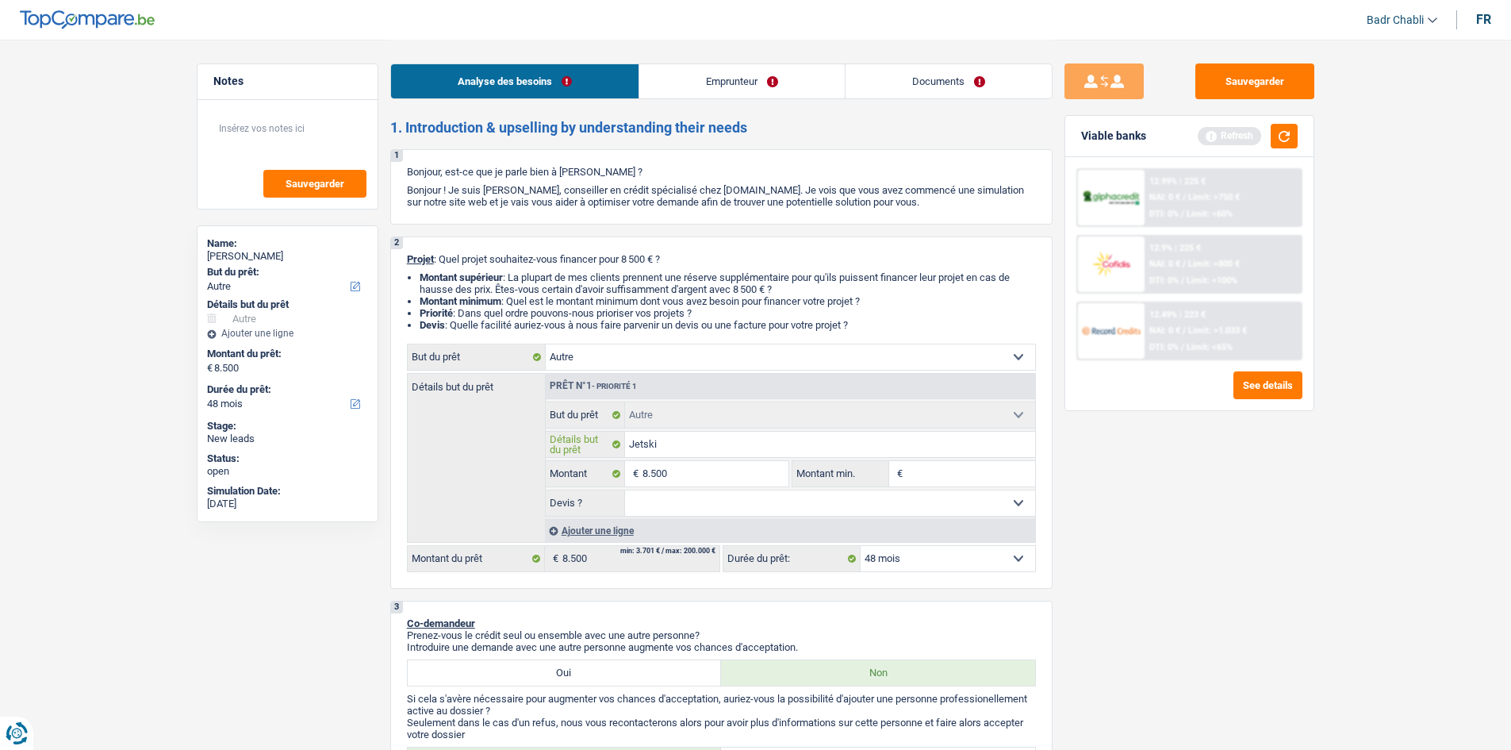
type input "Jetski 2"
type input "Jetski 2i"
type input "Jetski 2ie"
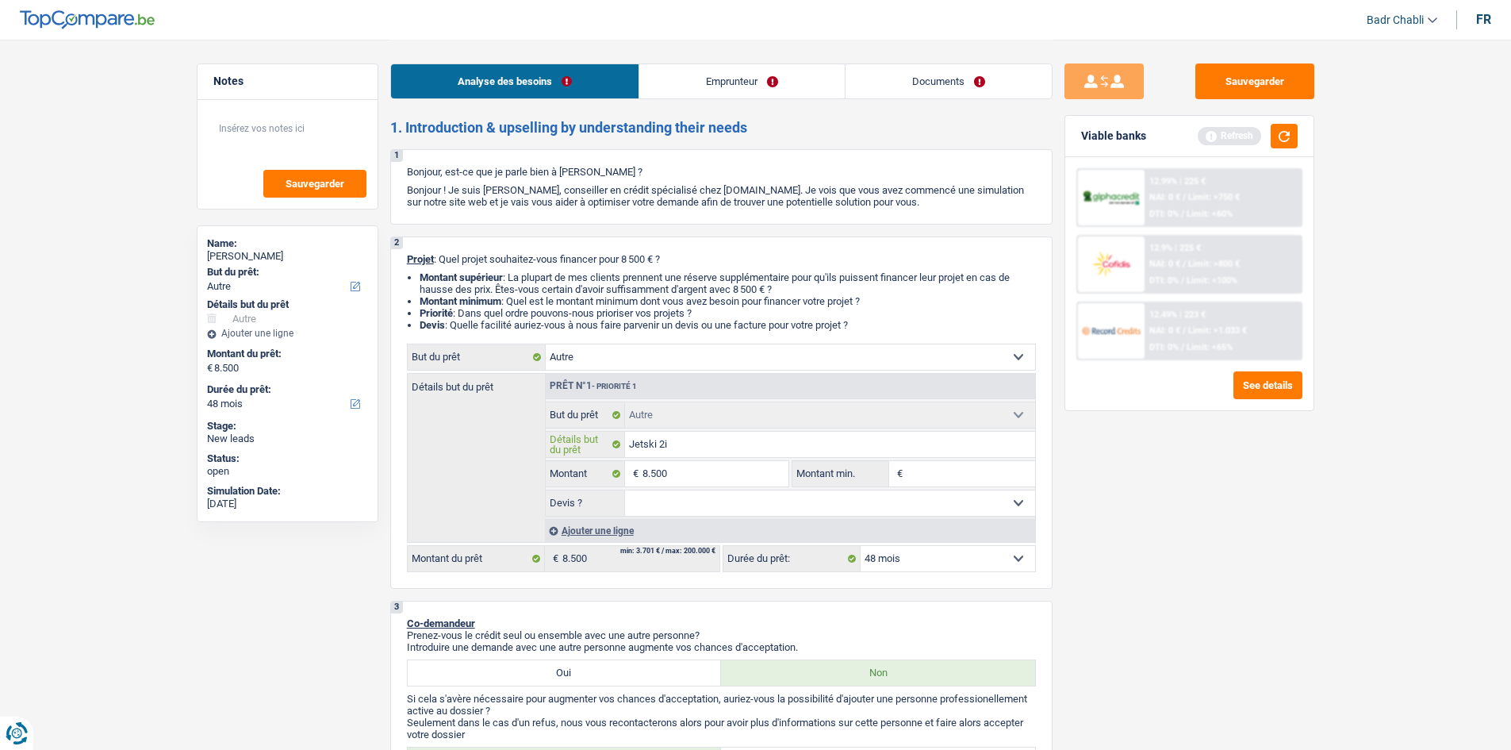
type input "Jetski 2ie"
type input "Jetski 2iem"
type input "Jetski 2ieme"
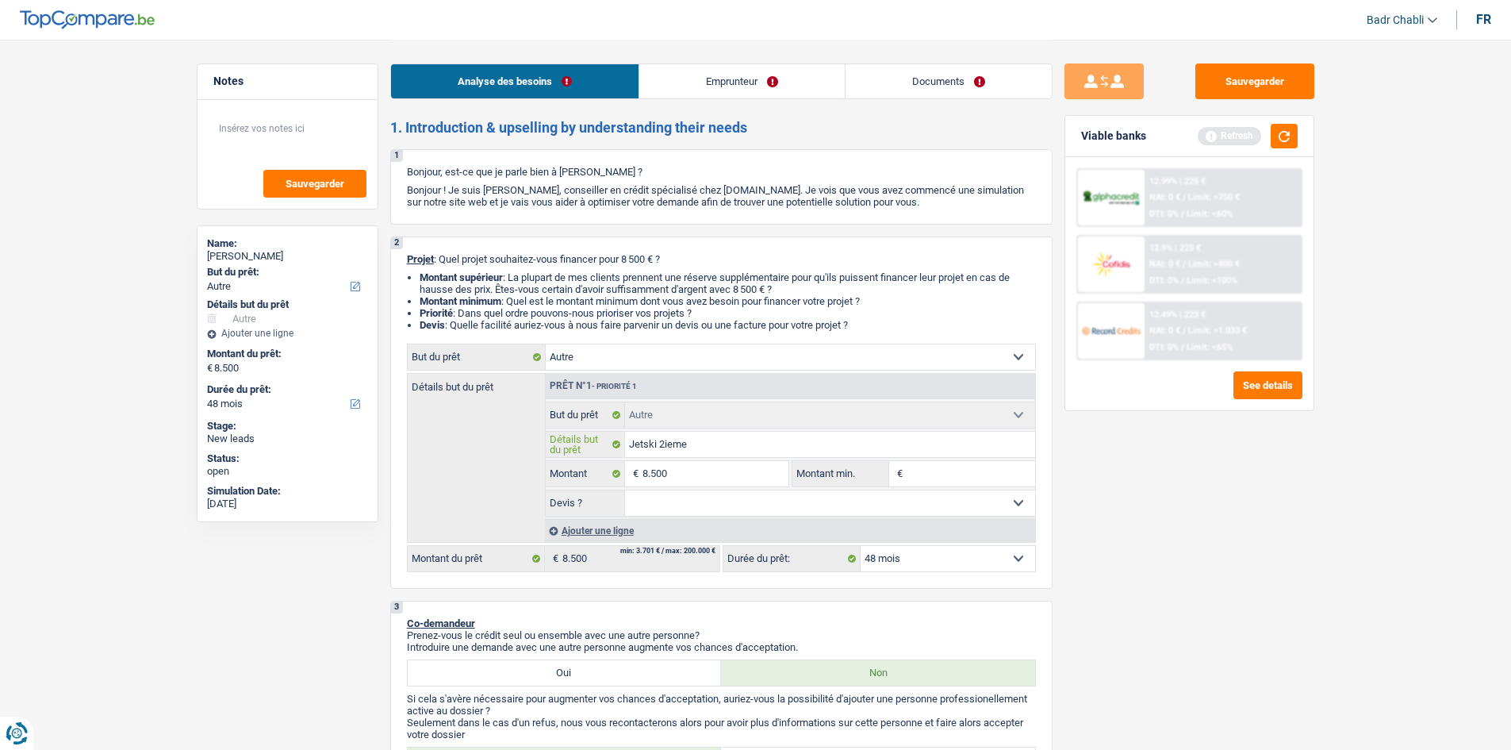
type input "Jetski 2ieme"
type input "Jetski 2ieme m"
type input "Jetski 2ieme ma"
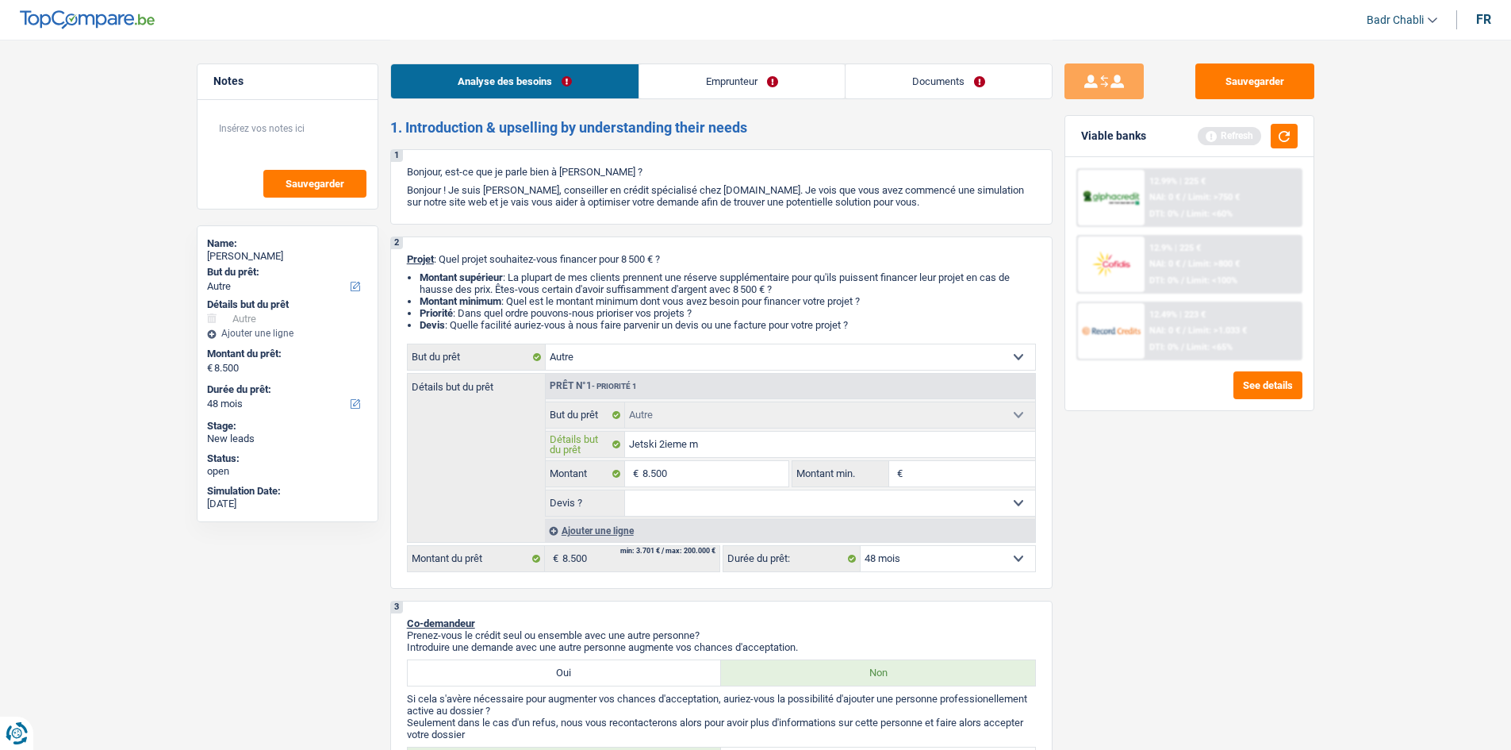
type input "Jetski 2ieme ma"
type input "Jetski 2ieme mai"
type input "Jetski 2ieme main"
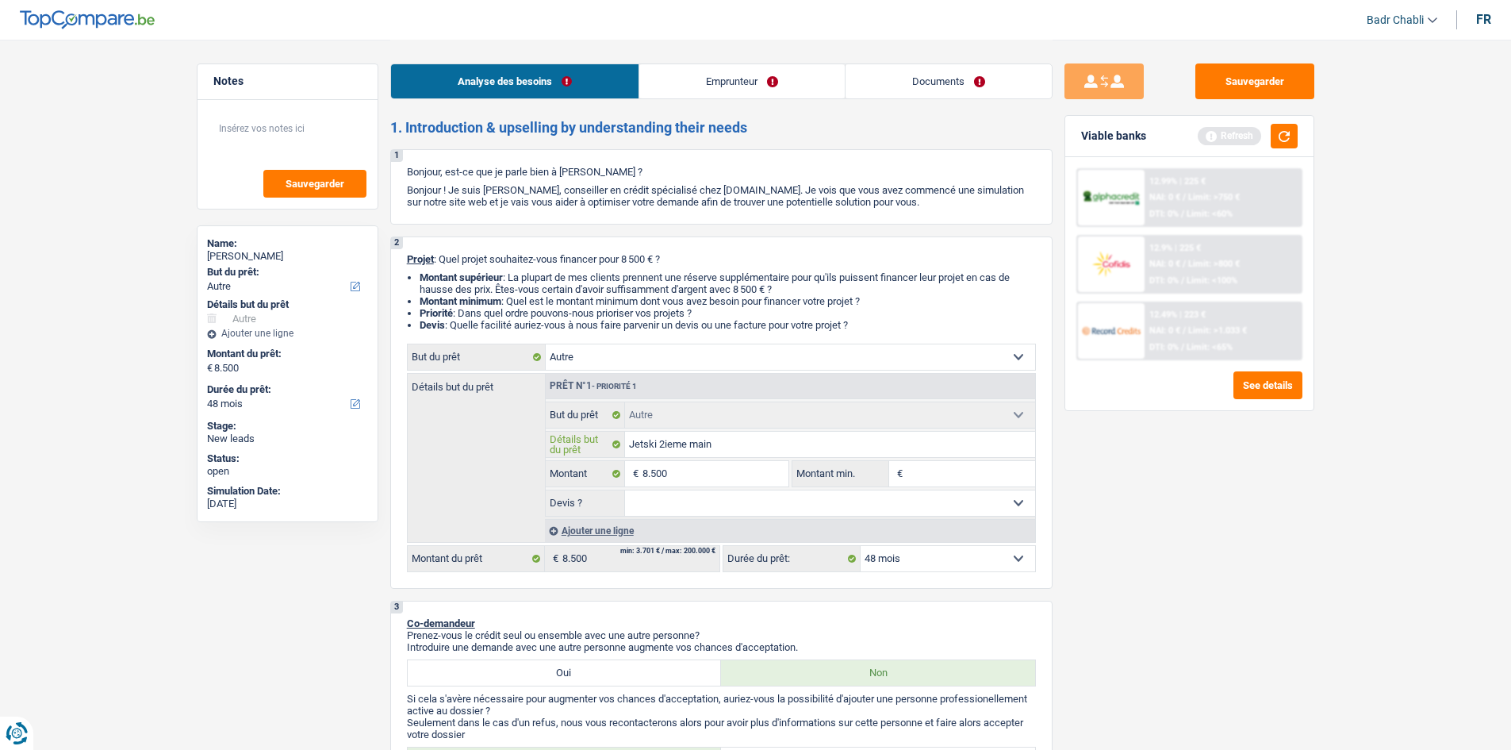
type input "Jetski 2ieme main"
click at [743, 482] on input "8.500" at bounding box center [715, 473] width 145 height 25
click at [936, 467] on input "Montant min." at bounding box center [971, 473] width 129 height 25
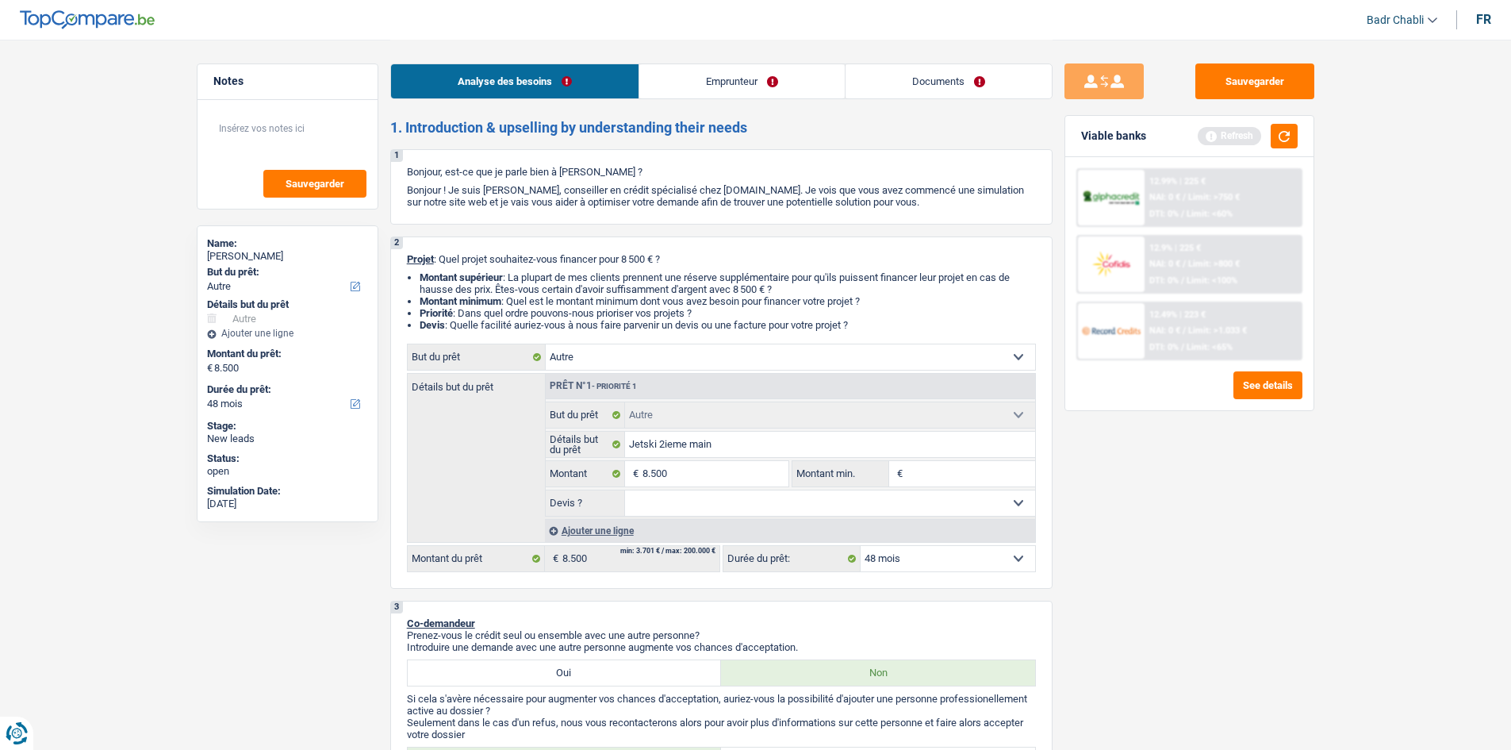
paste input "8.500"
type input "8.500"
click at [790, 519] on div "Ajouter une ligne" at bounding box center [790, 530] width 490 height 23
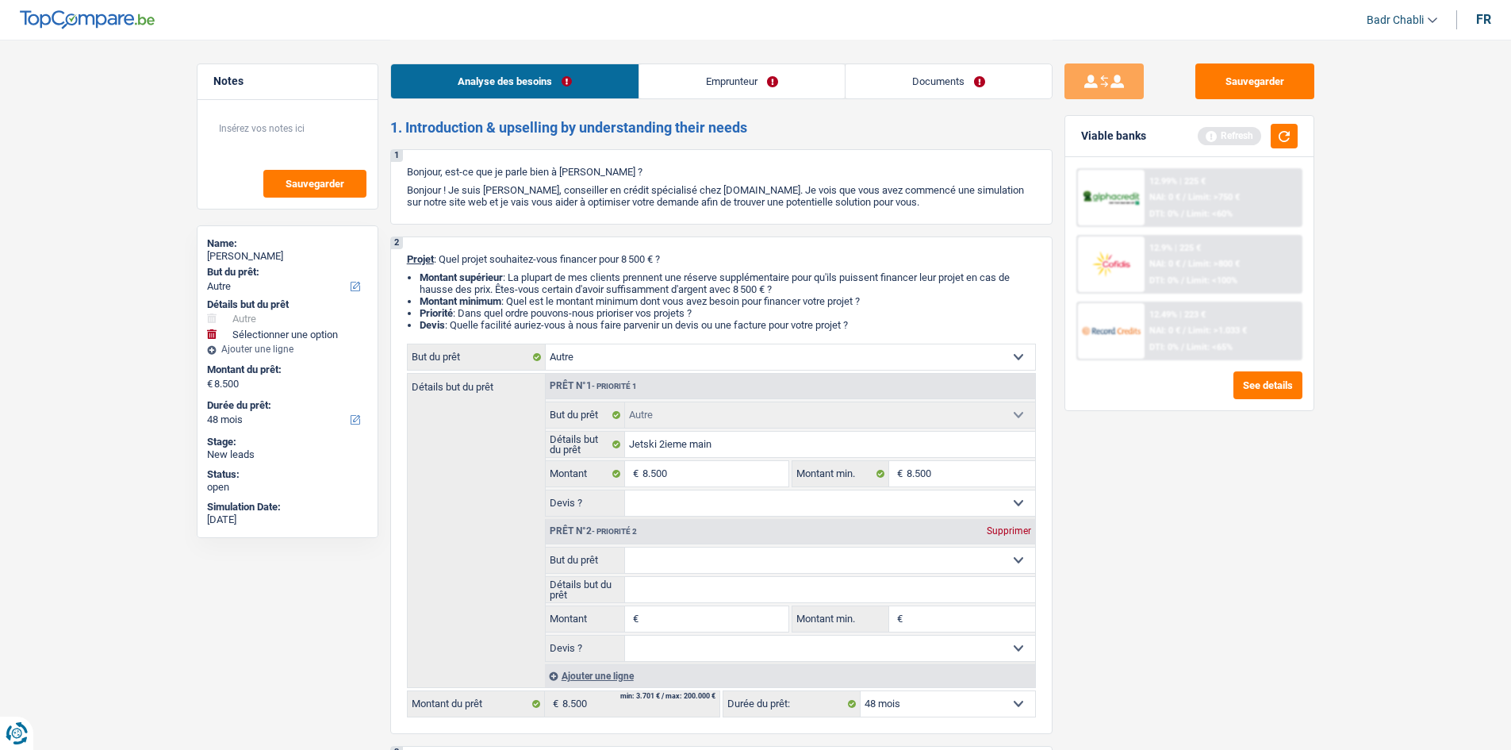
click at [999, 534] on div "Supprimer" at bounding box center [1009, 531] width 52 height 10
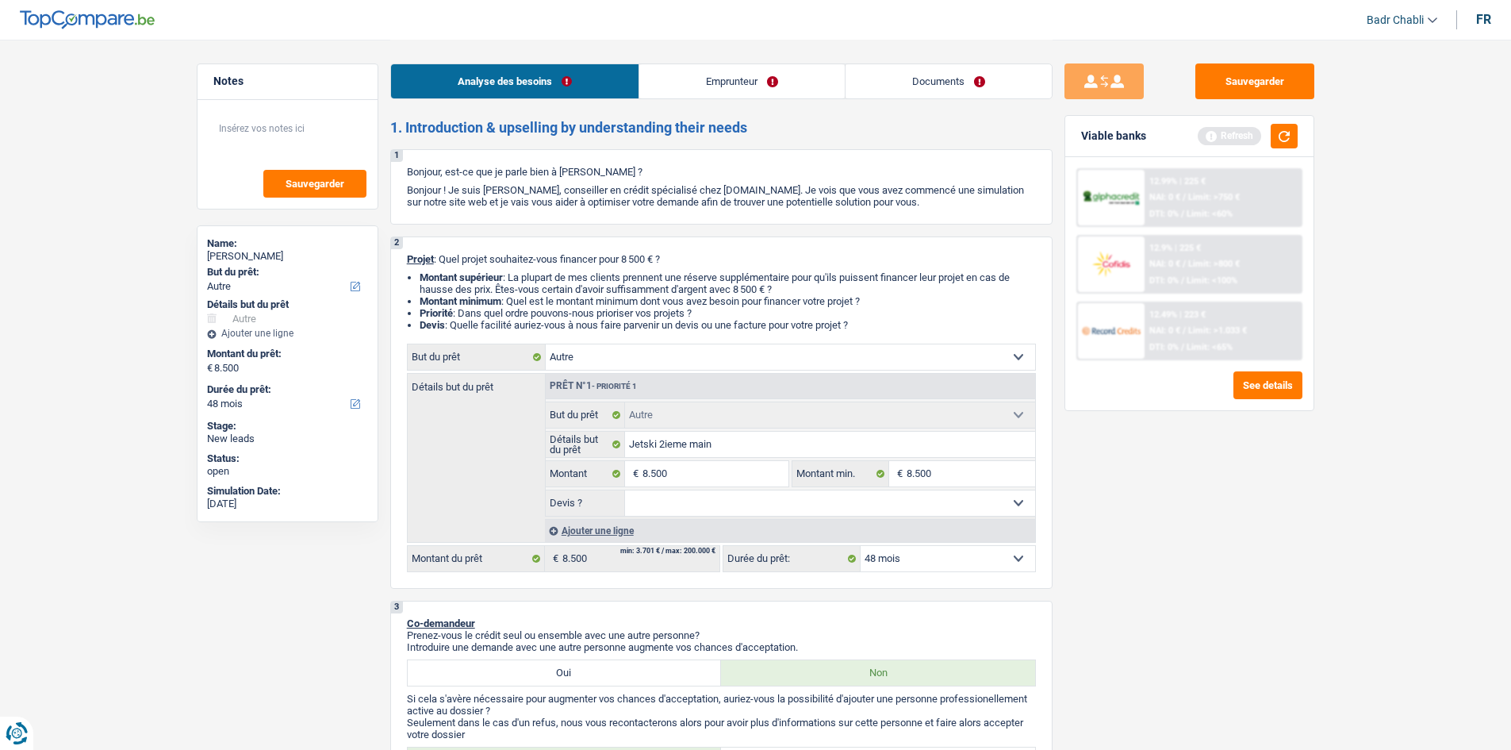
click at [772, 499] on select "Oui Non Non répondu Sélectionner une option" at bounding box center [830, 502] width 410 height 25
select select "false"
click at [625, 490] on select "Oui Non Non répondu Sélectionner une option" at bounding box center [830, 502] width 410 height 25
select select "false"
click at [898, 556] on select "12 mois 18 mois 24 mois 30 mois 36 mois 42 mois 48 mois Sélectionner une option" at bounding box center [948, 558] width 175 height 25
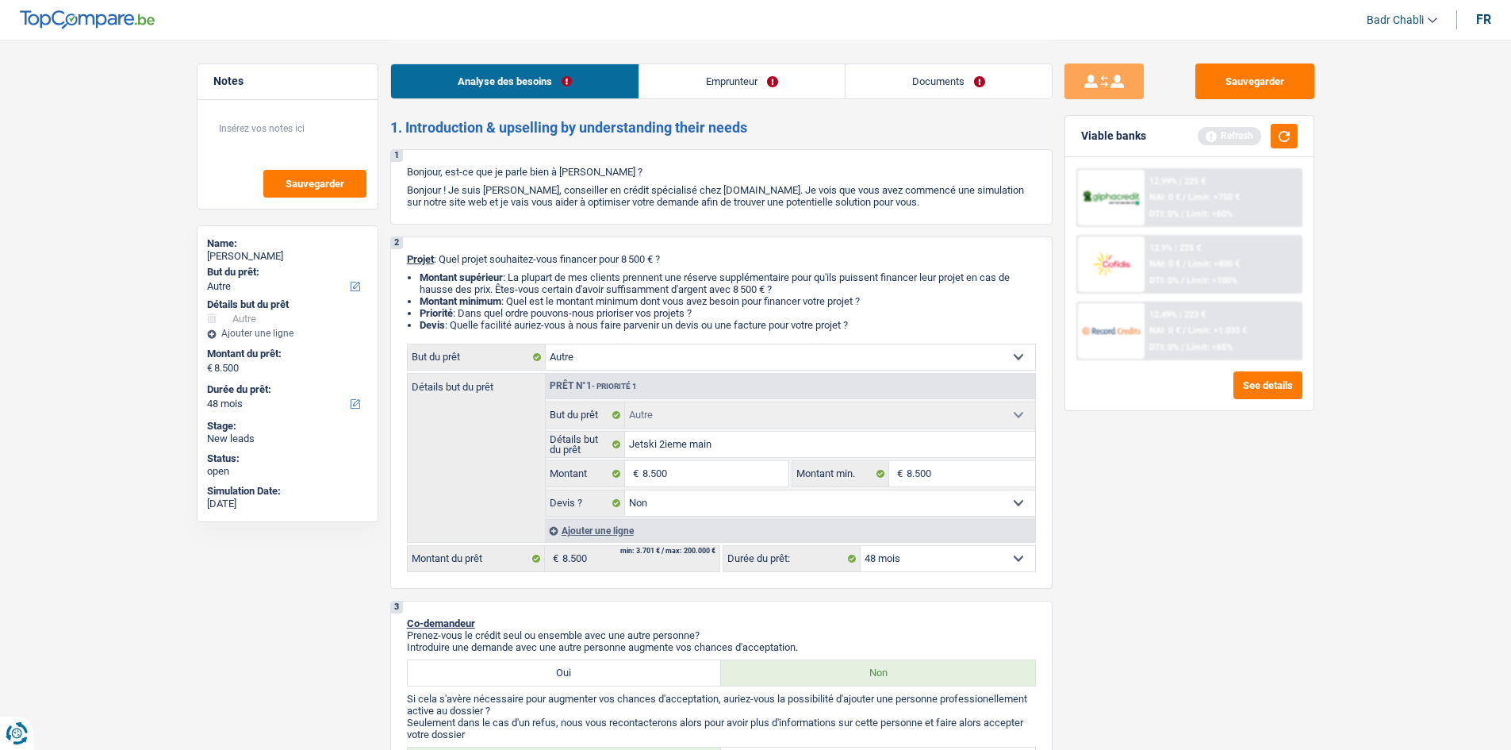
click at [899, 556] on select "12 mois 18 mois 24 mois 30 mois 36 mois 42 mois 48 mois Sélectionner une option" at bounding box center [948, 558] width 175 height 25
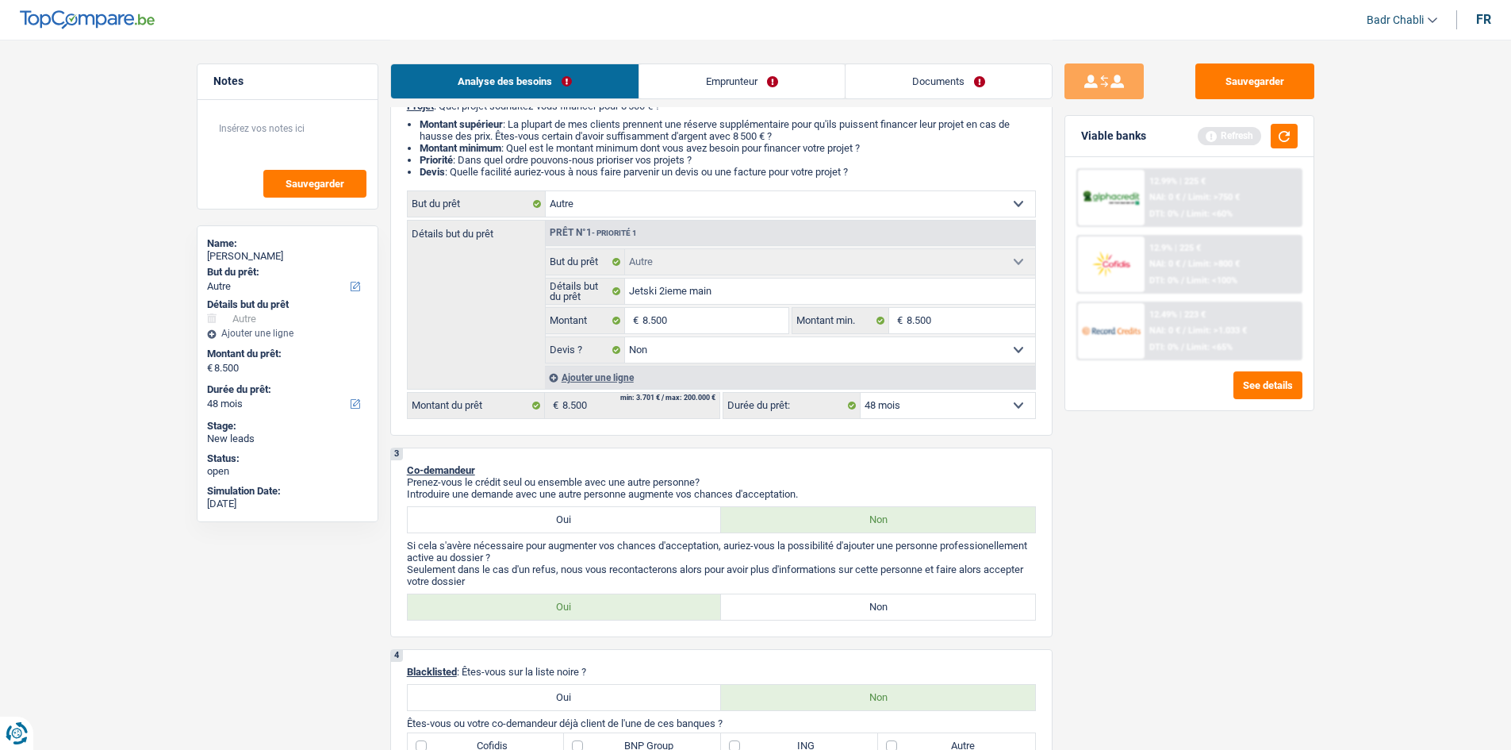
scroll to position [397, 0]
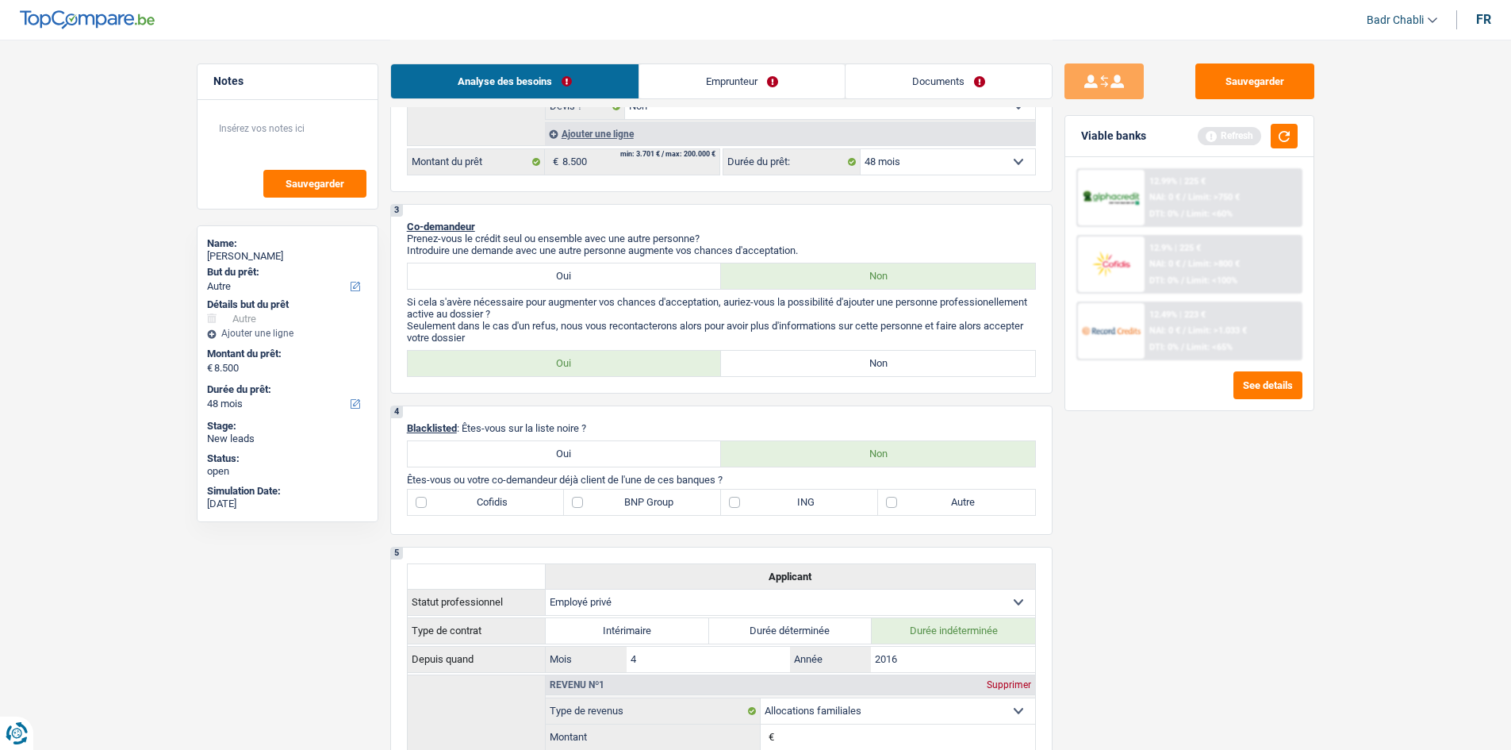
click at [875, 362] on label "Non" at bounding box center [878, 363] width 314 height 25
click at [875, 362] on input "Non" at bounding box center [878, 363] width 314 height 25
radio input "true"
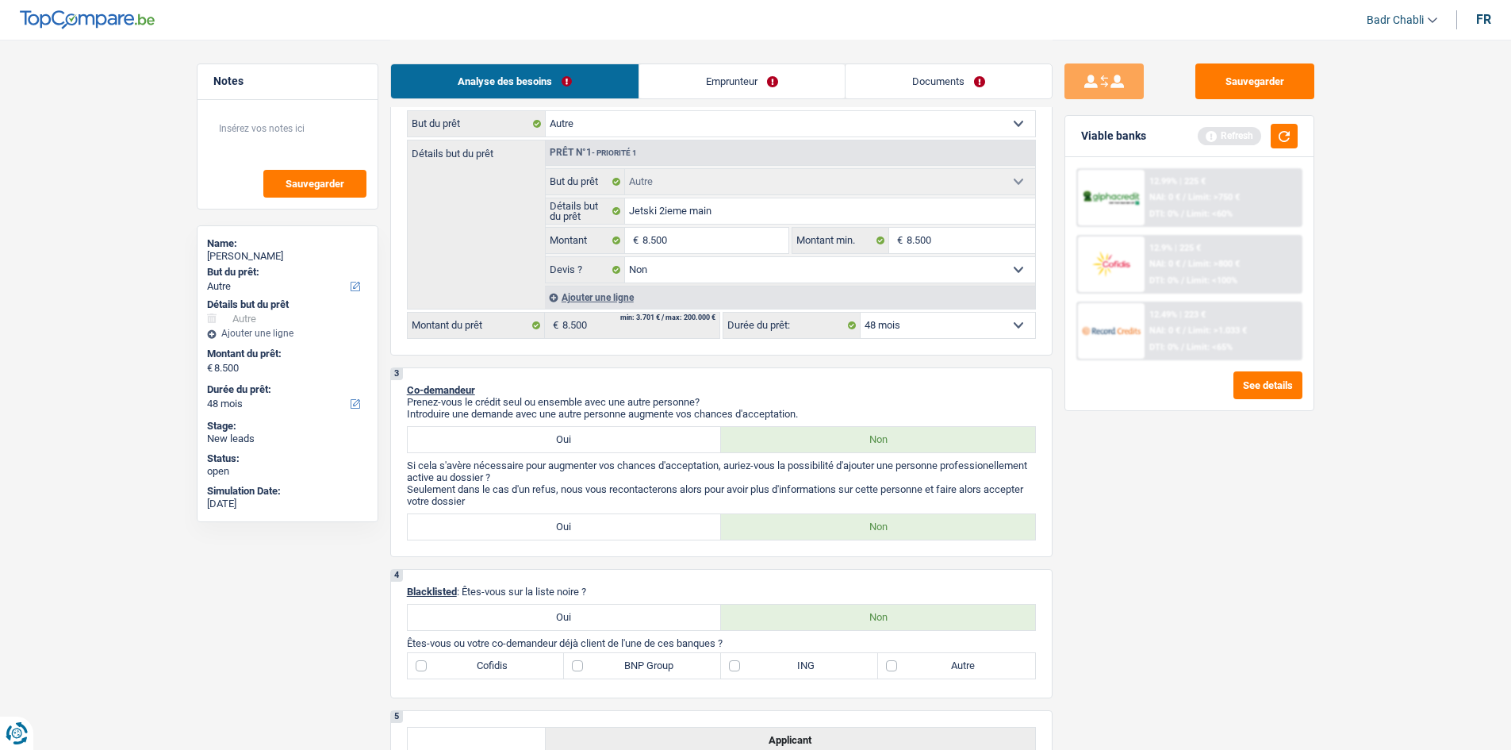
scroll to position [0, 0]
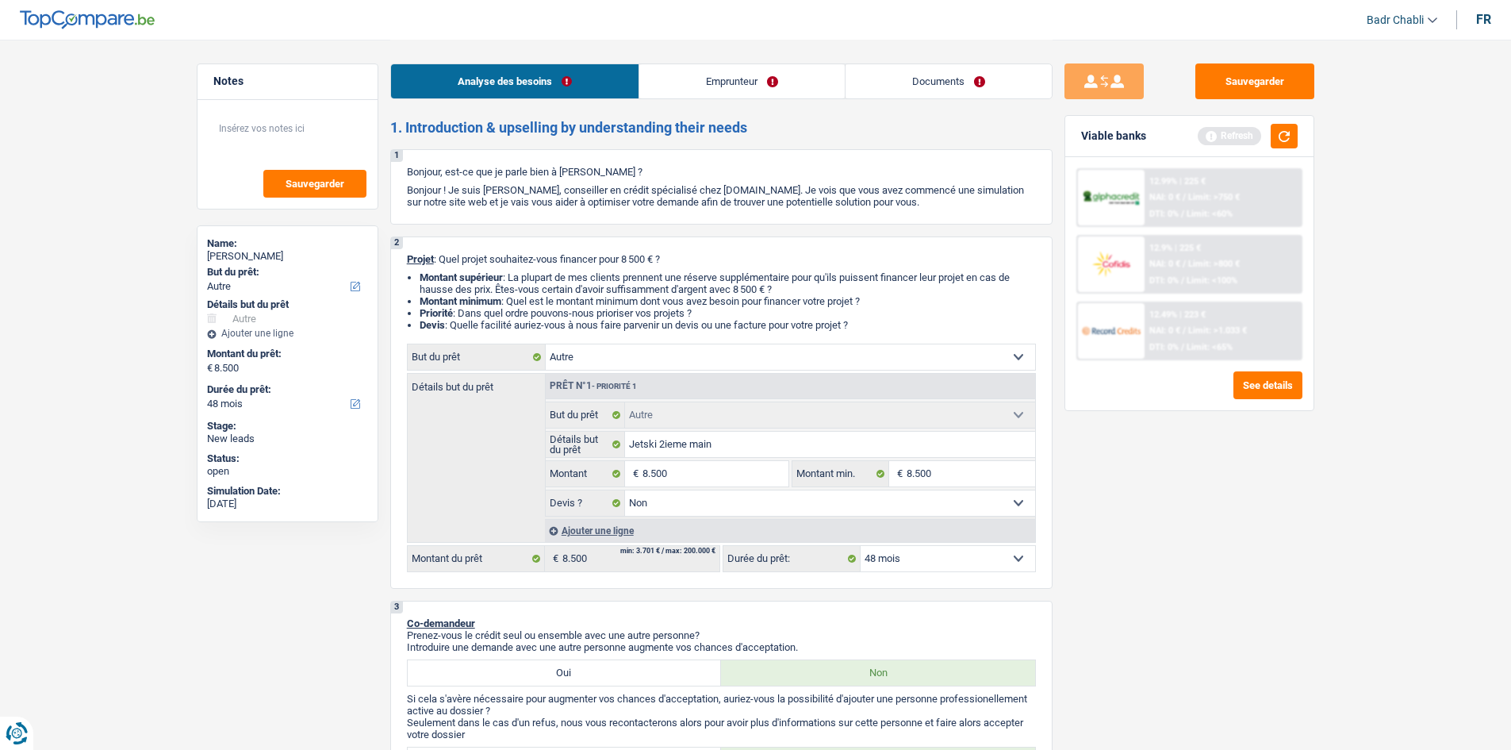
click at [684, 71] on link "Emprunteur" at bounding box center [741, 81] width 205 height 34
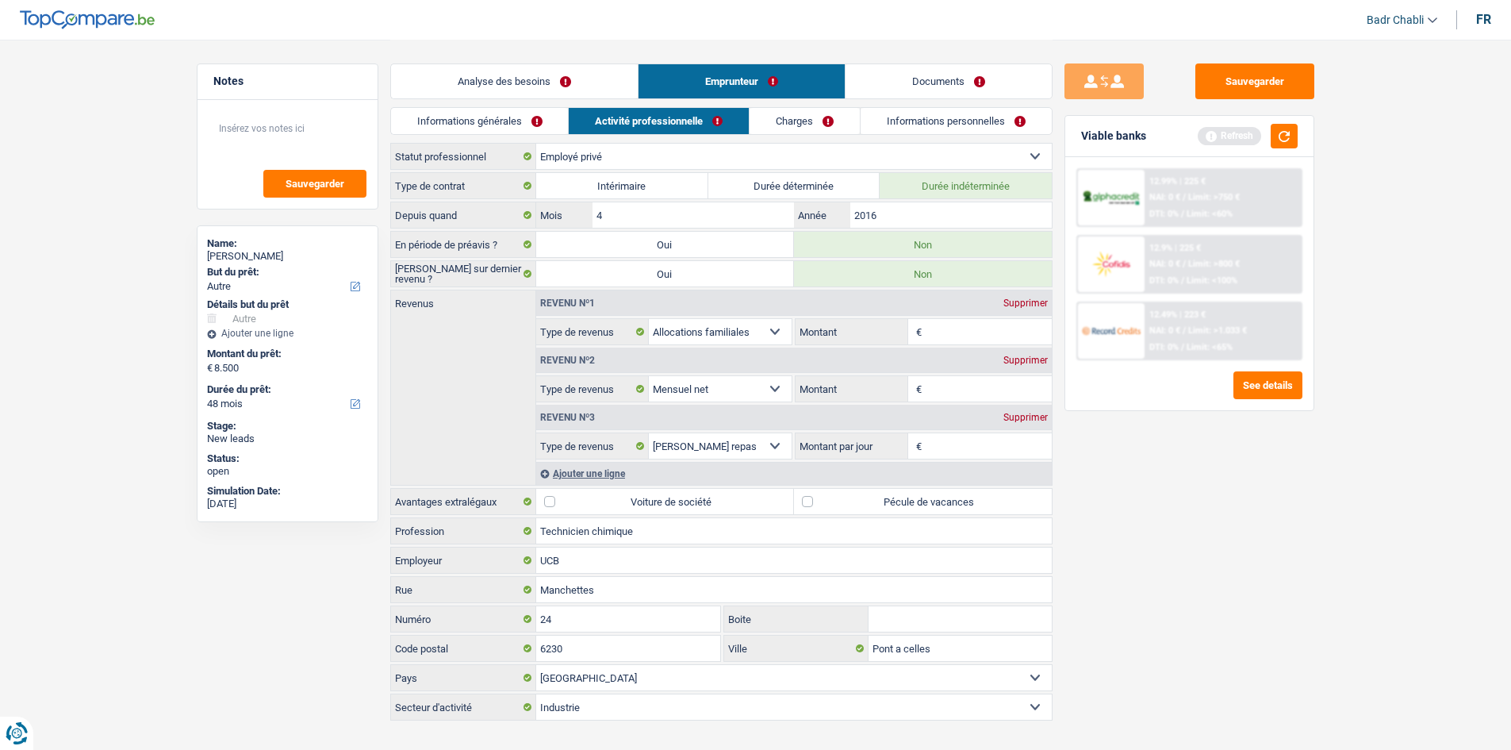
click at [505, 127] on link "Informations générales" at bounding box center [480, 121] width 178 height 26
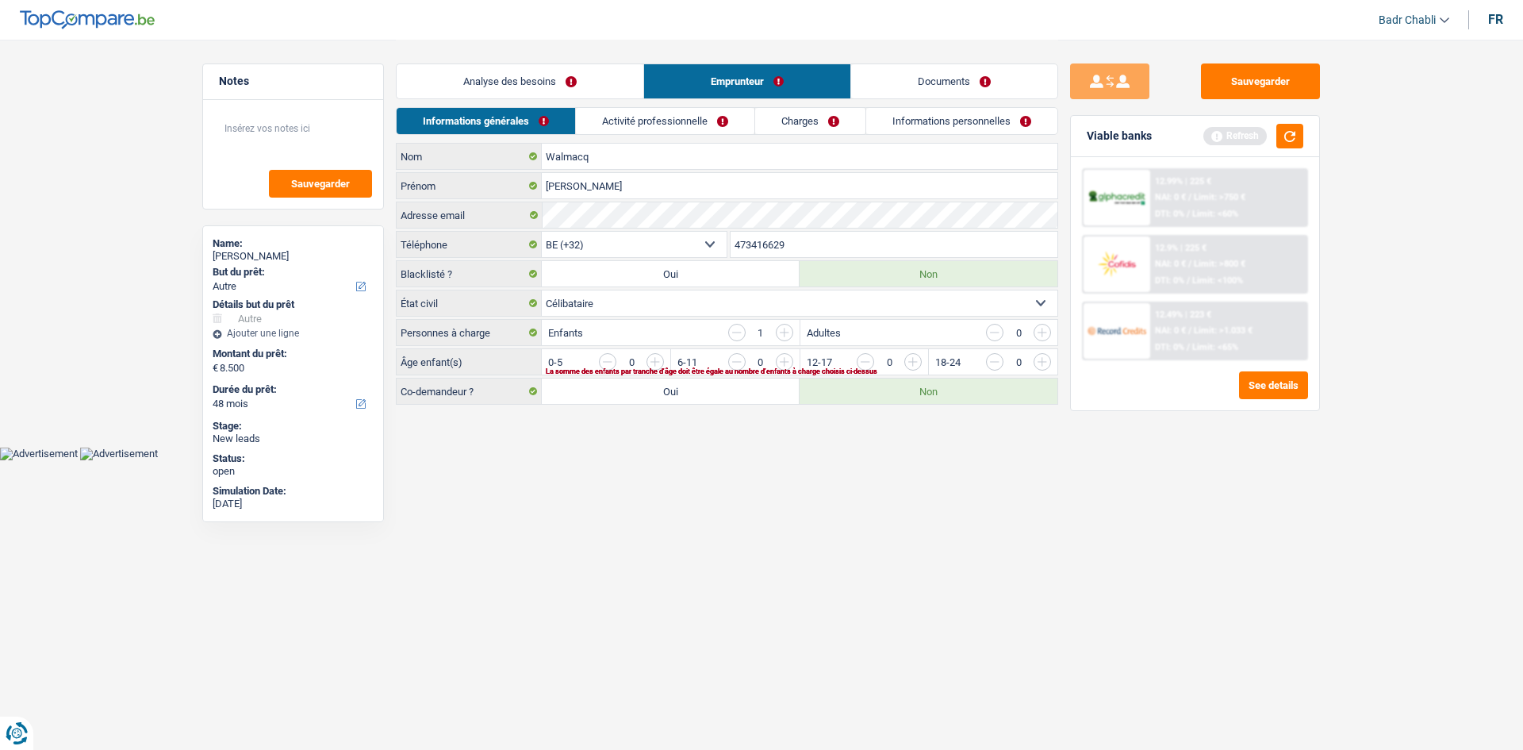
click at [515, 89] on link "Analyse des besoins" at bounding box center [520, 81] width 247 height 34
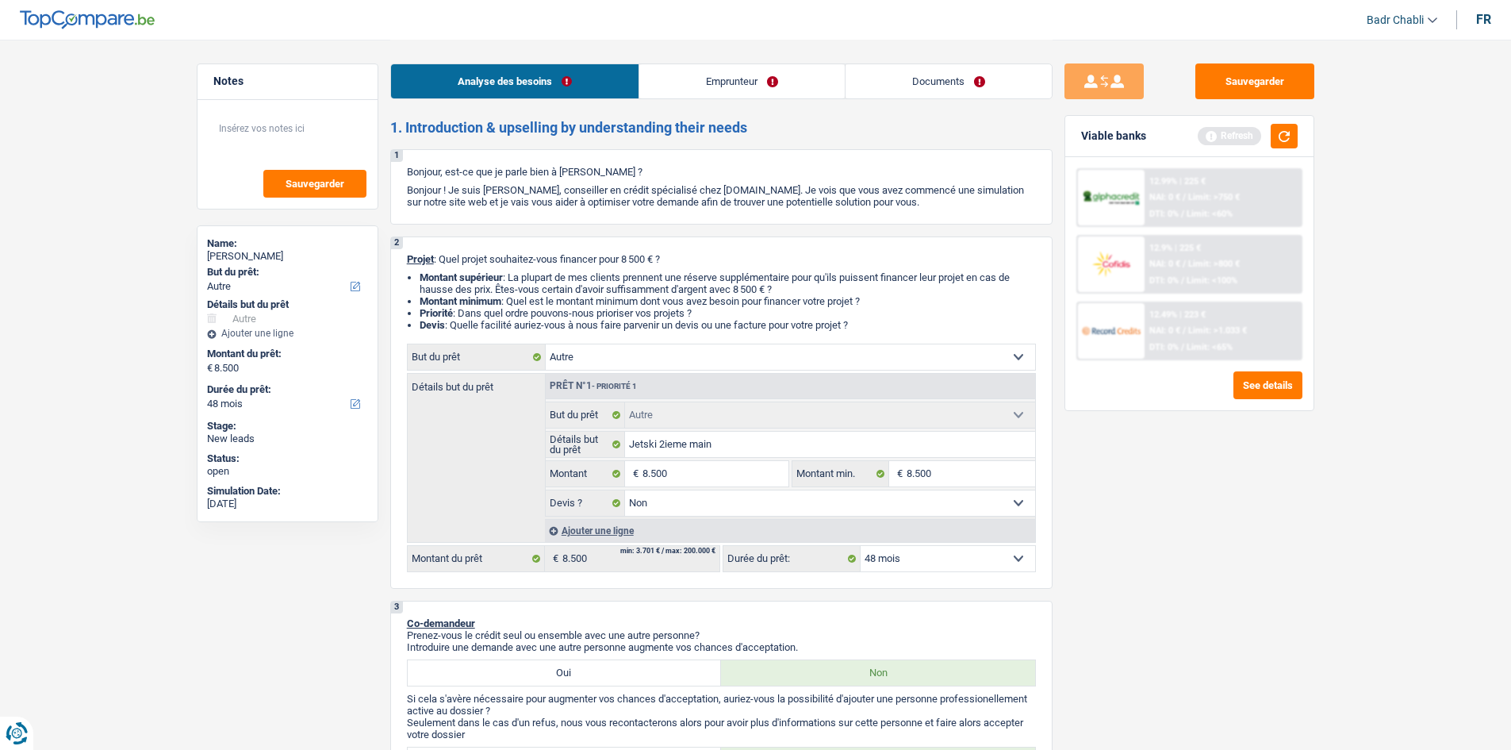
click at [739, 72] on link "Emprunteur" at bounding box center [741, 81] width 205 height 34
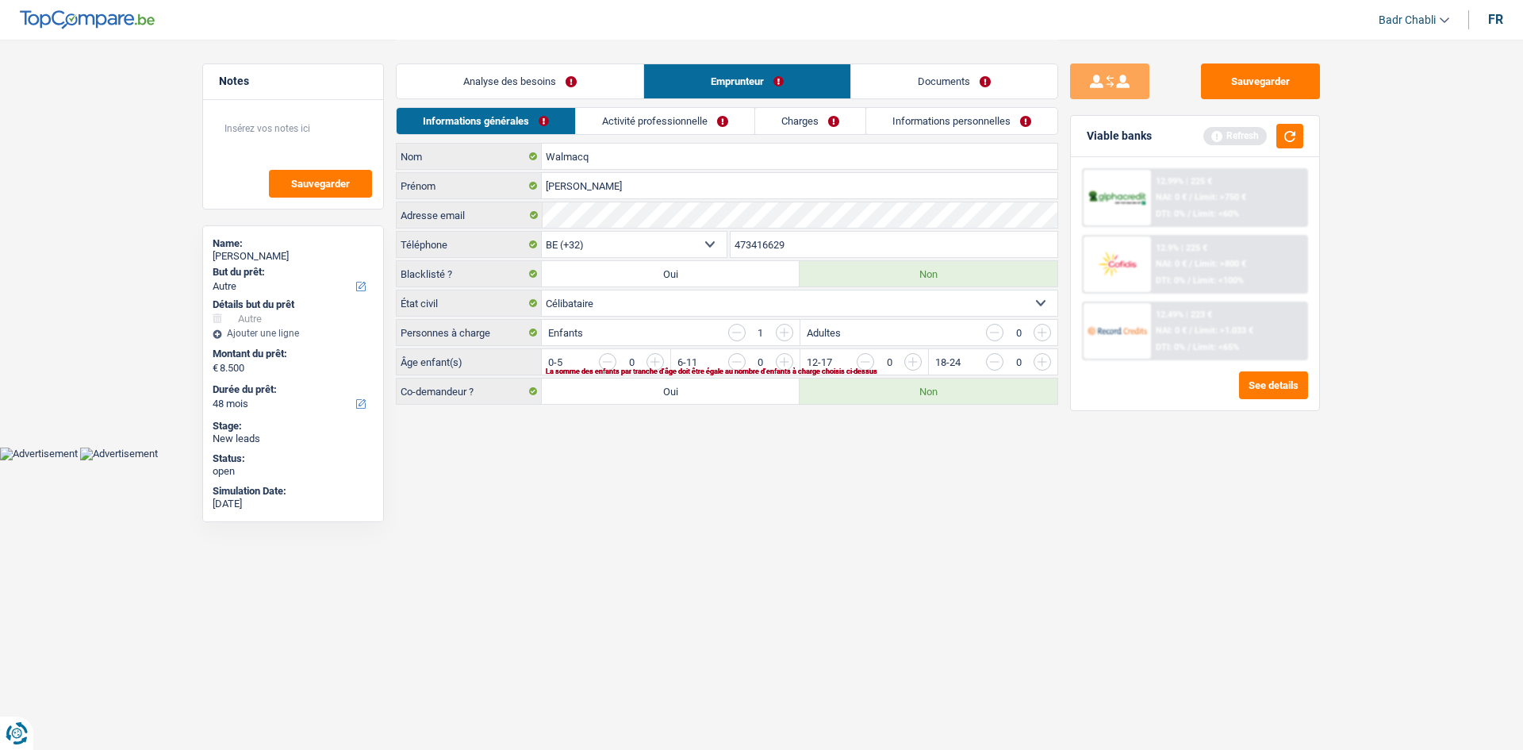
click at [541, 67] on link "Analyse des besoins" at bounding box center [520, 81] width 247 height 34
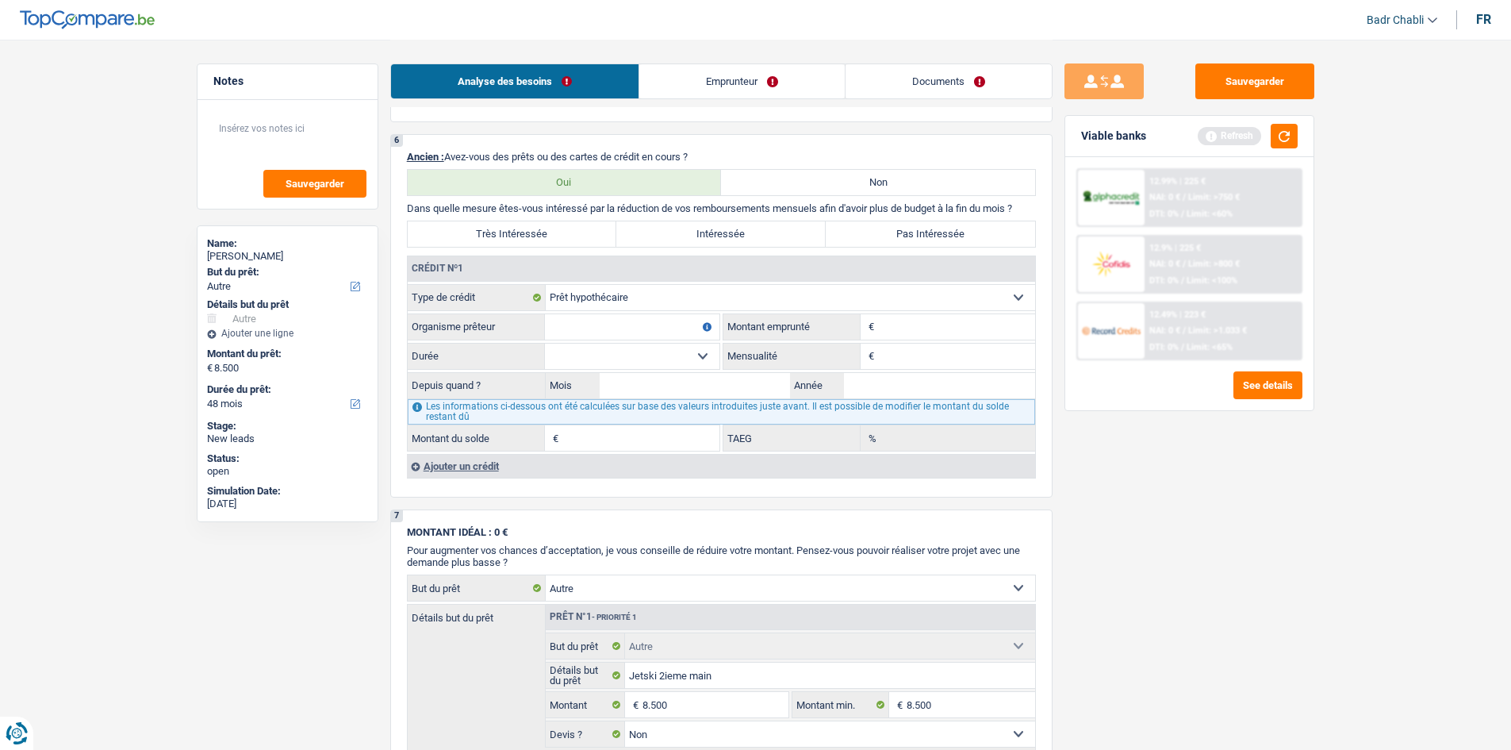
scroll to position [1269, 0]
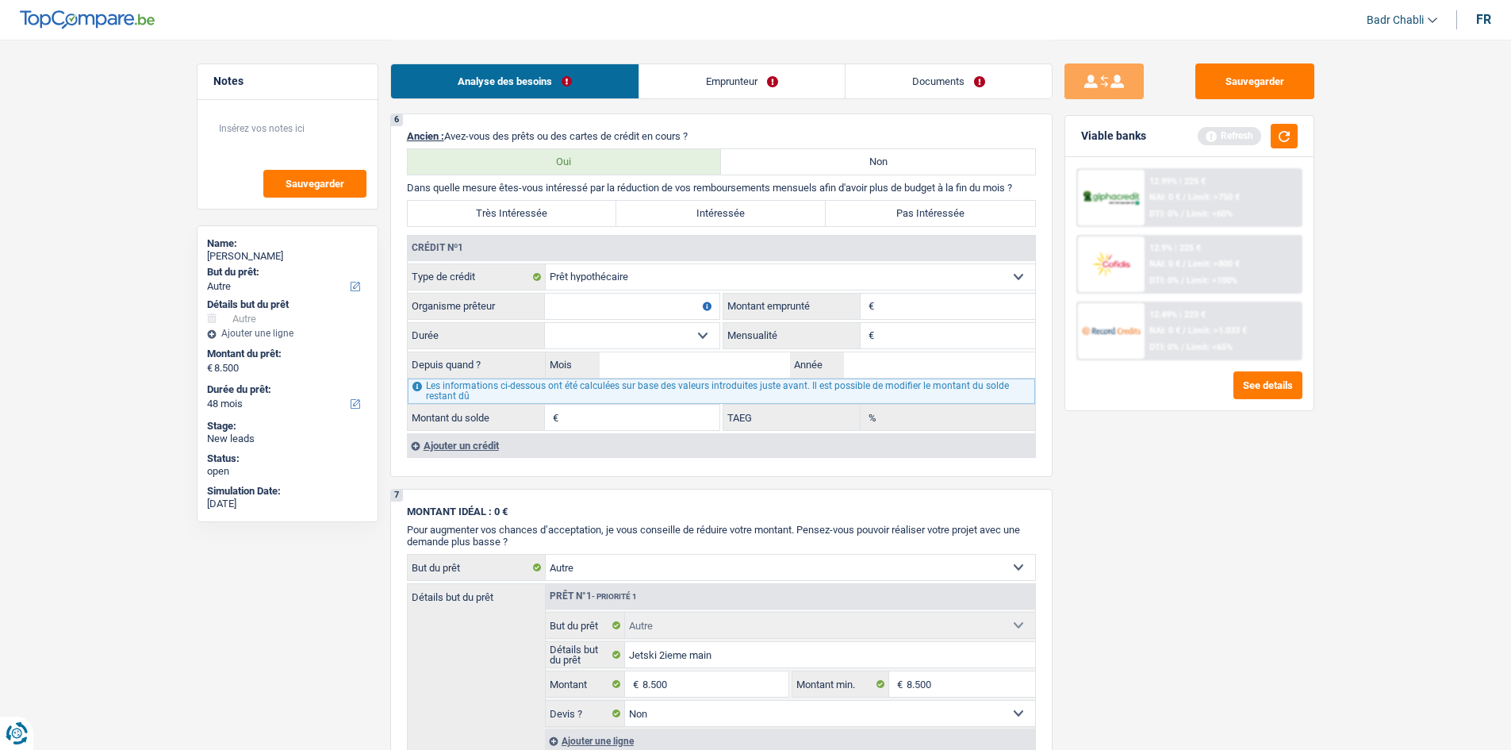
click at [608, 314] on input "Organisme prêteur" at bounding box center [632, 306] width 175 height 25
click at [633, 305] on input "Organisme prêteur" at bounding box center [632, 306] width 175 height 25
type input "Argenta"
type input "125.000"
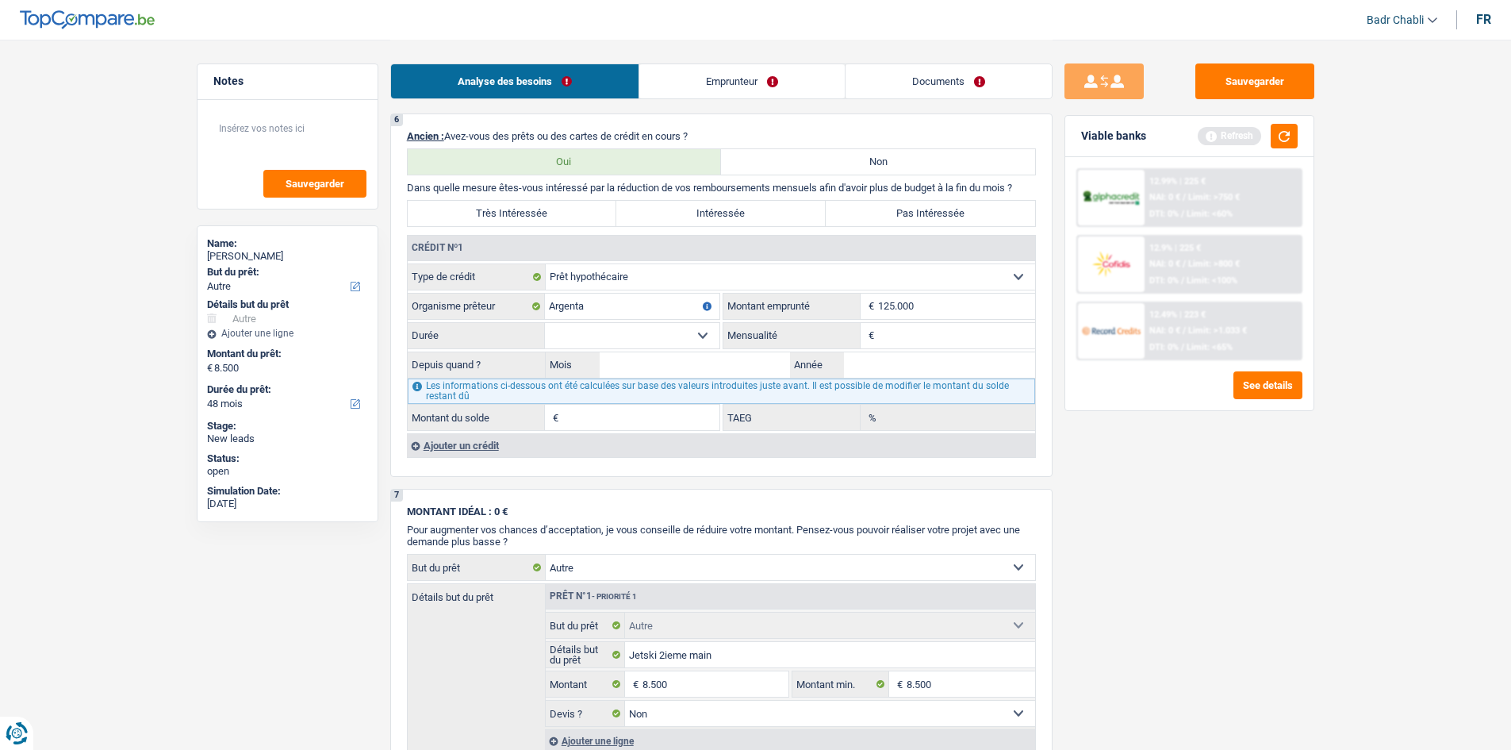
click at [692, 345] on select "120 mois 132 mois 144 mois 180 mois 240 mois 300 mois 360 mois 420 mois Sélecti…" at bounding box center [632, 335] width 175 height 25
click at [545, 323] on select "120 mois 132 mois 144 mois 180 mois 240 mois 300 mois 360 mois 420 mois Sélecti…" at bounding box center [632, 335] width 175 height 25
click at [660, 331] on select "120 mois 132 mois 144 mois 180 mois 240 mois 300 mois 360 mois 420 mois Sélecti…" at bounding box center [632, 335] width 175 height 25
select select "240"
click at [545, 323] on select "120 mois 132 mois 144 mois 180 mois 240 mois 300 mois 360 mois 420 mois Sélecti…" at bounding box center [632, 335] width 175 height 25
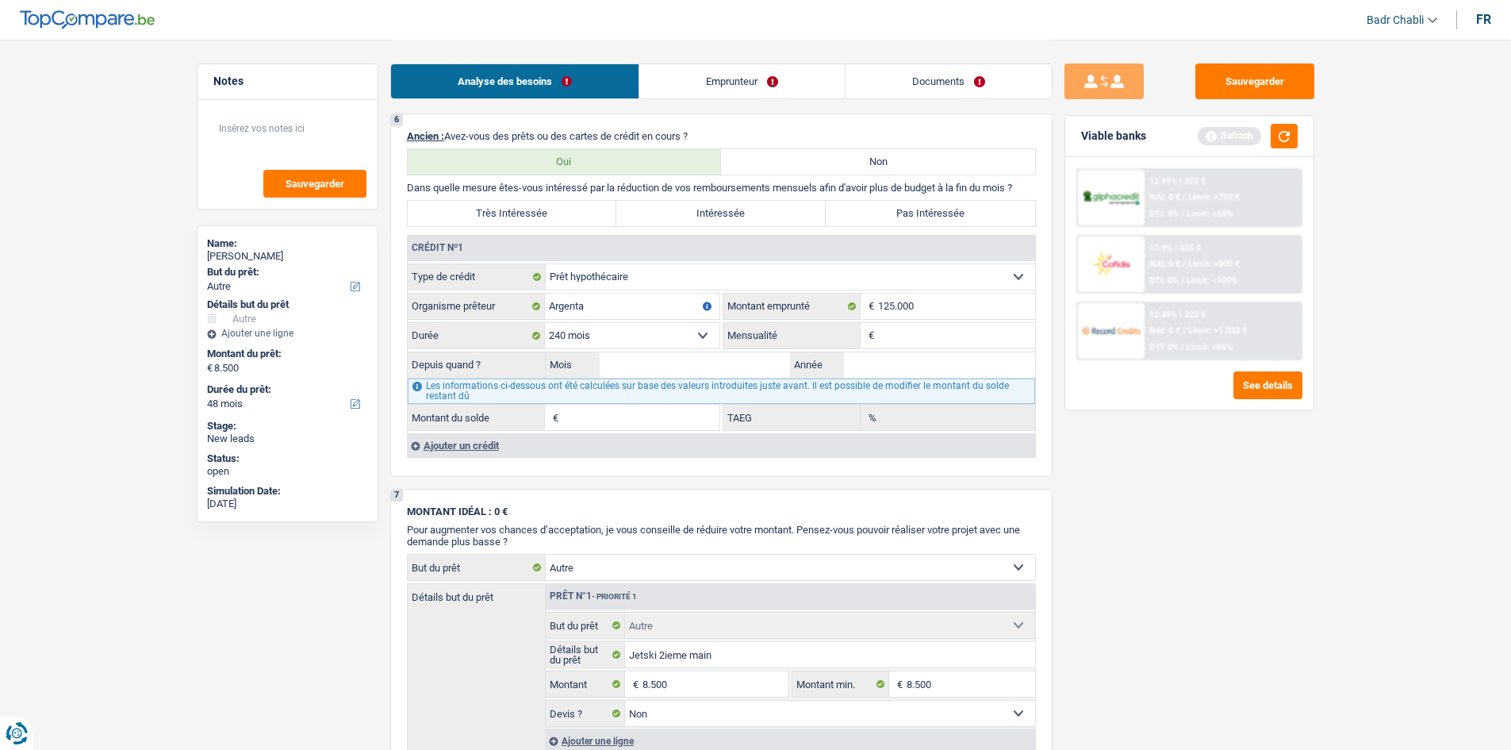
click at [897, 341] on input "Mensualité" at bounding box center [956, 335] width 157 height 25
type input "580"
click at [663, 358] on input "Mois" at bounding box center [695, 364] width 191 height 25
type input "01"
type input "2018"
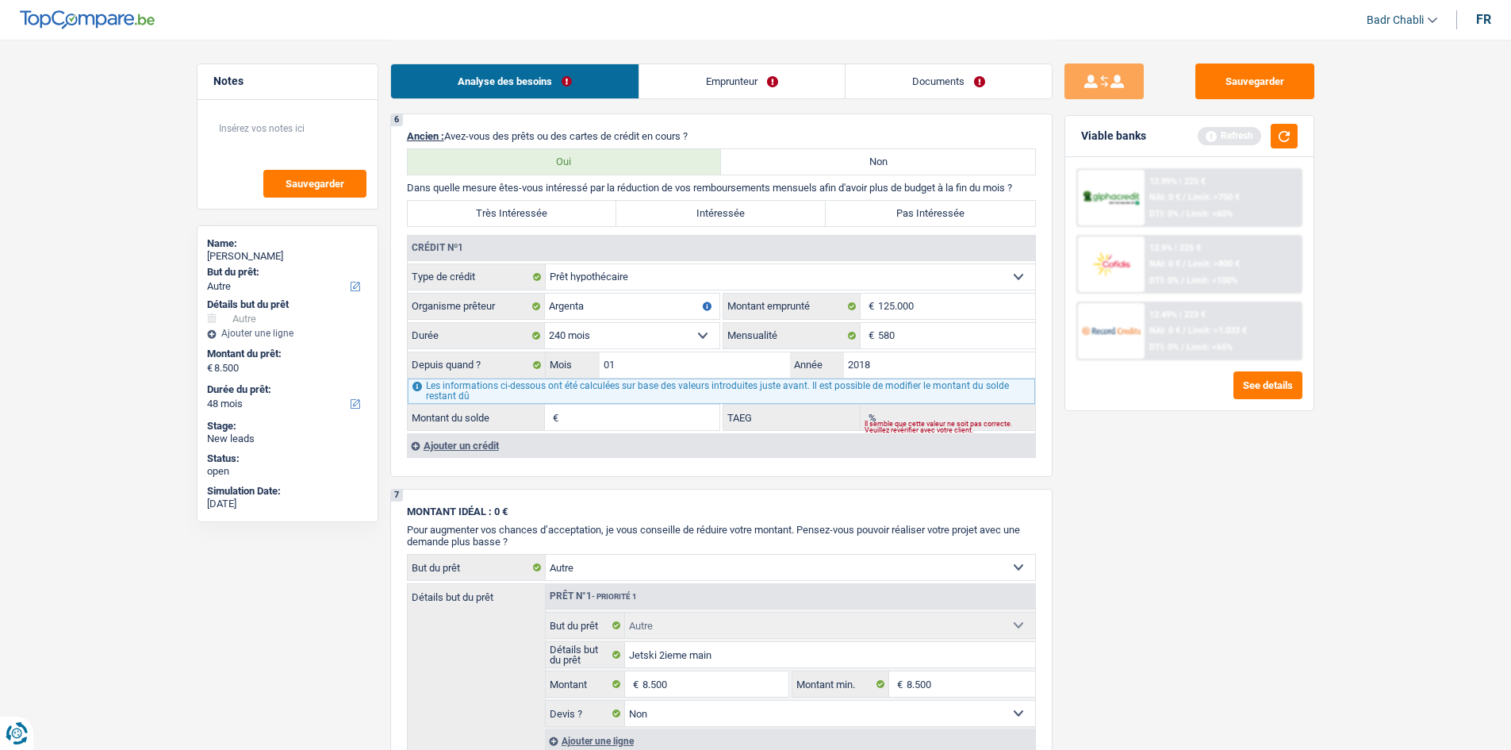
type input "80.278"
type input "1,10"
click at [901, 216] on label "Pas Intéressée" at bounding box center [930, 213] width 209 height 25
click at [901, 216] on input "Pas Intéressée" at bounding box center [930, 213] width 209 height 25
radio input "true"
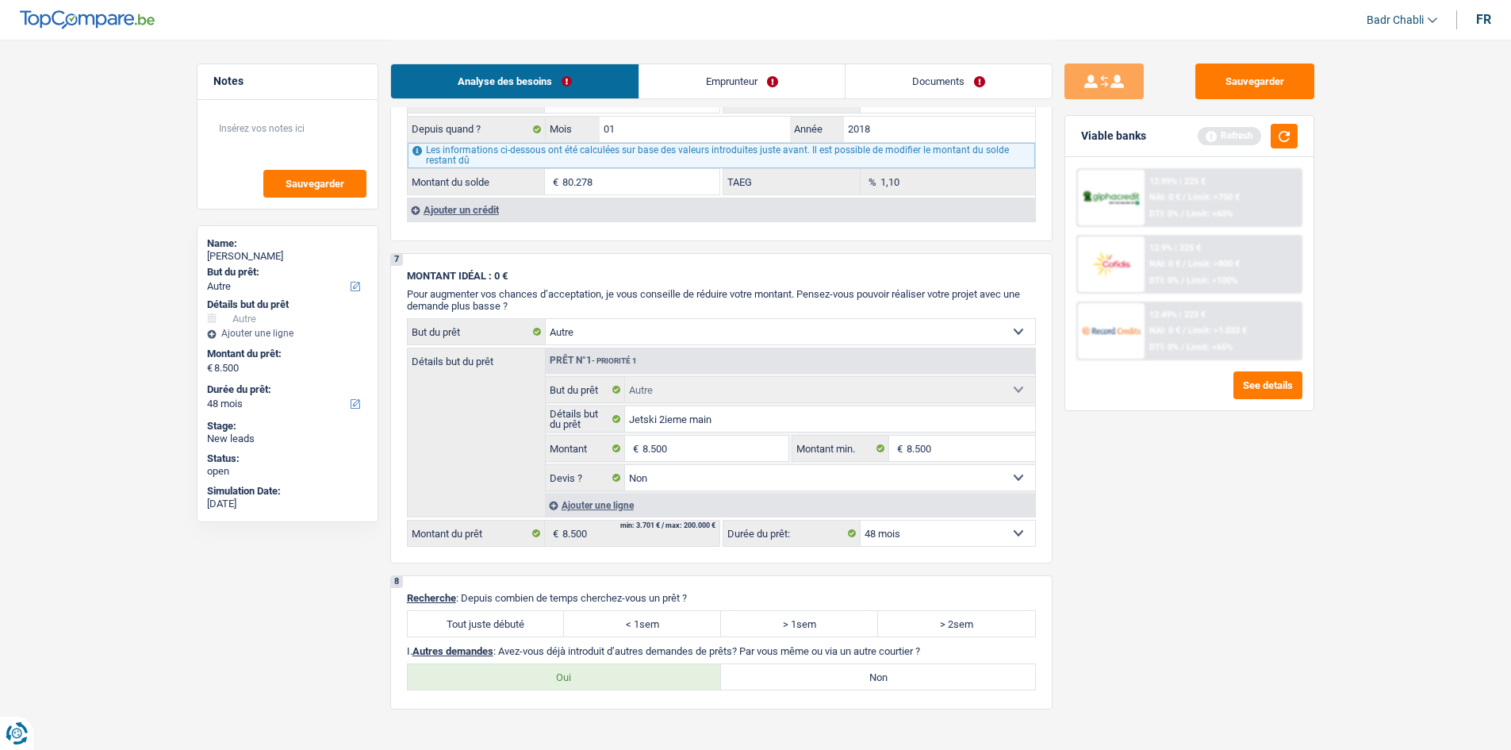
scroll to position [1745, 0]
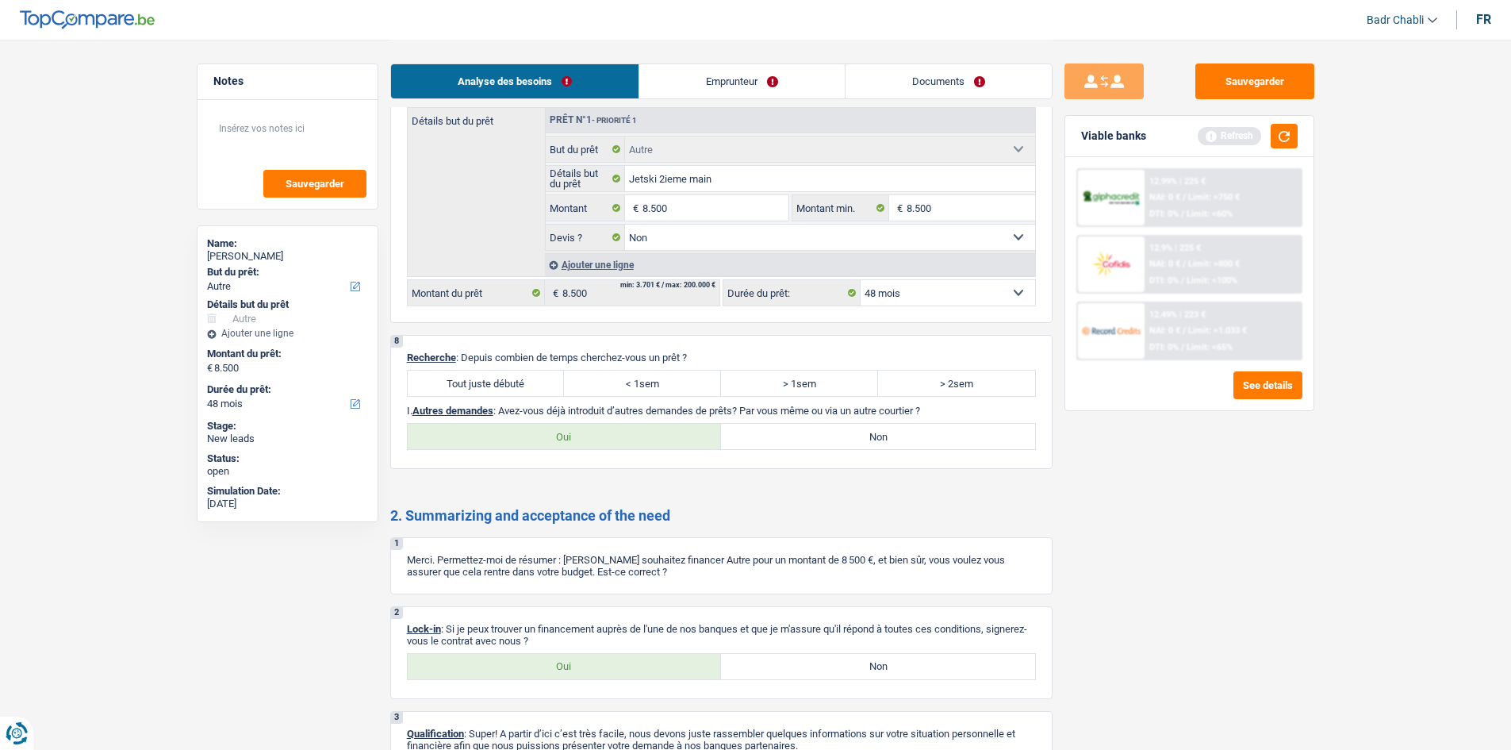
click at [491, 382] on label "Tout juste débuté" at bounding box center [486, 382] width 157 height 25
click at [491, 382] on input "Tout juste débuté" at bounding box center [486, 382] width 157 height 25
radio input "true"
click at [822, 446] on label "Non" at bounding box center [878, 436] width 314 height 25
click at [822, 446] on input "Non" at bounding box center [878, 436] width 314 height 25
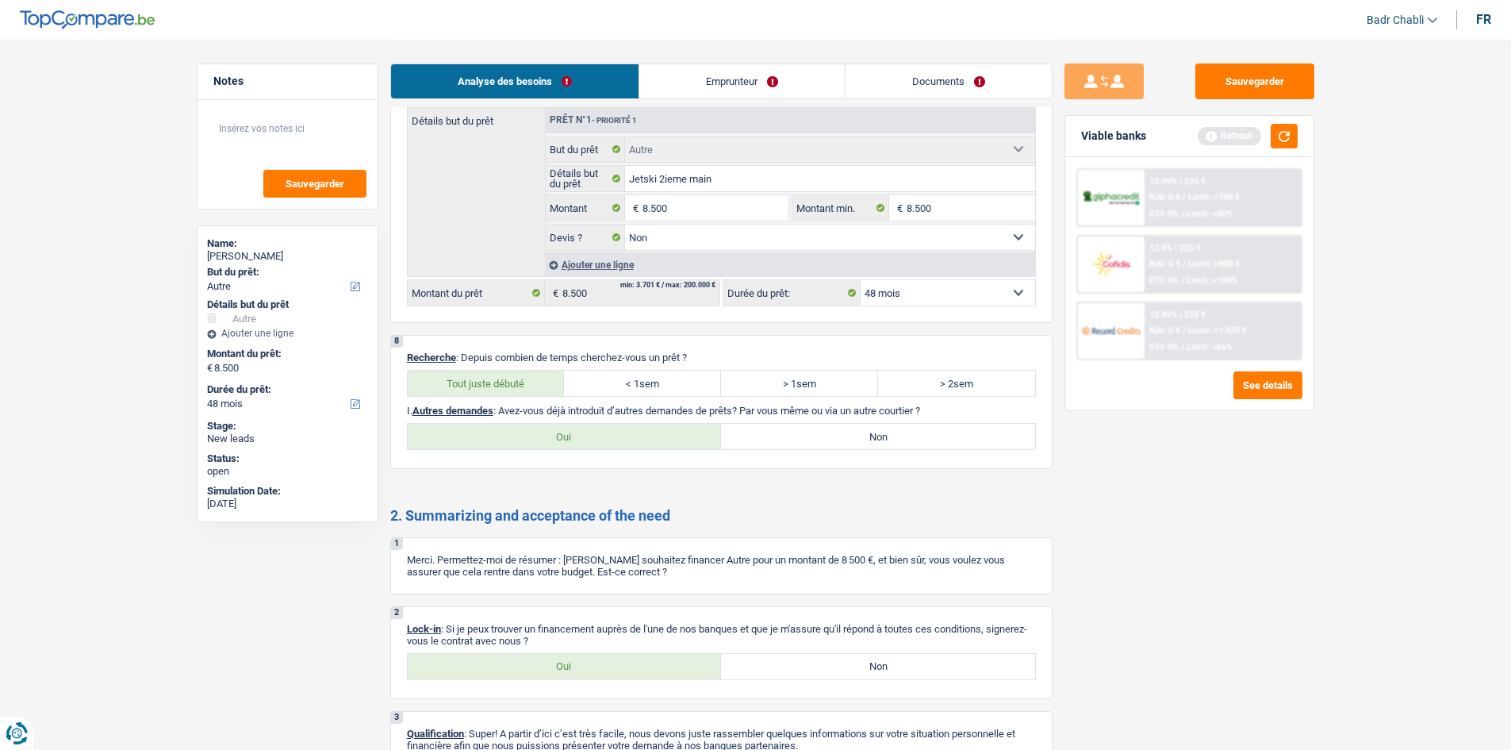
radio input "true"
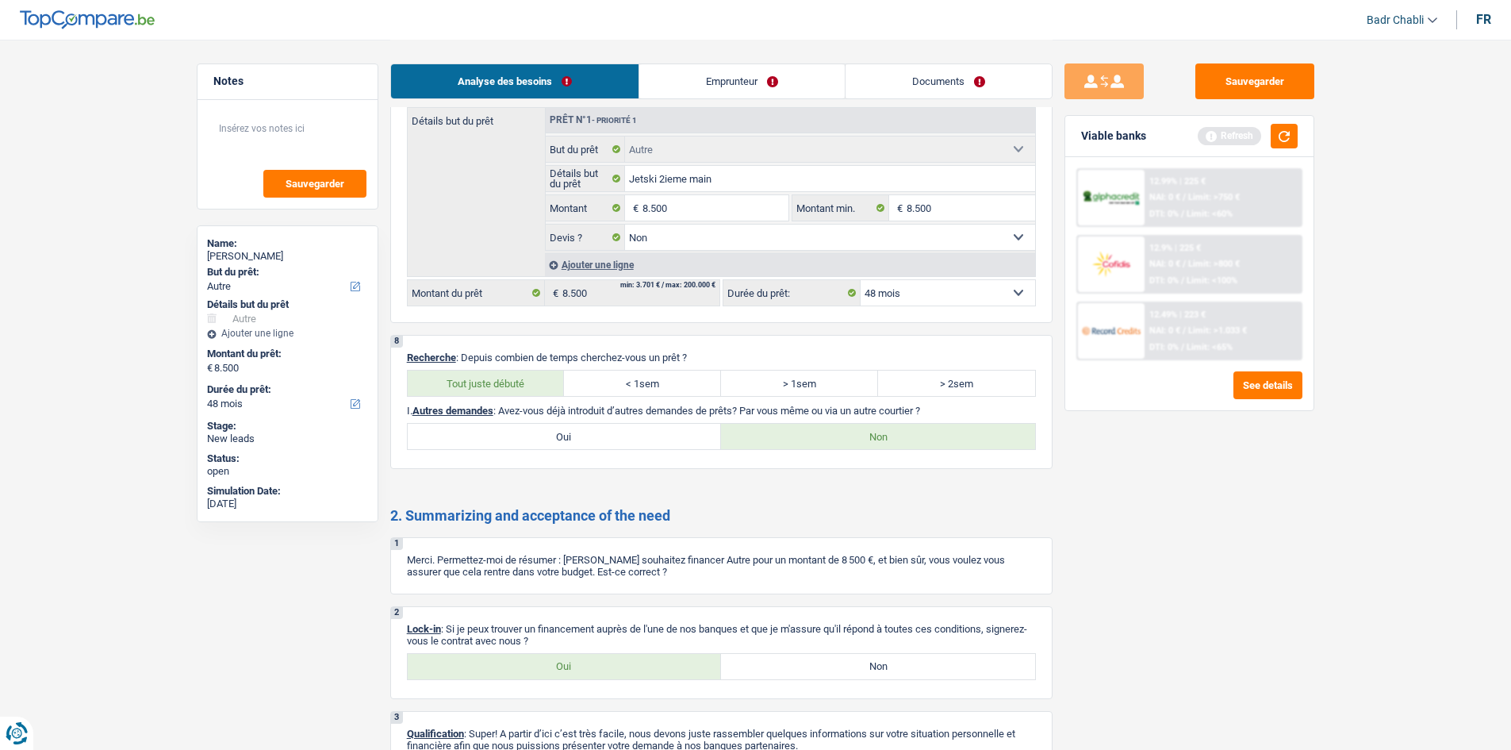
click at [604, 662] on label "Oui" at bounding box center [565, 666] width 314 height 25
click at [604, 662] on input "Oui" at bounding box center [565, 666] width 314 height 25
radio input "true"
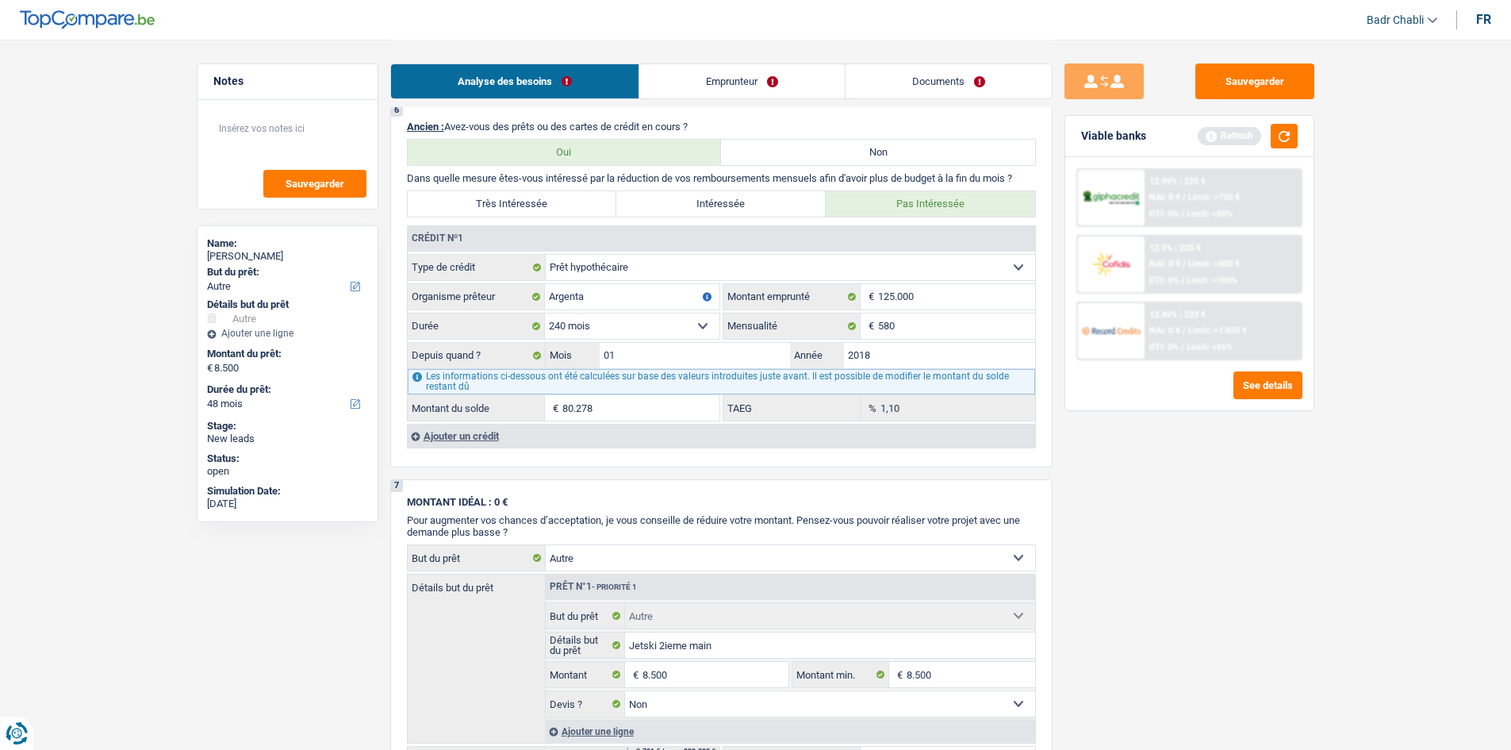
scroll to position [1269, 0]
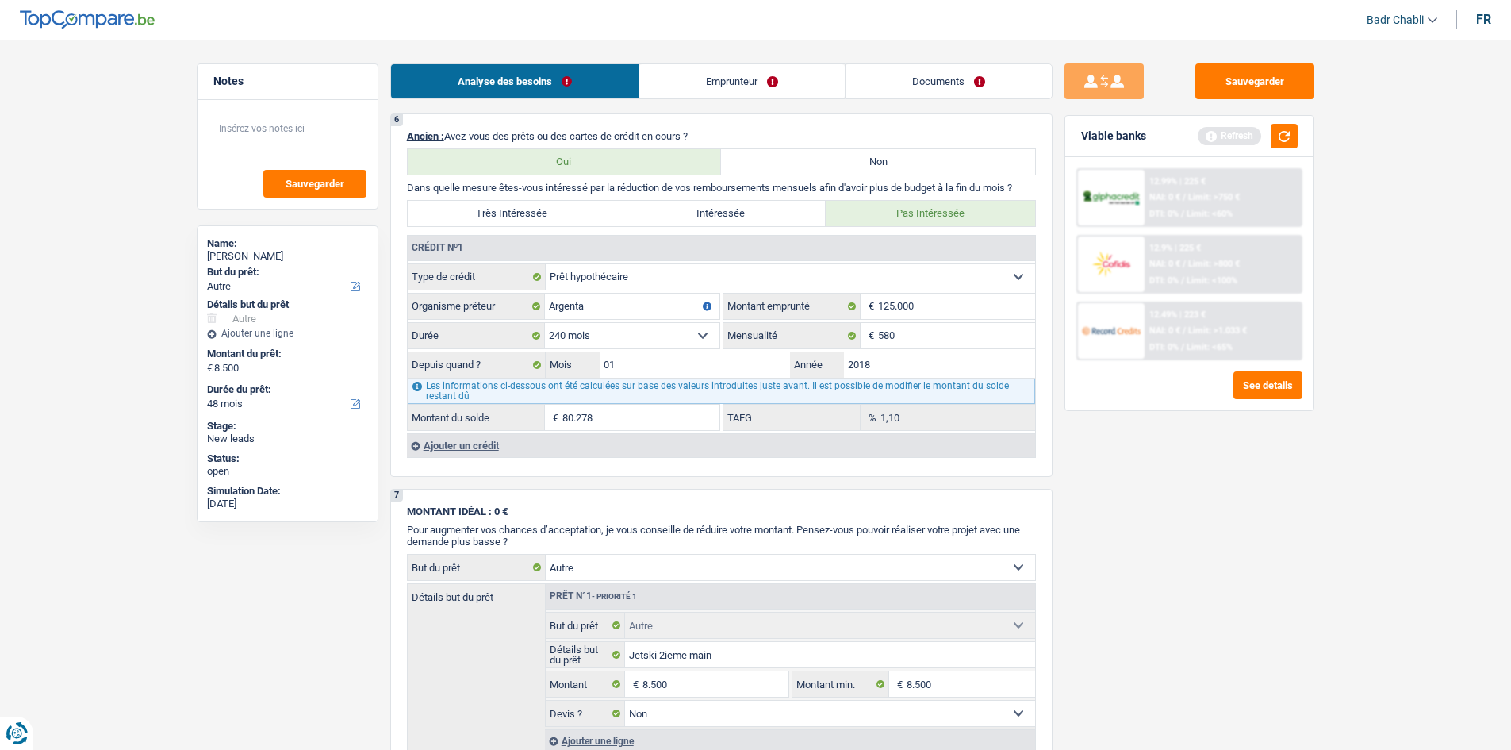
click at [452, 448] on div "Ajouter un crédit" at bounding box center [721, 445] width 628 height 24
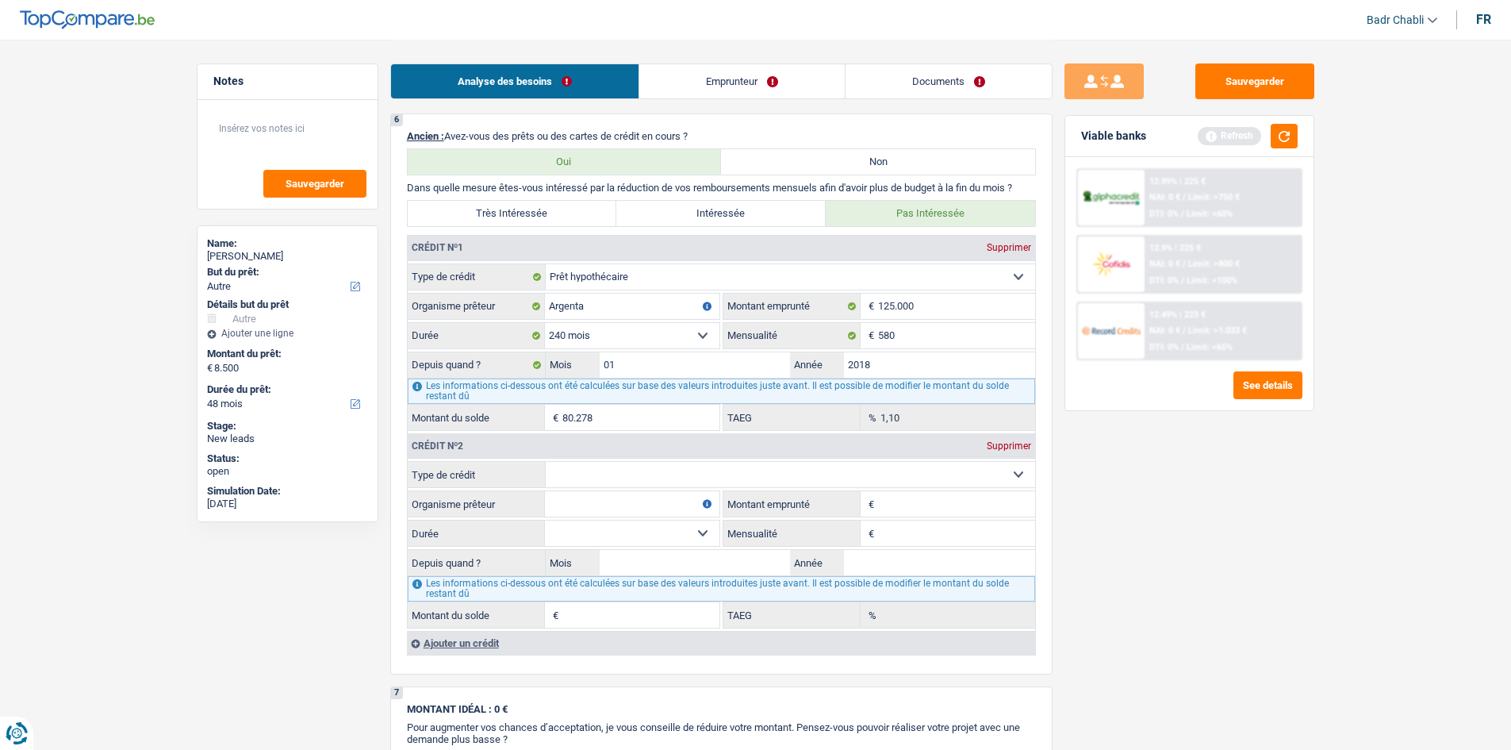
click at [624, 478] on select "Carte ou ouverture de crédit Prêt hypothécaire Vente à tempérament Prêt à tempé…" at bounding box center [790, 474] width 489 height 25
select select "renovationLoan"
type input "0"
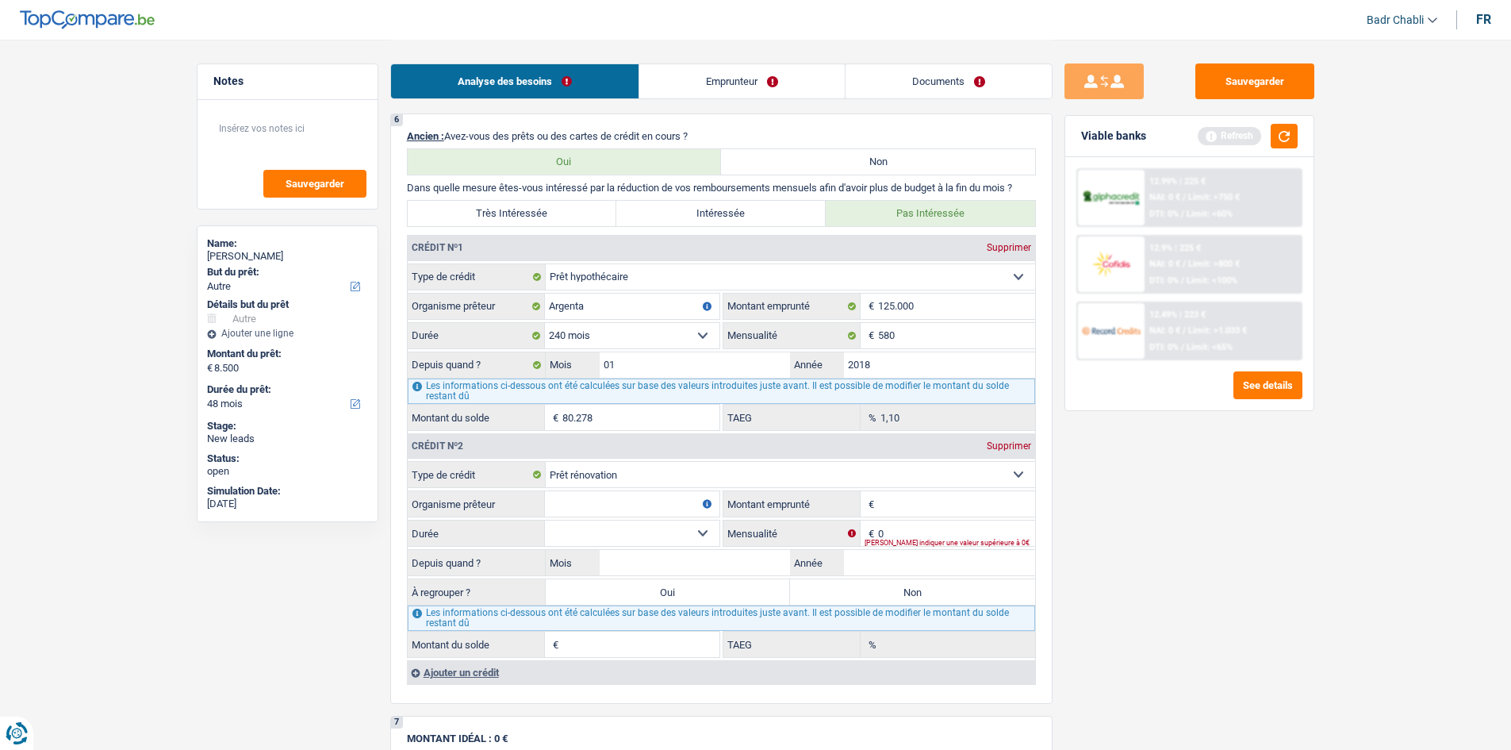
click at [627, 503] on input "Organisme prêteur" at bounding box center [632, 503] width 175 height 25
type input "Credit Social"
drag, startPoint x: 907, startPoint y: 503, endPoint x: 881, endPoint y: 507, distance: 26.5
click at [905, 503] on input "Montant emprunté" at bounding box center [956, 503] width 157 height 25
type input "23.000"
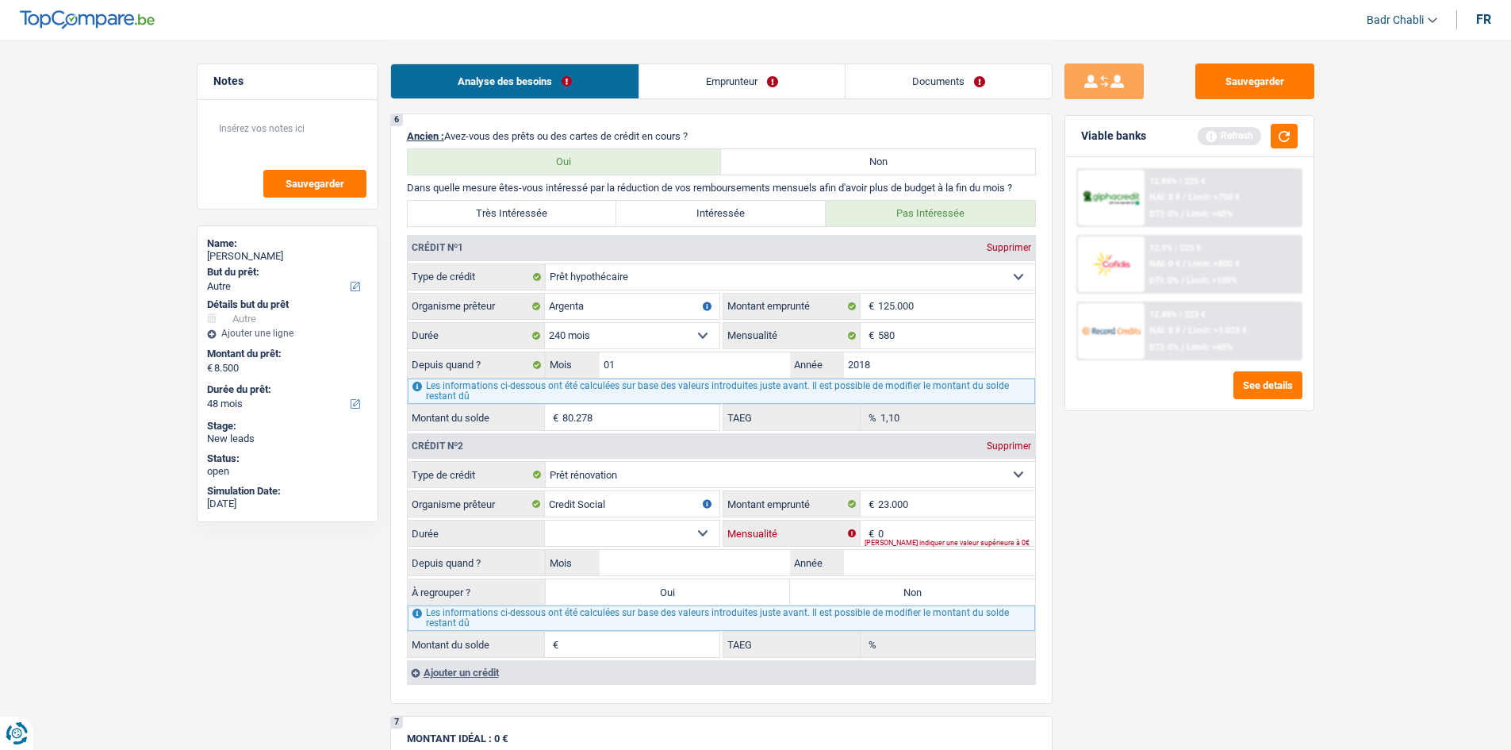
click at [904, 526] on input "0" at bounding box center [956, 532] width 157 height 25
type input "105"
click at [701, 532] on select "12 mois 18 mois 24 mois 30 mois 36 mois 42 mois 48 mois 60 mois 72 mois 84 mois…" at bounding box center [632, 532] width 175 height 25
select select "120"
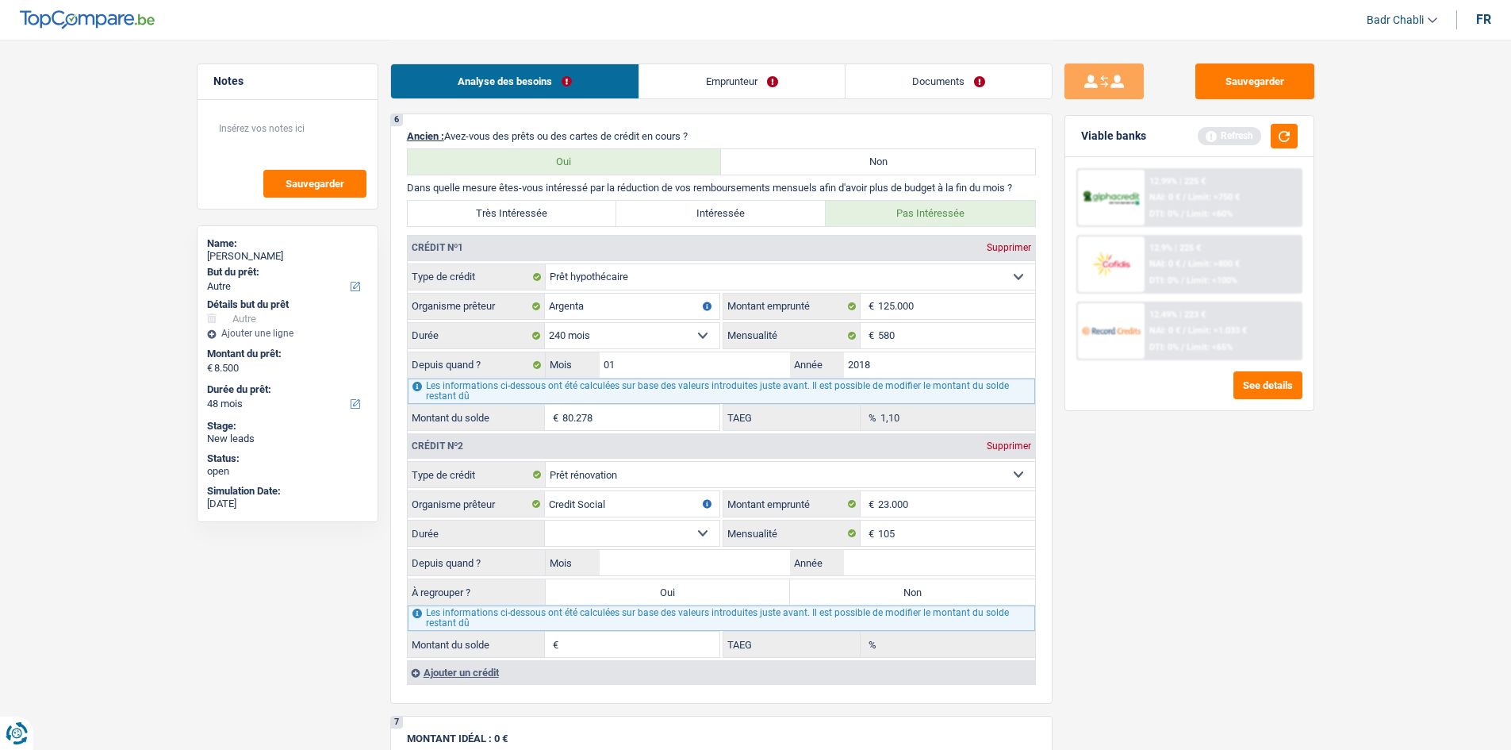
click at [545, 520] on select "12 mois 18 mois 24 mois 30 mois 36 mois 42 mois 48 mois 60 mois 72 mois 84 mois…" at bounding box center [632, 532] width 175 height 25
click at [697, 559] on input "Mois" at bounding box center [695, 562] width 191 height 25
type input "01"
type input "2014"
type input "1"
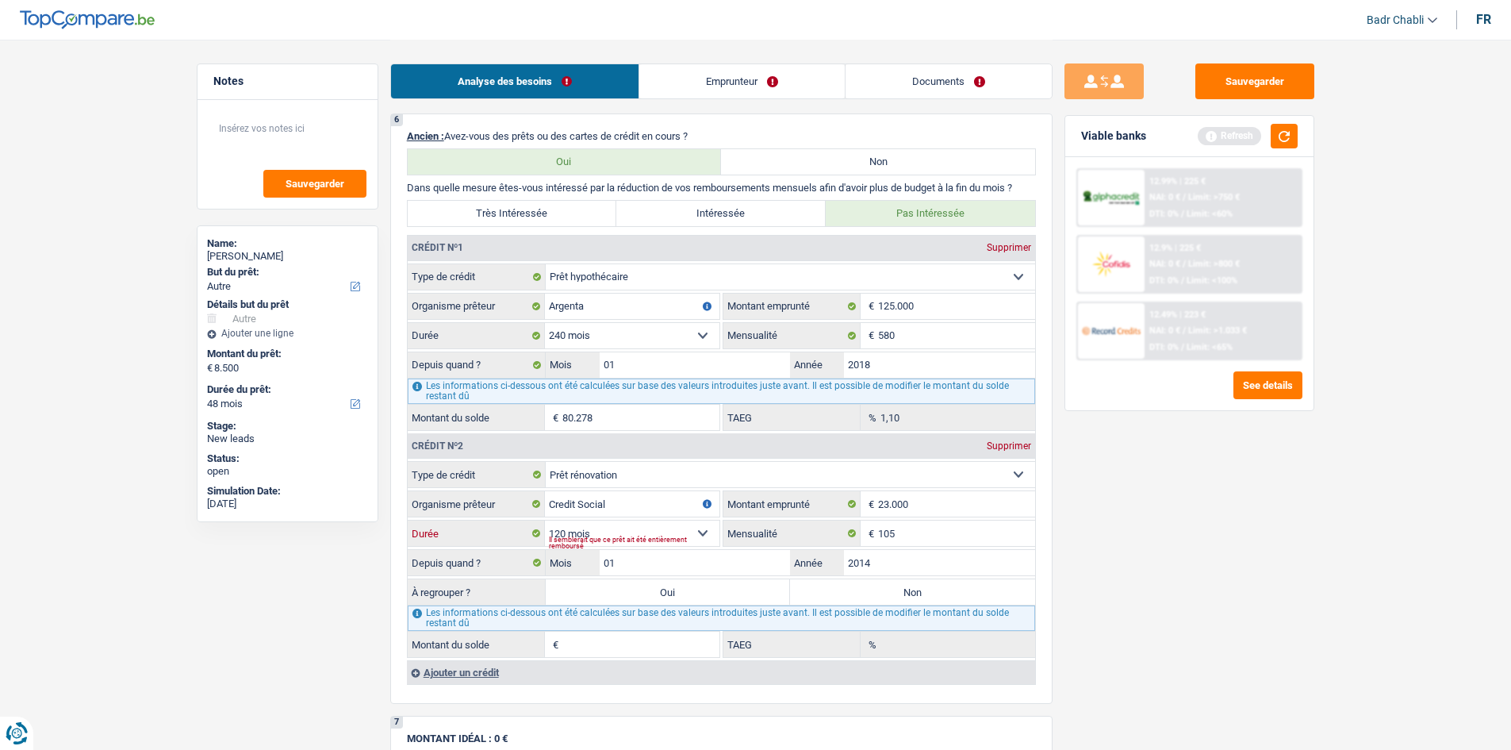
type input "0,00"
click at [689, 529] on select "12 mois 18 mois 24 mois 30 mois 36 mois 42 mois 48 mois 60 mois 72 mois 84 mois…" at bounding box center [632, 532] width 175 height 25
click at [630, 525] on select "12 mois 18 mois 24 mois 30 mois 36 mois 42 mois 48 mois 60 mois 72 mois 84 mois…" at bounding box center [632, 532] width 175 height 25
click at [294, 121] on textarea at bounding box center [288, 135] width 158 height 48
type textarea "Le pret renovation est en 12 ans"
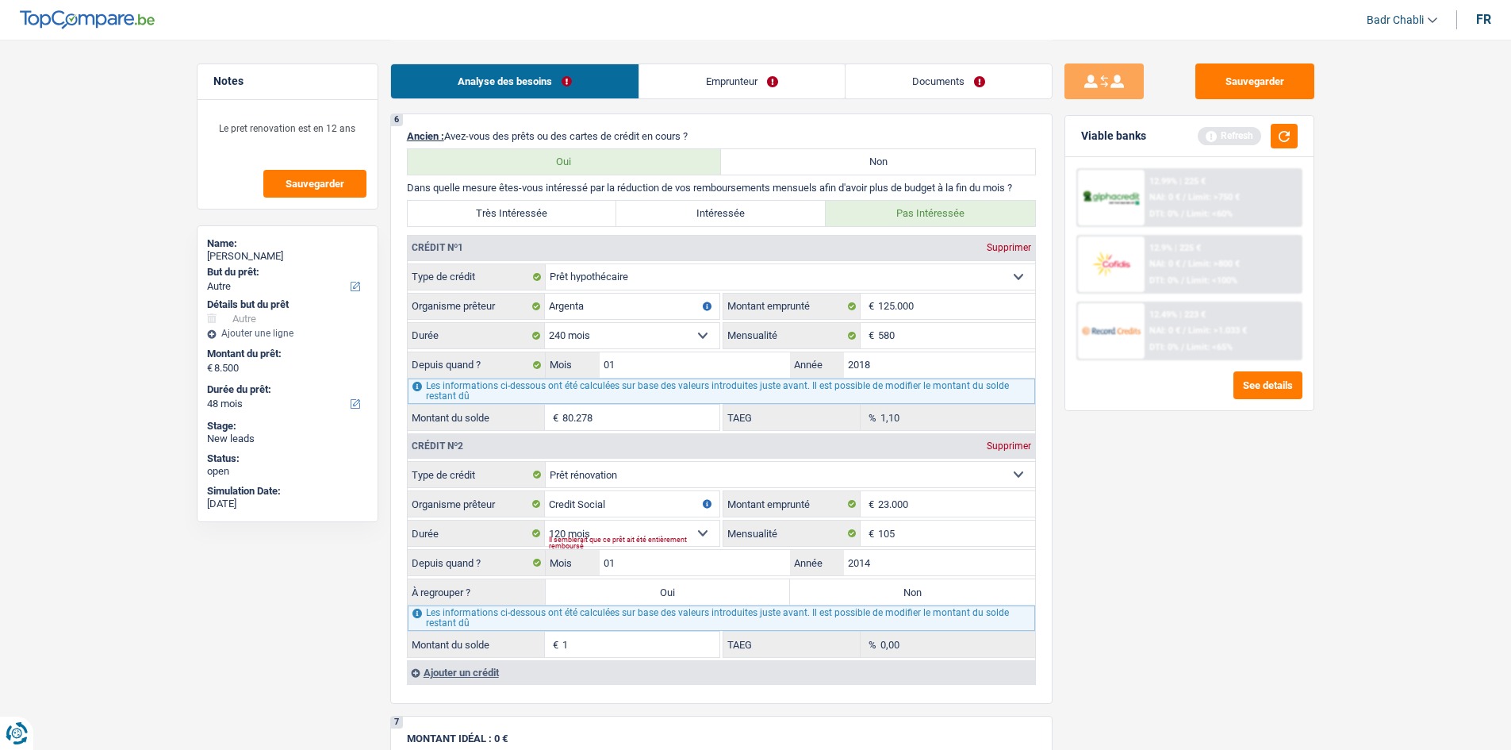
click at [904, 596] on label "Non" at bounding box center [912, 591] width 245 height 25
click at [904, 596] on input "Non" at bounding box center [912, 591] width 245 height 25
radio input "true"
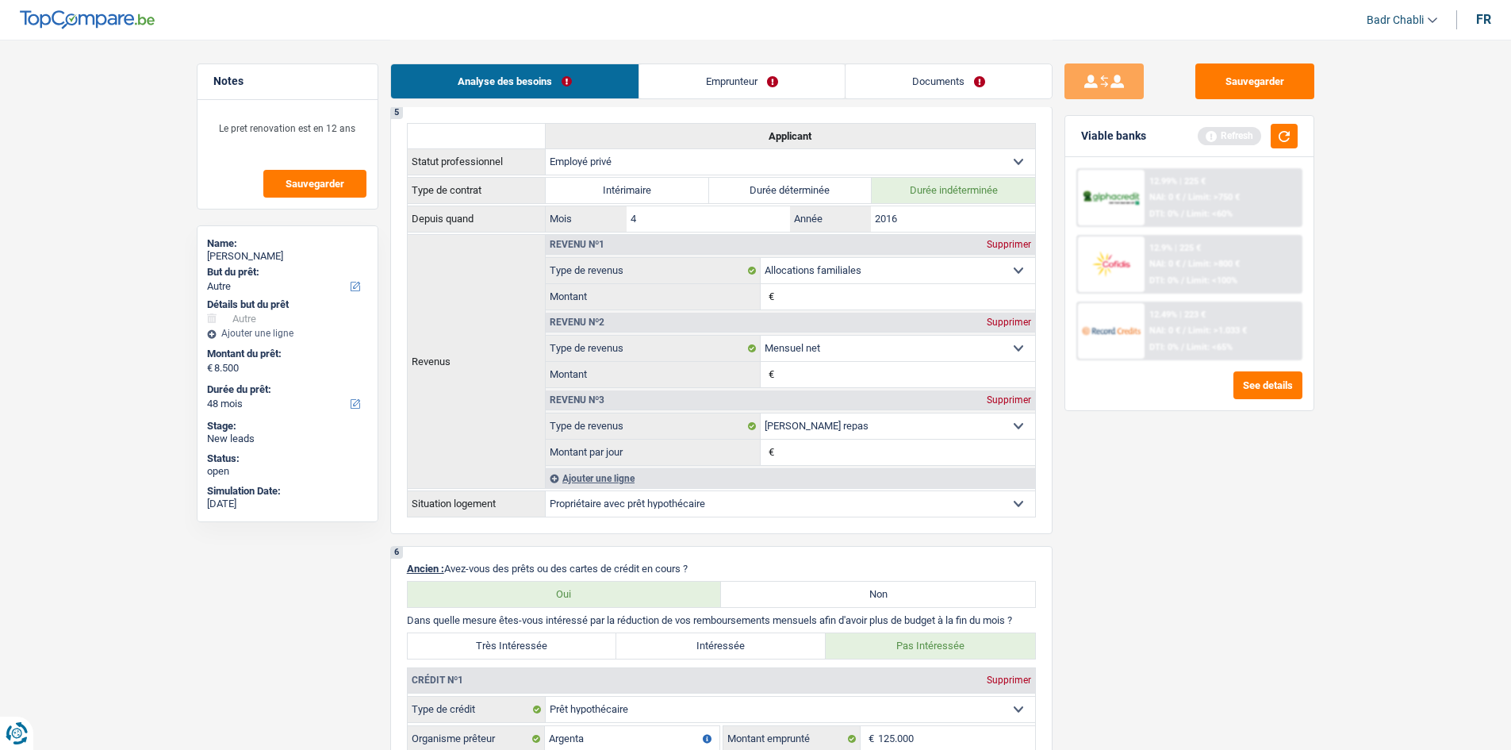
scroll to position [741, 0]
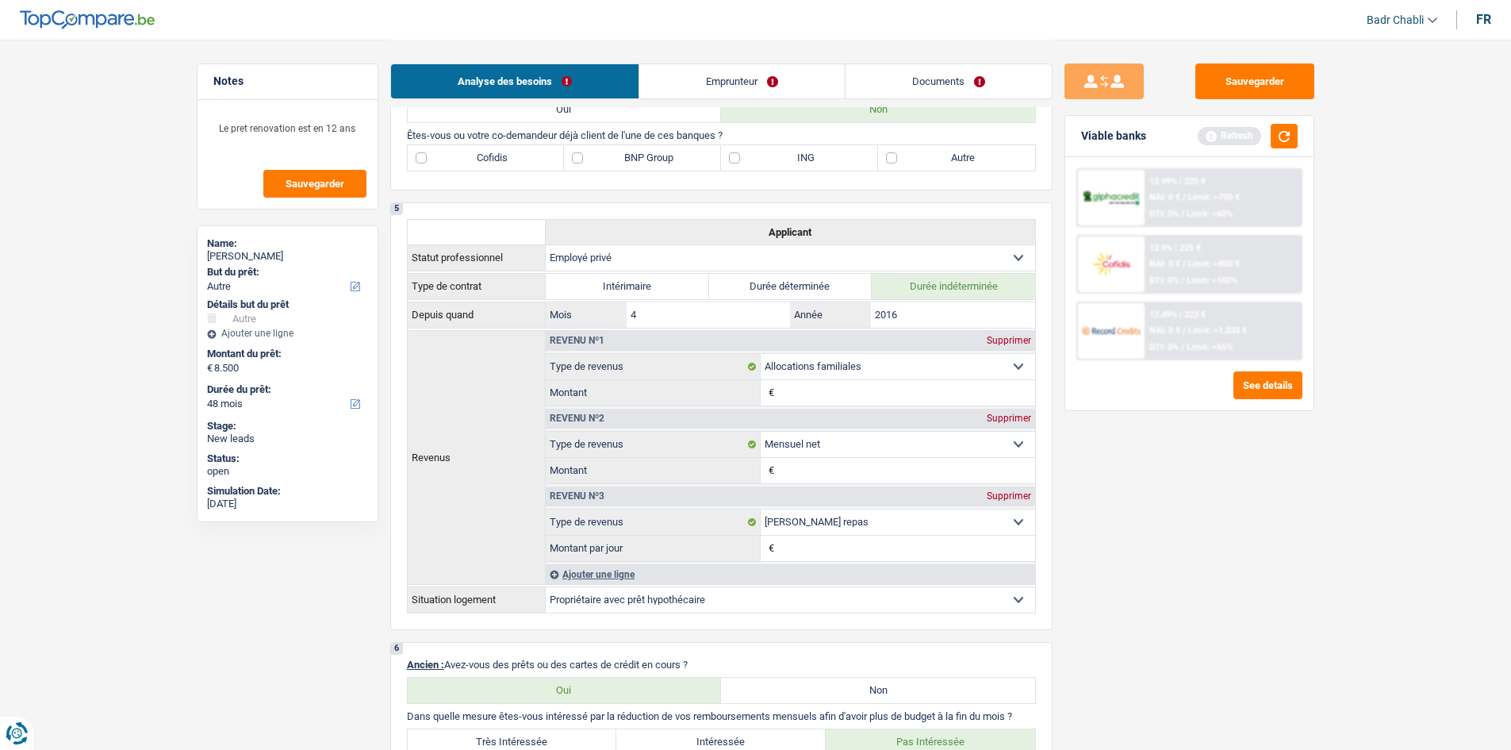
click at [887, 163] on label "Autre" at bounding box center [956, 157] width 157 height 25
click at [887, 163] on input "Autre" at bounding box center [956, 157] width 157 height 25
checkbox input "true"
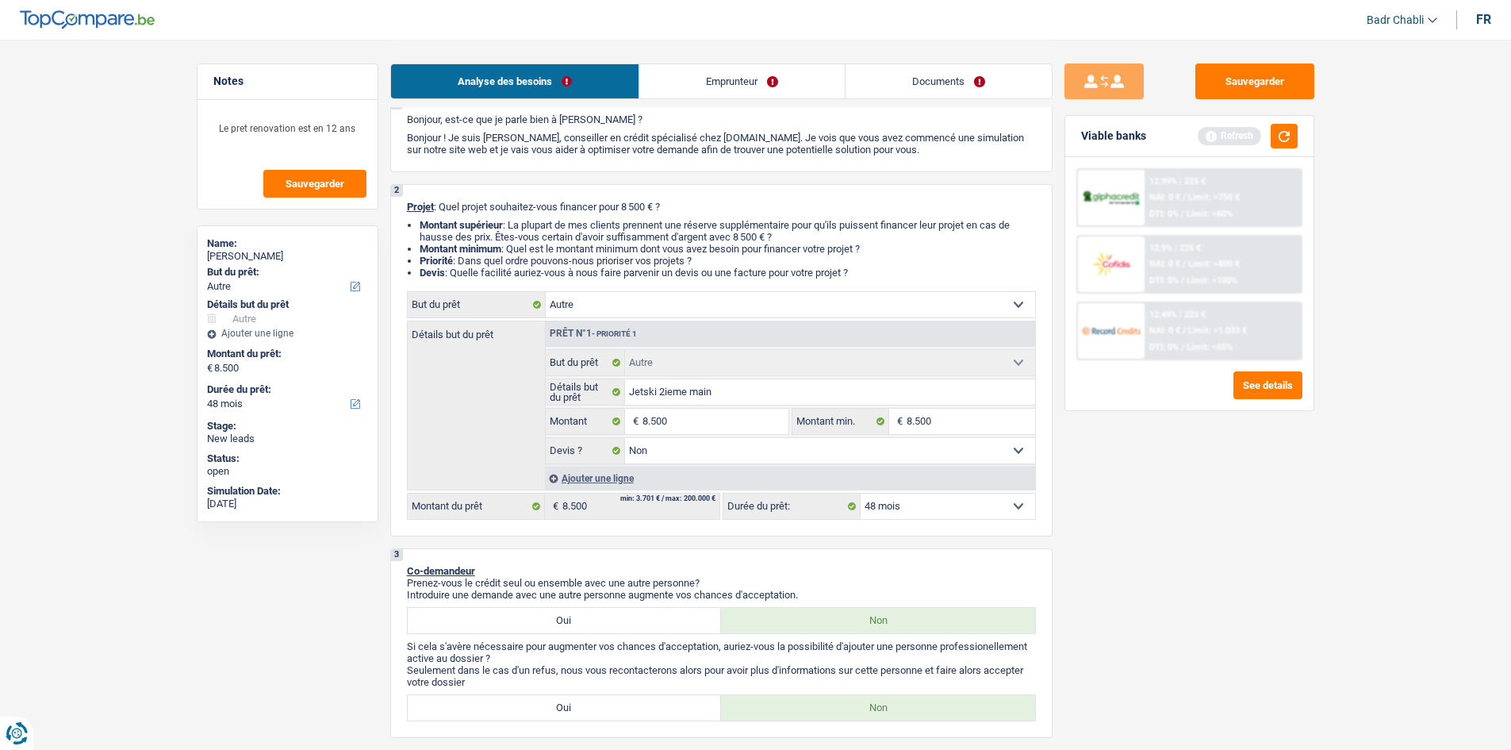
scroll to position [0, 0]
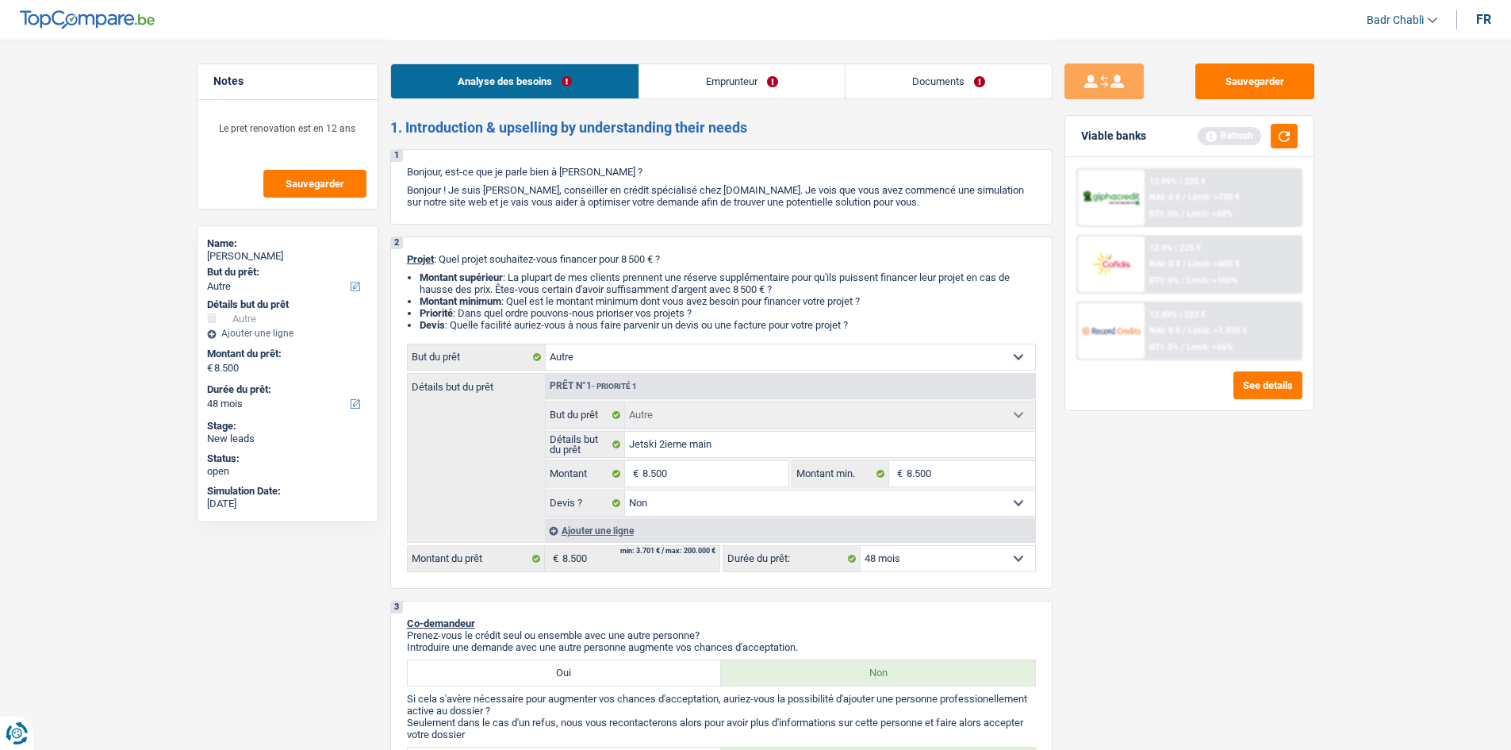
click at [735, 79] on link "Emprunteur" at bounding box center [741, 81] width 205 height 34
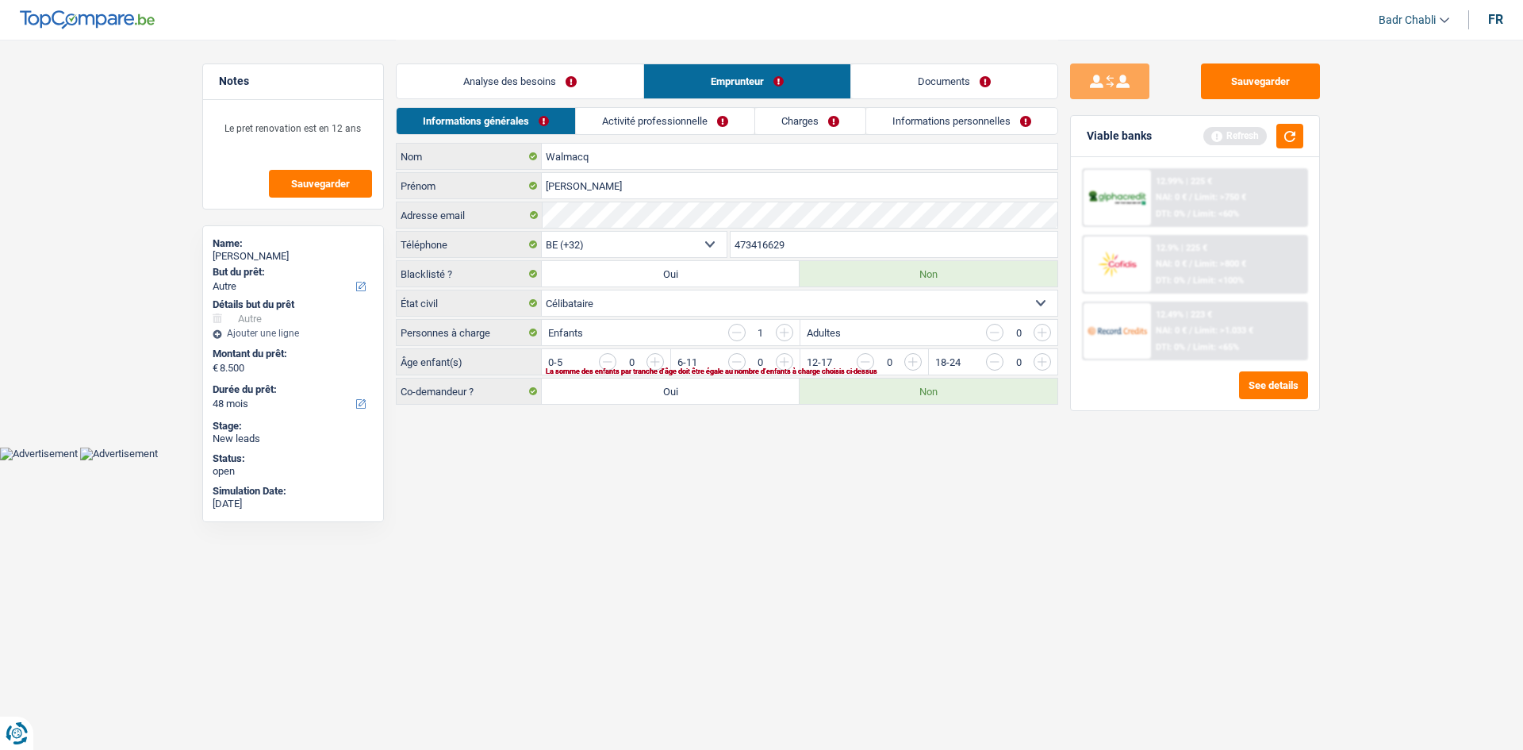
click at [906, 363] on input "button" at bounding box center [1234, 365] width 661 height 25
click at [663, 124] on link "Activité professionnelle" at bounding box center [666, 121] width 178 height 26
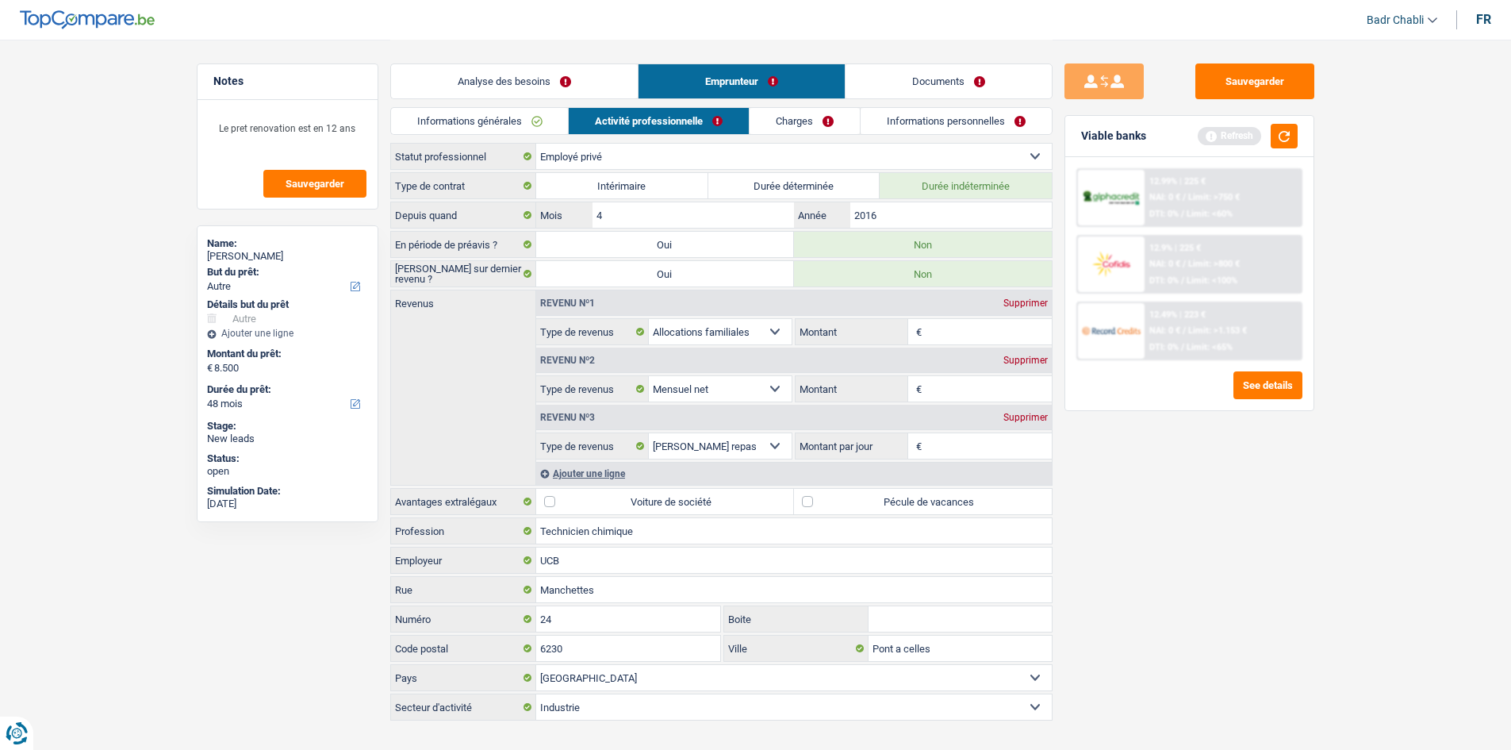
click at [885, 510] on label "Pécule de vacances" at bounding box center [923, 501] width 258 height 25
click at [885, 510] on input "Pécule de vacances" at bounding box center [923, 501] width 258 height 25
checkbox input "true"
click at [954, 369] on div "Revenu nº2 Supprimer" at bounding box center [794, 359] width 516 height 25
click at [954, 379] on input "Montant" at bounding box center [989, 388] width 126 height 25
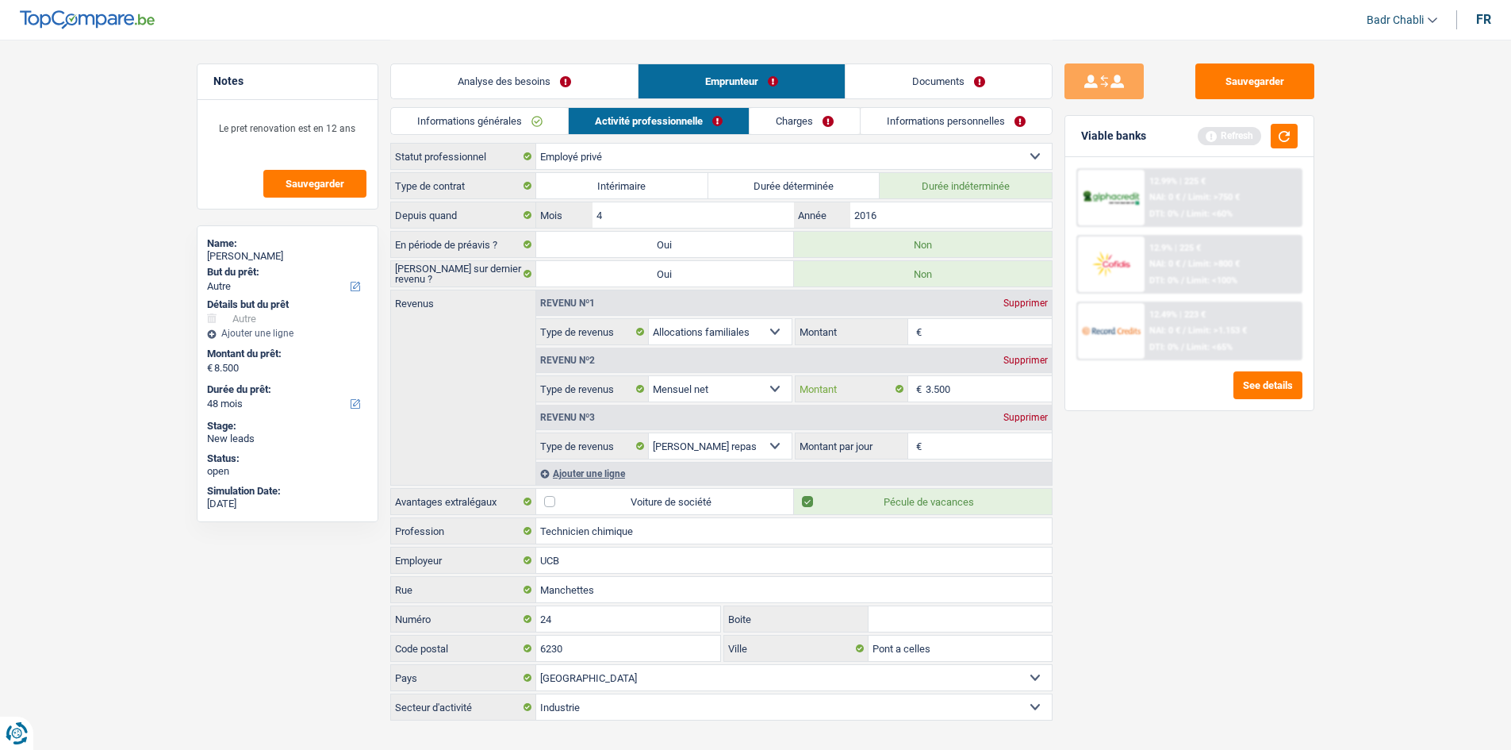
type input "3.500"
click at [951, 442] on input "Montant par jour" at bounding box center [989, 445] width 126 height 25
type input "8,0"
click at [968, 342] on input "Montant" at bounding box center [989, 331] width 126 height 25
type input "120"
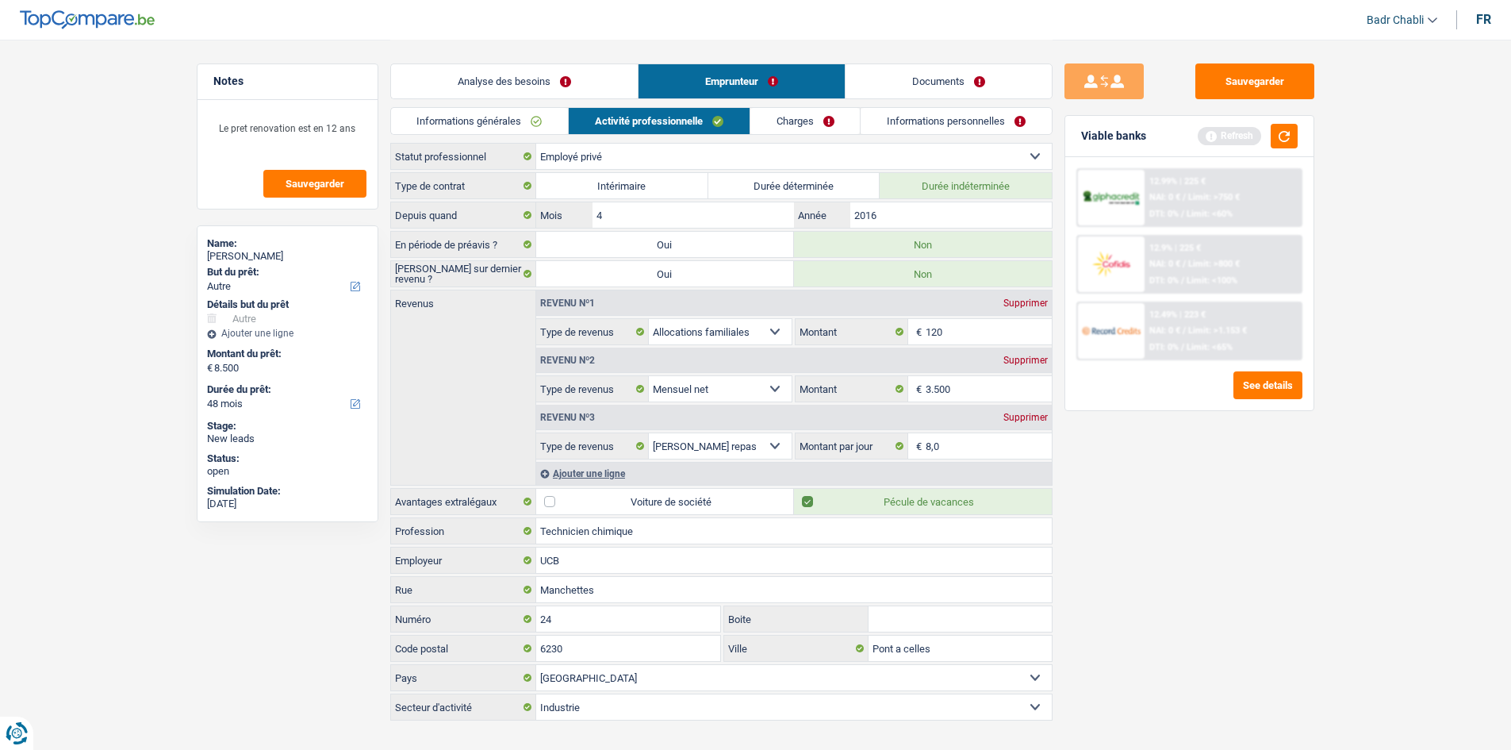
click at [807, 122] on link "Charges" at bounding box center [805, 121] width 110 height 26
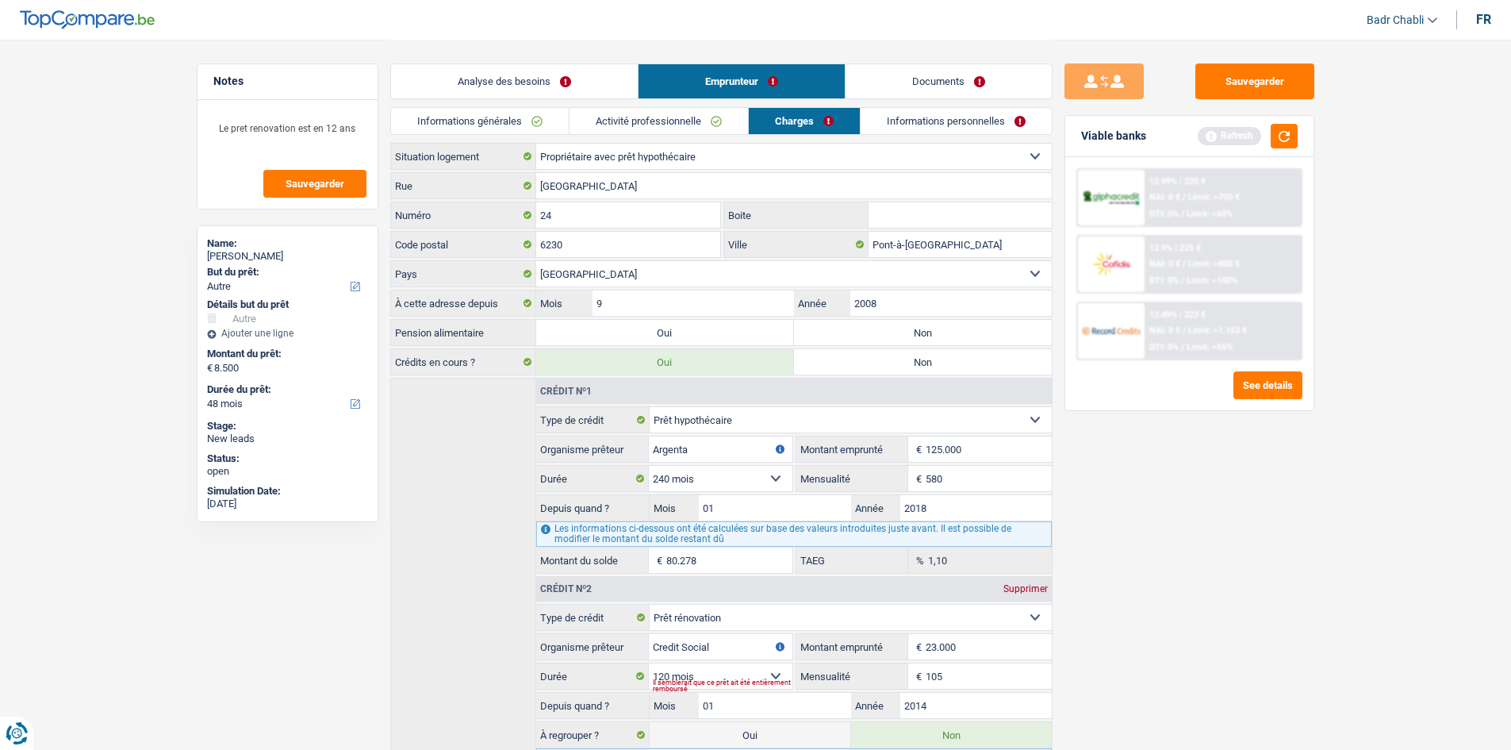
click at [908, 336] on label "Non" at bounding box center [923, 332] width 258 height 25
click at [908, 336] on input "Non" at bounding box center [923, 332] width 258 height 25
radio input "true"
click at [1291, 140] on button "button" at bounding box center [1284, 136] width 27 height 25
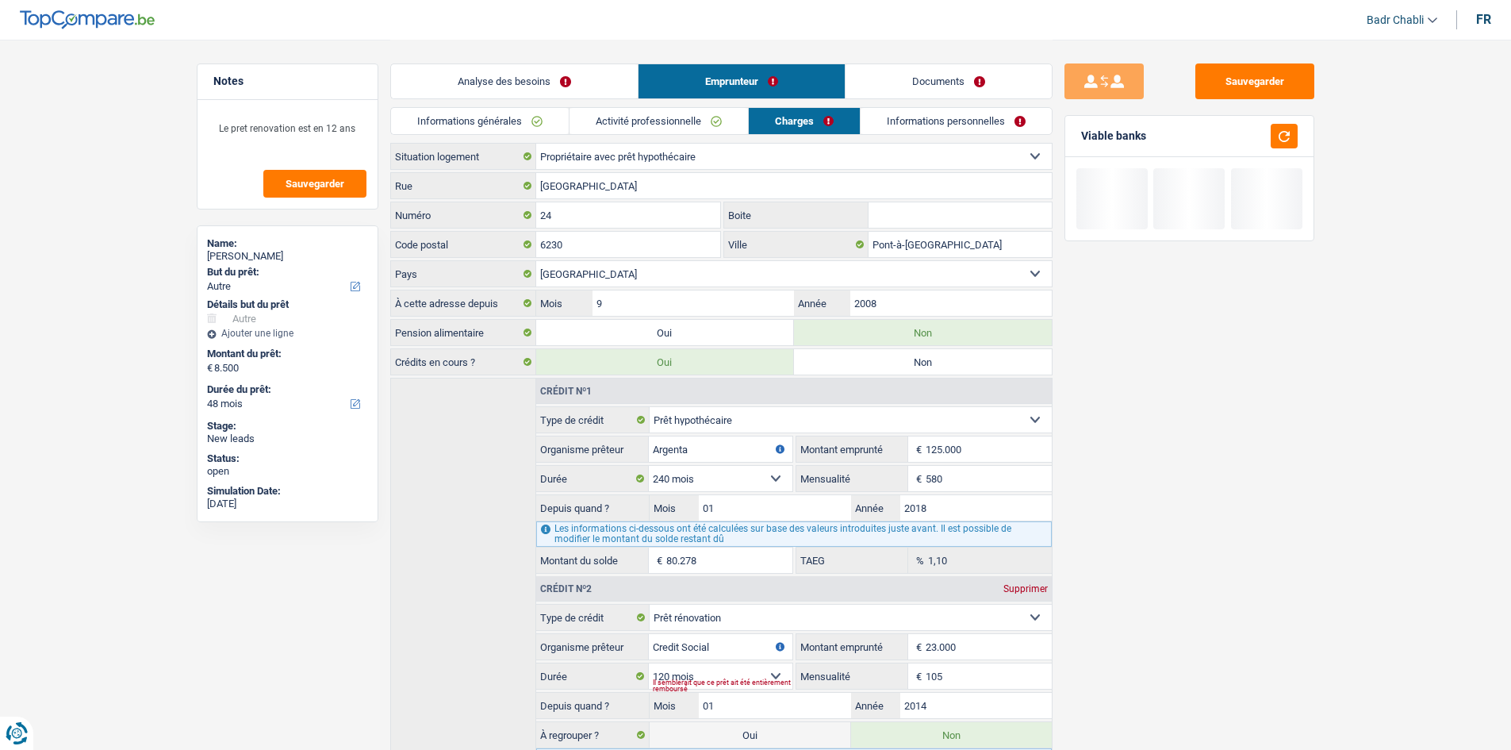
click at [965, 130] on link "Informations personnelles" at bounding box center [956, 121] width 191 height 26
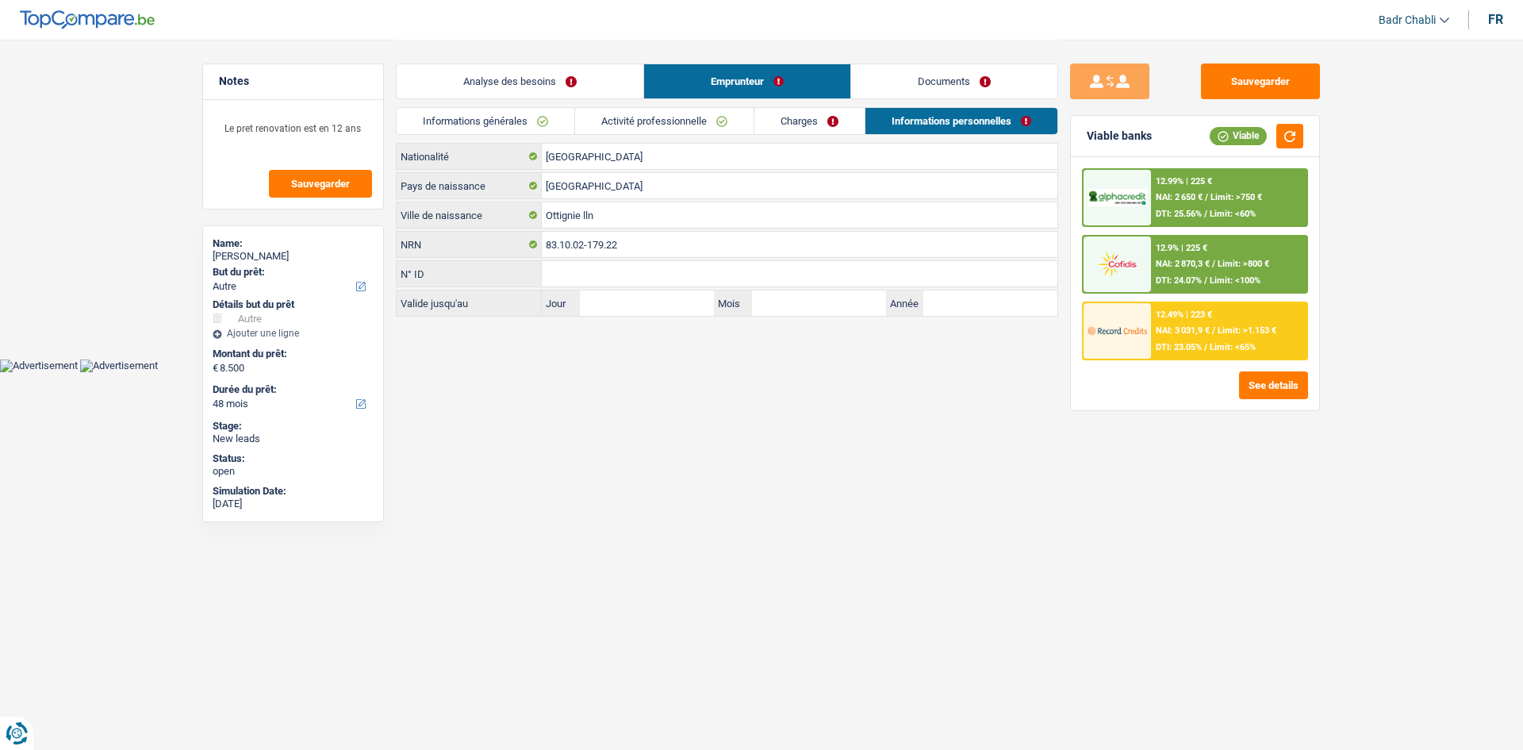
click at [988, 86] on link "Documents" at bounding box center [954, 81] width 206 height 34
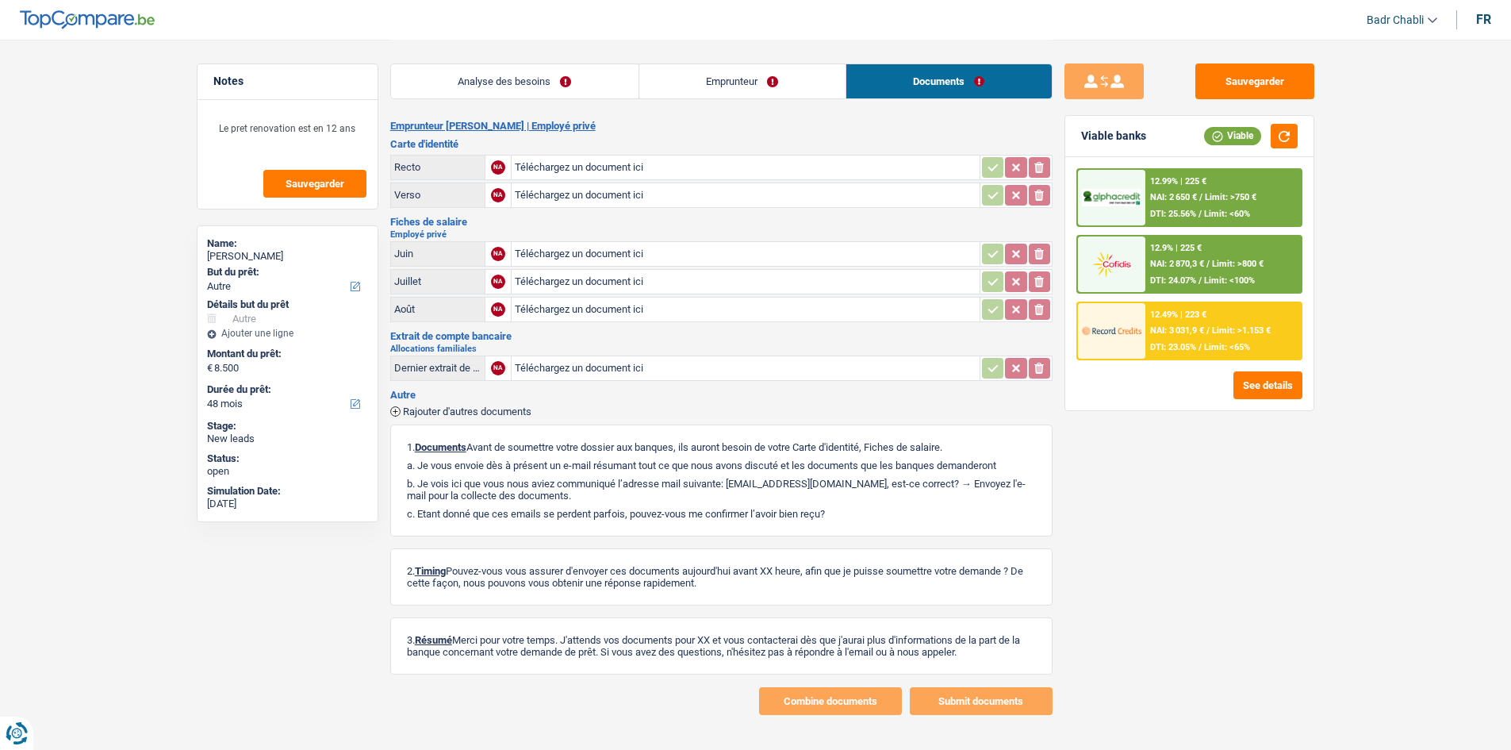
click at [1249, 99] on div "Sauvegarder Viable banks Viable 12.99% | 225 € NAI: 2 650 € / Limit: >750 € DTI…" at bounding box center [1190, 393] width 274 height 661
click at [1248, 90] on button "Sauvegarder" at bounding box center [1254, 81] width 119 height 36
click at [1226, 177] on div "12.99% | 225 € NAI: 2 650 € / Limit: >750 € DTI: 25.56% / Limit: <60%" at bounding box center [1223, 198] width 156 height 56
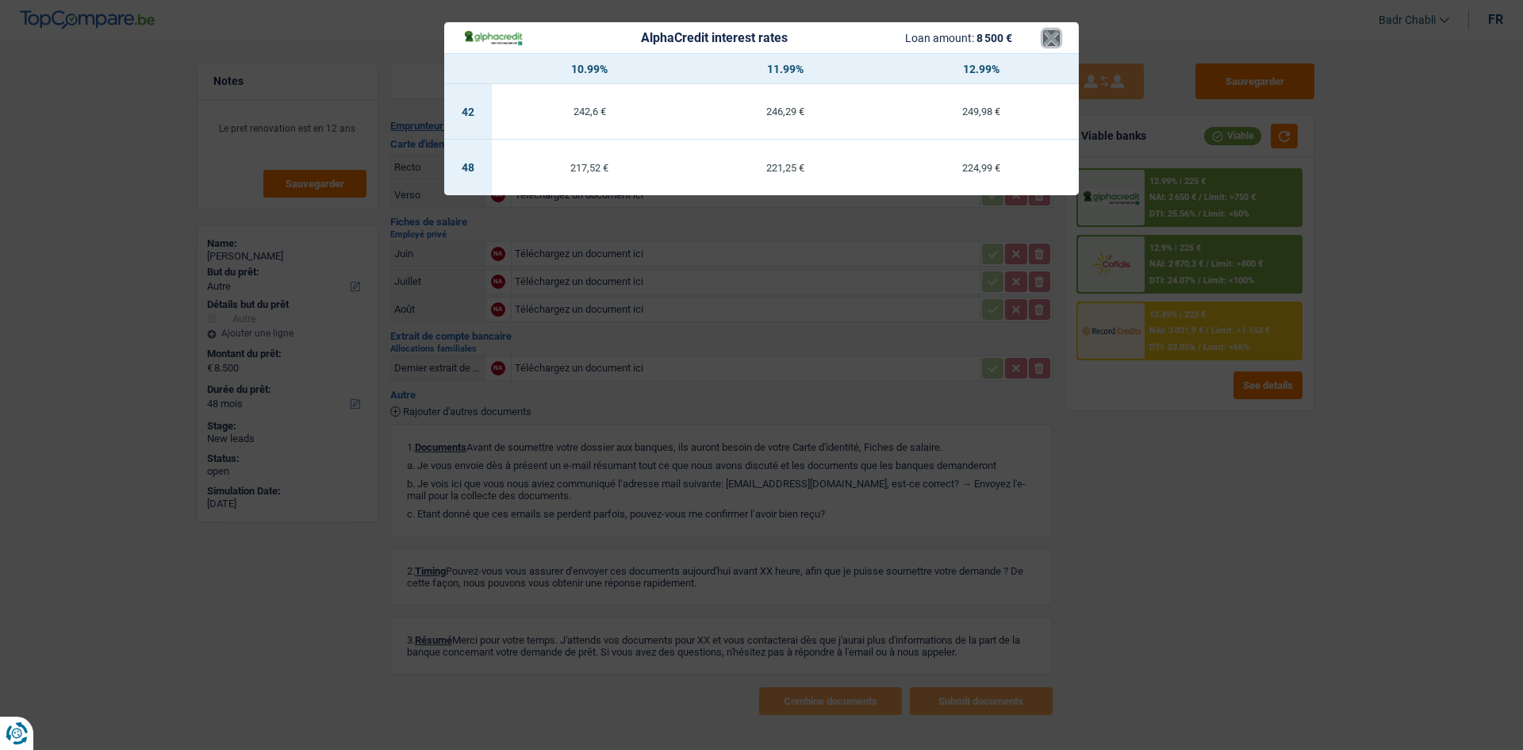
click at [1057, 40] on button "×" at bounding box center [1051, 38] width 17 height 16
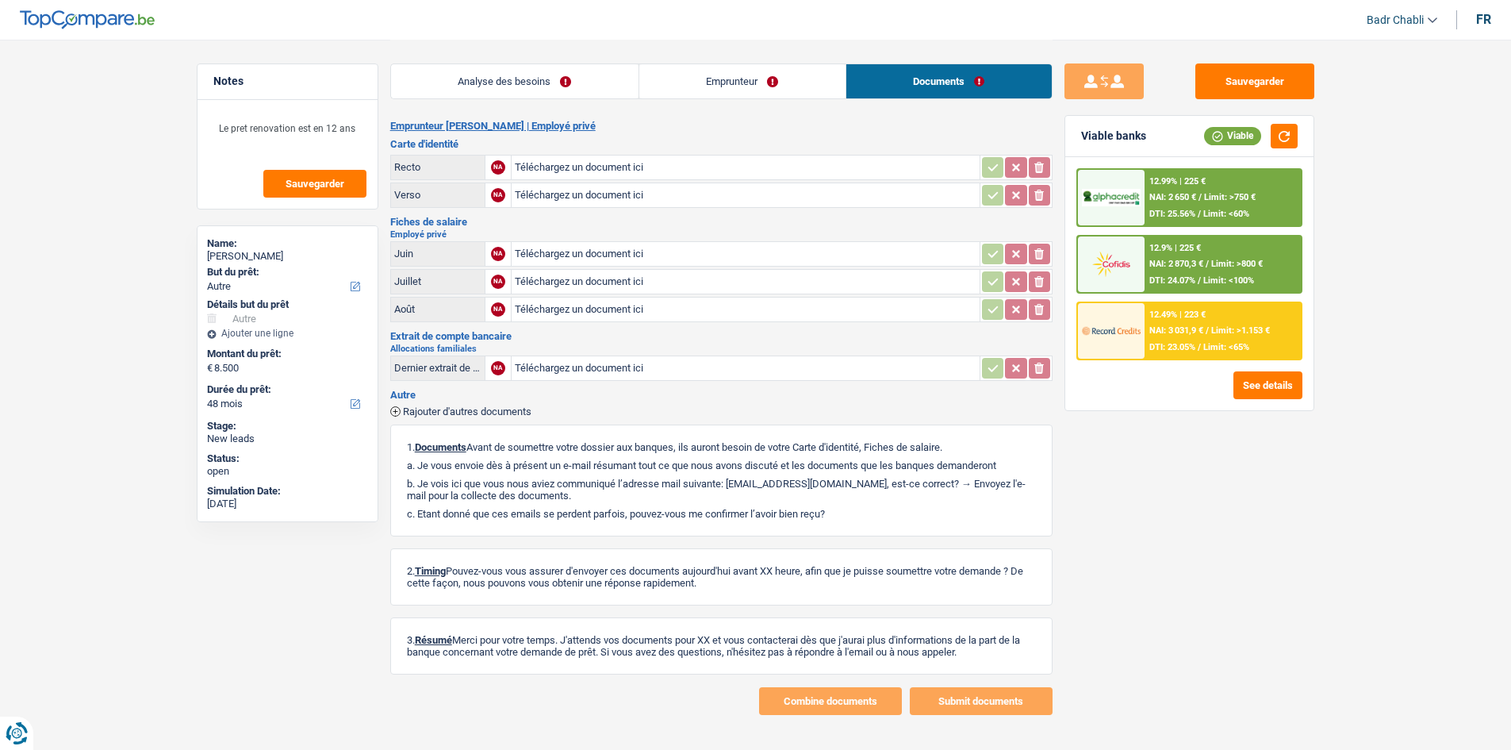
click at [1181, 326] on span "NAI: 3 031,9 €" at bounding box center [1176, 330] width 54 height 10
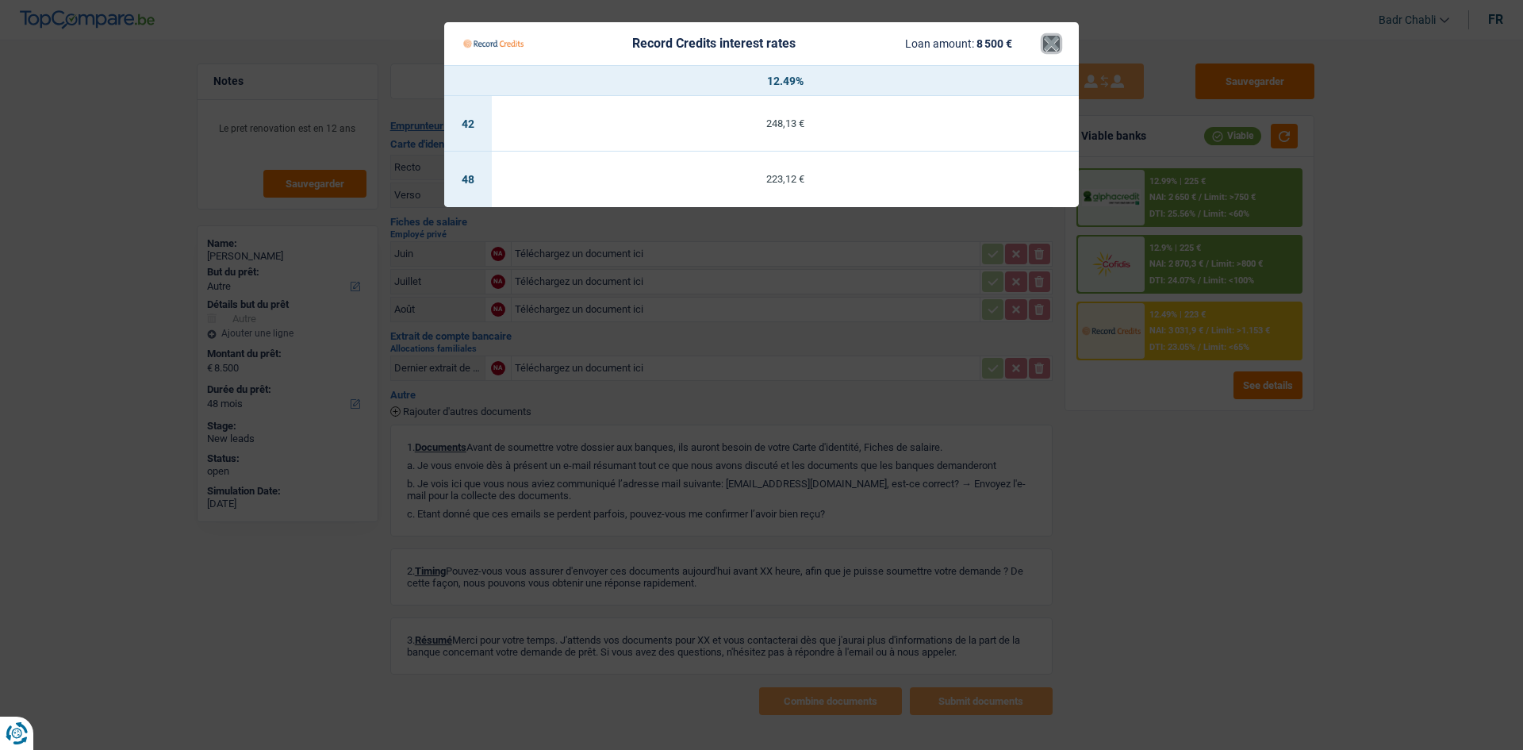
click at [1057, 45] on button "×" at bounding box center [1051, 44] width 17 height 16
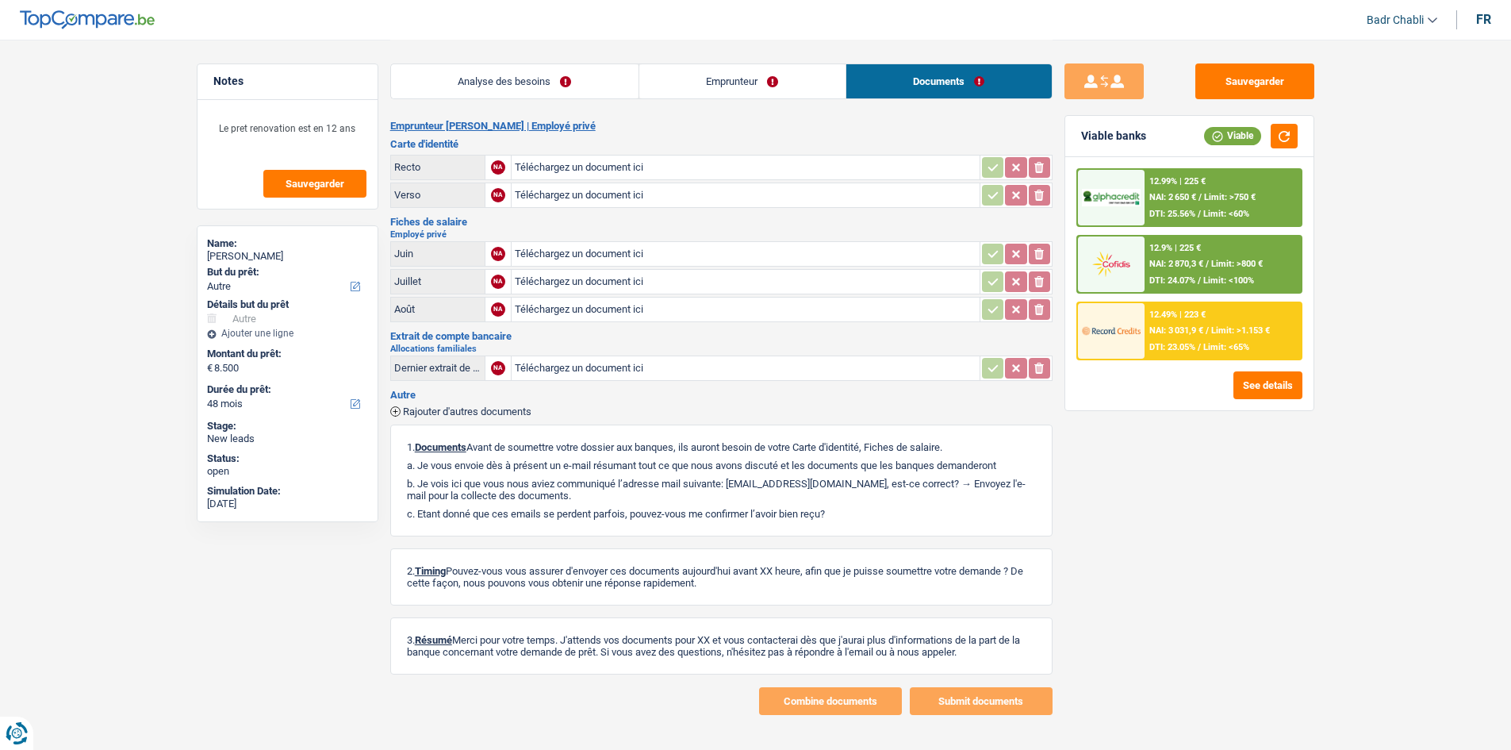
click at [485, 75] on link "Analyse des besoins" at bounding box center [515, 81] width 248 height 34
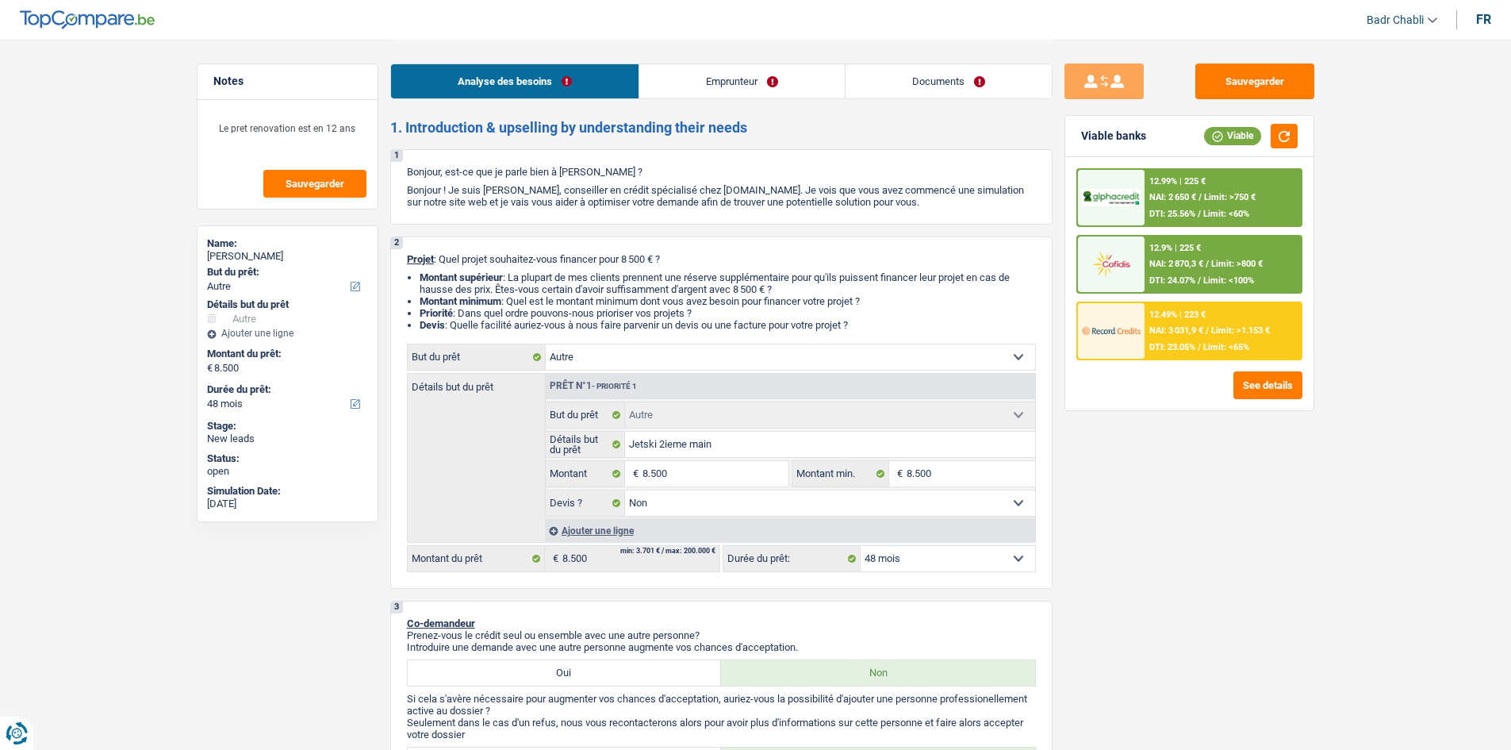
click at [1271, 314] on div "12.49% | 223 € NAI: 3 031,9 € / Limit: >1.153 € DTI: 23.05% / Limit: <65%" at bounding box center [1223, 331] width 156 height 56
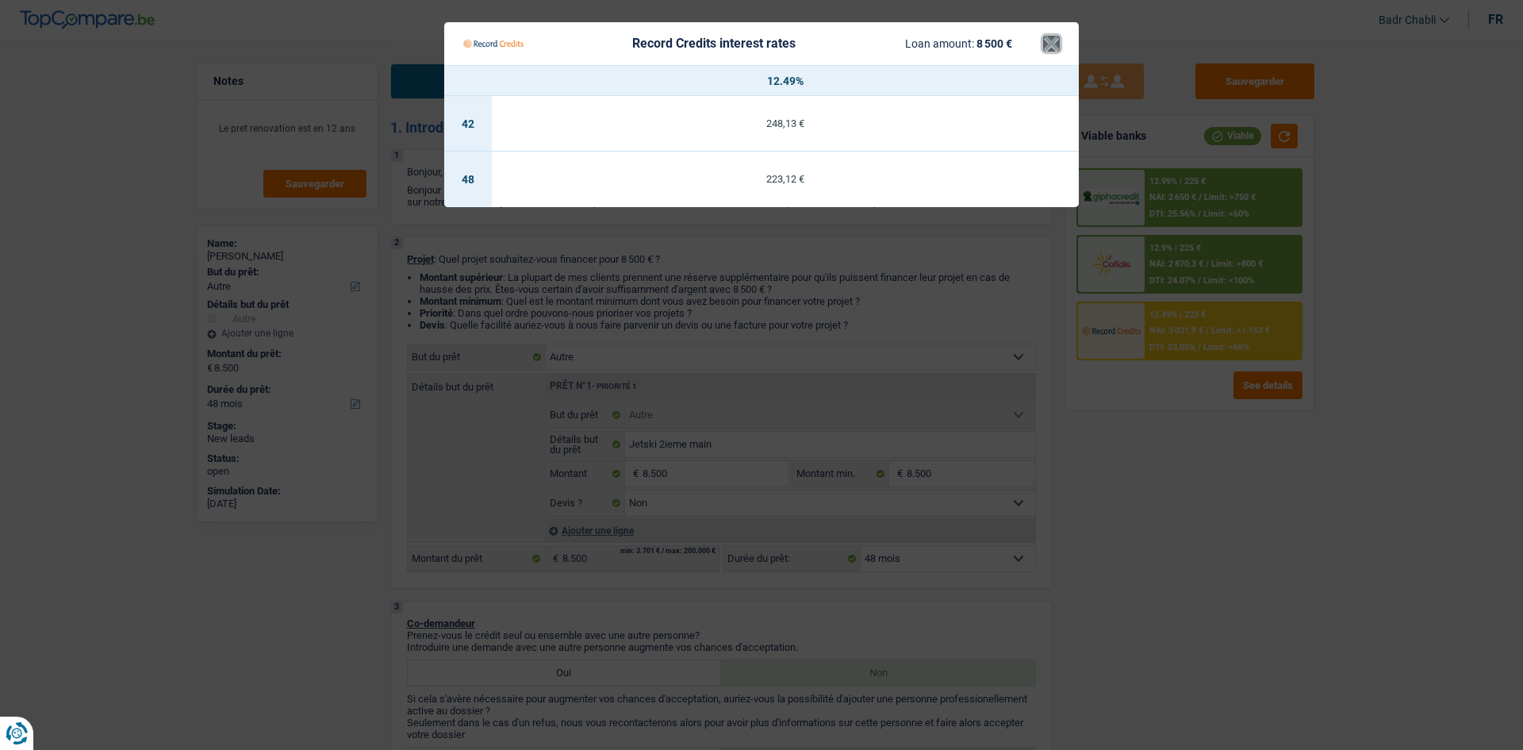
click at [1045, 50] on button "×" at bounding box center [1051, 44] width 17 height 16
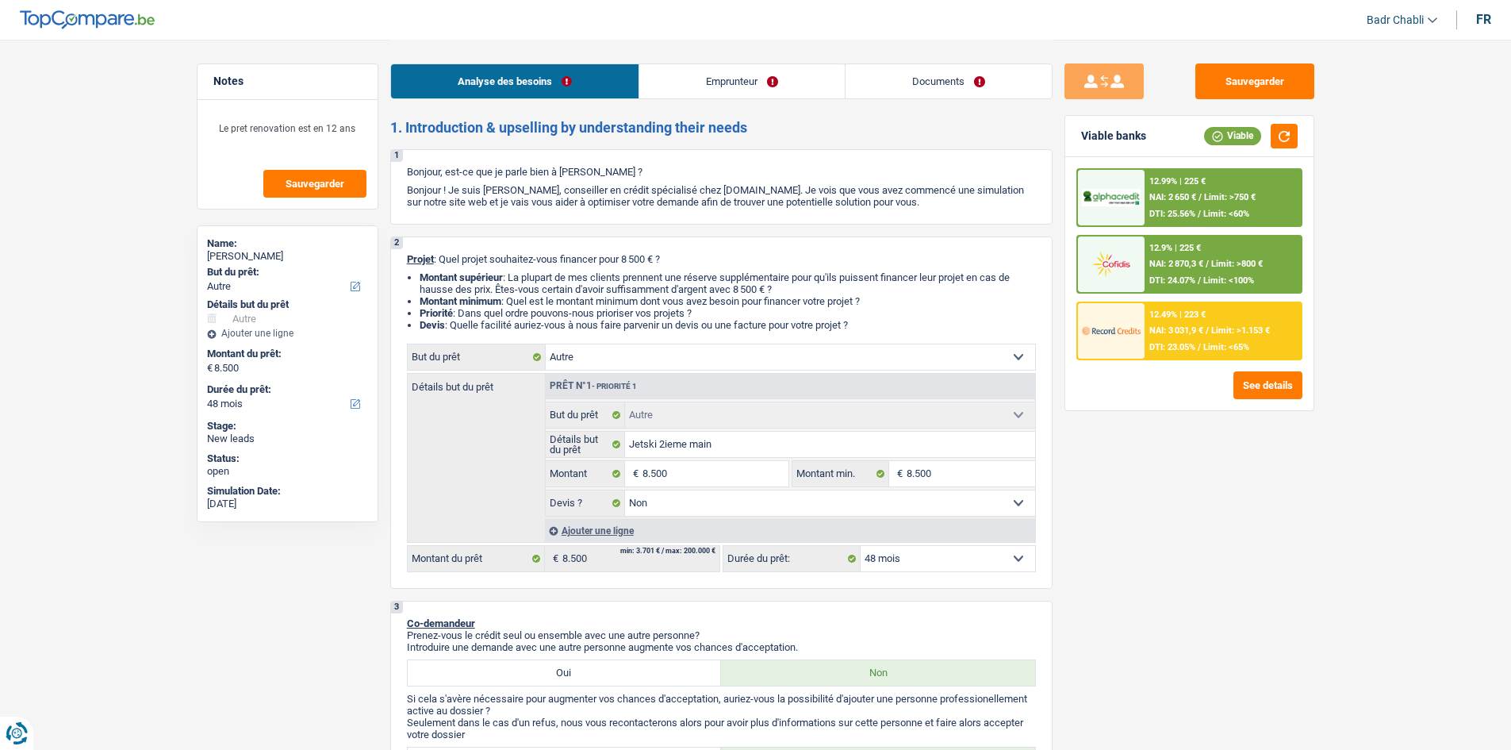
click at [1201, 198] on span "/" at bounding box center [1200, 197] width 3 height 10
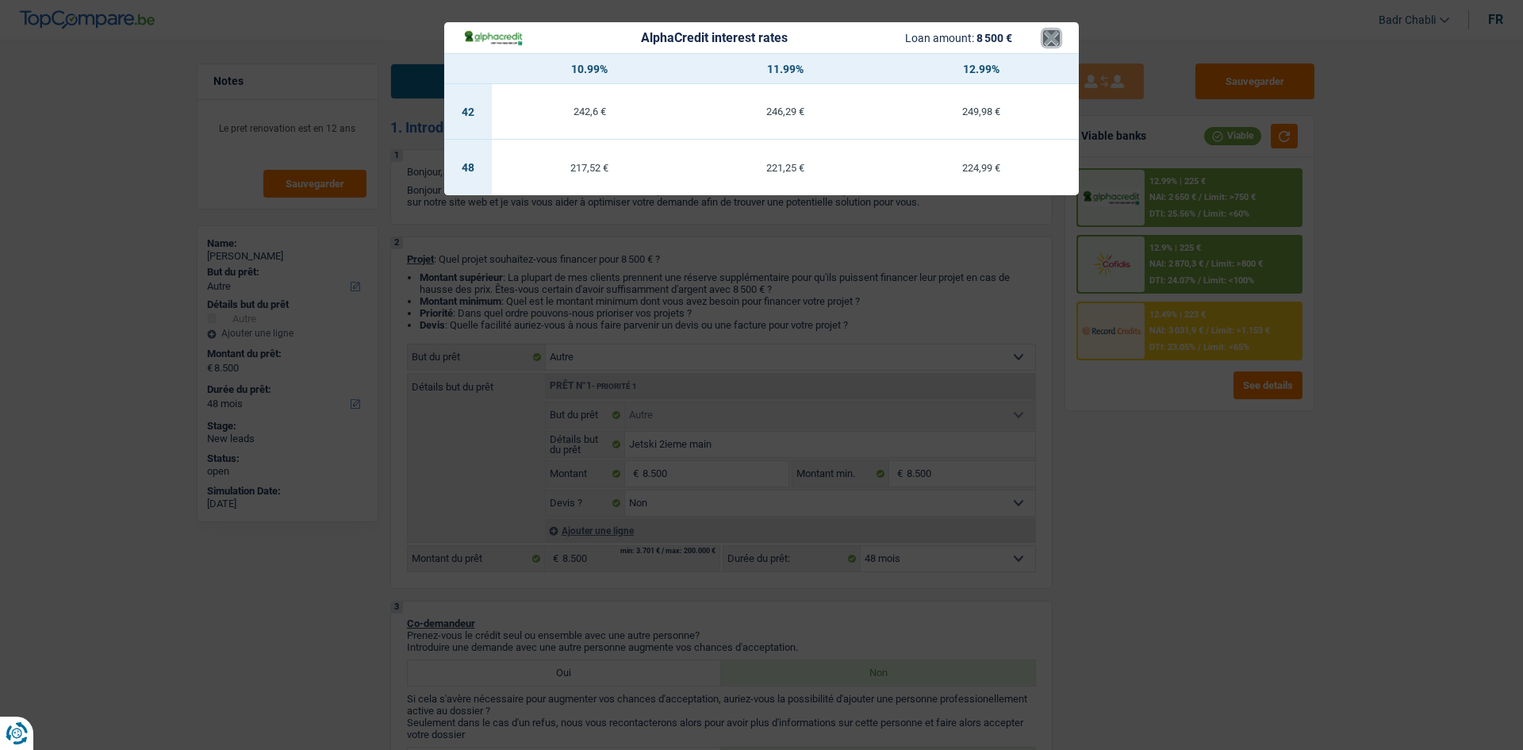
click at [1056, 36] on button "×" at bounding box center [1051, 38] width 17 height 16
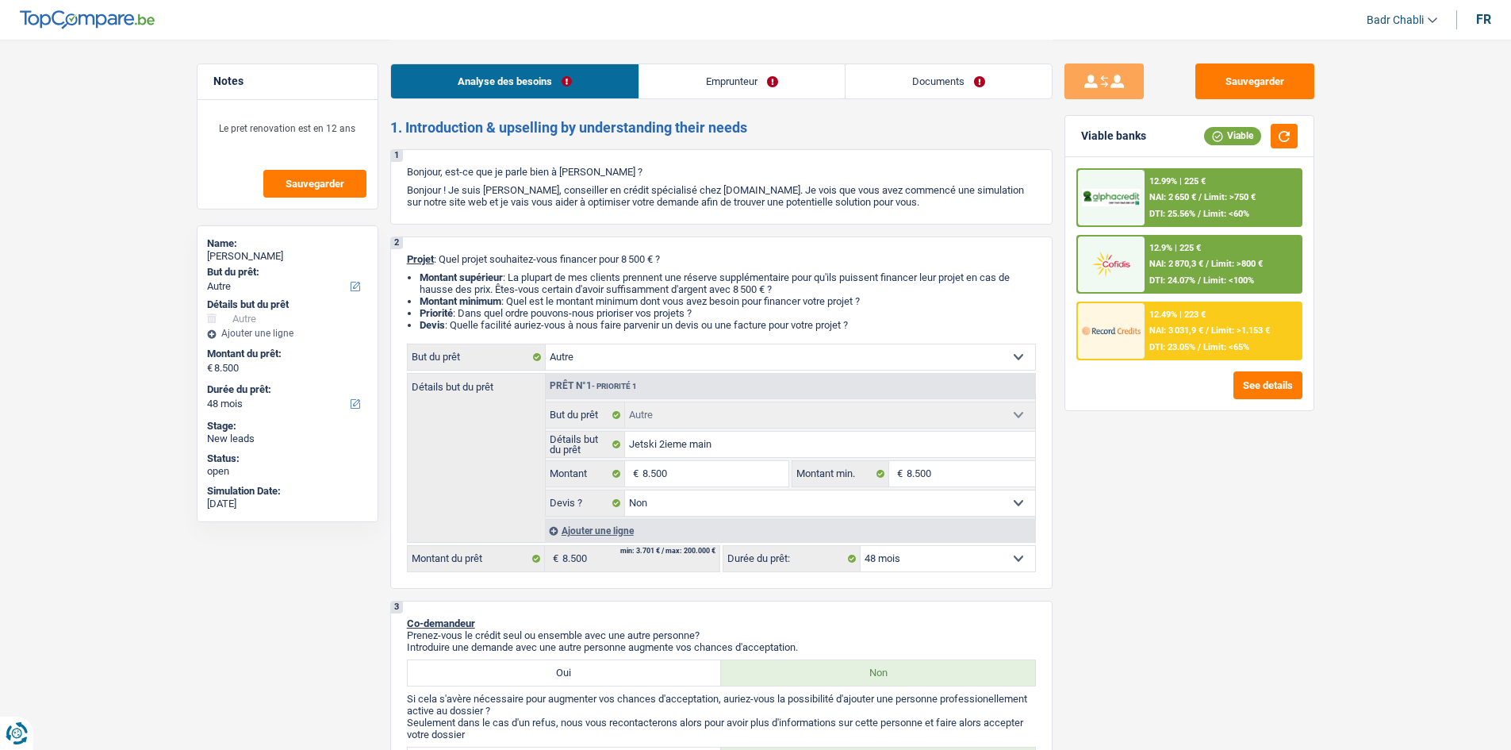
click at [1266, 201] on div "12.99% | 225 € NAI: 2 650 € / Limit: >750 € DTI: 25.56% / Limit: <60%" at bounding box center [1223, 198] width 156 height 56
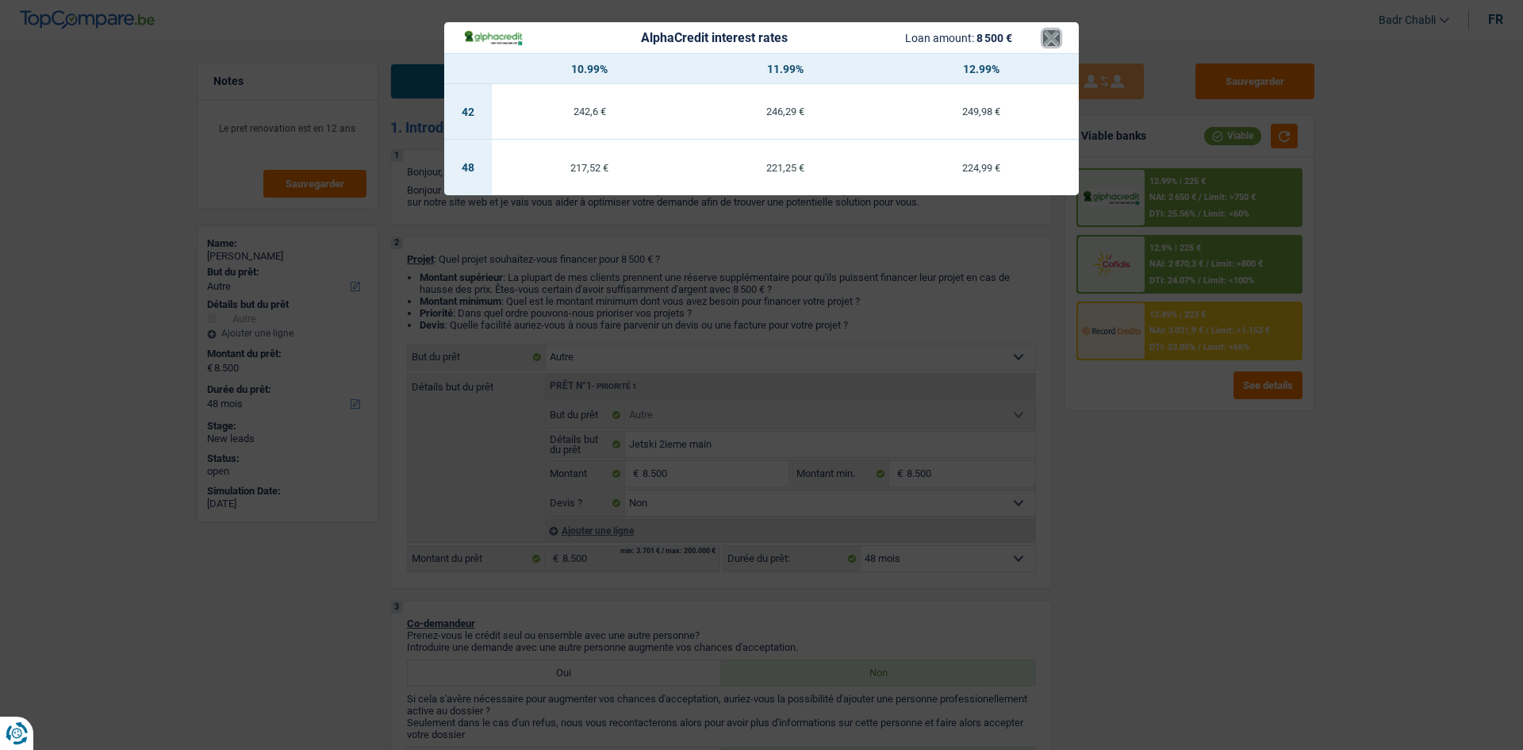
click at [1053, 44] on button "×" at bounding box center [1051, 38] width 17 height 16
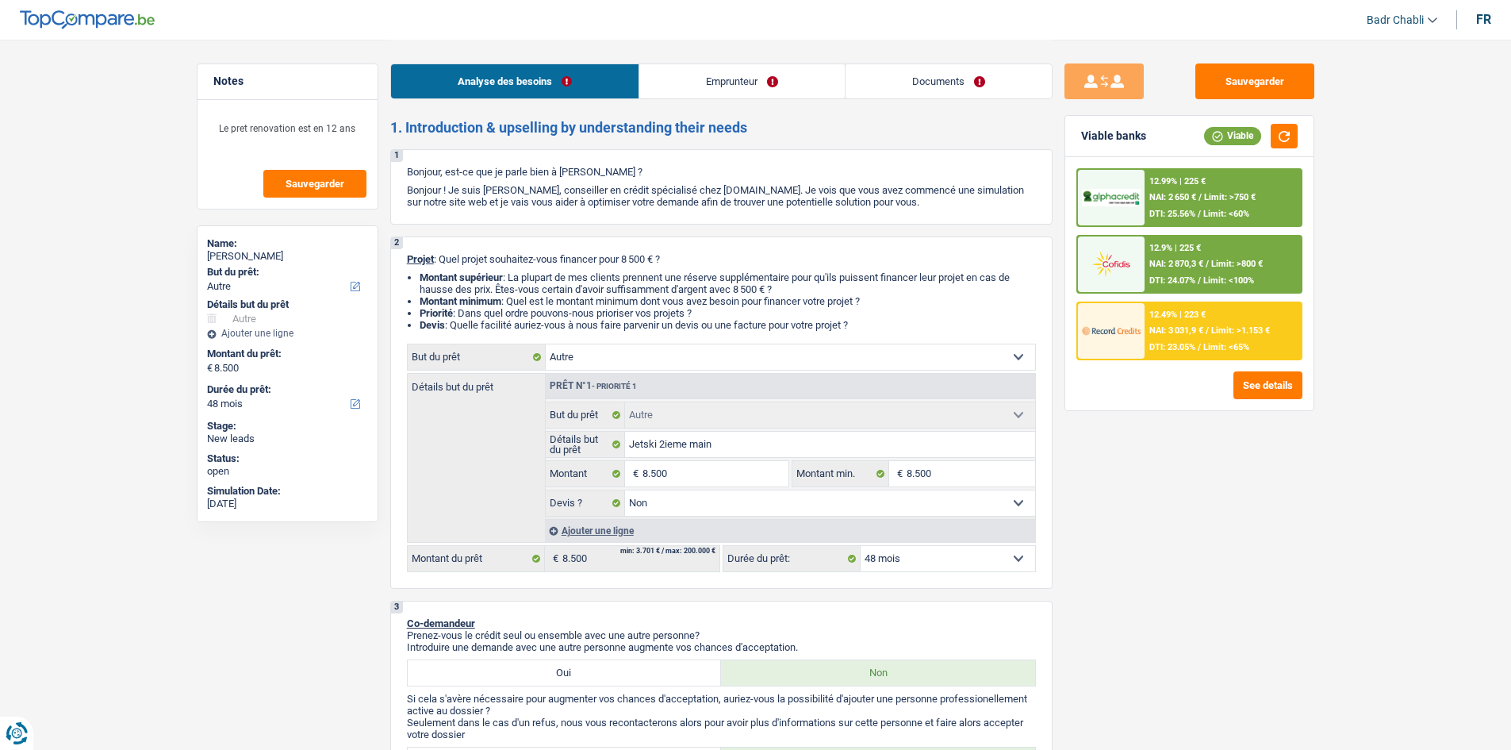
click at [1192, 336] on div "12.49% | 223 € NAI: 3 031,9 € / Limit: >1.153 € DTI: 23.05% / Limit: <65%" at bounding box center [1223, 331] width 156 height 56
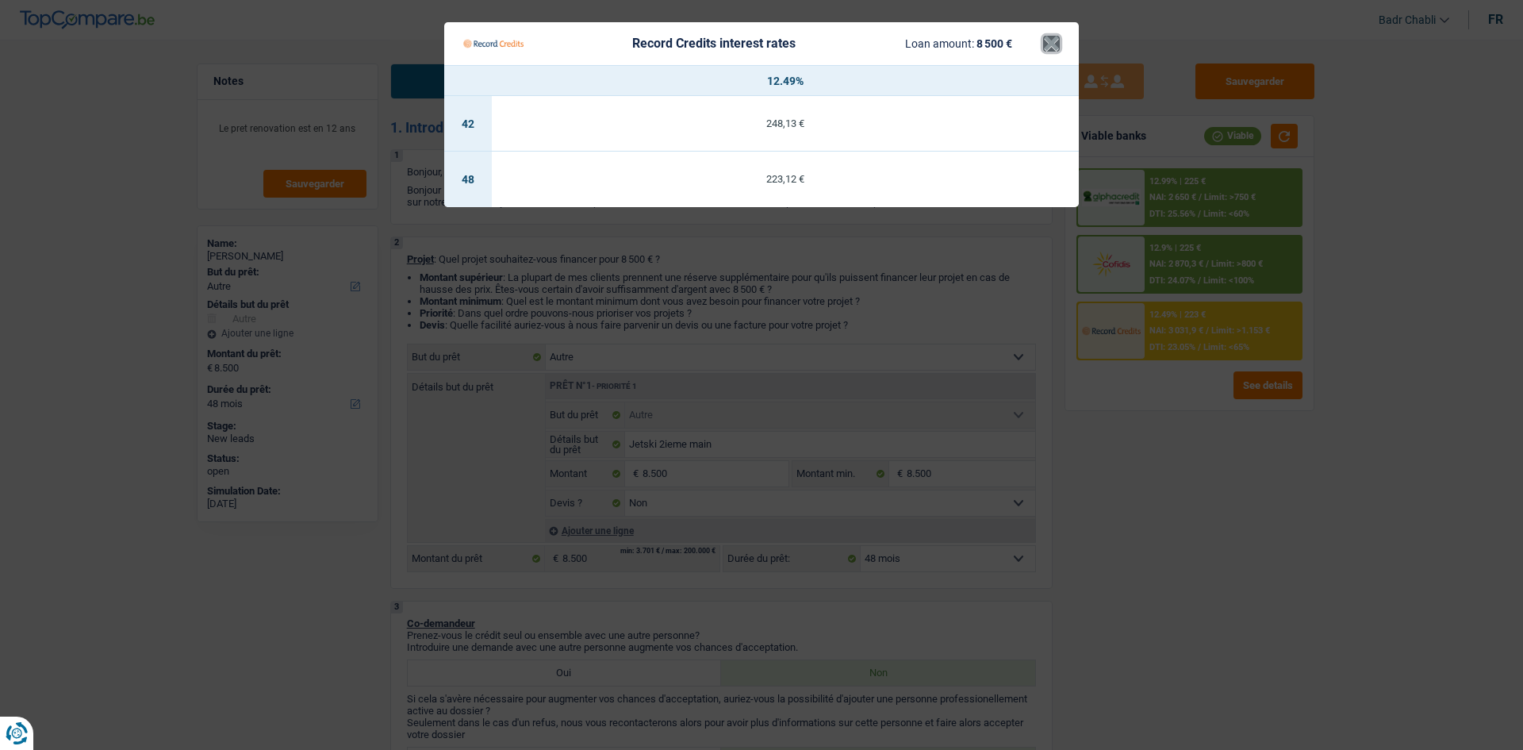
click at [1054, 42] on button "×" at bounding box center [1051, 44] width 17 height 16
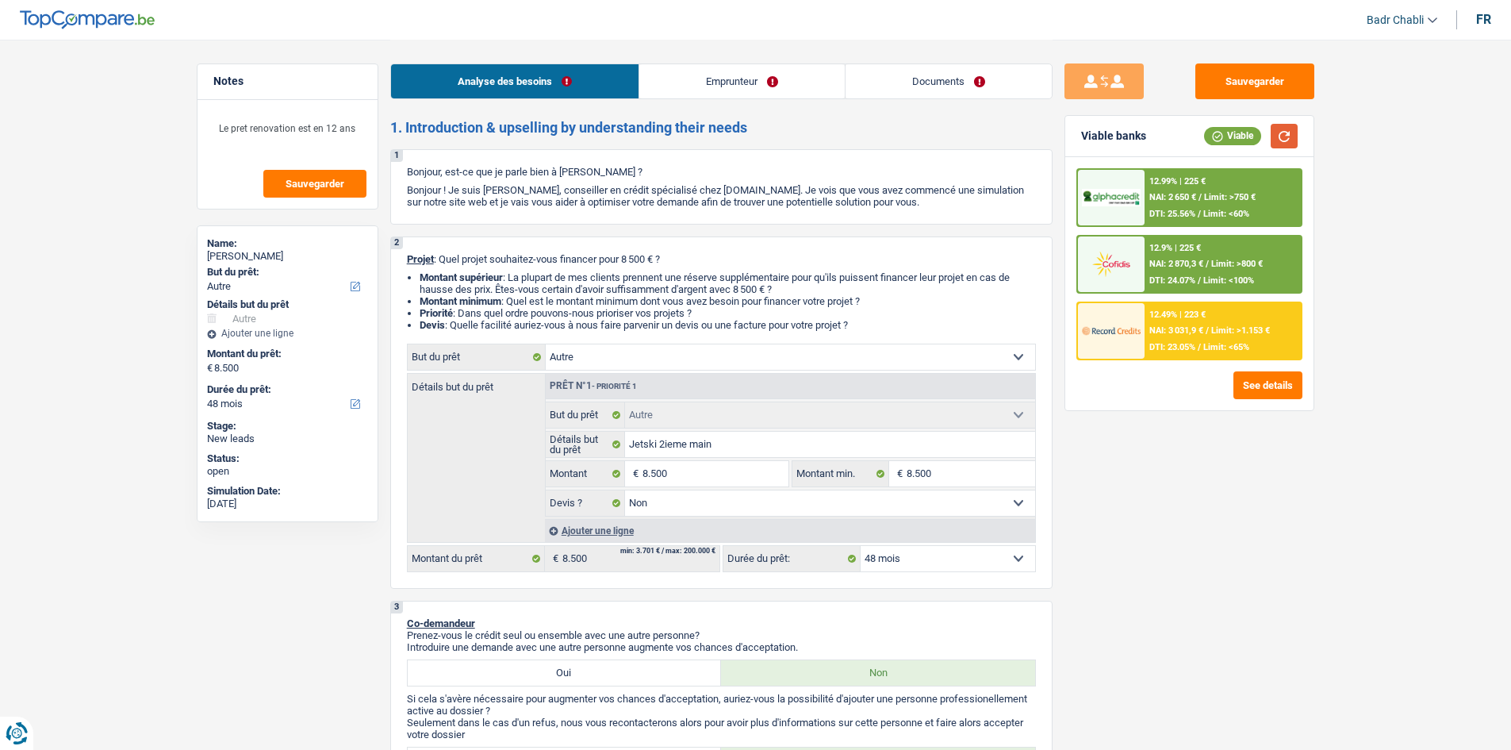
click at [1282, 135] on button "button" at bounding box center [1284, 136] width 27 height 25
click at [1266, 83] on button "Sauvegarder" at bounding box center [1254, 81] width 119 height 36
click at [1233, 81] on button "Sauvegarder" at bounding box center [1254, 81] width 119 height 36
select select "other"
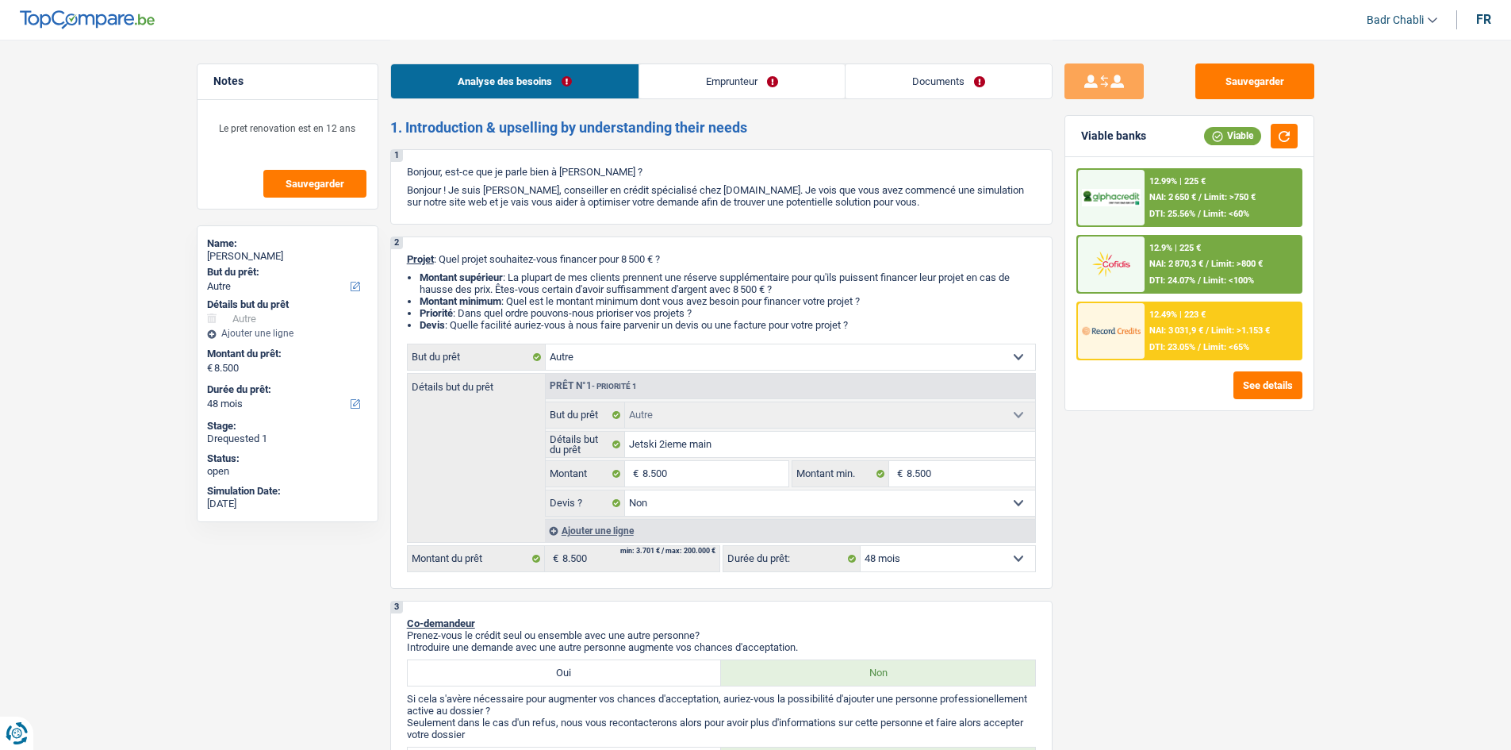
select select "48"
select select "other"
select select "false"
select select "48"
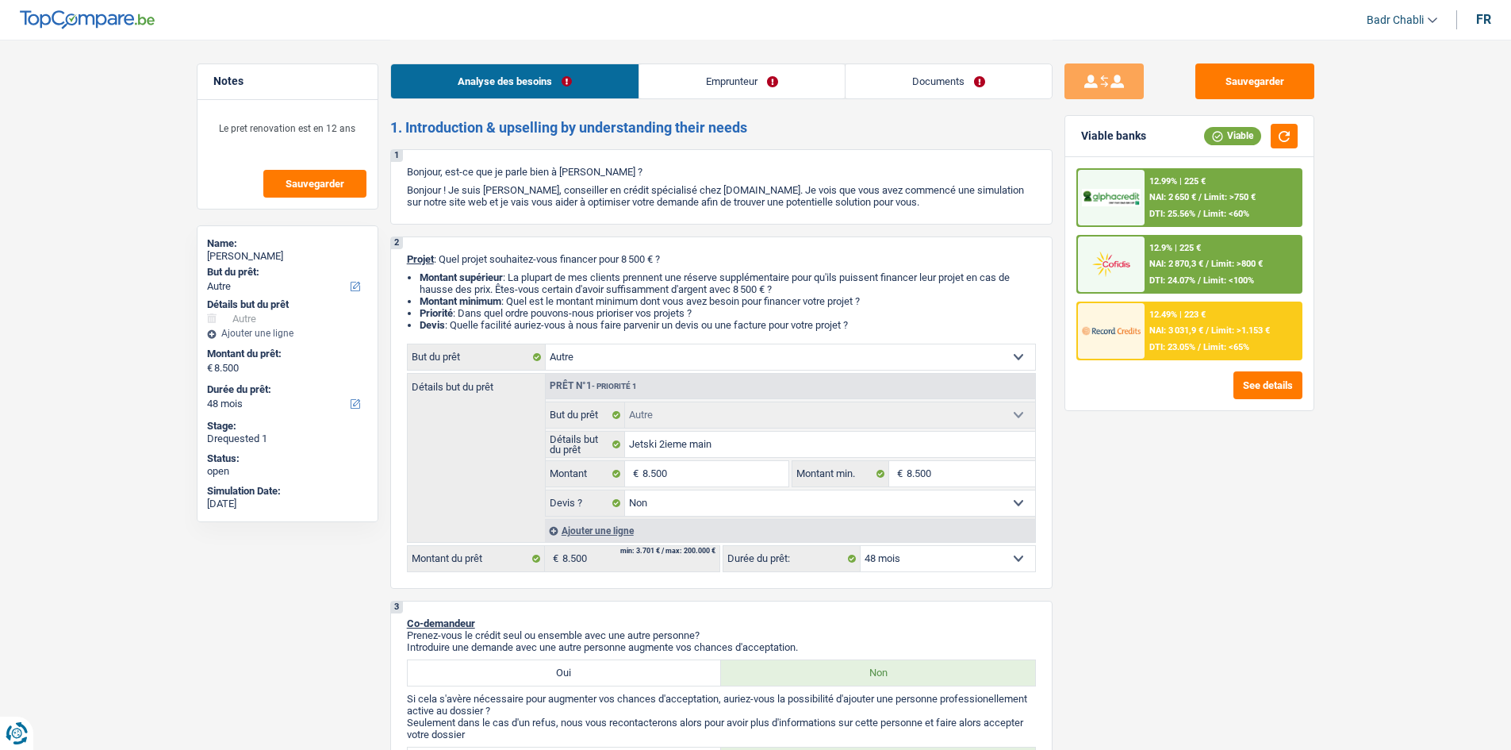
select select "privateEmployee"
select select "familyAllowances"
select select "netSalary"
select select "mealVouchers"
select select "ownerWithMortgage"
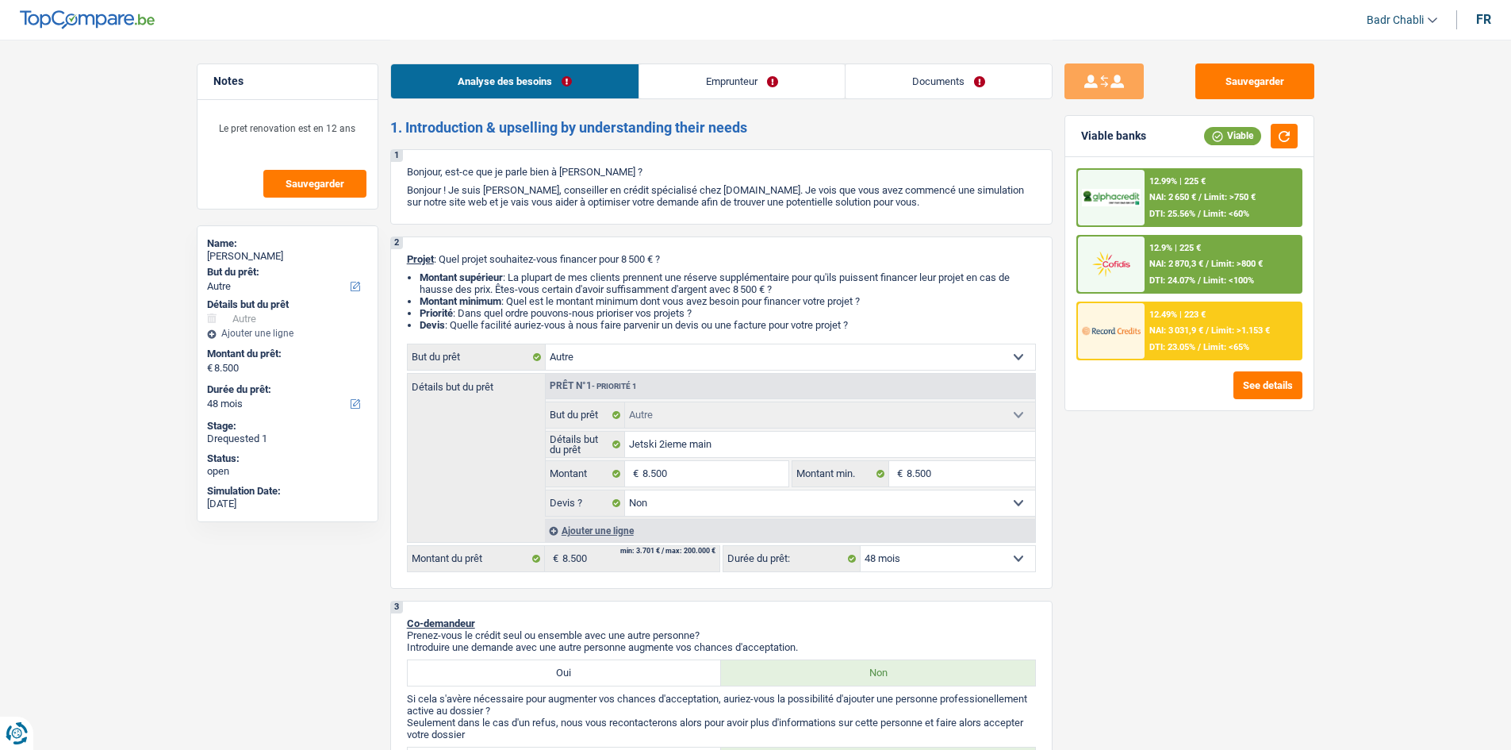
select select "mortgage"
select select "240"
select select "renovationLoan"
select select "120"
select select "other"
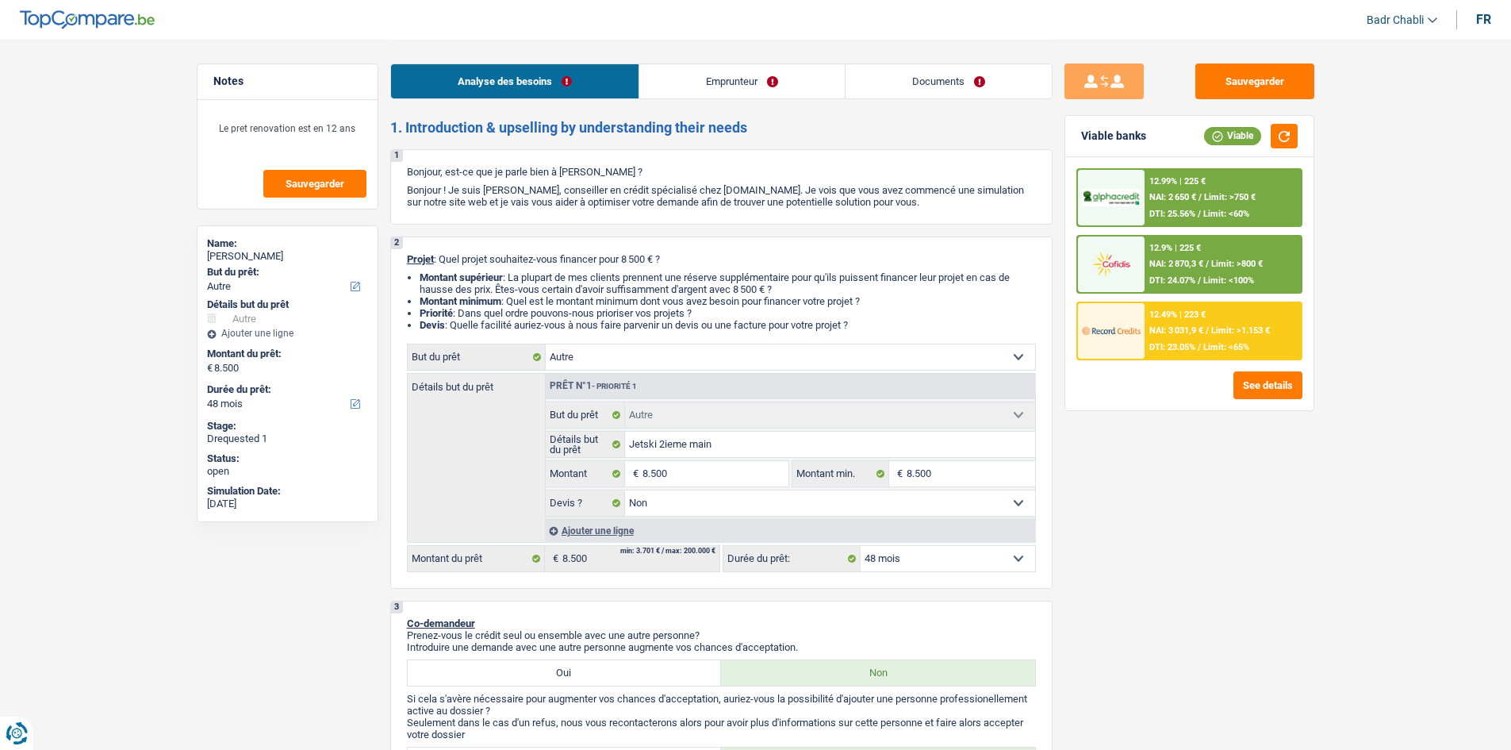
select select "other"
select select "false"
select select "48"
click at [1266, 73] on button "Sauvegarder" at bounding box center [1254, 81] width 119 height 36
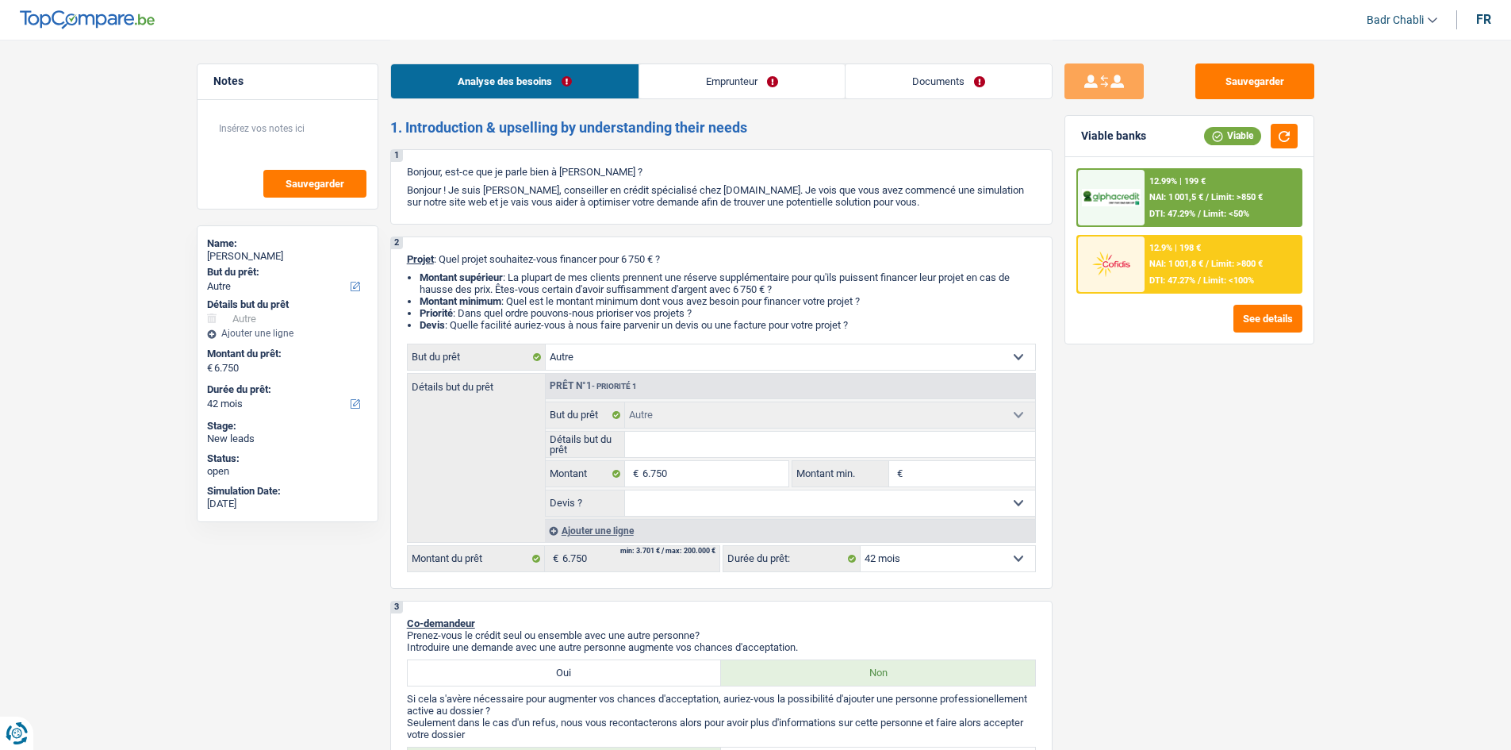
select select "other"
select select "42"
select select "other"
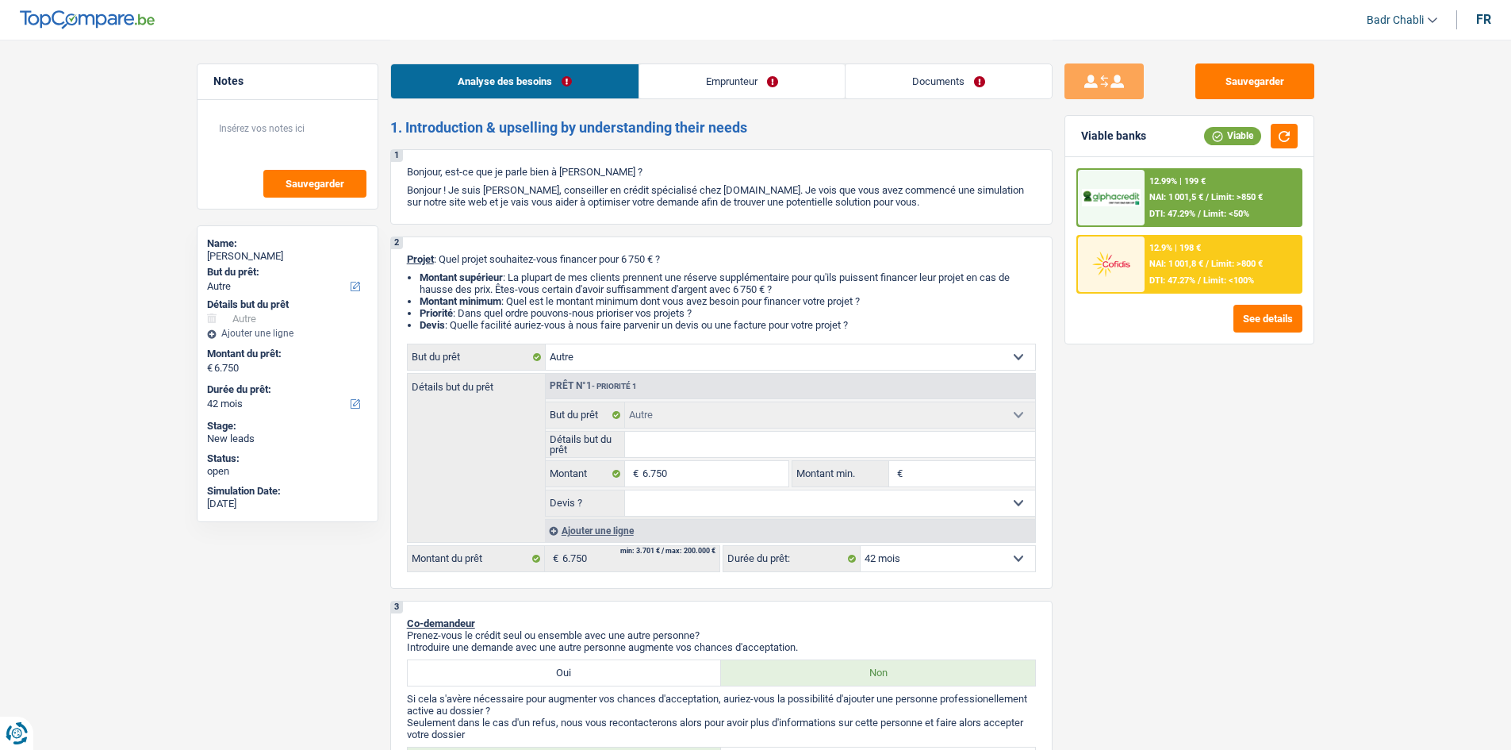
select select "42"
select select "worker"
select select "netSalary"
select select "rents"
select select "carLoan"
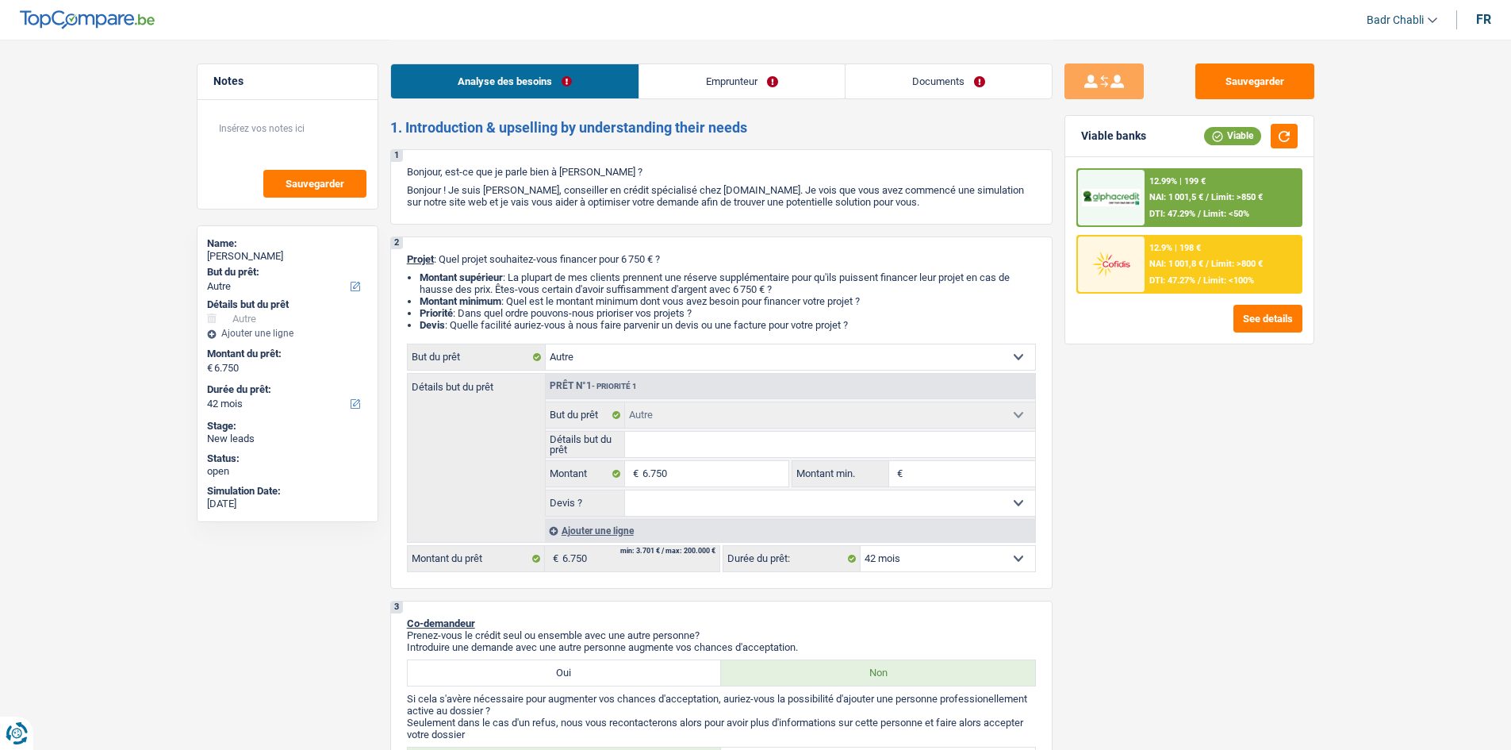
select select "84"
select select "other"
select select "42"
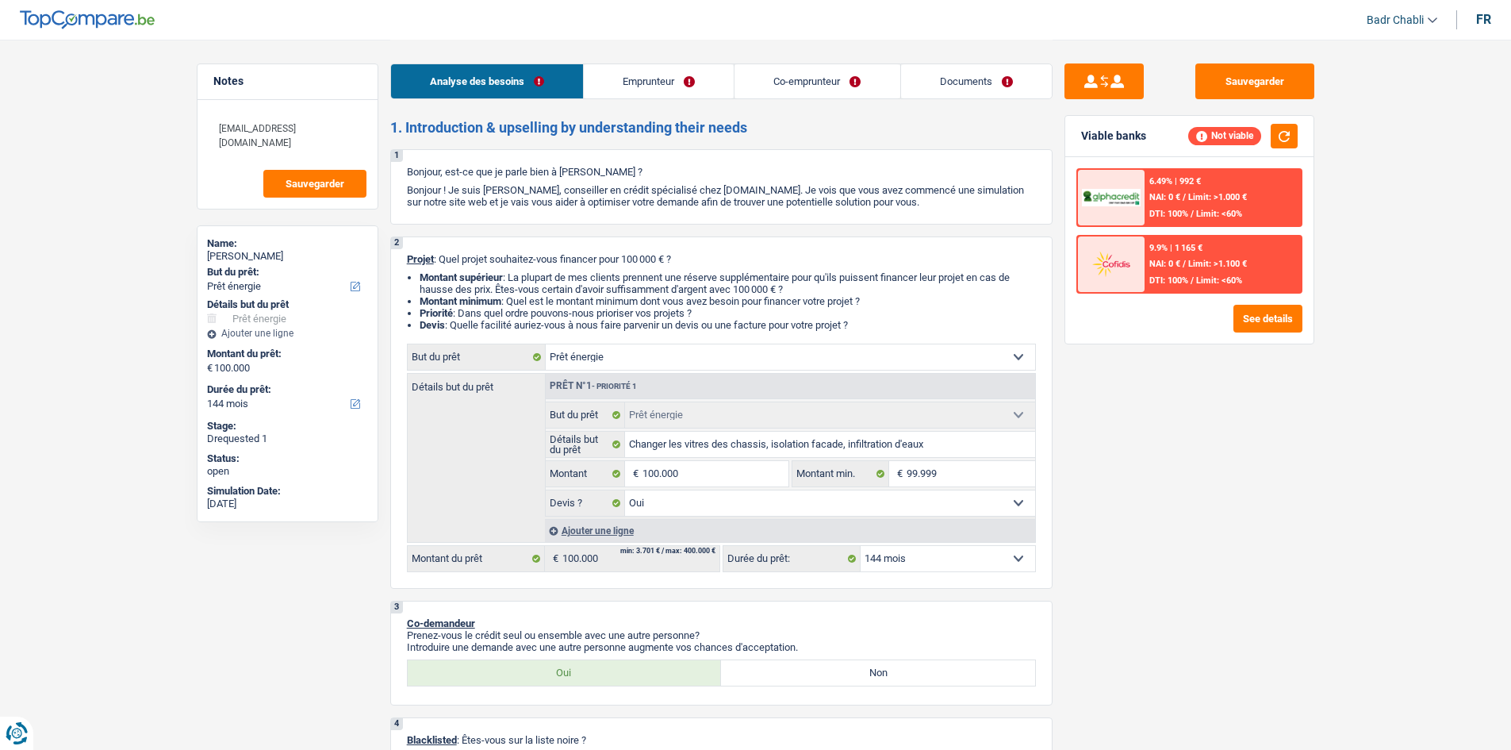
select select "energy"
select select "144"
select select "energy"
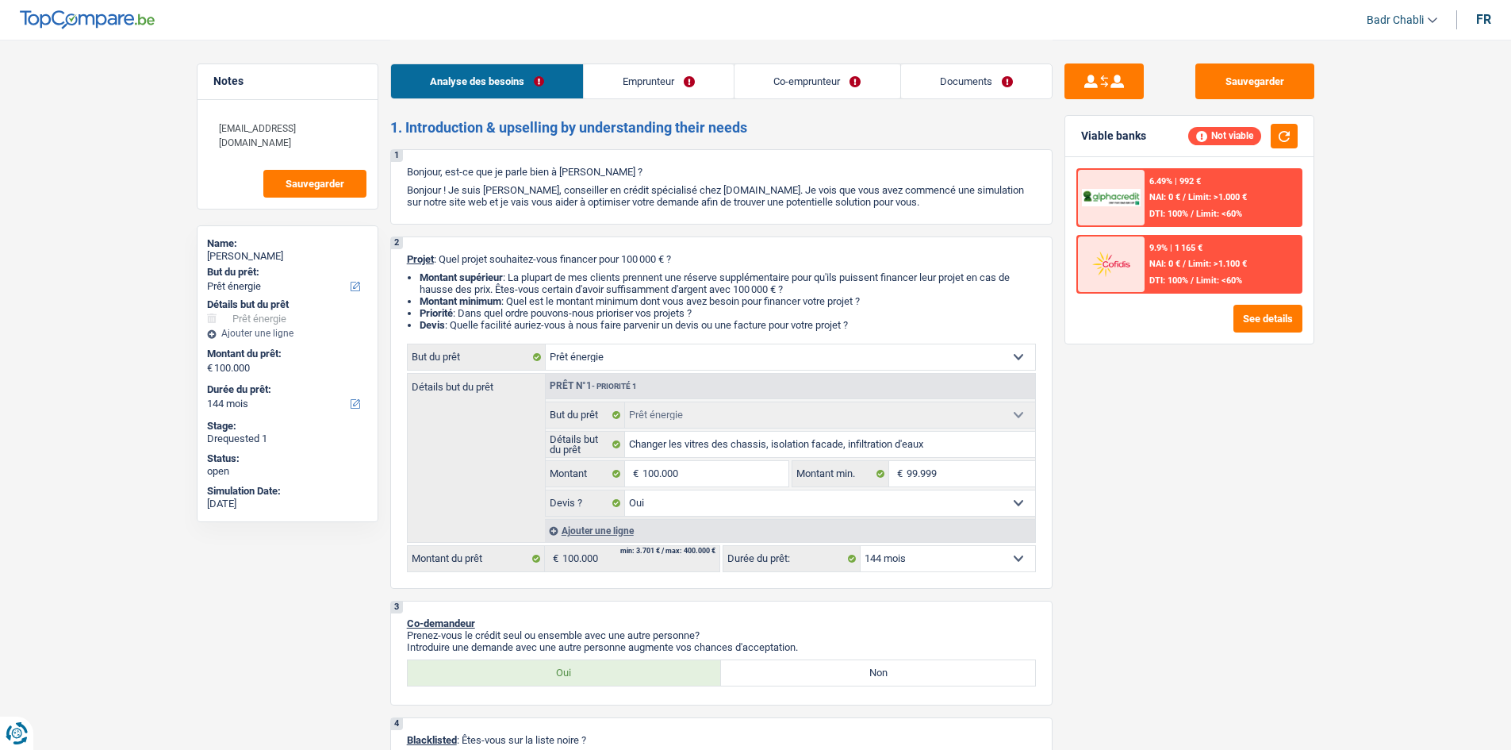
select select "yes"
select select "144"
select select "retired"
select select "pension"
select select "familyAllowances"
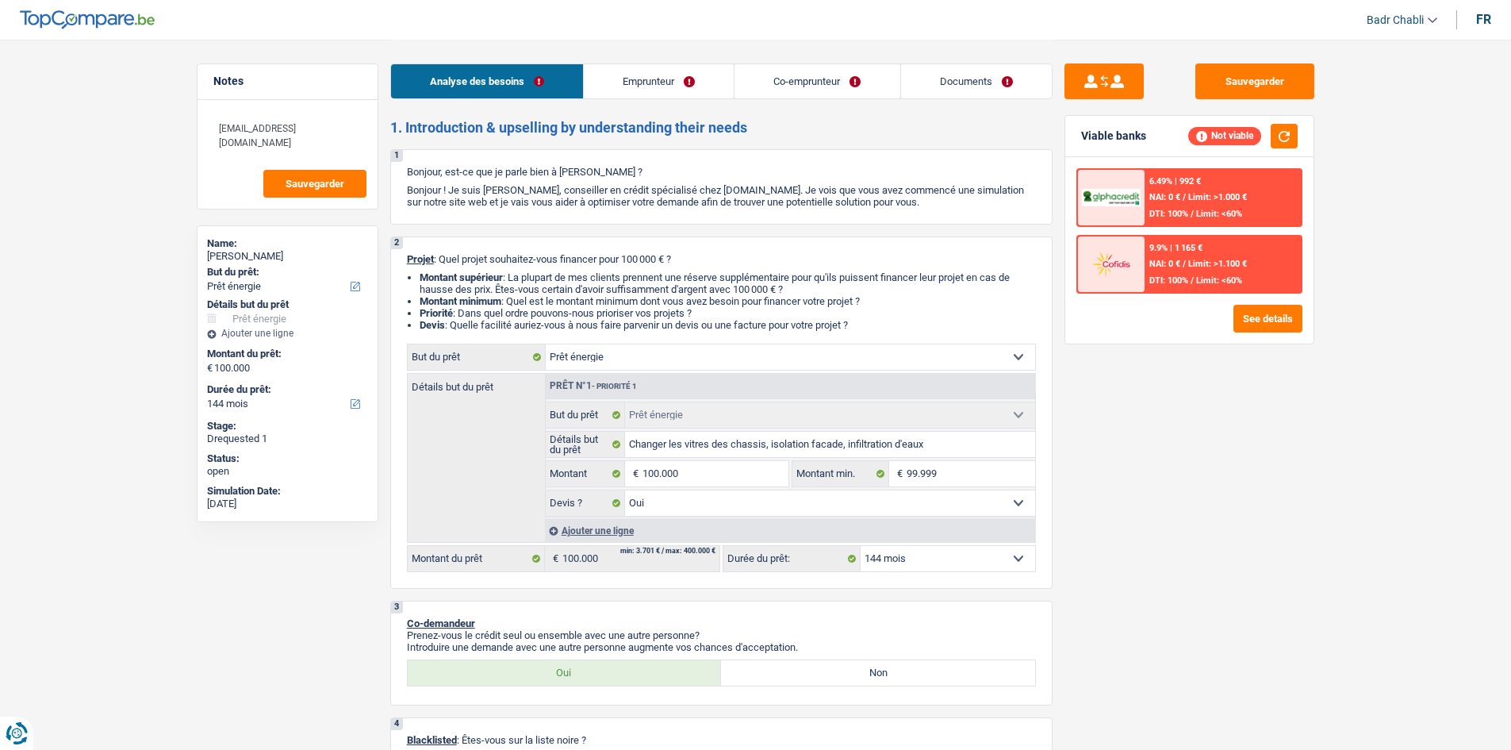
select select "ownerWithMortgage"
select select "mortgage"
select select "300"
select select "energy"
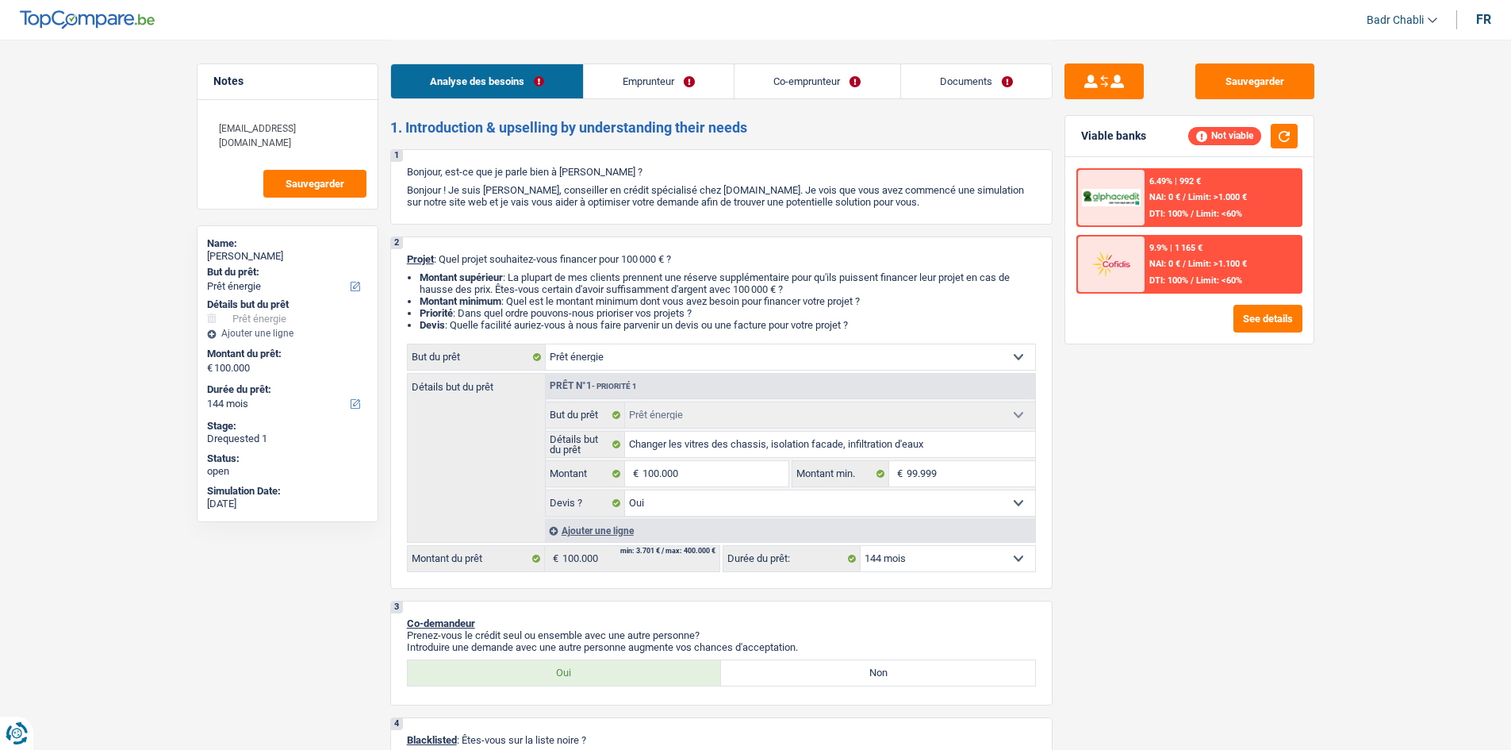
select select "yes"
select select "144"
select select "retired"
select select "pension"
select select "familyAllowances"
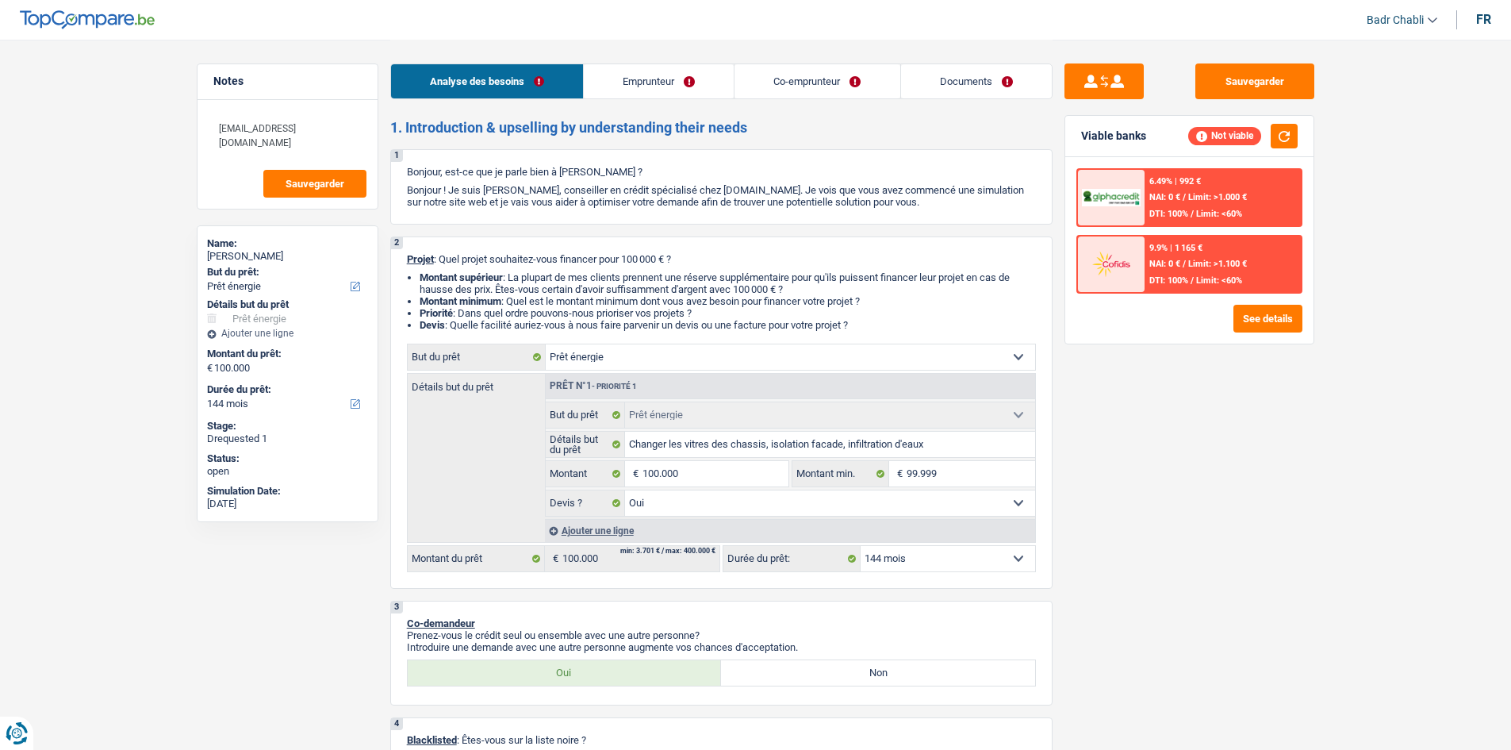
select select "BE"
click at [662, 88] on link "Emprunteur" at bounding box center [659, 81] width 150 height 34
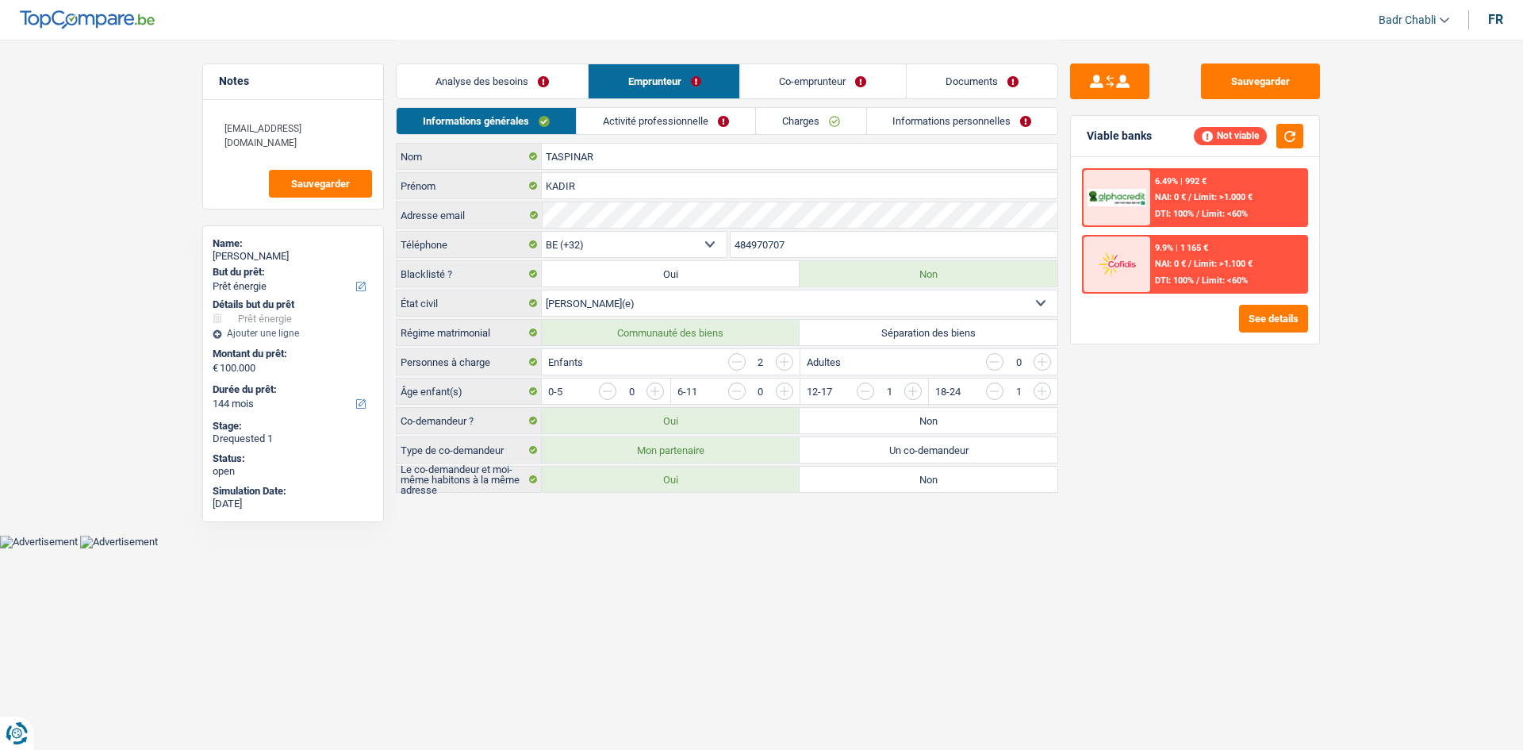
click at [671, 118] on link "Activité professionnelle" at bounding box center [666, 121] width 178 height 26
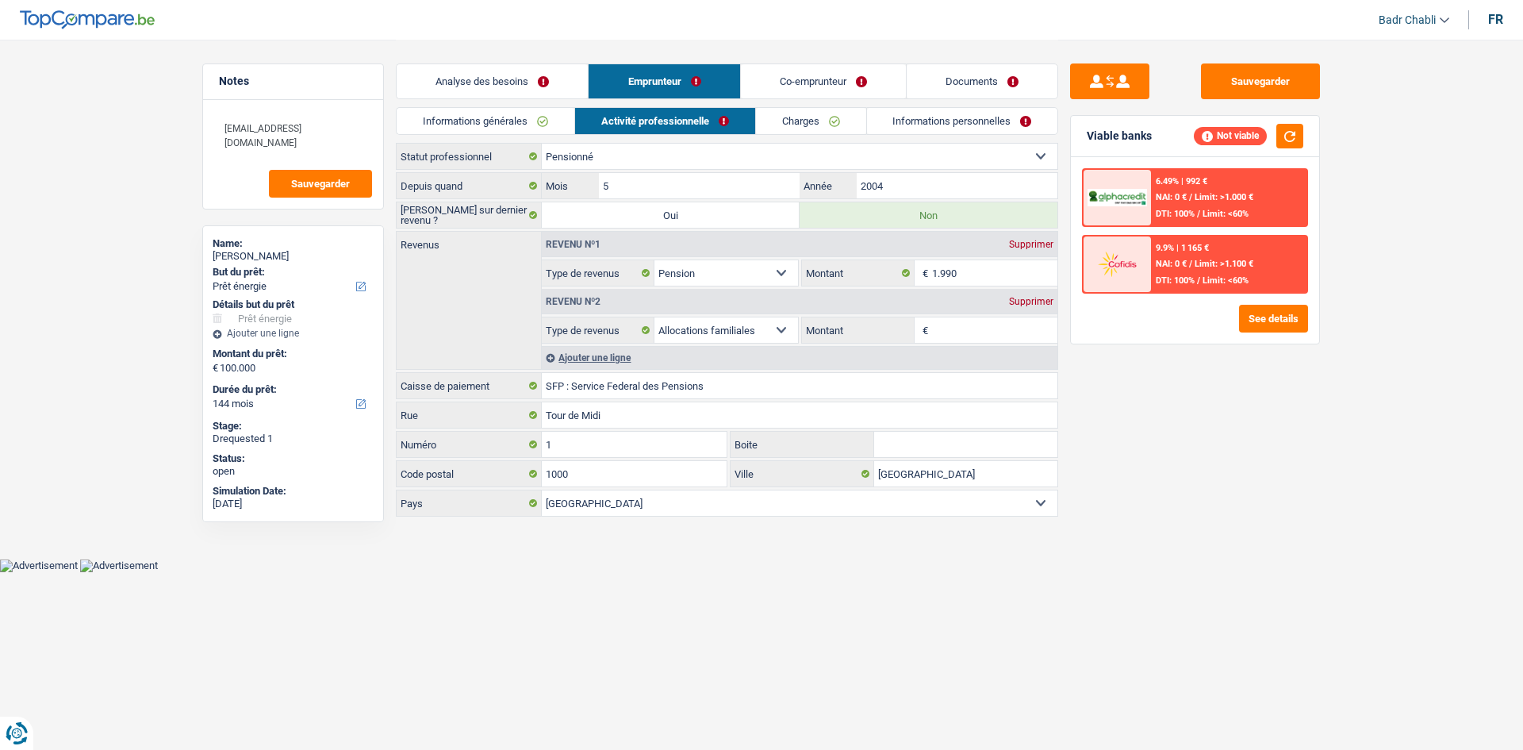
click at [846, 126] on link "Charges" at bounding box center [811, 121] width 110 height 26
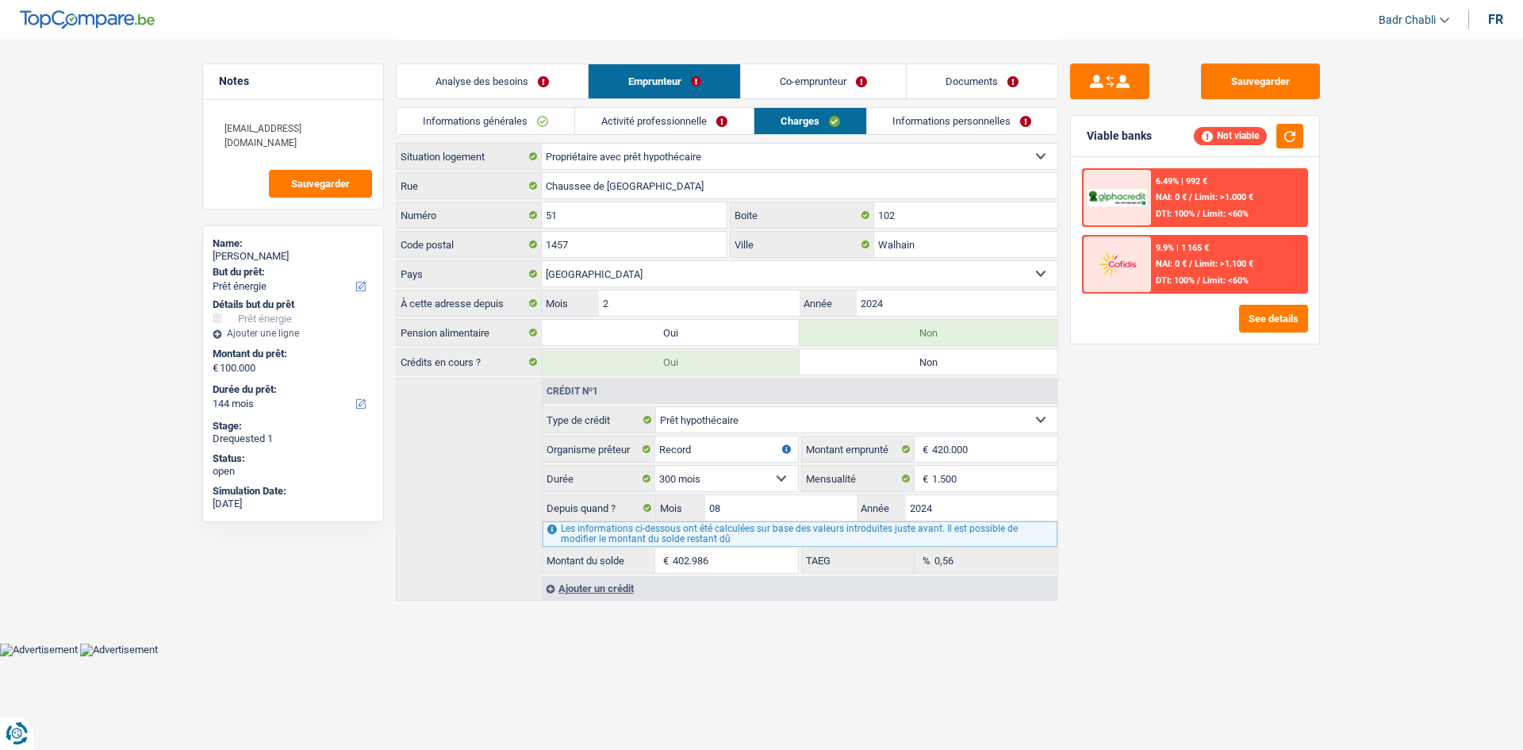
click at [720, 117] on link "Activité professionnelle" at bounding box center [664, 121] width 178 height 26
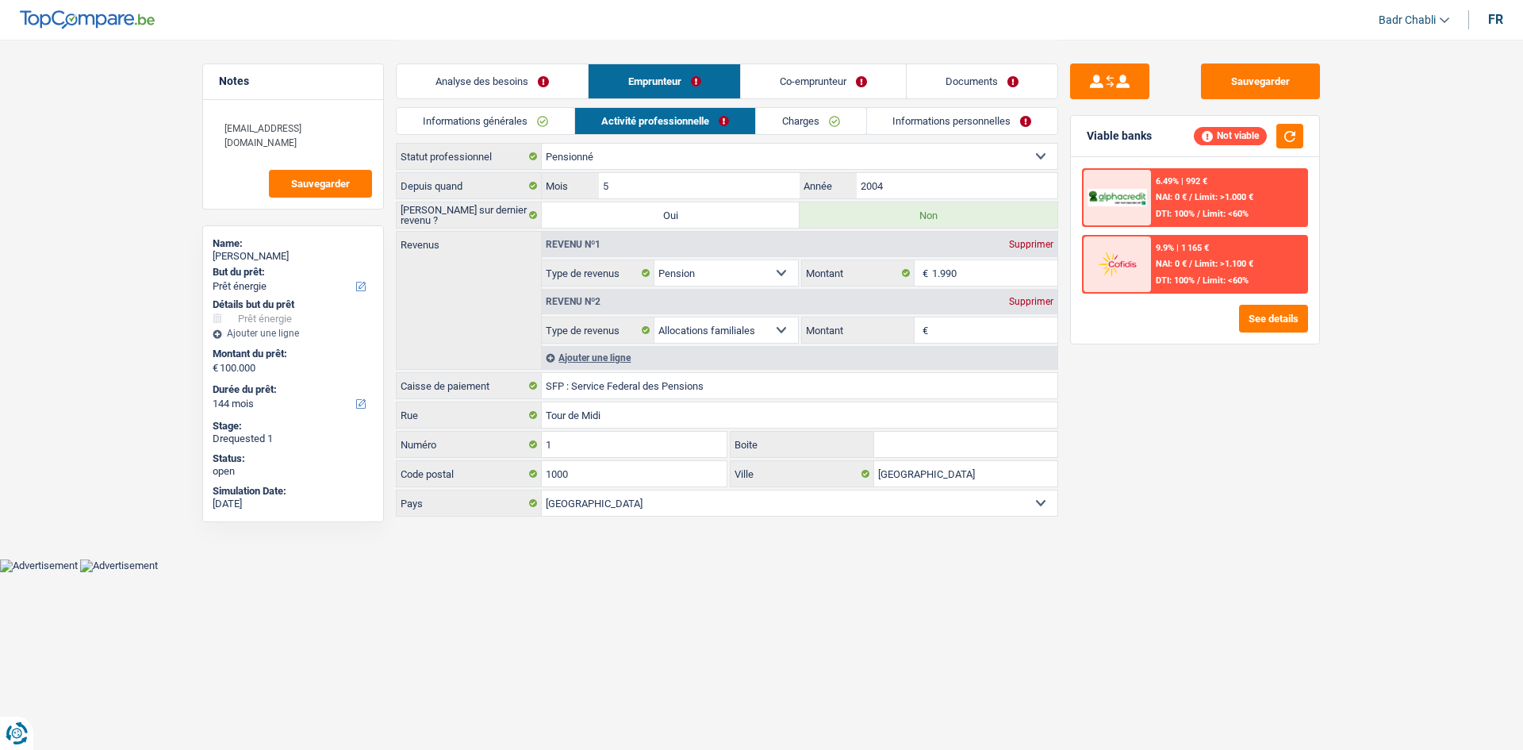
click at [847, 86] on link "Co-emprunteur" at bounding box center [823, 81] width 165 height 34
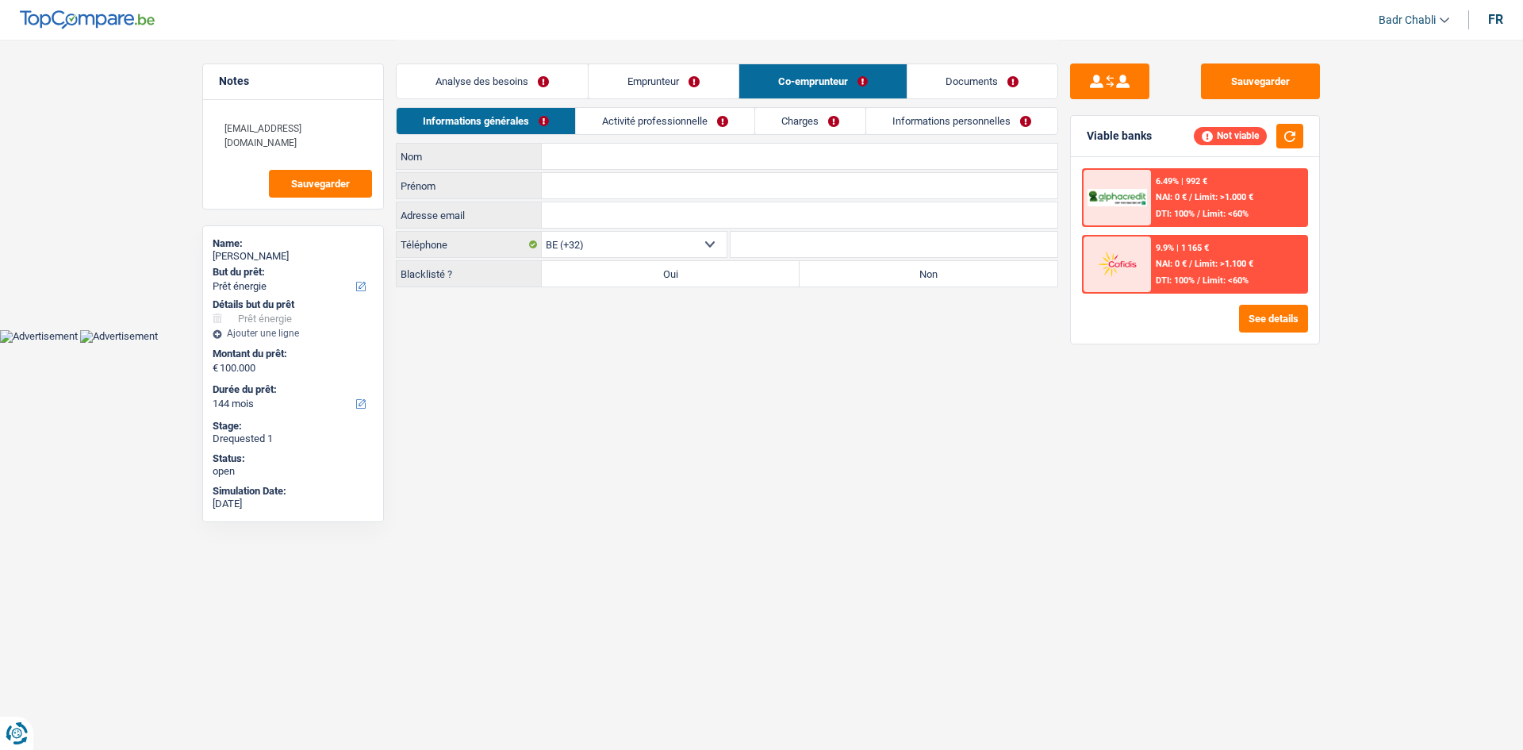
click at [662, 94] on link "Emprunteur" at bounding box center [664, 81] width 150 height 34
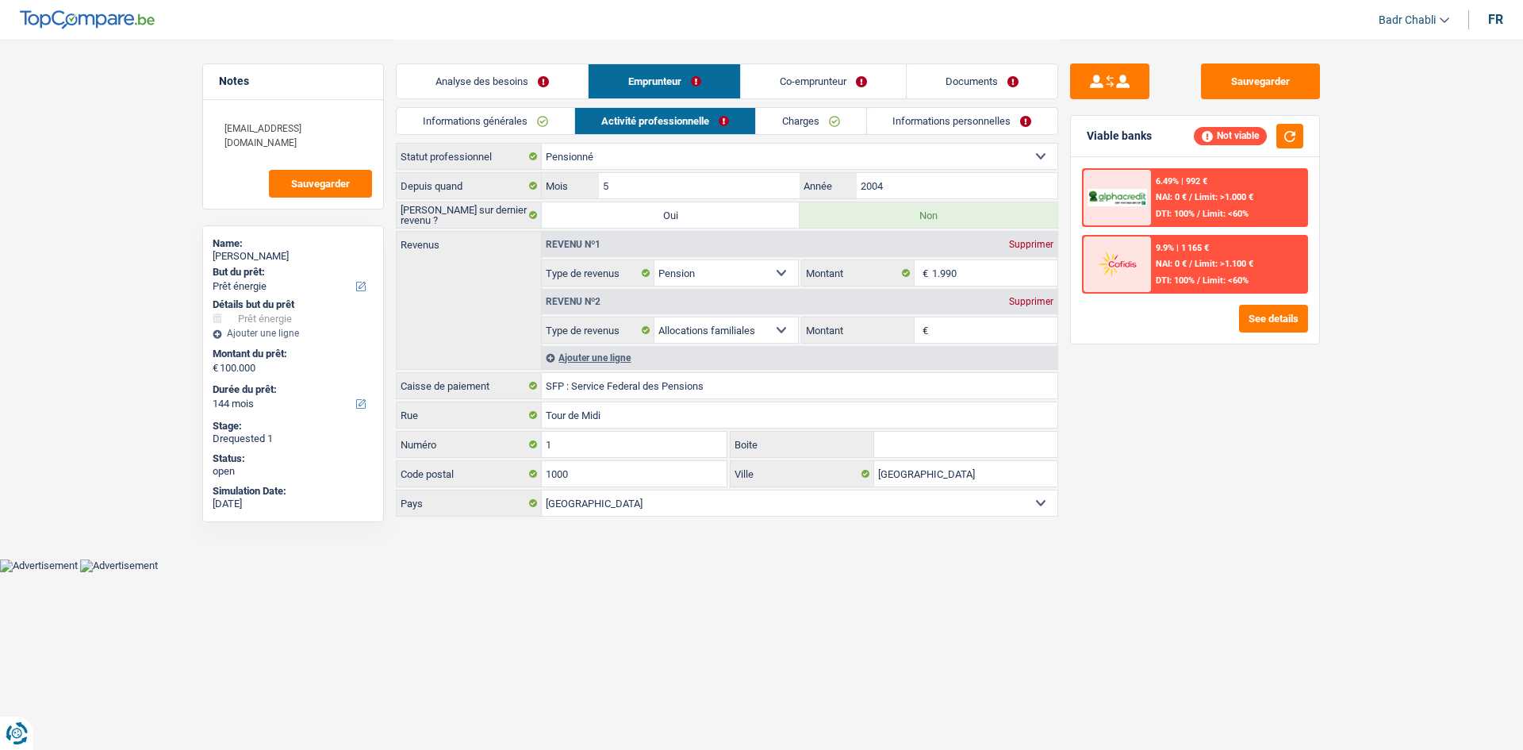
click at [816, 79] on link "Co-emprunteur" at bounding box center [823, 81] width 165 height 34
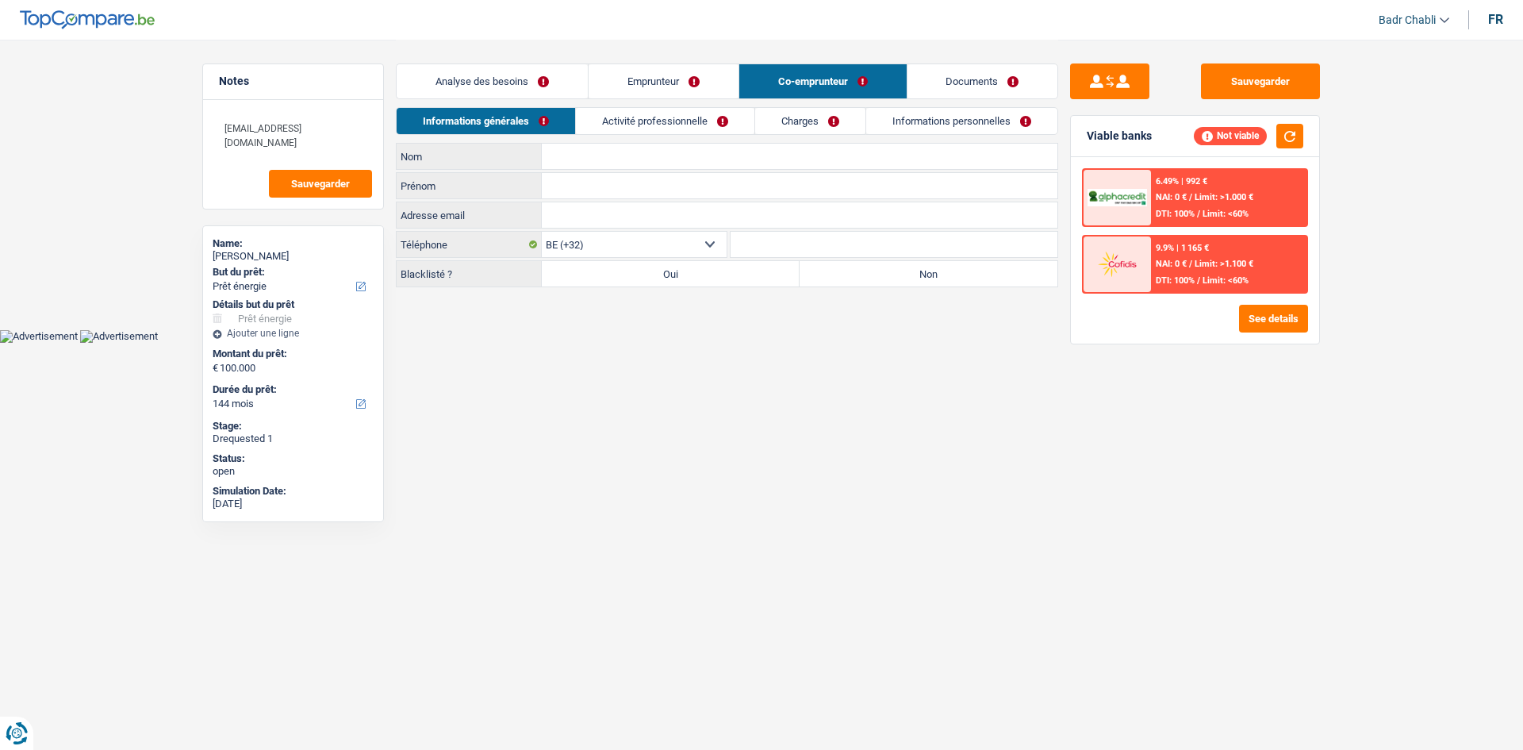
click at [645, 84] on link "Emprunteur" at bounding box center [664, 81] width 150 height 34
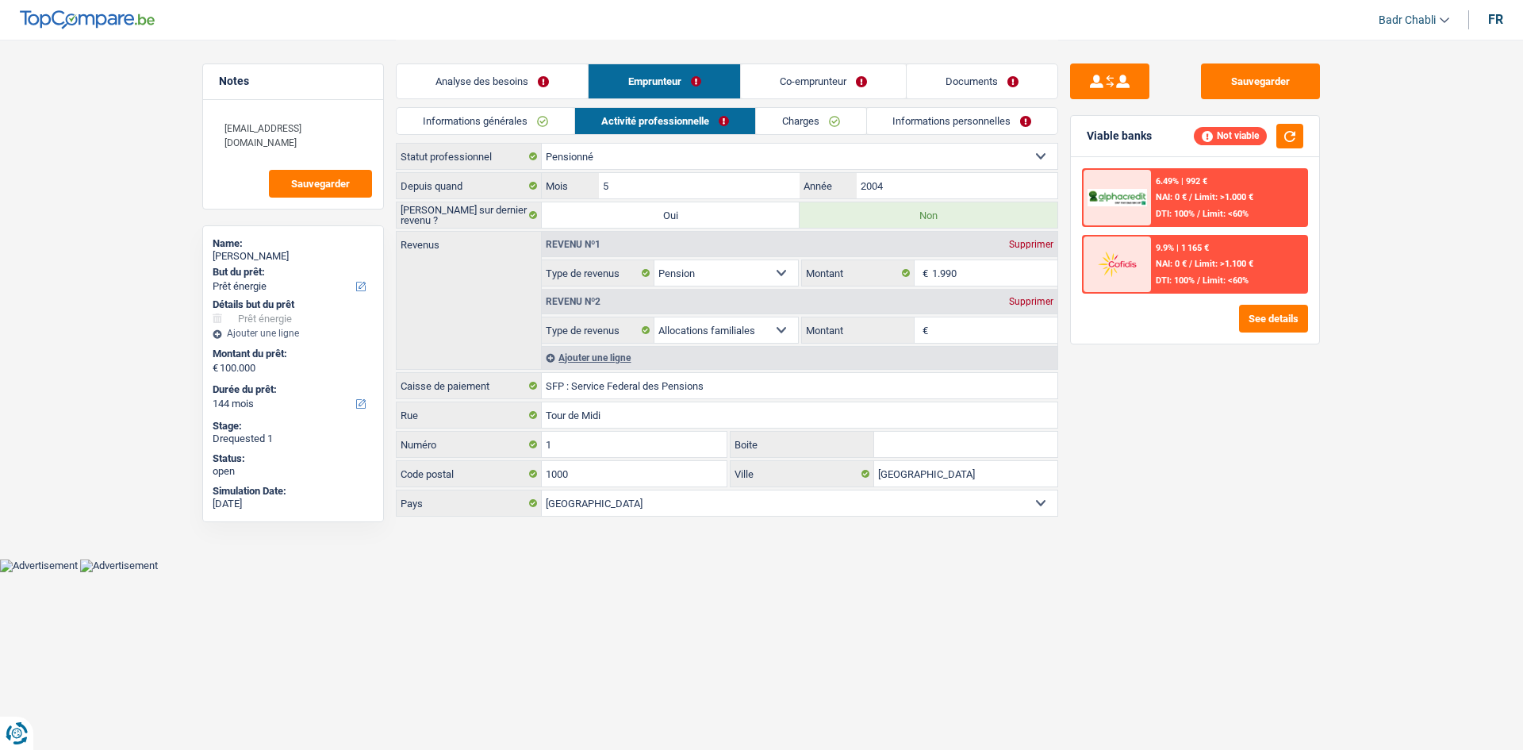
click at [846, 121] on link "Charges" at bounding box center [811, 121] width 110 height 26
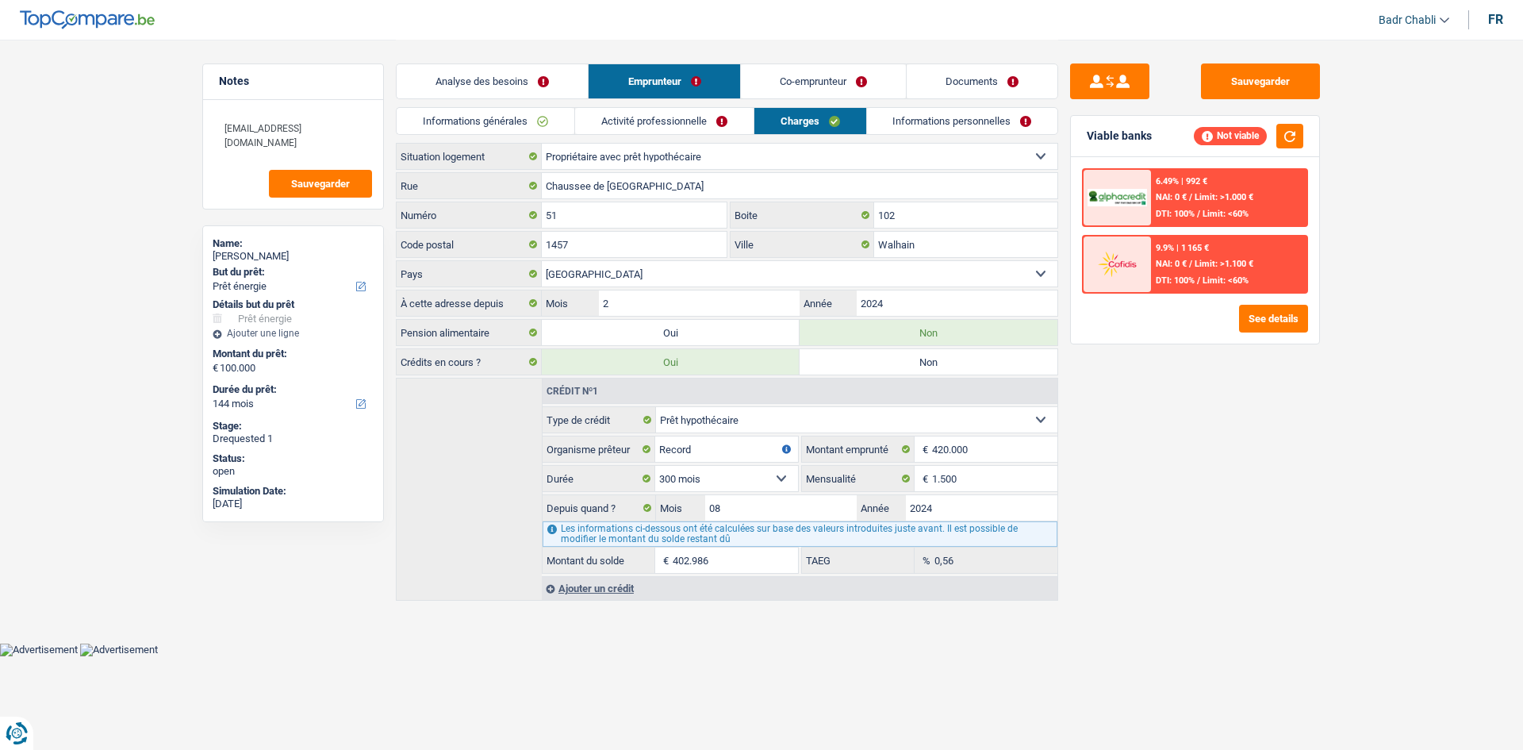
click at [1245, 447] on div "Sauvegarder Viable banks Not viable 6.49% | 992 € NAI: 0 € / Limit: >1.000 € DT…" at bounding box center [1195, 393] width 274 height 661
